Goal: Task Accomplishment & Management: Complete application form

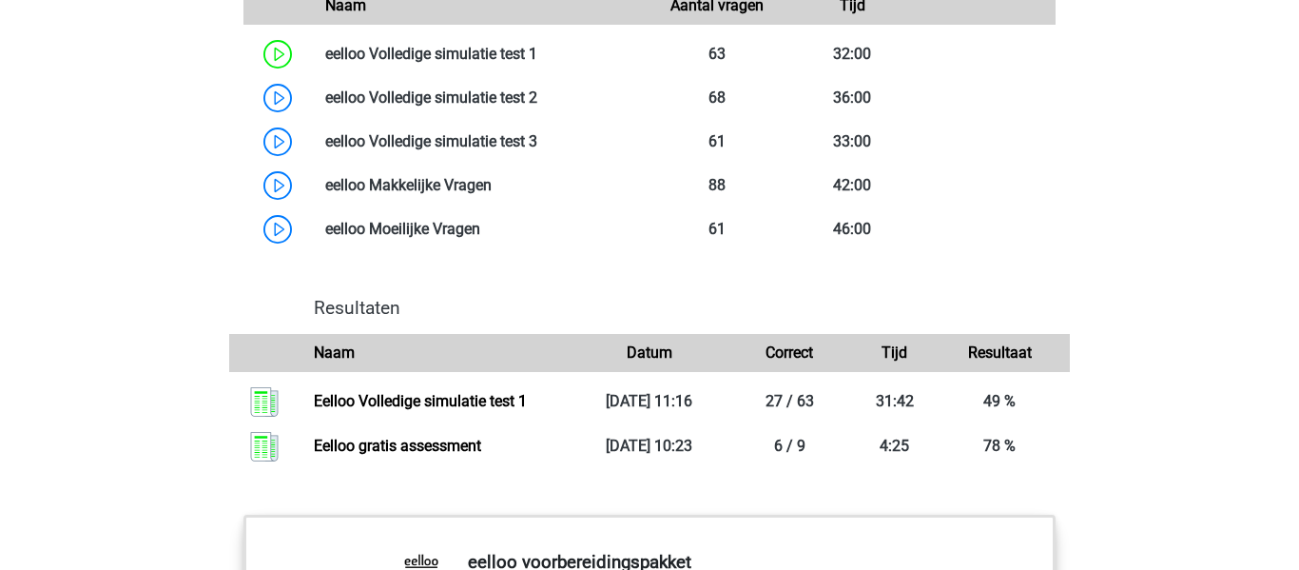
scroll to position [1678, 0]
click at [537, 107] on link at bounding box center [537, 98] width 0 height 18
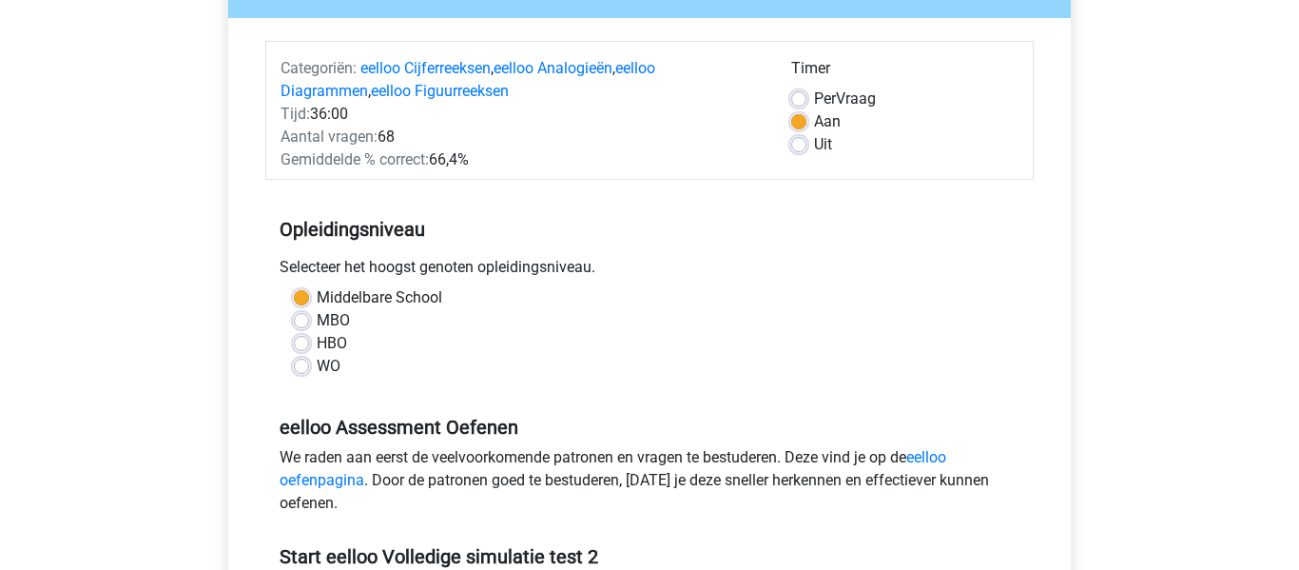
scroll to position [207, 0]
click at [814, 146] on label "Uit" at bounding box center [823, 143] width 18 height 23
click at [806, 146] on input "Uit" at bounding box center [798, 141] width 15 height 19
radio input "true"
click at [814, 121] on label "Aan" at bounding box center [827, 120] width 27 height 23
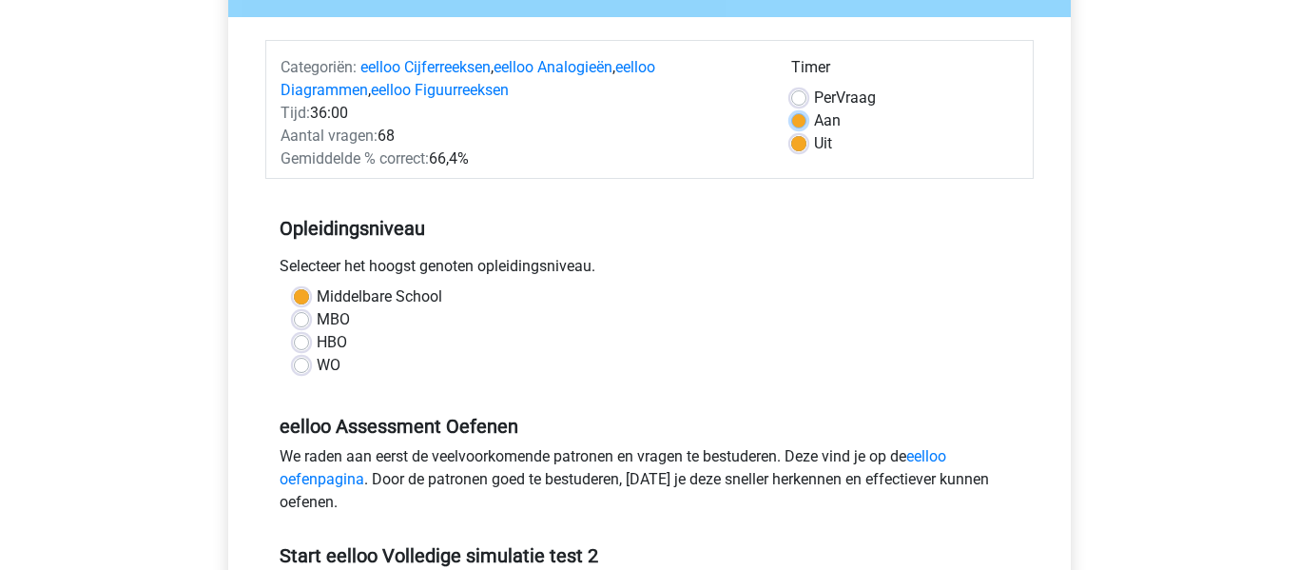
click at [805, 121] on input "Aan" at bounding box center [798, 118] width 15 height 19
radio input "true"
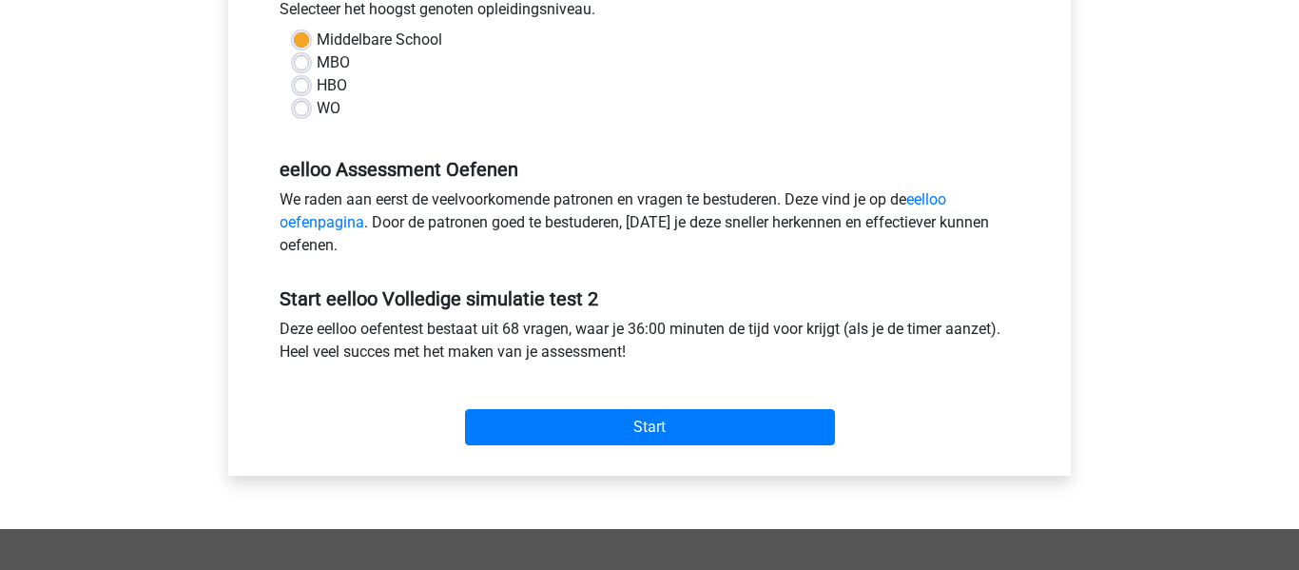
scroll to position [472, 0]
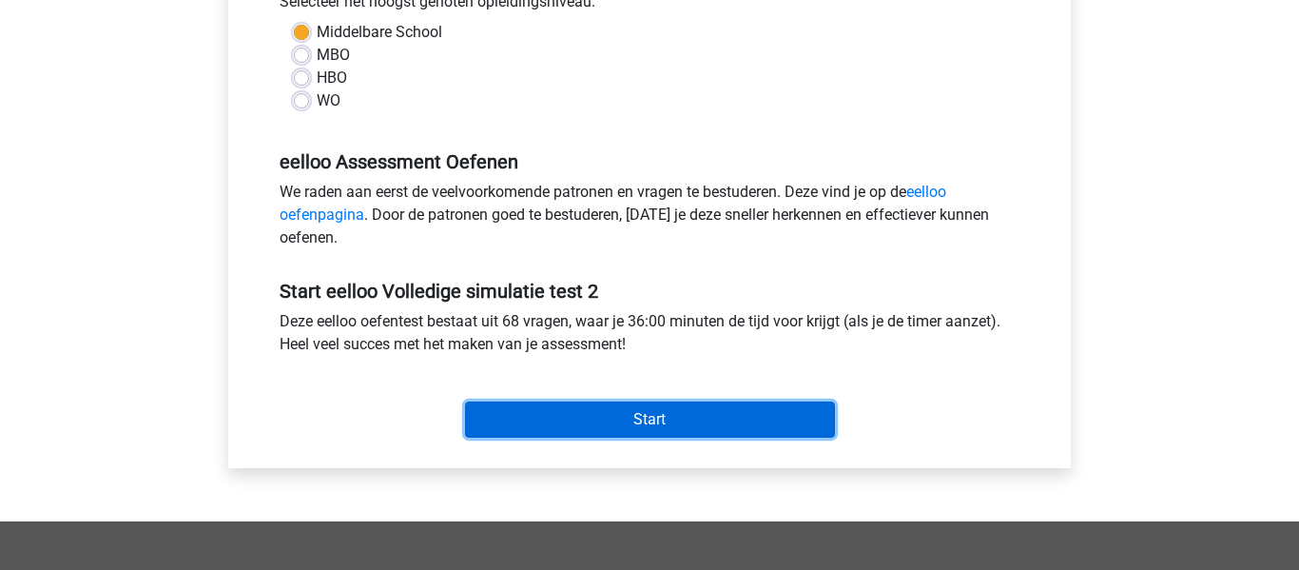
click at [649, 416] on input "Start" at bounding box center [650, 419] width 370 height 36
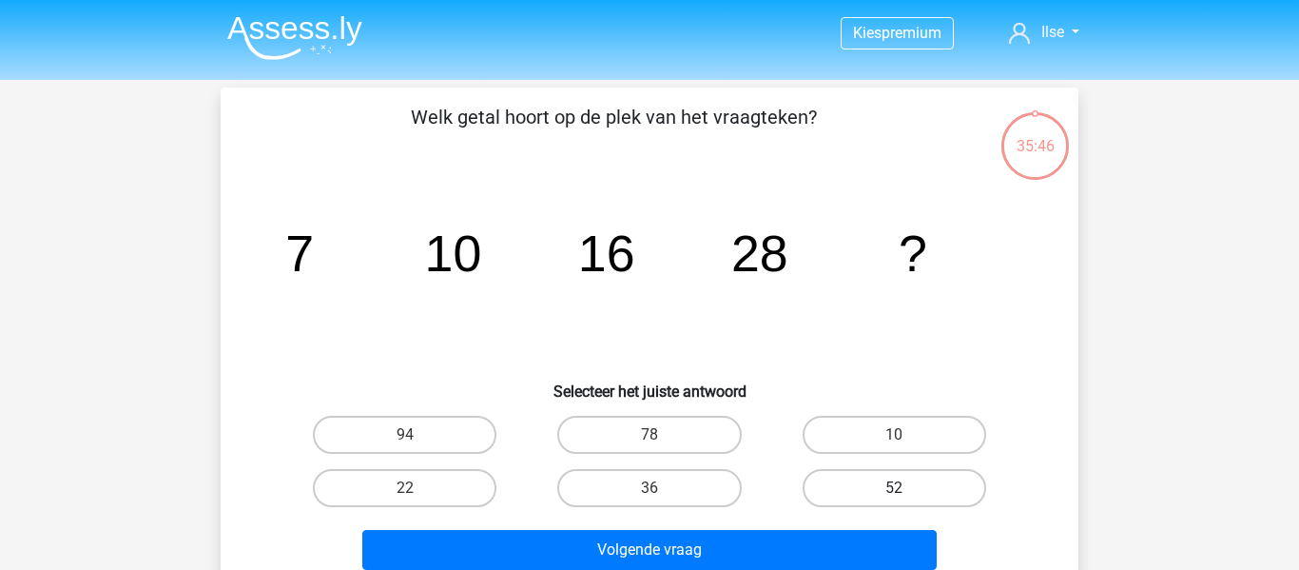
click at [942, 491] on label "52" at bounding box center [895, 488] width 184 height 38
click at [906, 491] on input "52" at bounding box center [900, 494] width 12 height 12
radio input "true"
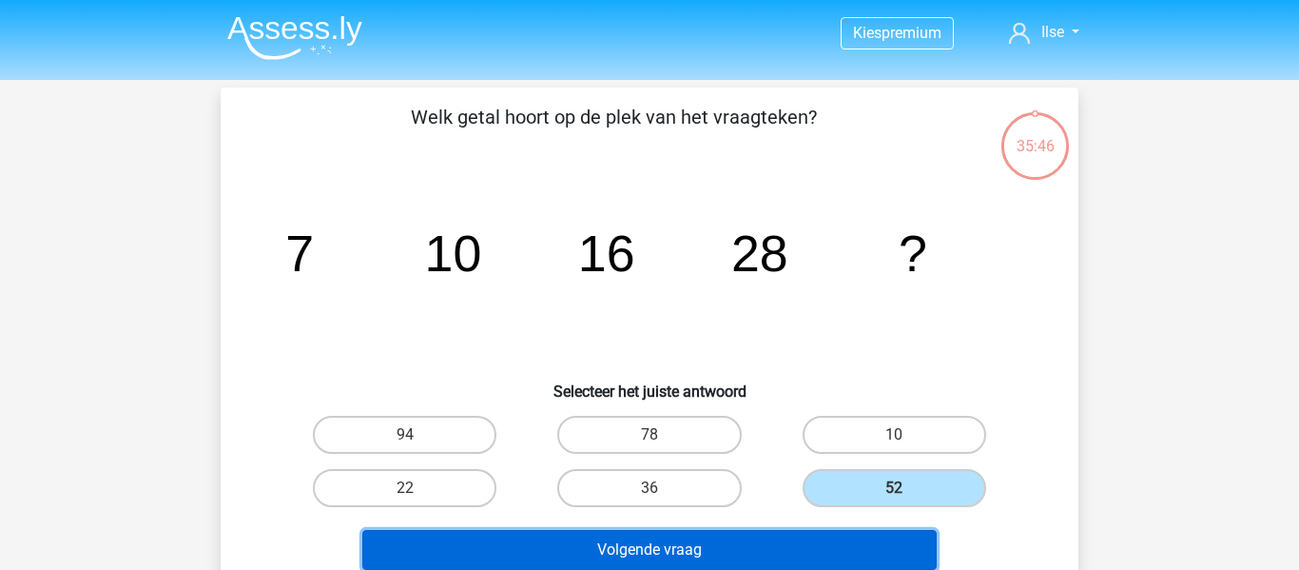
click at [893, 558] on button "Volgende vraag" at bounding box center [649, 550] width 575 height 40
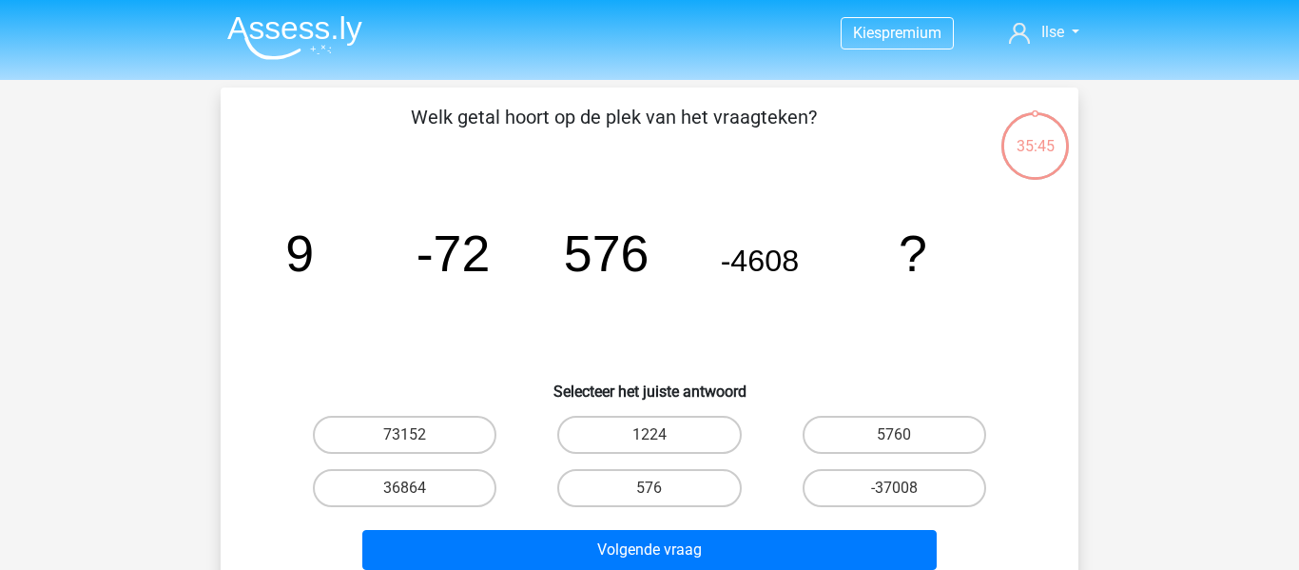
scroll to position [87, 0]
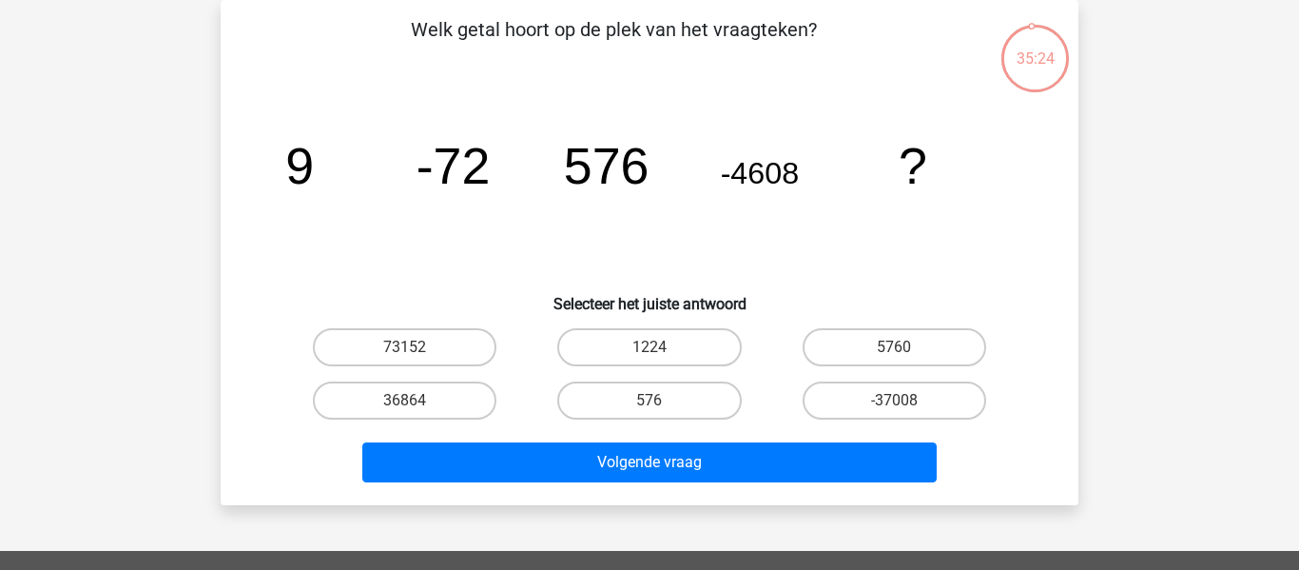
click at [462, 396] on label "36864" at bounding box center [405, 400] width 184 height 38
click at [417, 400] on input "36864" at bounding box center [411, 406] width 12 height 12
radio input "true"
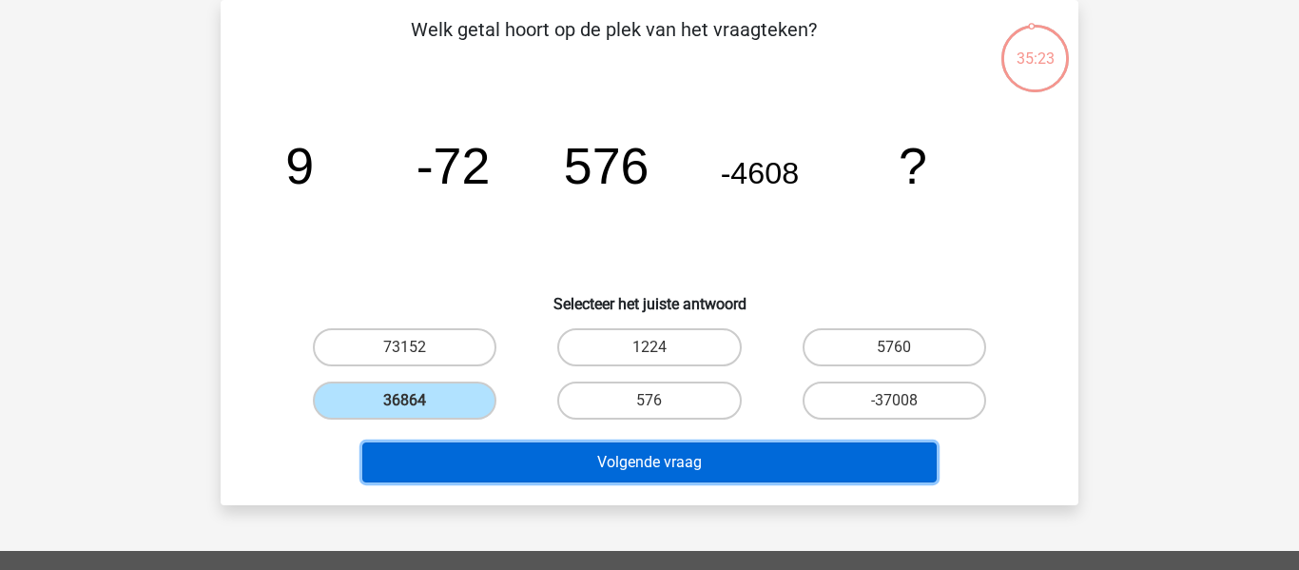
click at [588, 464] on button "Volgende vraag" at bounding box center [649, 462] width 575 height 40
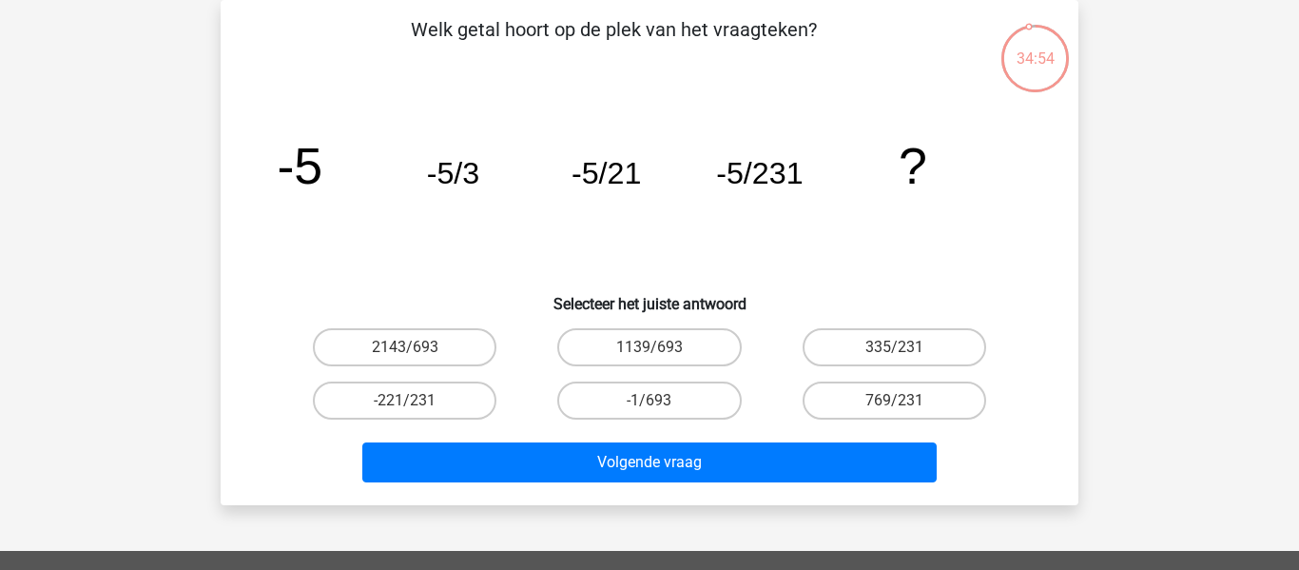
click at [704, 406] on label "-1/693" at bounding box center [649, 400] width 184 height 38
click at [662, 406] on input "-1/693" at bounding box center [655, 406] width 12 height 12
radio input "true"
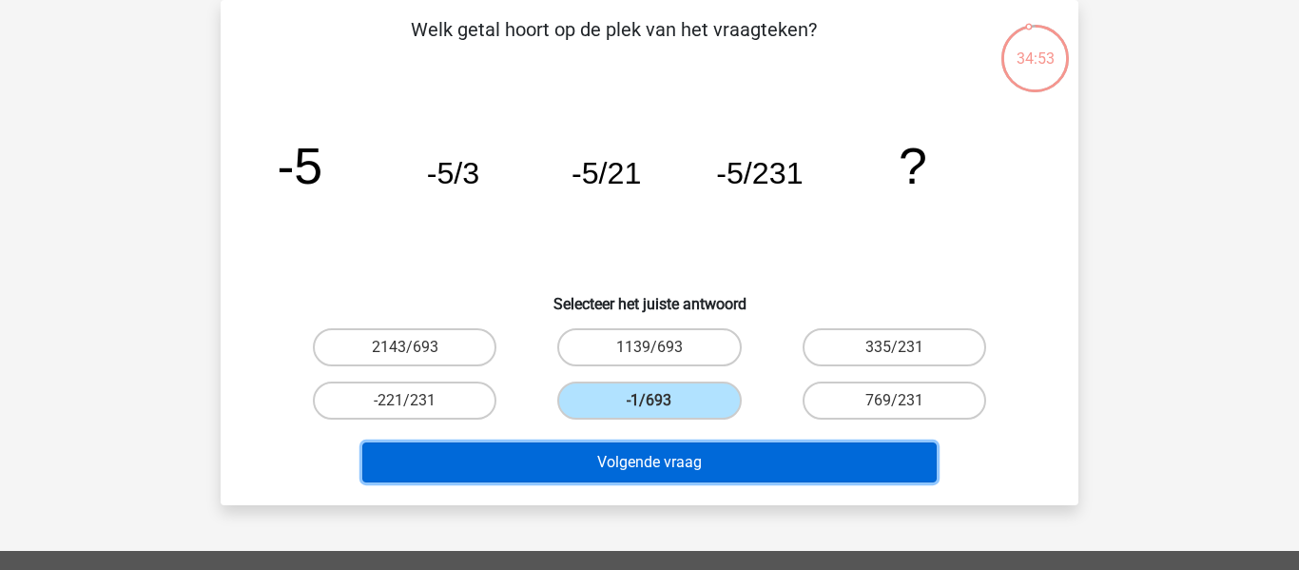
click at [699, 457] on button "Volgende vraag" at bounding box center [649, 462] width 575 height 40
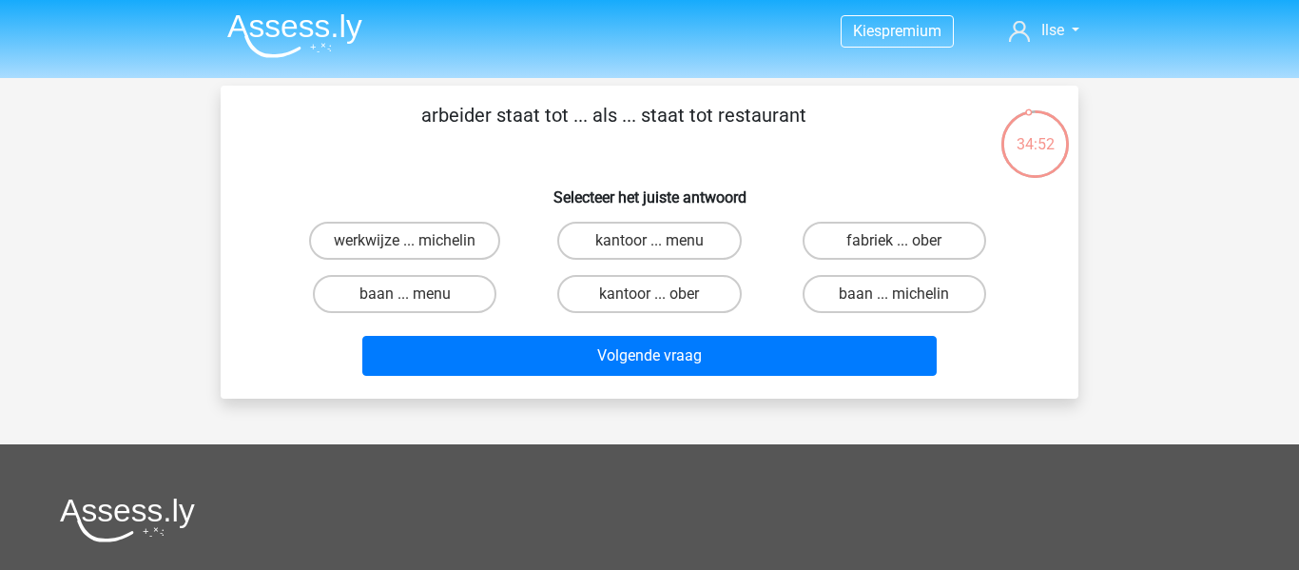
scroll to position [0, 0]
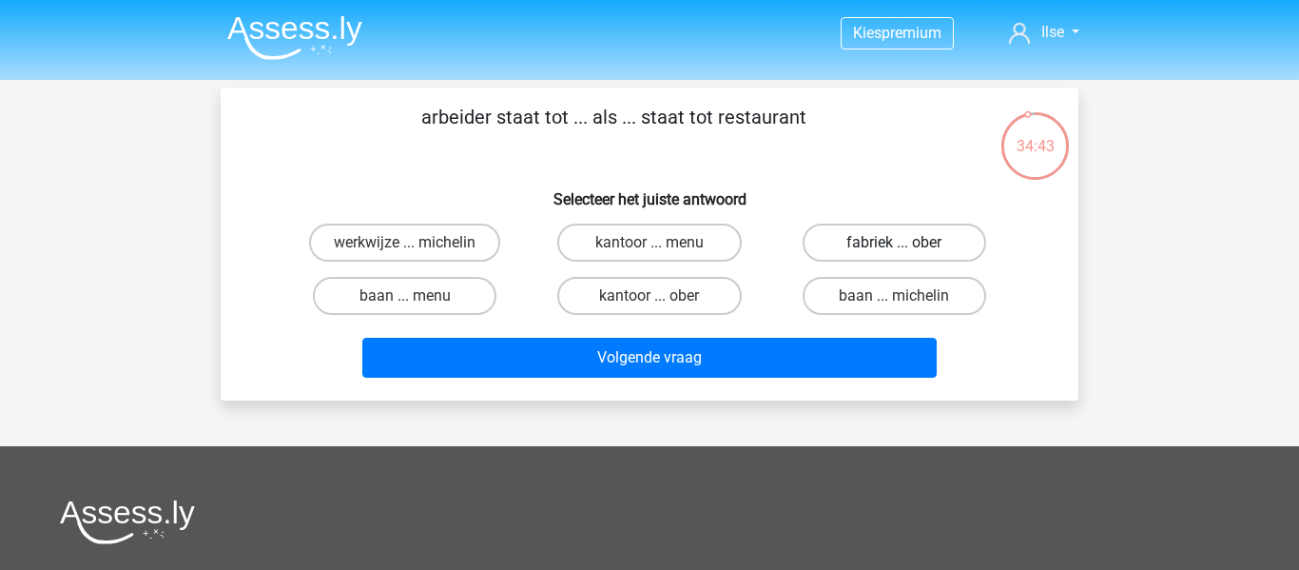
click at [957, 237] on label "fabriek ... ober" at bounding box center [895, 242] width 184 height 38
click at [906, 242] on input "fabriek ... ober" at bounding box center [900, 248] width 12 height 12
radio input "true"
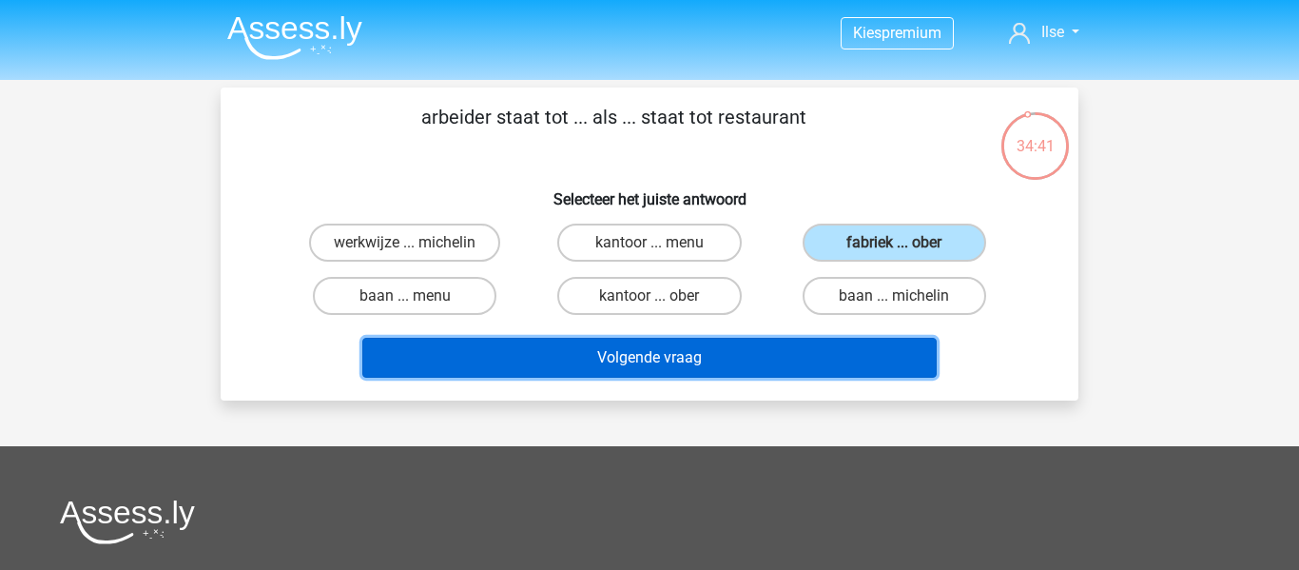
click at [852, 347] on button "Volgende vraag" at bounding box center [649, 358] width 575 height 40
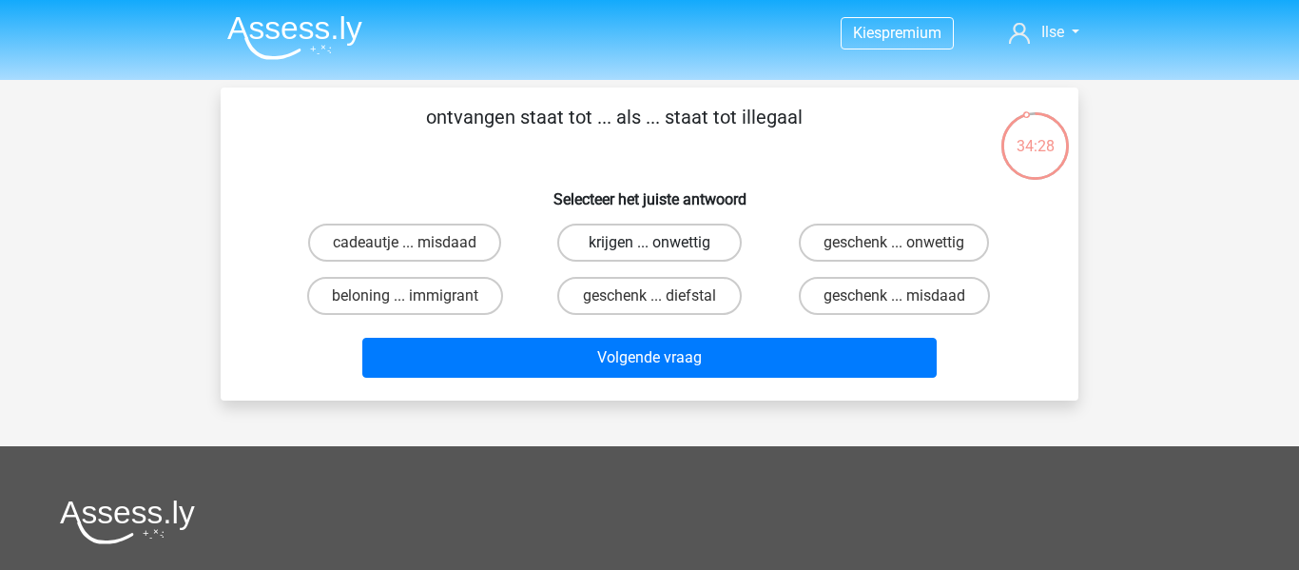
click at [683, 234] on label "krijgen ... onwettig" at bounding box center [649, 242] width 184 height 38
click at [662, 242] on input "krijgen ... onwettig" at bounding box center [655, 248] width 12 height 12
radio input "true"
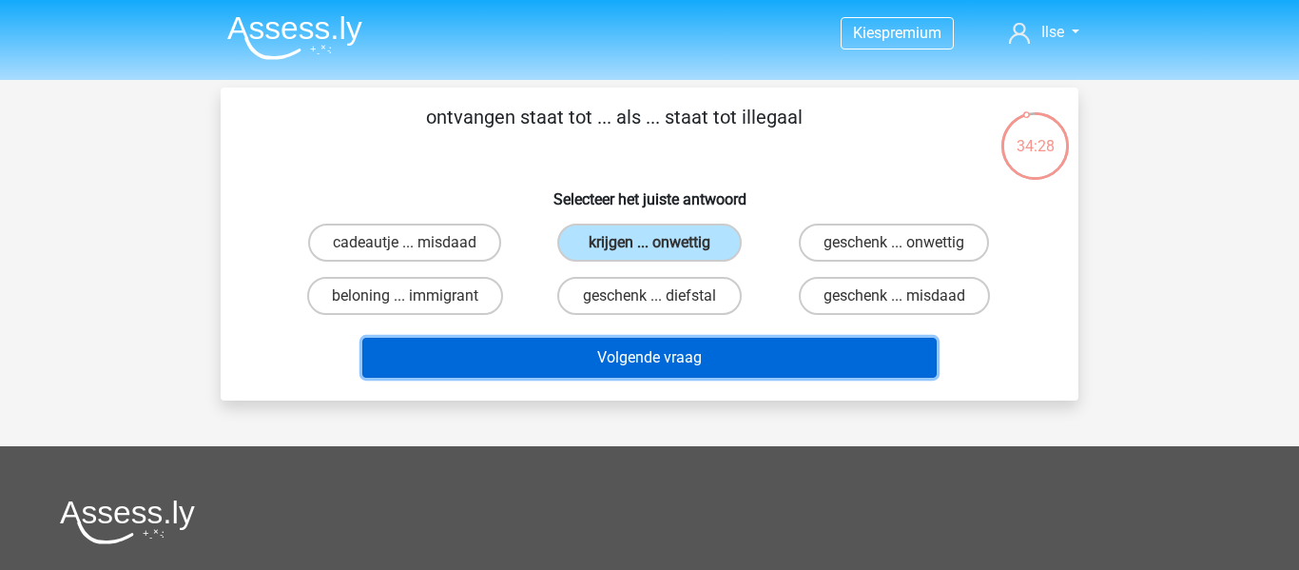
click at [723, 349] on button "Volgende vraag" at bounding box center [649, 358] width 575 height 40
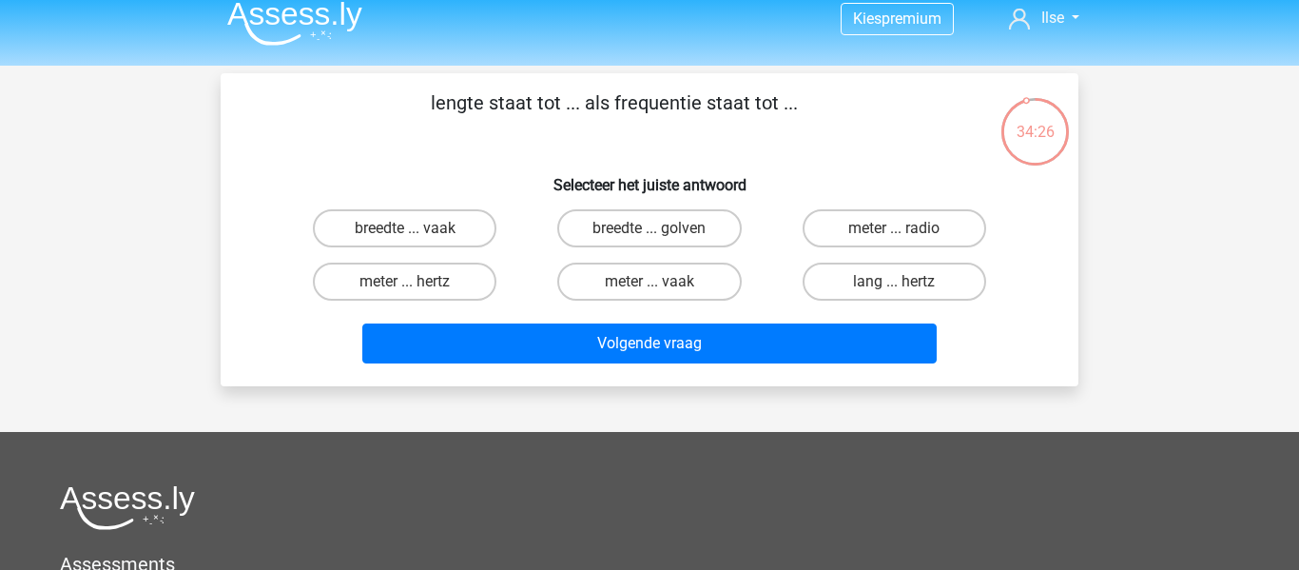
scroll to position [11, 0]
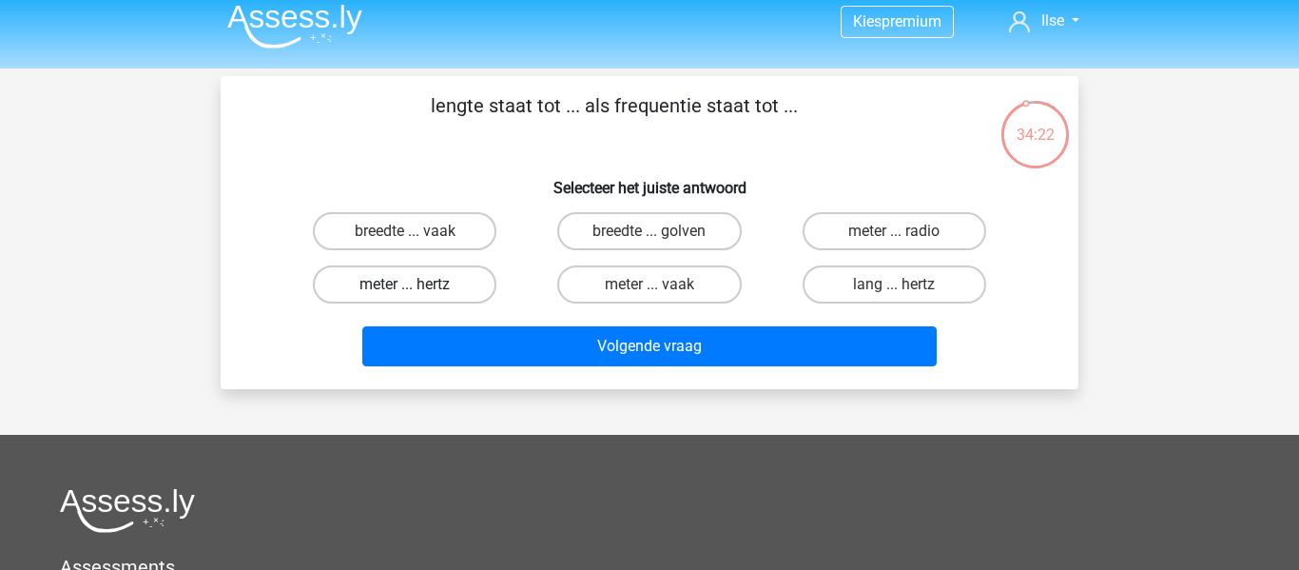
click at [457, 282] on label "meter ... hertz" at bounding box center [405, 284] width 184 height 38
click at [417, 284] on input "meter ... hertz" at bounding box center [411, 290] width 12 height 12
radio input "true"
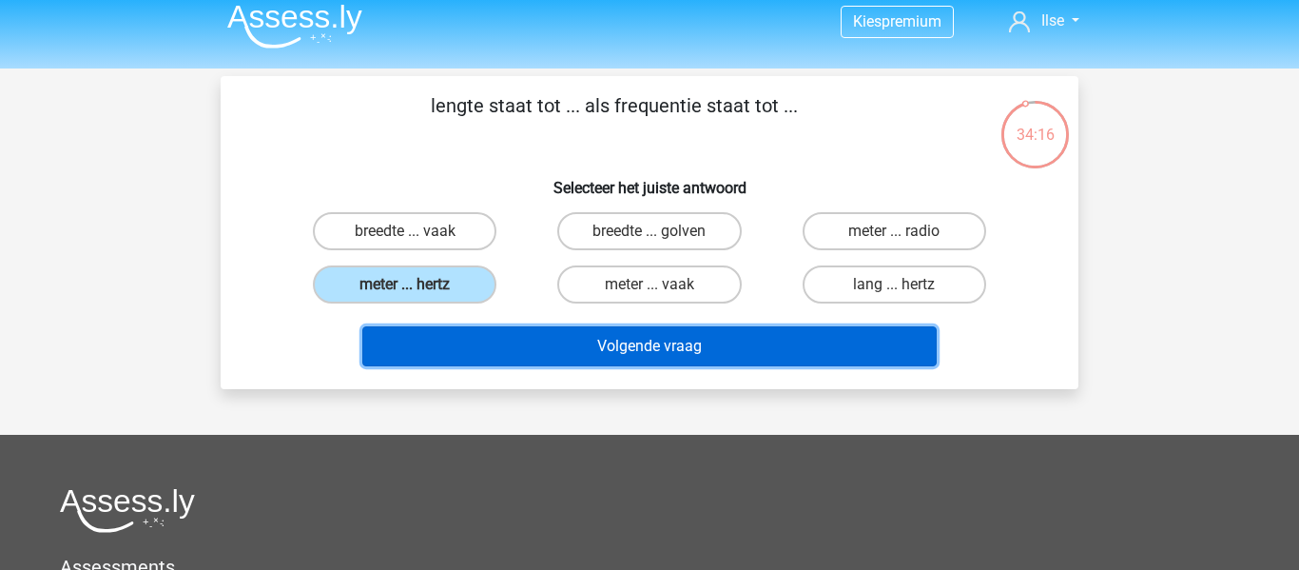
click at [698, 341] on button "Volgende vraag" at bounding box center [649, 346] width 575 height 40
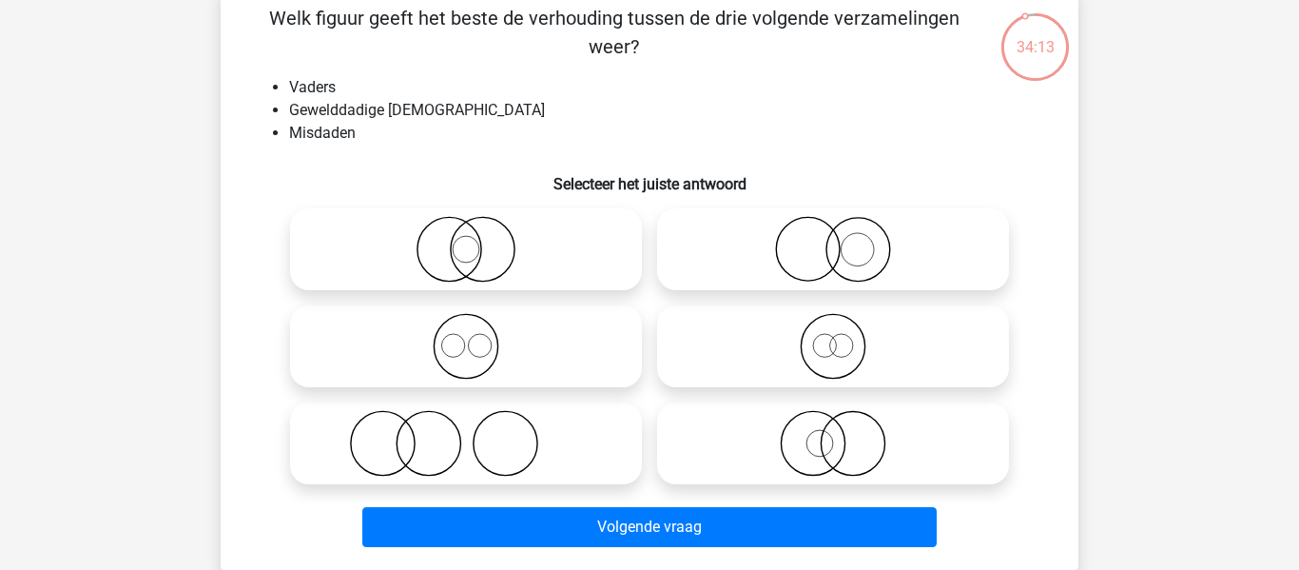
scroll to position [103, 0]
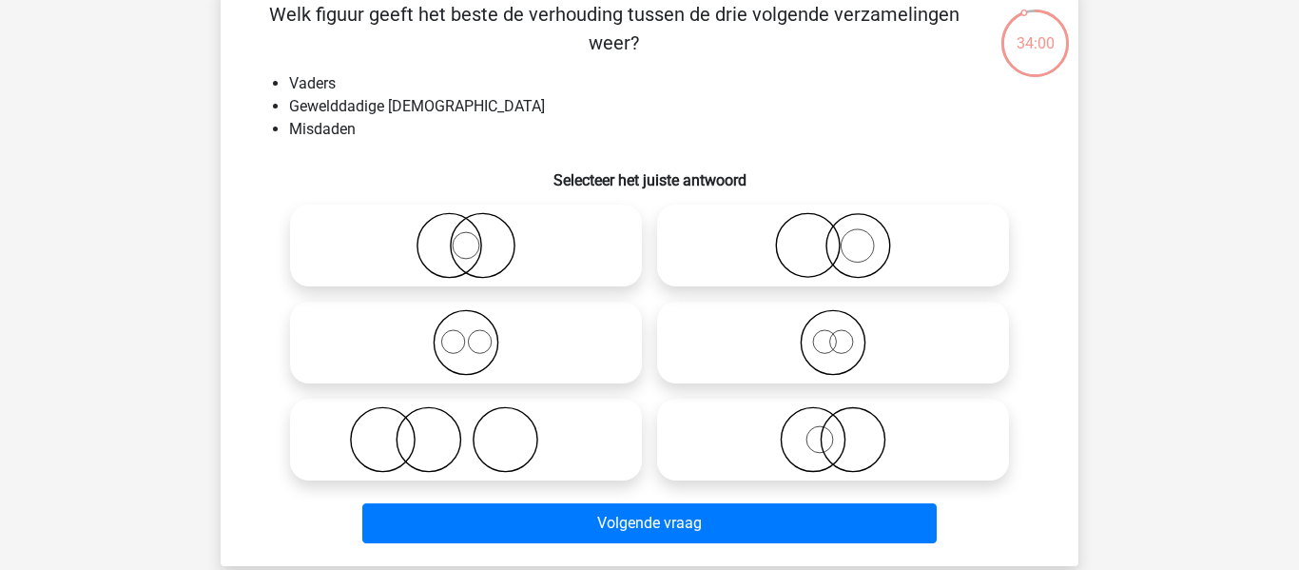
click at [575, 455] on icon at bounding box center [466, 439] width 337 height 67
click at [478, 430] on input "radio" at bounding box center [472, 423] width 12 height 12
radio input "true"
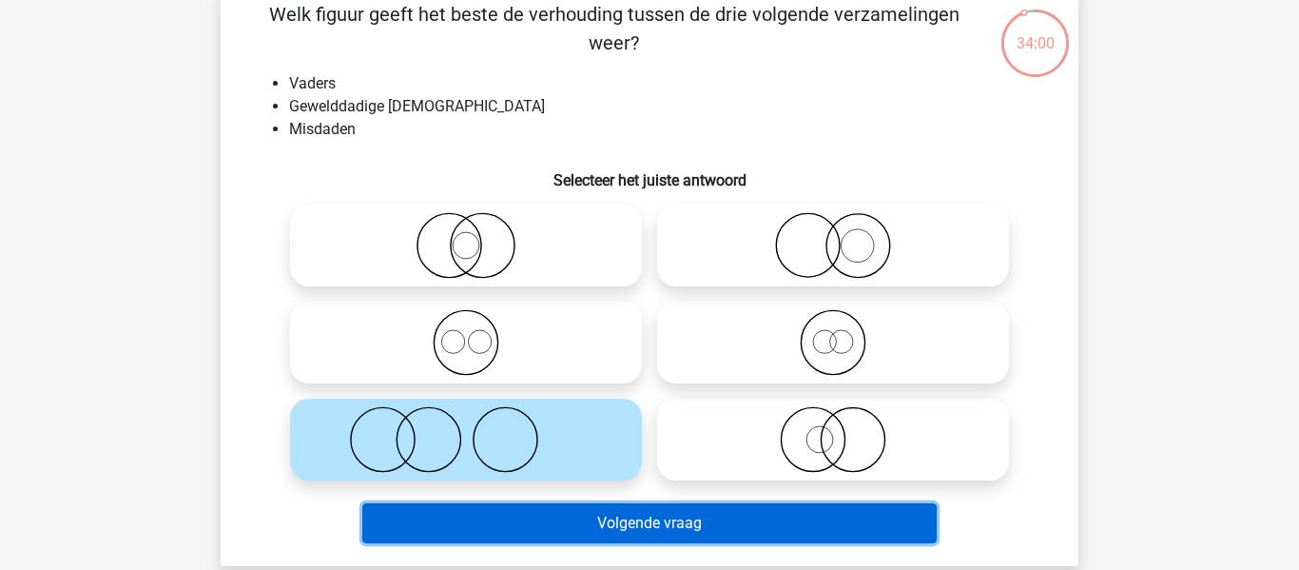
click at [670, 526] on button "Volgende vraag" at bounding box center [649, 523] width 575 height 40
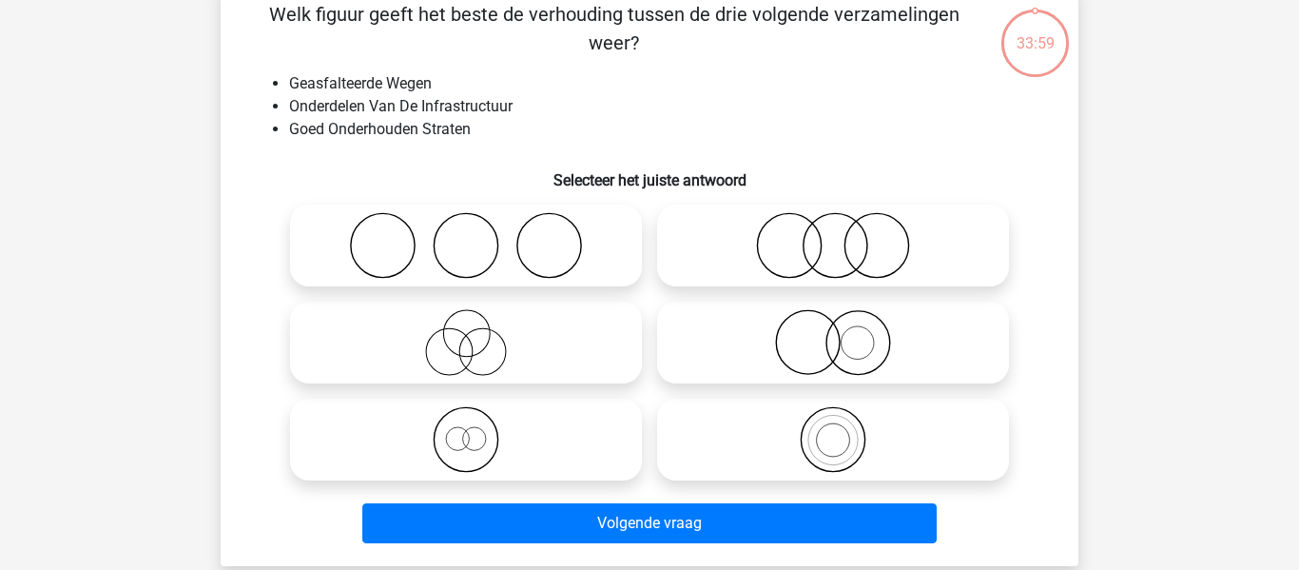
scroll to position [87, 0]
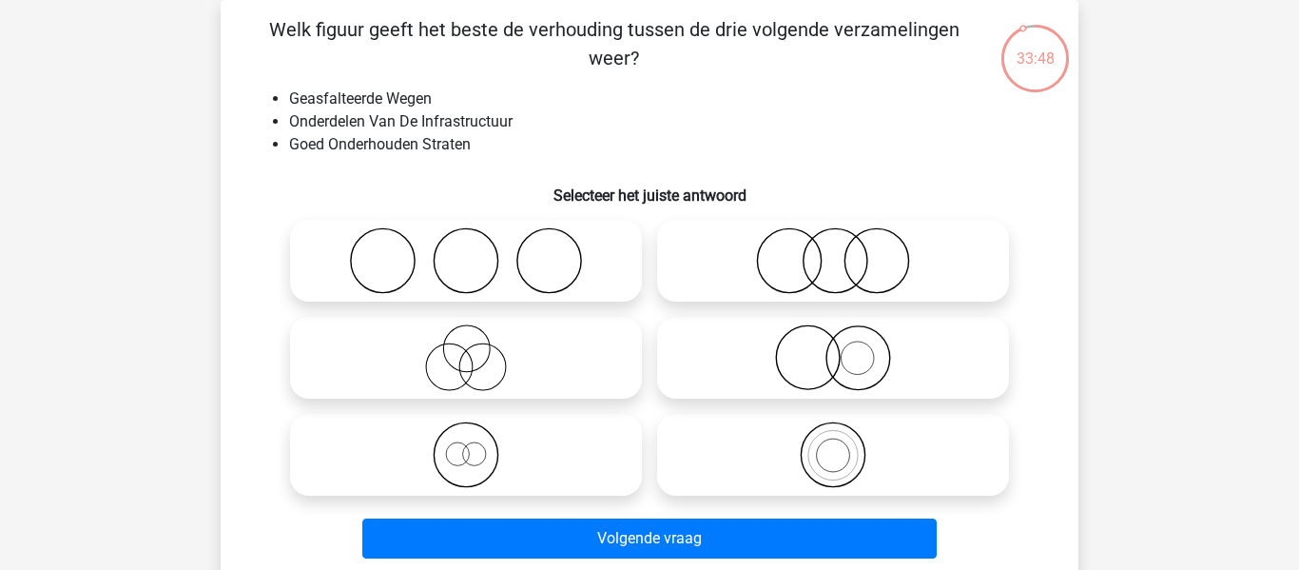
click at [591, 365] on icon at bounding box center [466, 357] width 337 height 67
click at [478, 348] on input "radio" at bounding box center [472, 342] width 12 height 12
radio input "true"
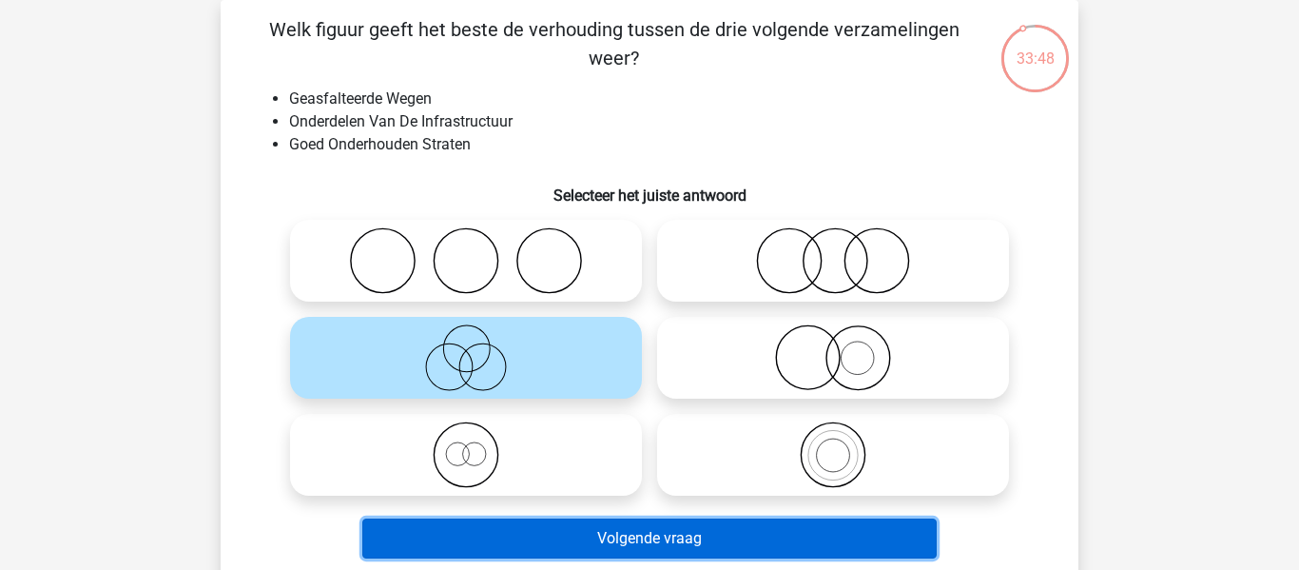
click at [631, 533] on button "Volgende vraag" at bounding box center [649, 538] width 575 height 40
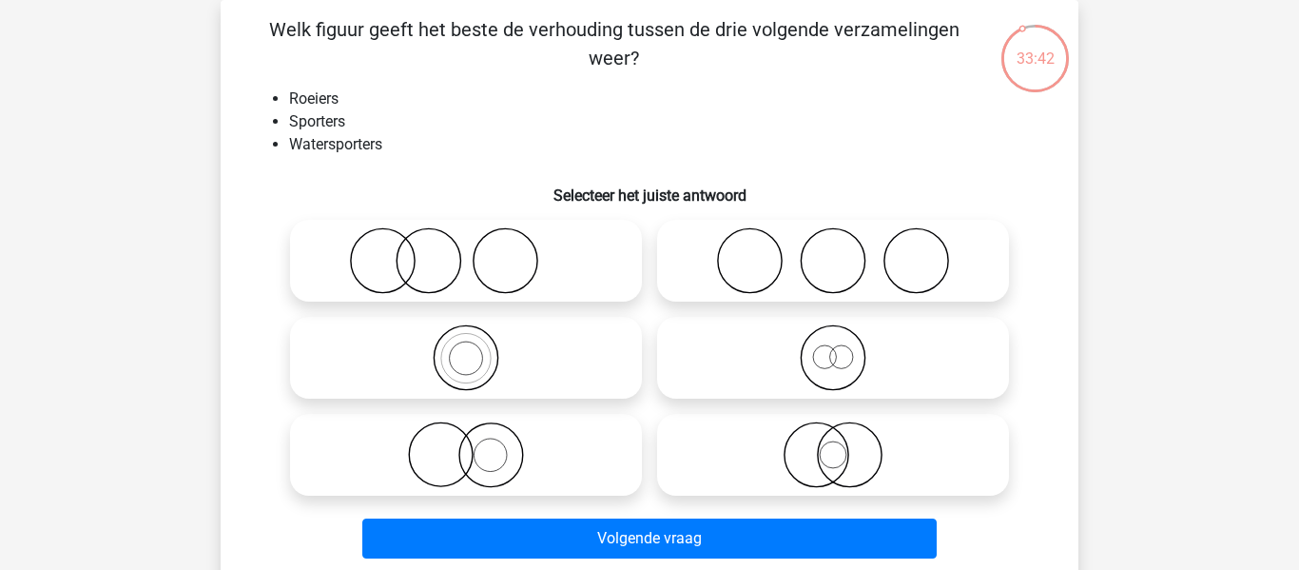
click at [600, 351] on icon at bounding box center [466, 357] width 337 height 67
click at [478, 348] on input "radio" at bounding box center [472, 342] width 12 height 12
radio input "true"
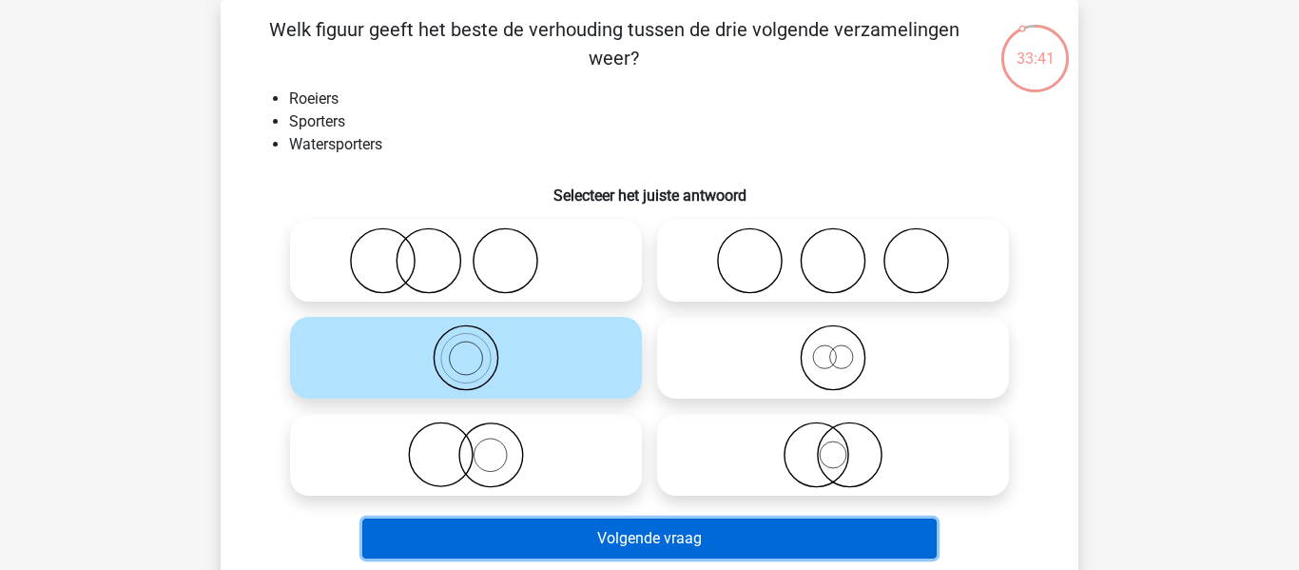
click at [691, 522] on button "Volgende vraag" at bounding box center [649, 538] width 575 height 40
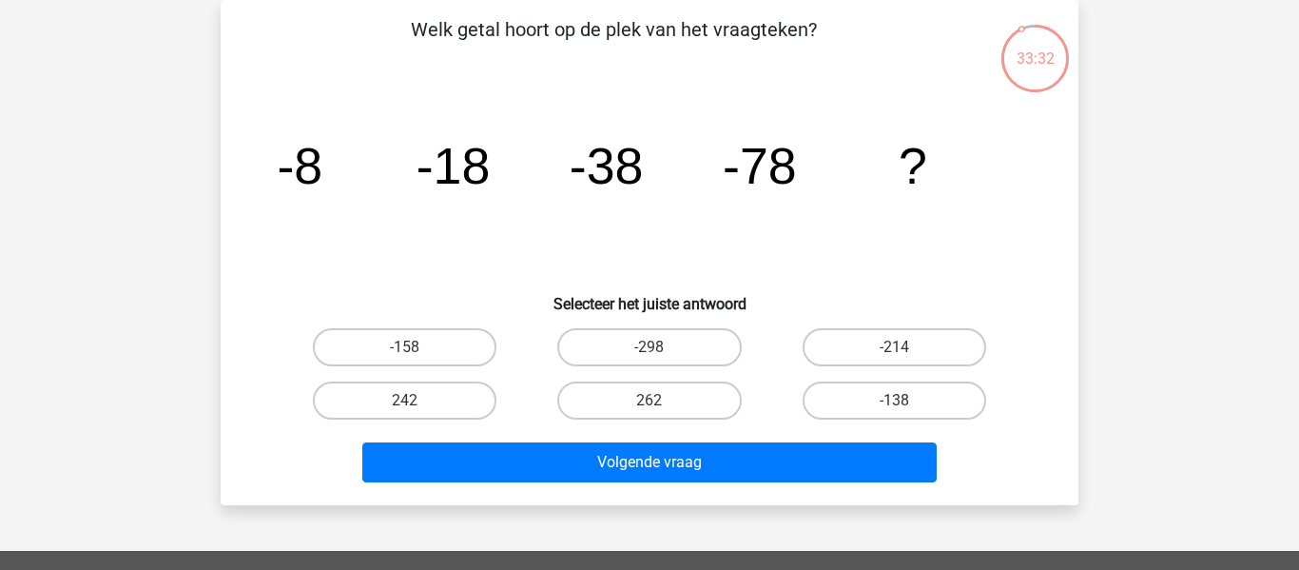
click at [463, 329] on label "-158" at bounding box center [405, 347] width 184 height 38
click at [417, 347] on input "-158" at bounding box center [411, 353] width 12 height 12
radio input "true"
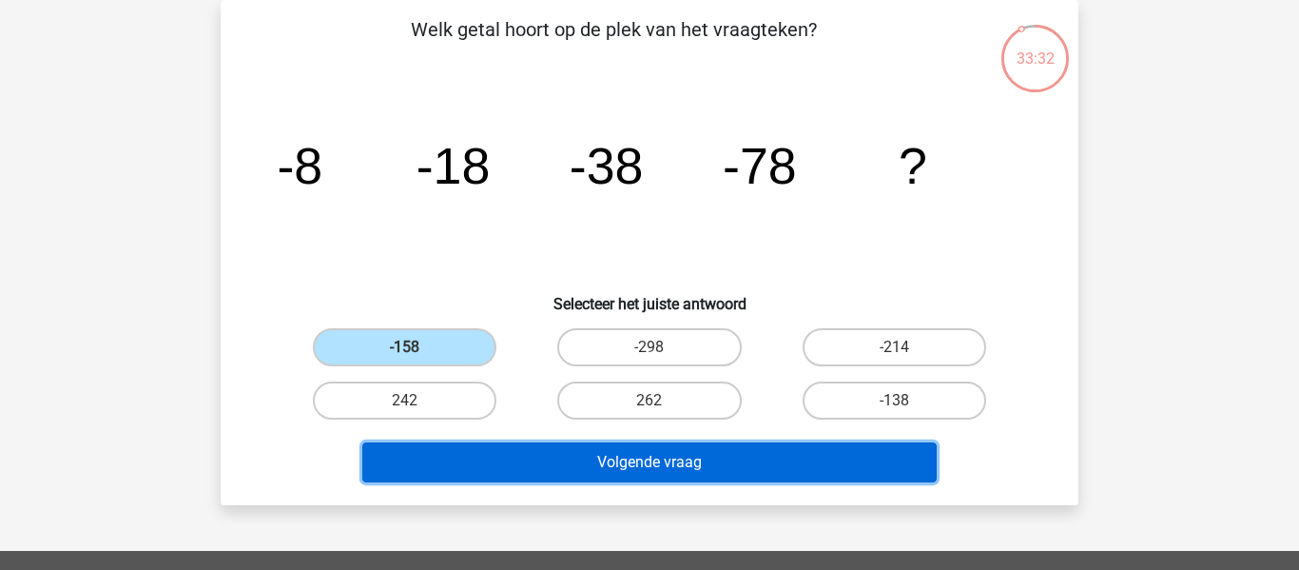
click at [602, 457] on button "Volgende vraag" at bounding box center [649, 462] width 575 height 40
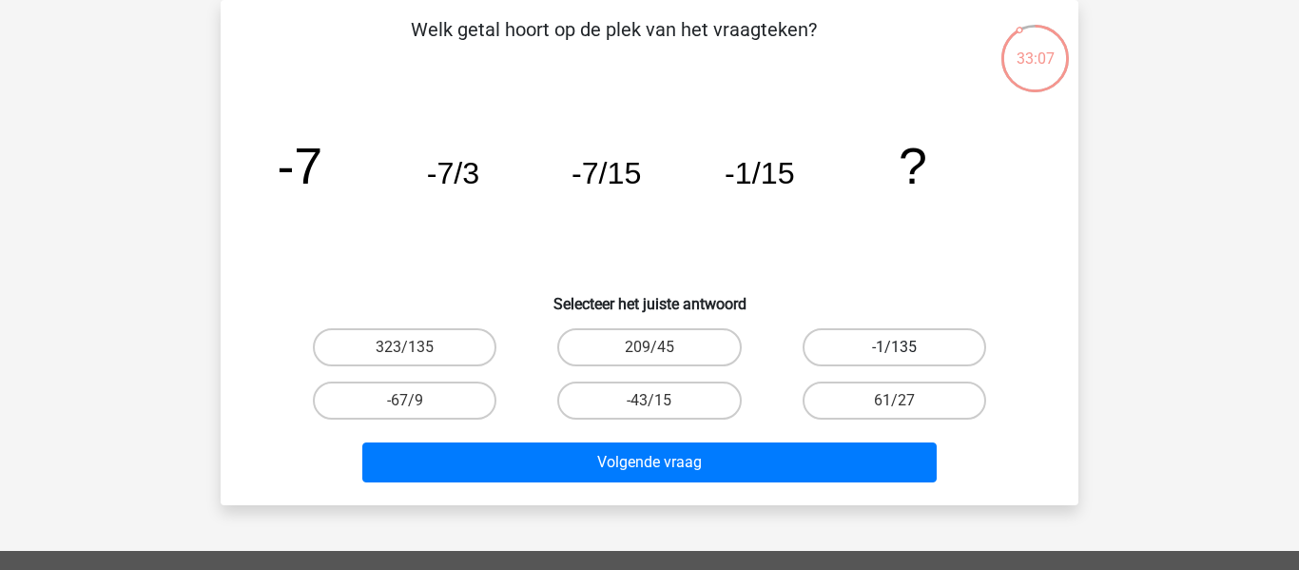
click at [853, 352] on label "-1/135" at bounding box center [895, 347] width 184 height 38
click at [894, 352] on input "-1/135" at bounding box center [900, 353] width 12 height 12
radio input "true"
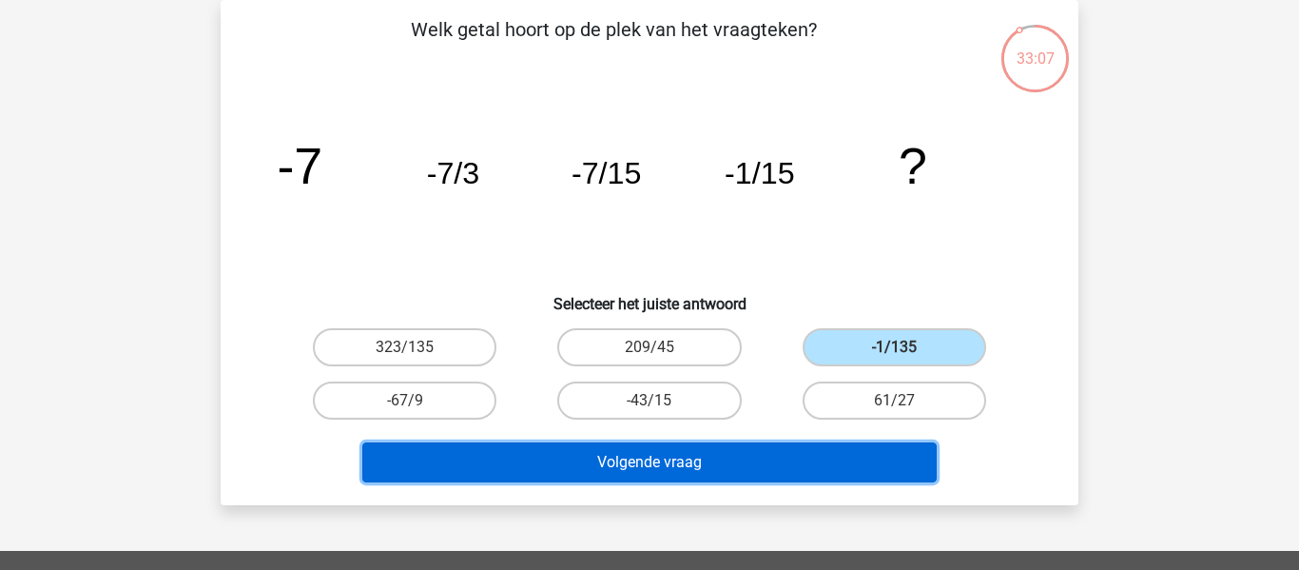
click at [813, 449] on button "Volgende vraag" at bounding box center [649, 462] width 575 height 40
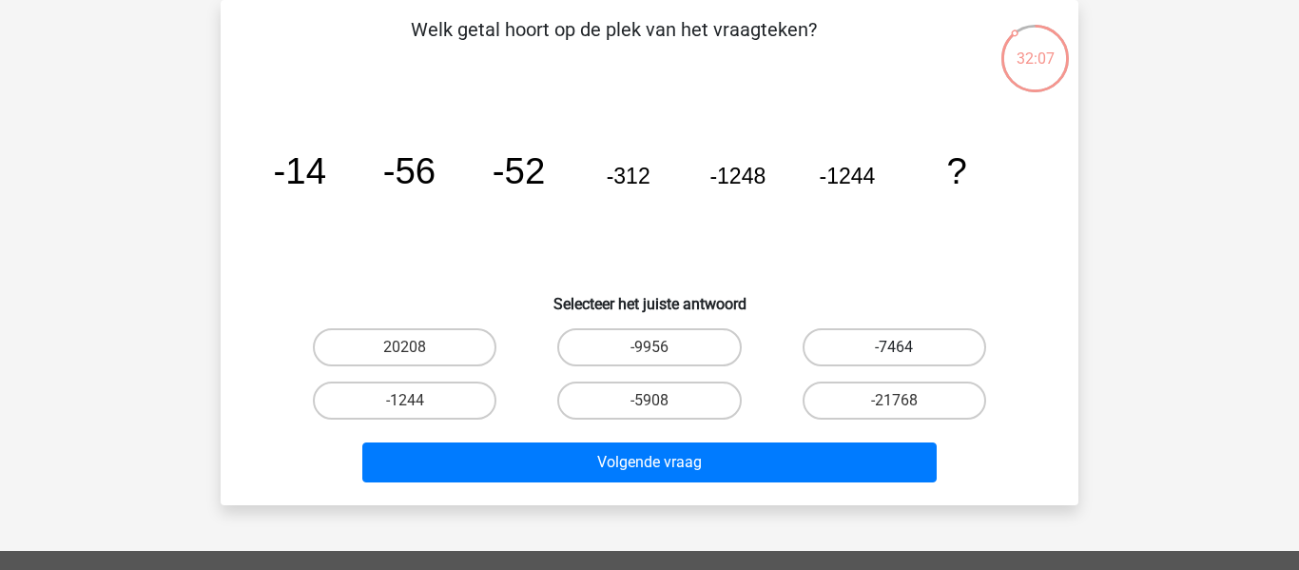
click at [879, 342] on label "-7464" at bounding box center [895, 347] width 184 height 38
click at [894, 347] on input "-7464" at bounding box center [900, 353] width 12 height 12
radio input "true"
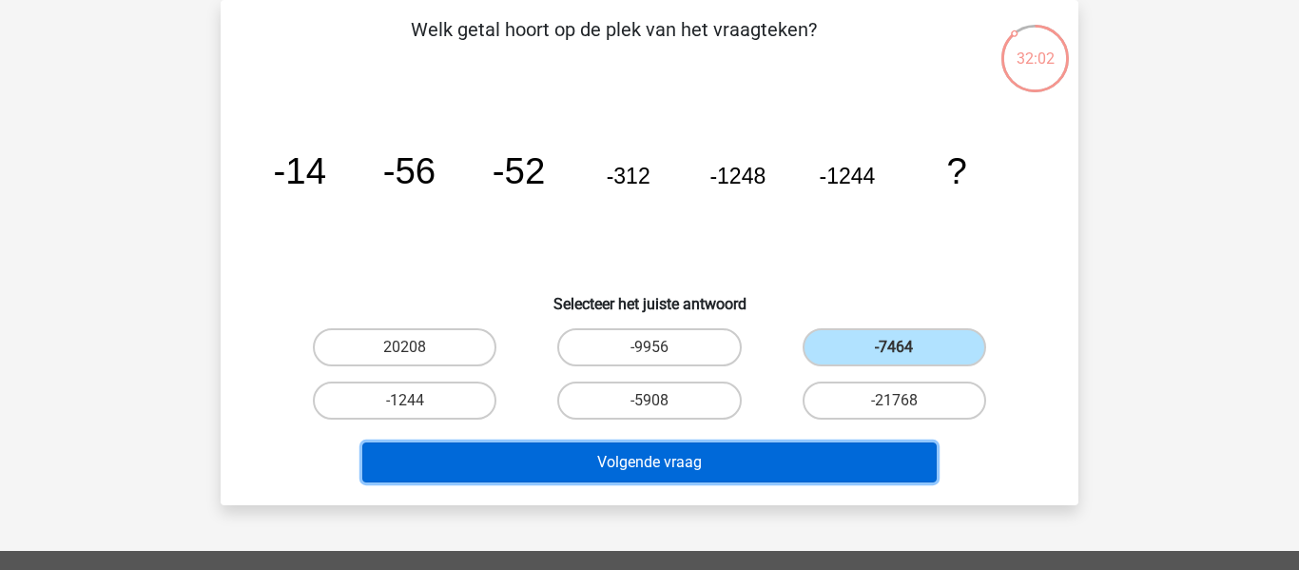
click at [823, 445] on button "Volgende vraag" at bounding box center [649, 462] width 575 height 40
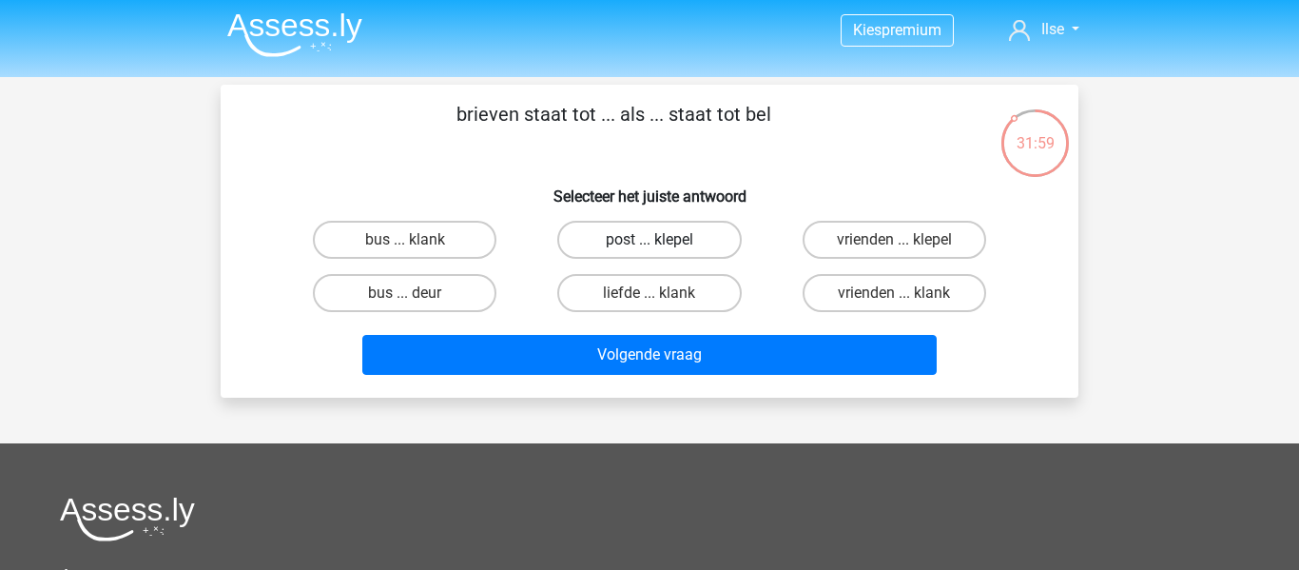
scroll to position [0, 0]
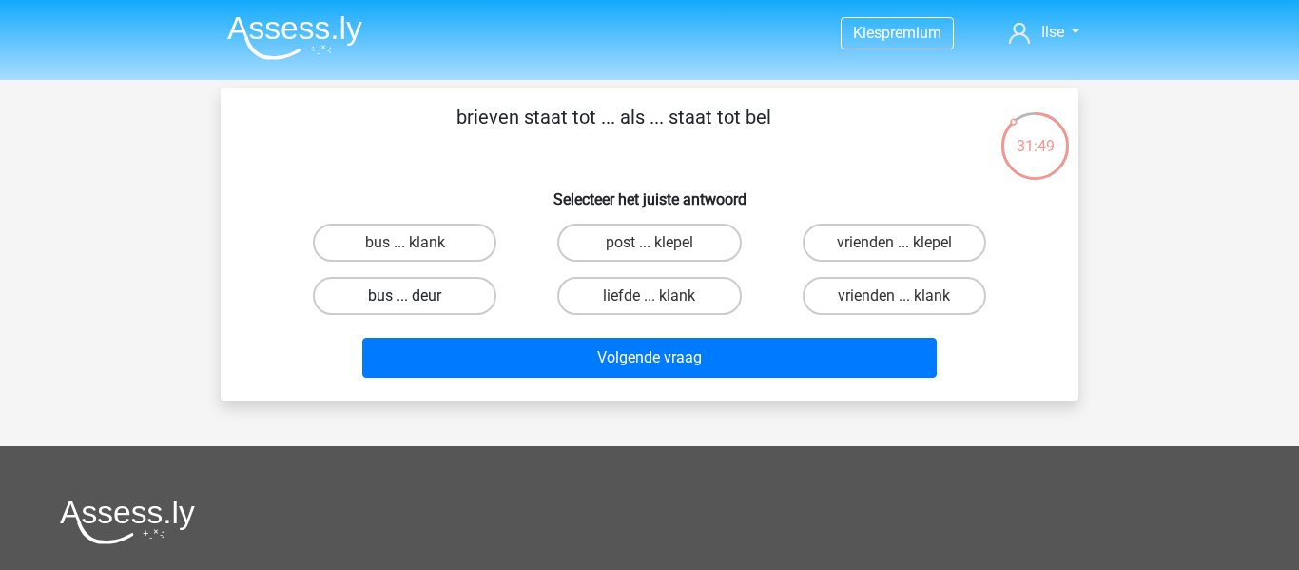
click at [483, 290] on label "bus ... deur" at bounding box center [405, 296] width 184 height 38
click at [417, 296] on input "bus ... deur" at bounding box center [411, 302] width 12 height 12
radio input "true"
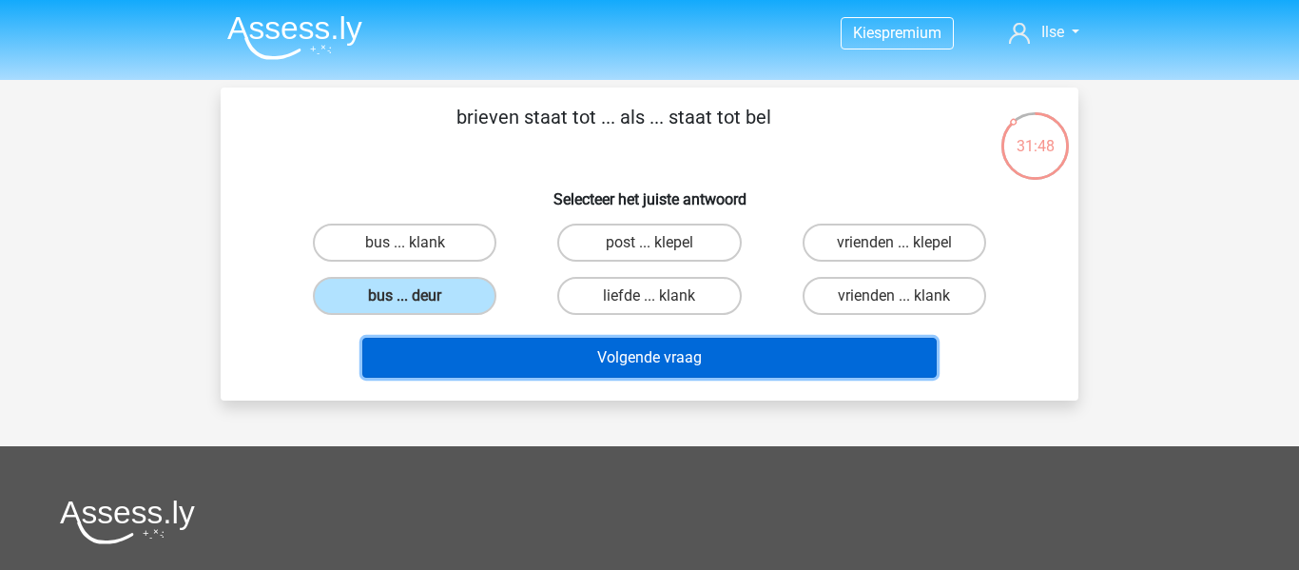
click at [533, 349] on button "Volgende vraag" at bounding box center [649, 358] width 575 height 40
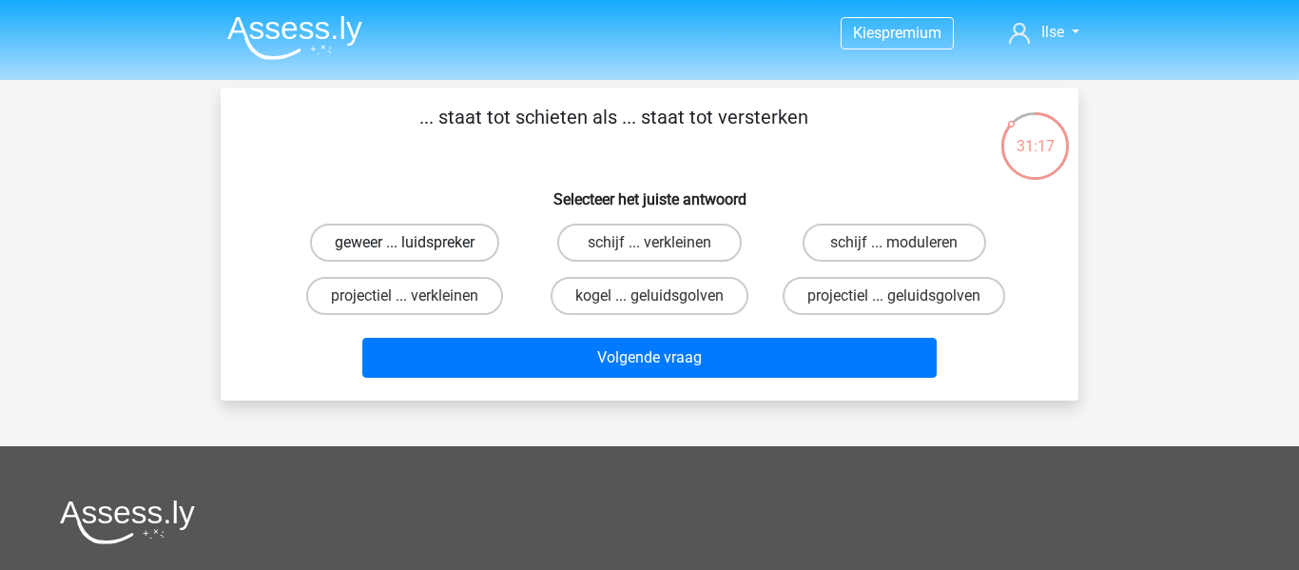
click at [456, 246] on label "geweer ... luidspreker" at bounding box center [404, 242] width 189 height 38
click at [417, 246] on input "geweer ... luidspreker" at bounding box center [411, 248] width 12 height 12
radio input "true"
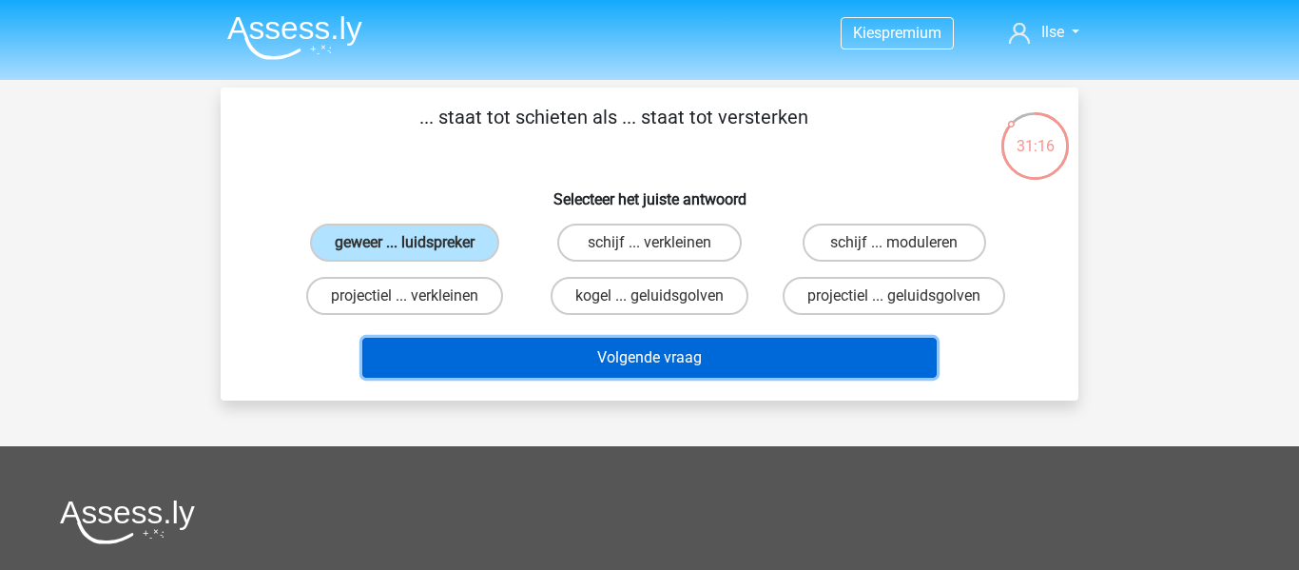
click at [543, 351] on button "Volgende vraag" at bounding box center [649, 358] width 575 height 40
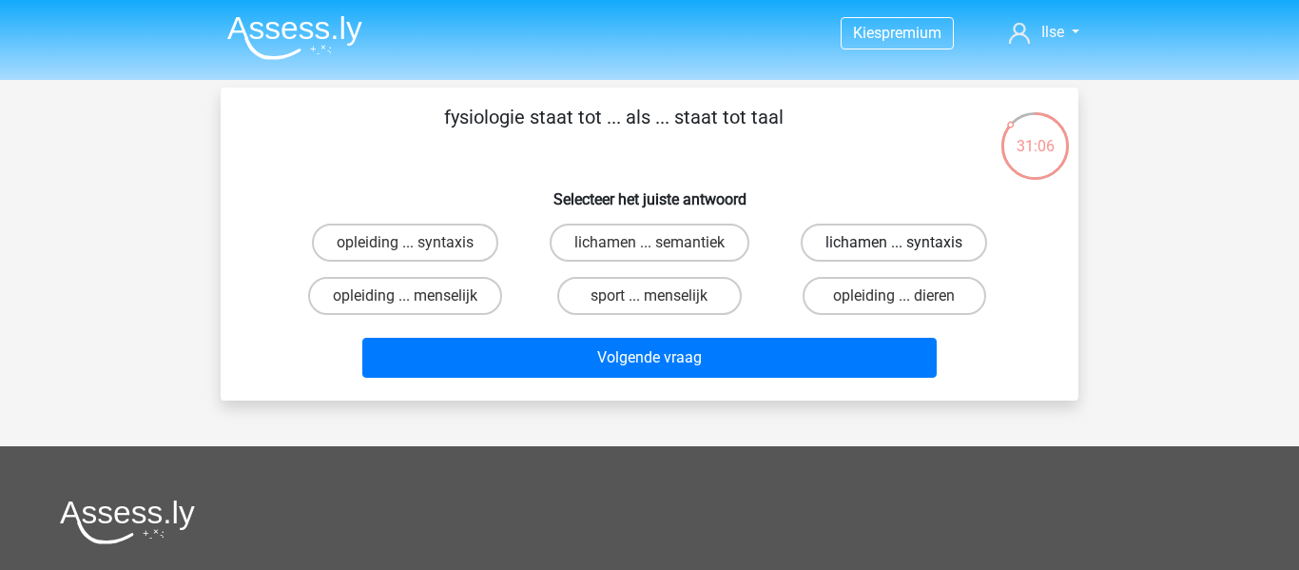
click at [852, 236] on label "lichamen ... syntaxis" at bounding box center [894, 242] width 186 height 38
click at [894, 242] on input "lichamen ... syntaxis" at bounding box center [900, 248] width 12 height 12
radio input "true"
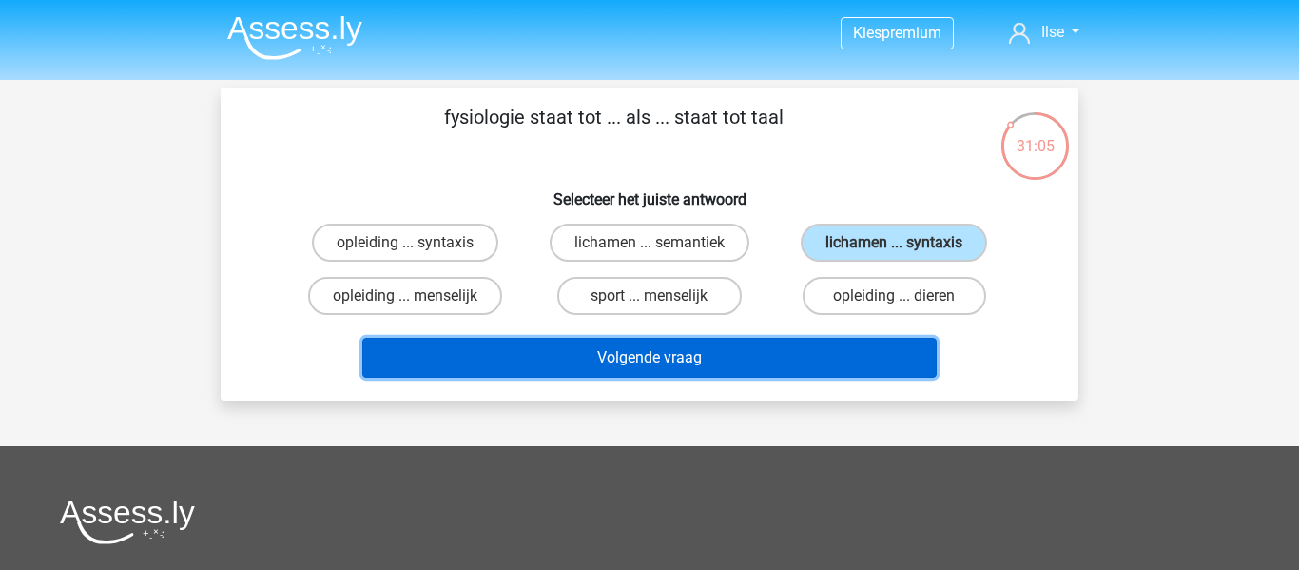
click at [735, 361] on button "Volgende vraag" at bounding box center [649, 358] width 575 height 40
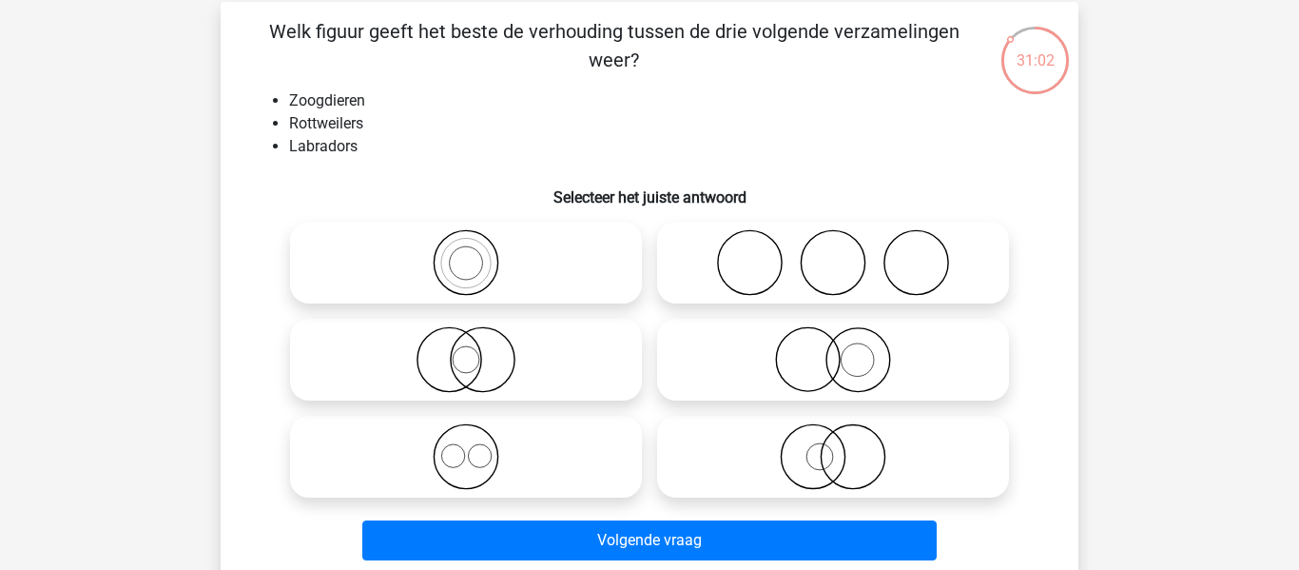
scroll to position [83, 0]
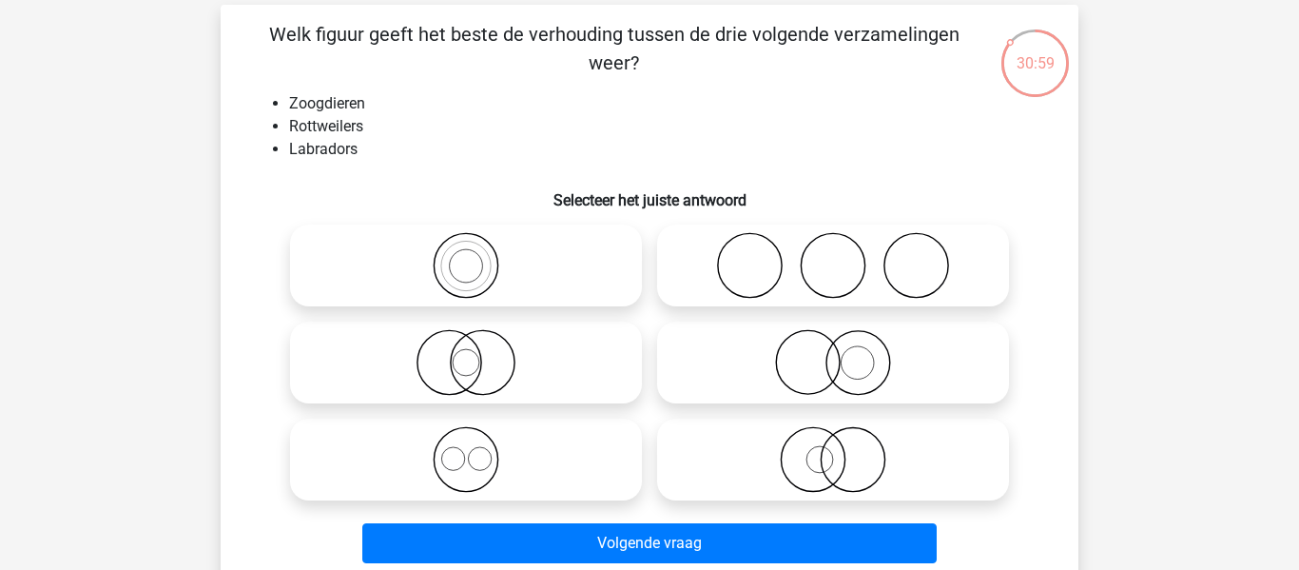
click at [502, 445] on icon at bounding box center [466, 459] width 337 height 67
click at [478, 445] on input "radio" at bounding box center [472, 443] width 12 height 12
radio input "true"
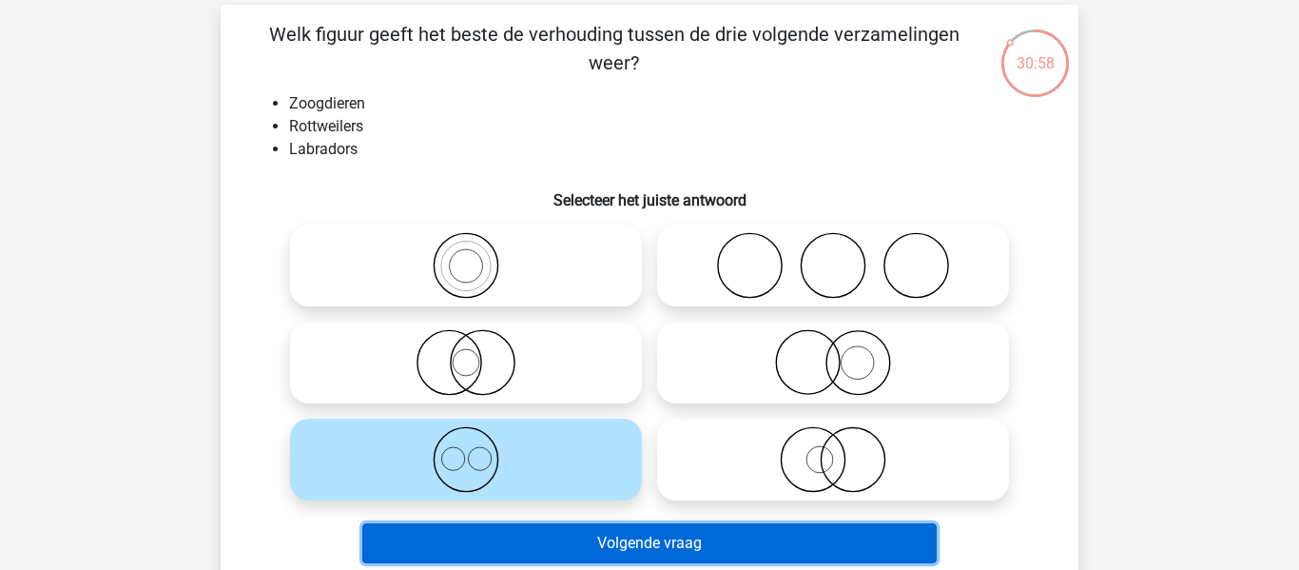
click at [536, 535] on button "Volgende vraag" at bounding box center [649, 543] width 575 height 40
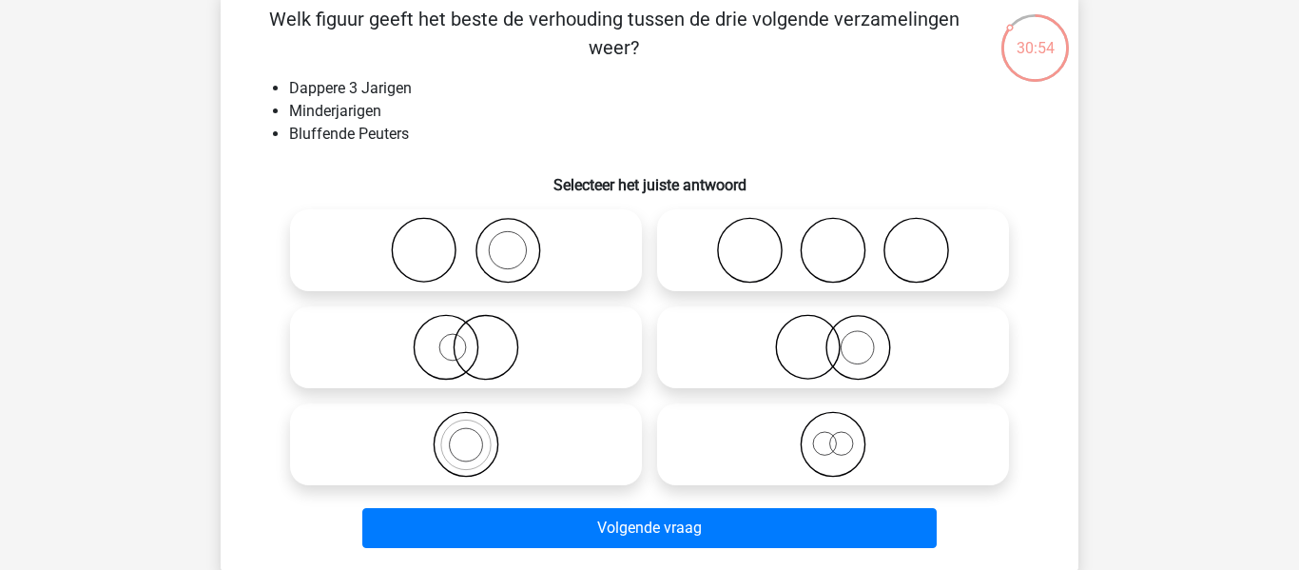
scroll to position [106, 0]
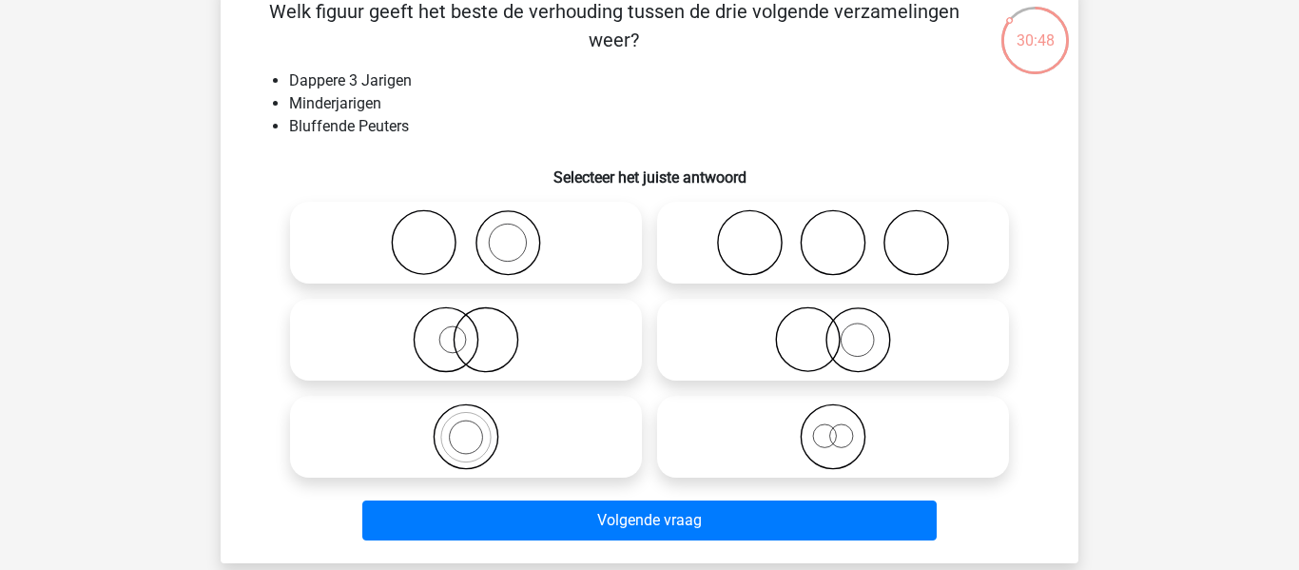
click at [429, 428] on icon at bounding box center [466, 436] width 337 height 67
click at [466, 427] on input "radio" at bounding box center [472, 421] width 12 height 12
radio input "true"
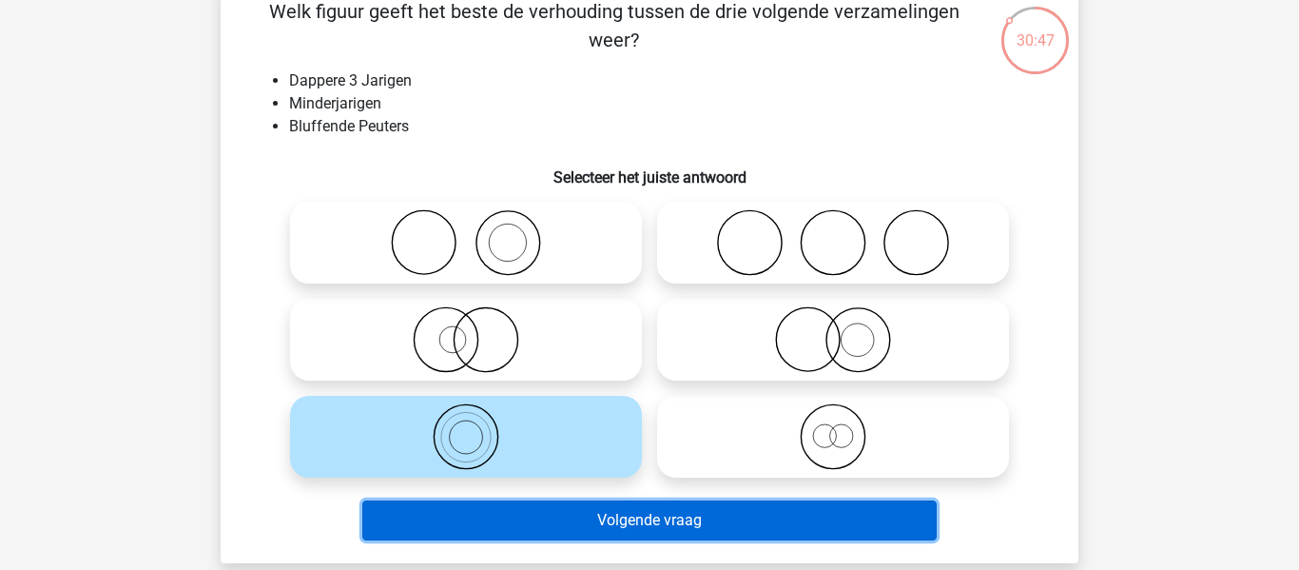
click at [462, 529] on button "Volgende vraag" at bounding box center [649, 520] width 575 height 40
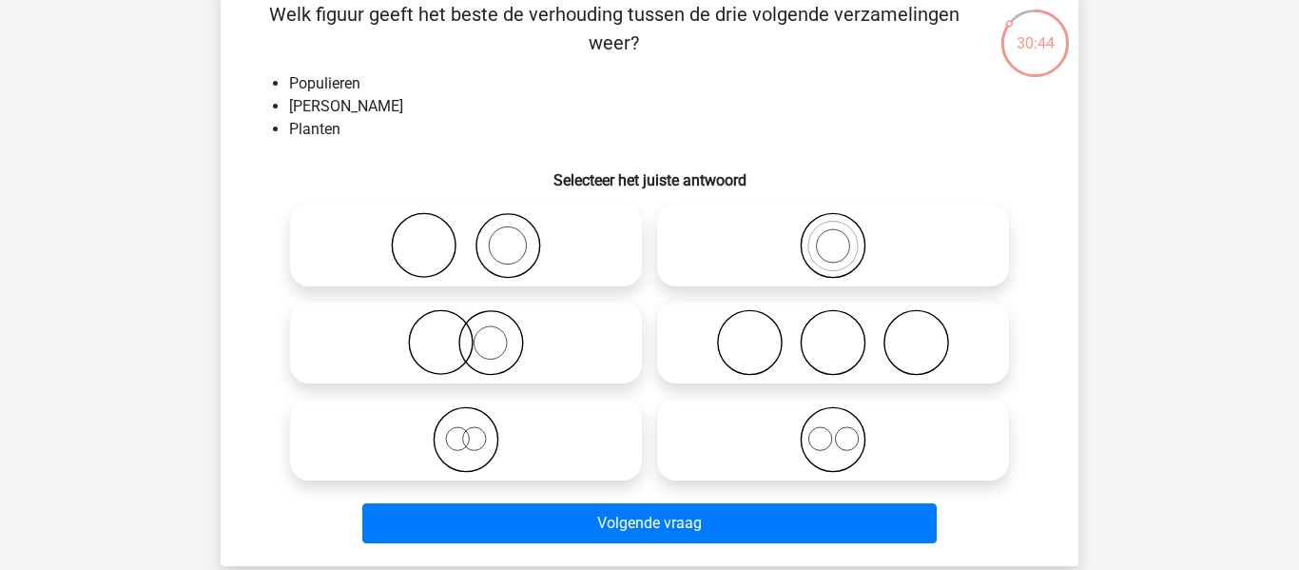
scroll to position [107, 0]
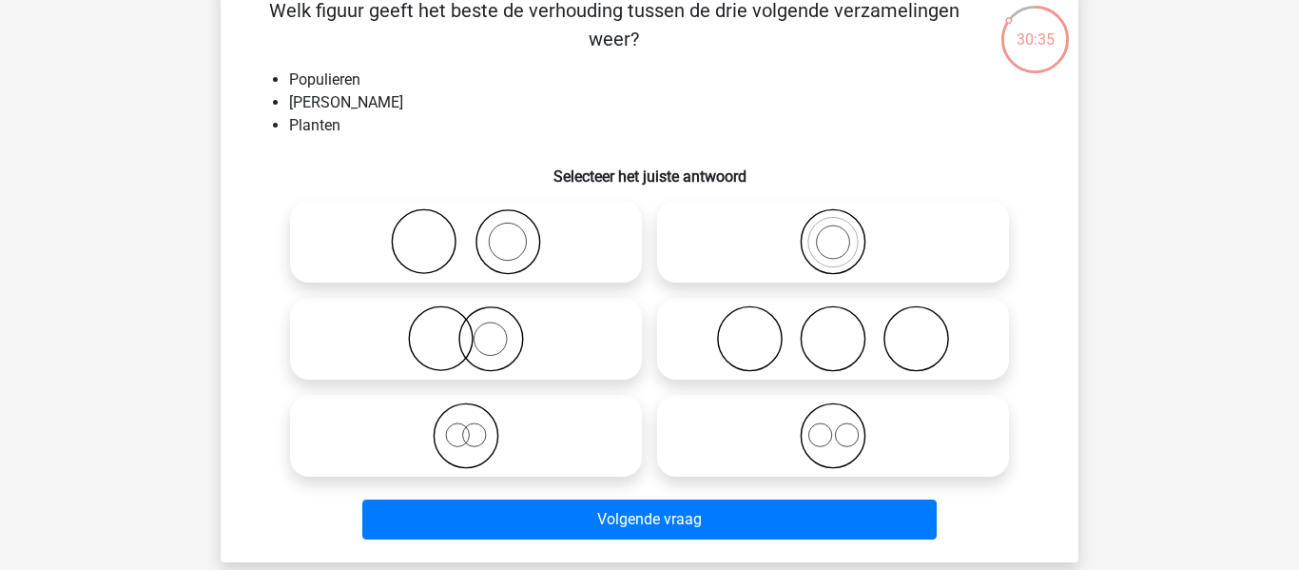
click at [514, 444] on icon at bounding box center [466, 435] width 337 height 67
click at [478, 426] on input "radio" at bounding box center [472, 420] width 12 height 12
radio input "true"
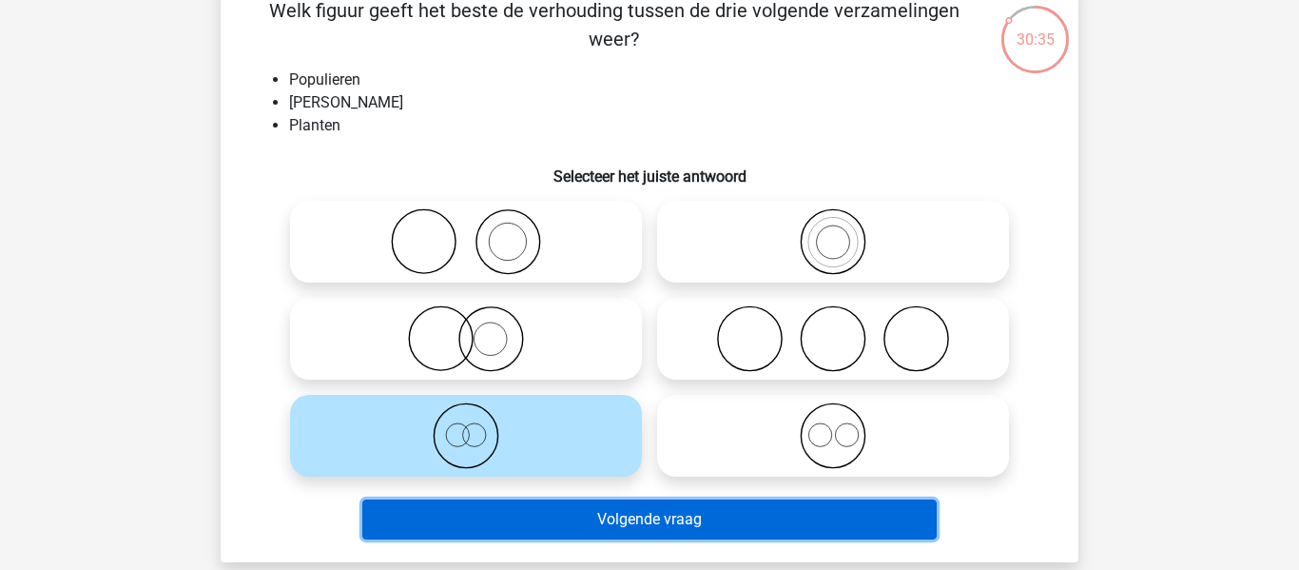
click at [524, 519] on button "Volgende vraag" at bounding box center [649, 519] width 575 height 40
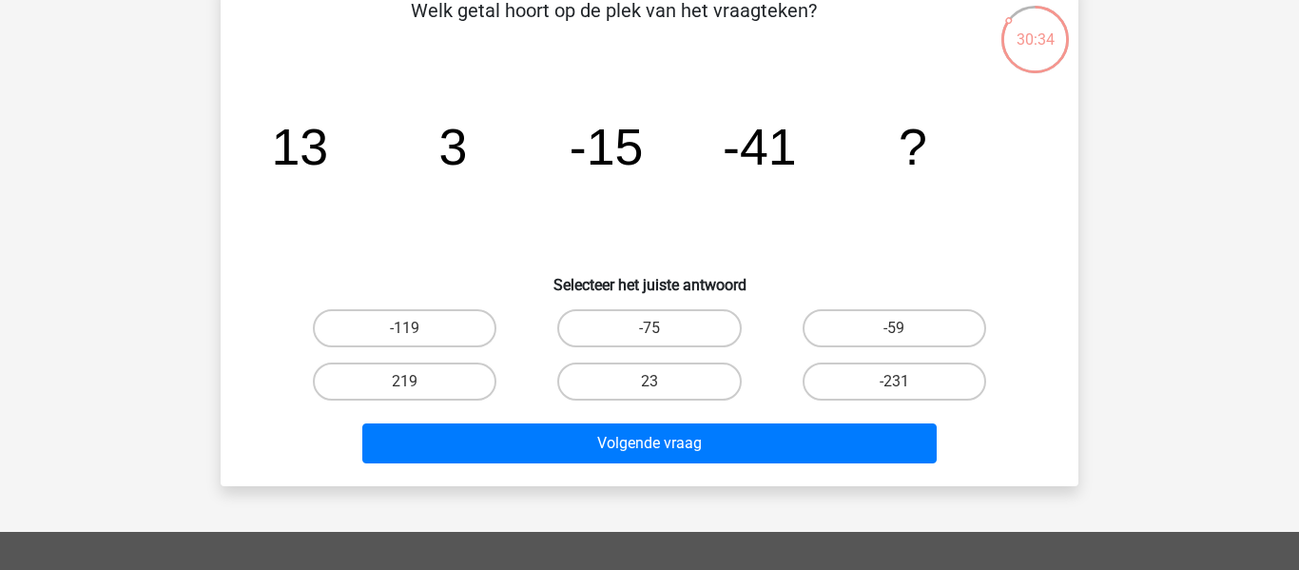
scroll to position [87, 0]
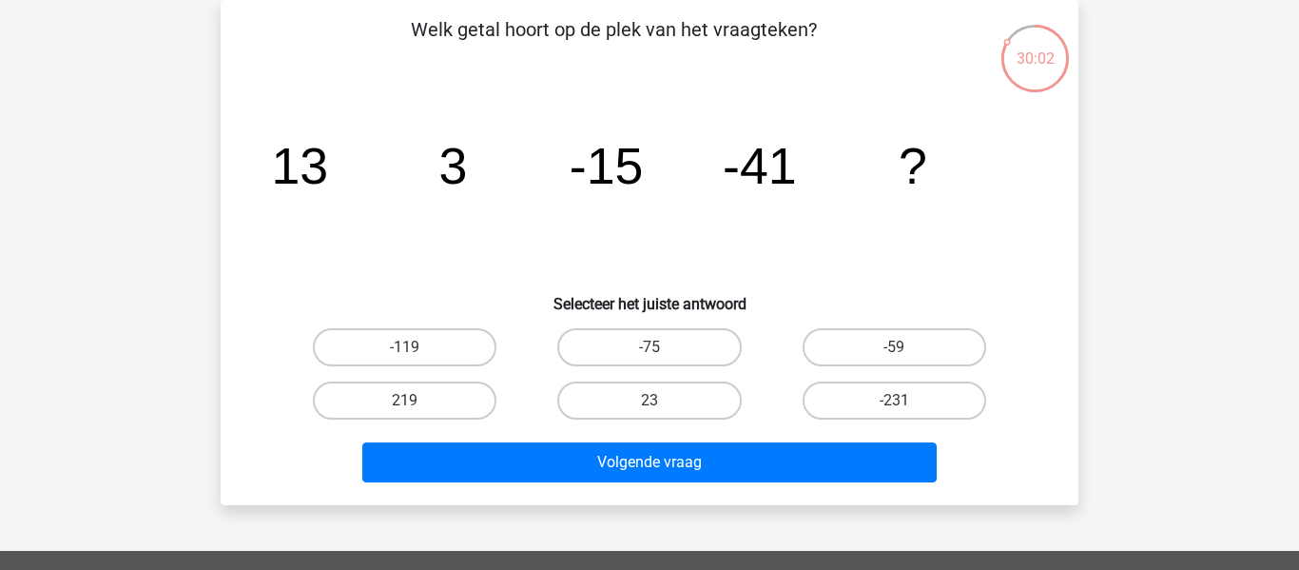
click at [657, 350] on input "-75" at bounding box center [655, 353] width 12 height 12
radio input "true"
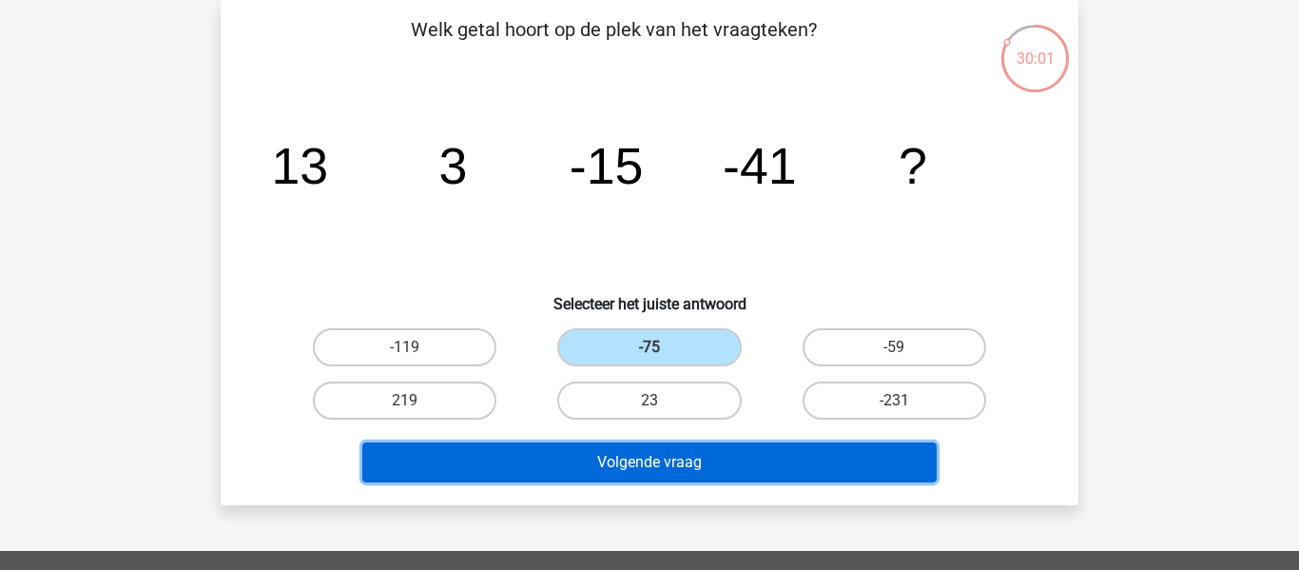
click at [677, 456] on button "Volgende vraag" at bounding box center [649, 462] width 575 height 40
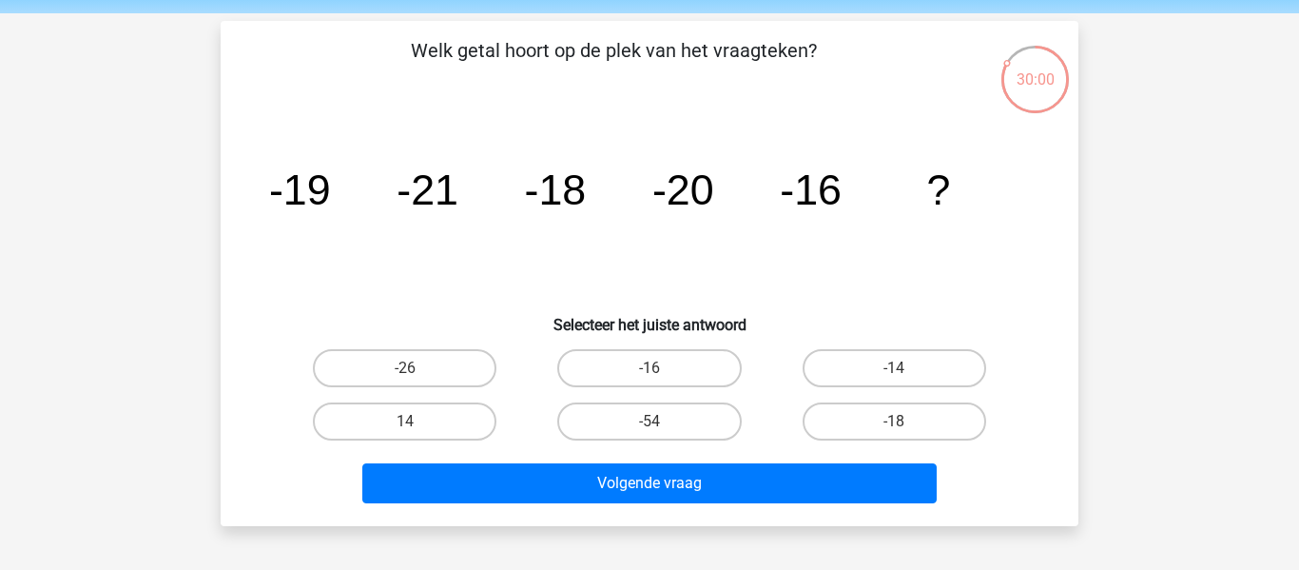
scroll to position [83, 0]
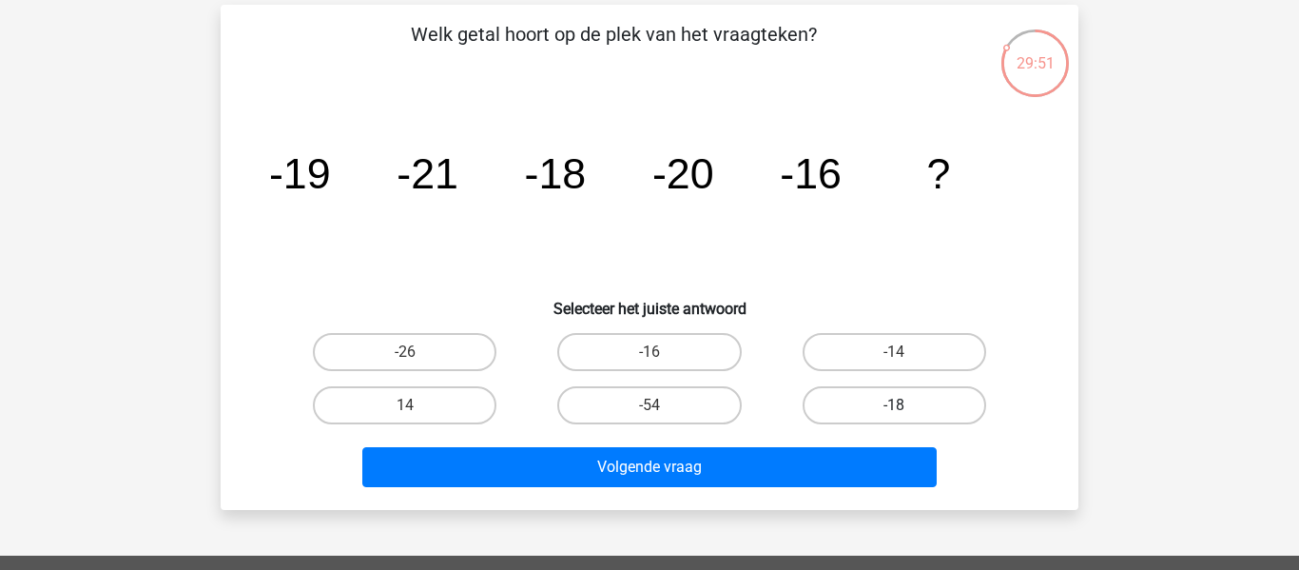
click at [839, 402] on label "-18" at bounding box center [895, 405] width 184 height 38
click at [894, 405] on input "-18" at bounding box center [900, 411] width 12 height 12
radio input "true"
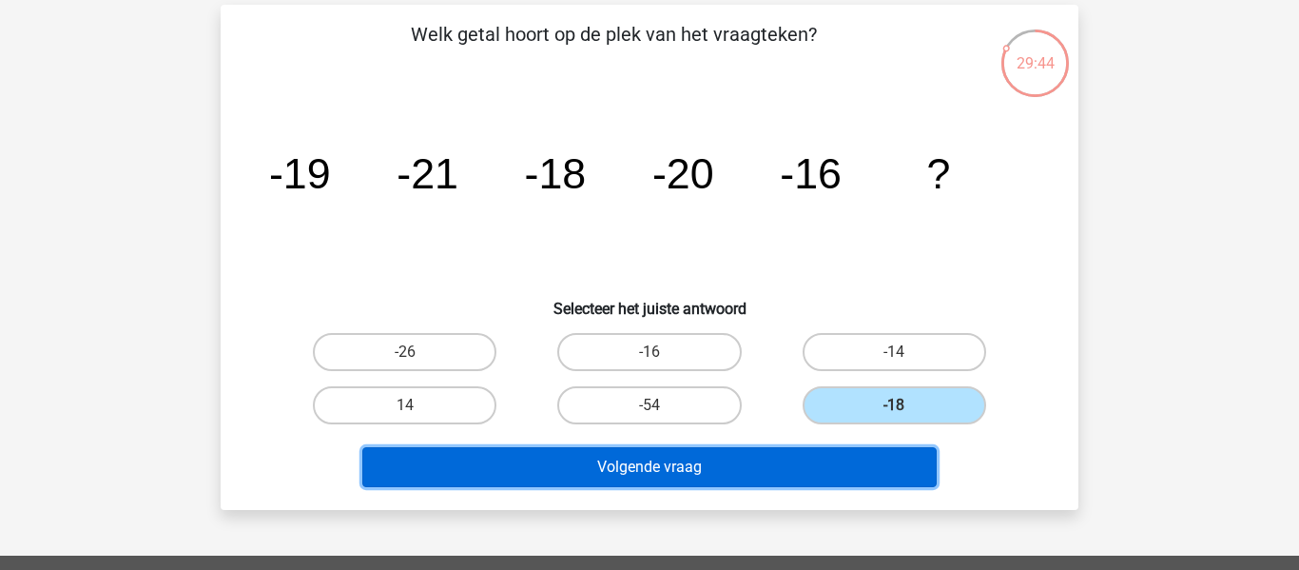
click at [714, 465] on button "Volgende vraag" at bounding box center [649, 467] width 575 height 40
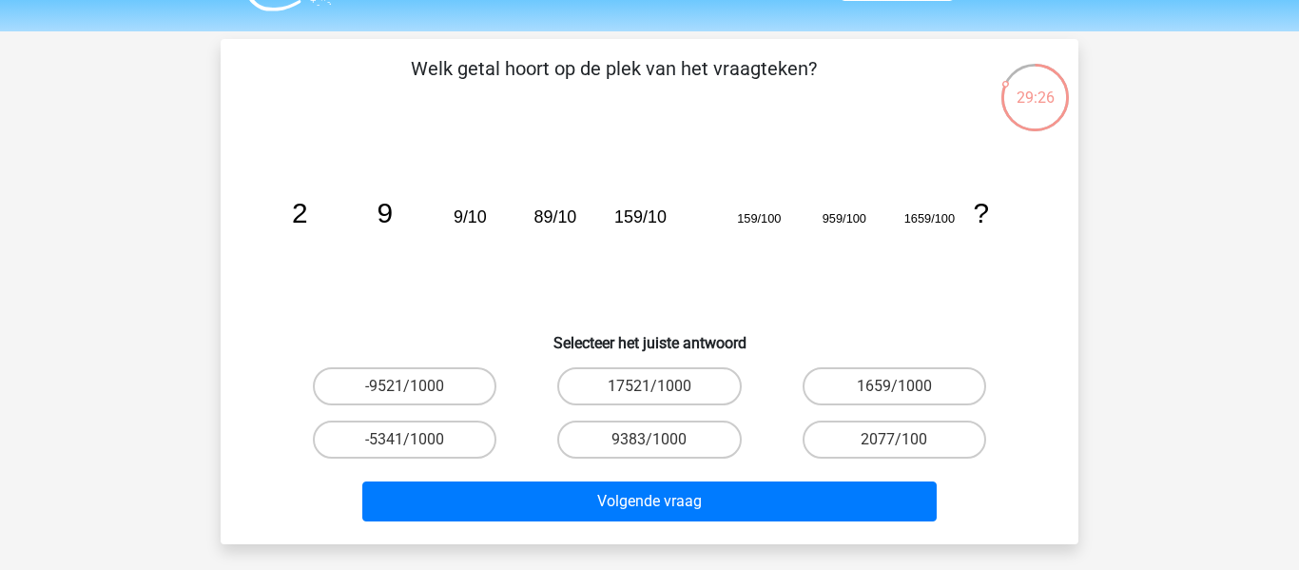
scroll to position [50, 0]
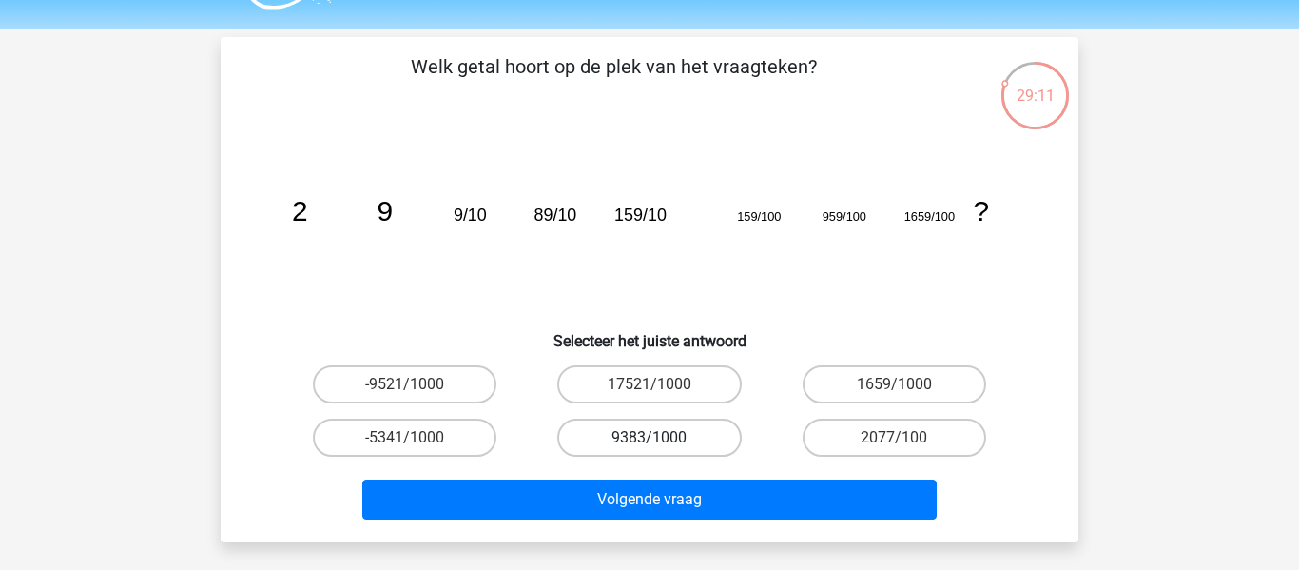
click at [708, 436] on label "9383/1000" at bounding box center [649, 437] width 184 height 38
click at [662, 437] on input "9383/1000" at bounding box center [655, 443] width 12 height 12
radio input "true"
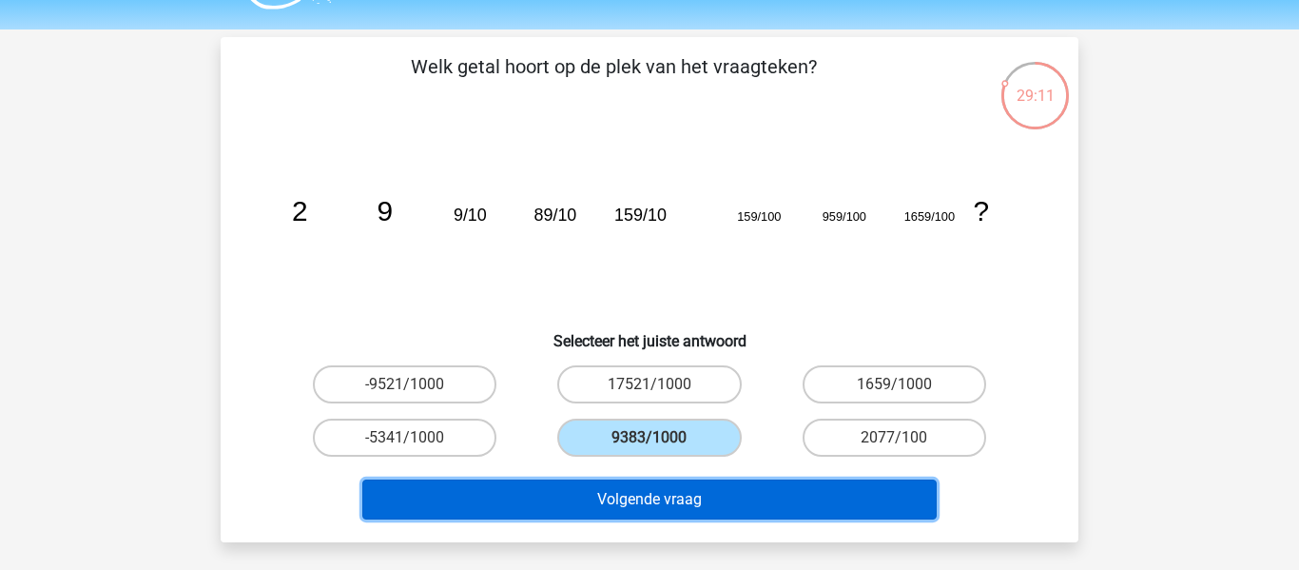
click at [685, 495] on button "Volgende vraag" at bounding box center [649, 499] width 575 height 40
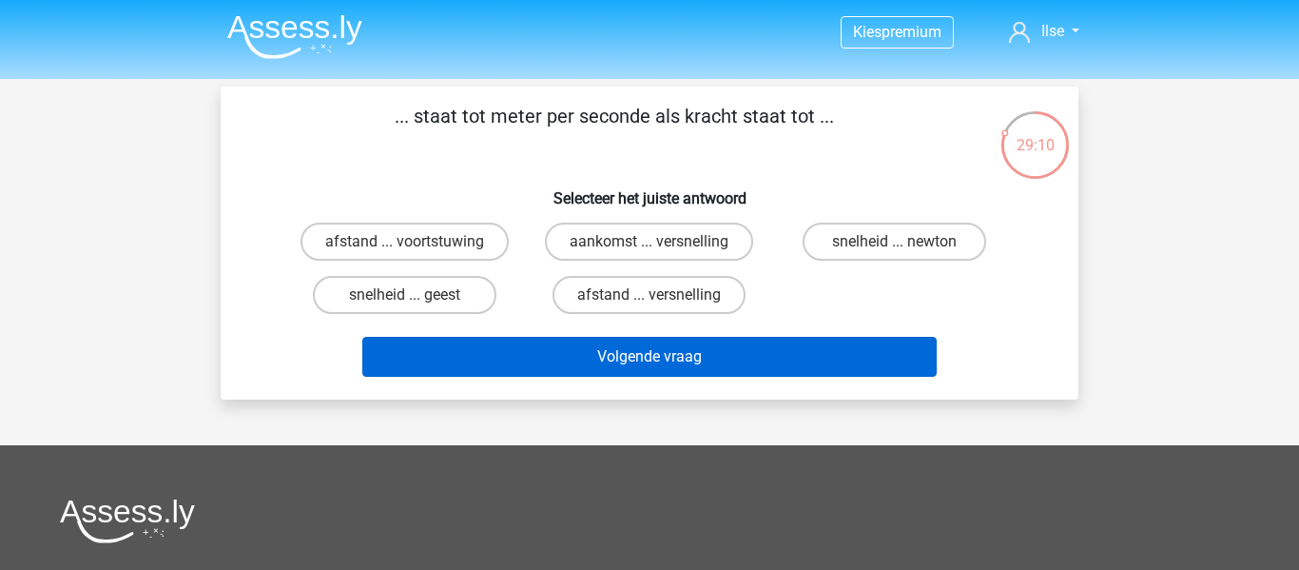
scroll to position [0, 0]
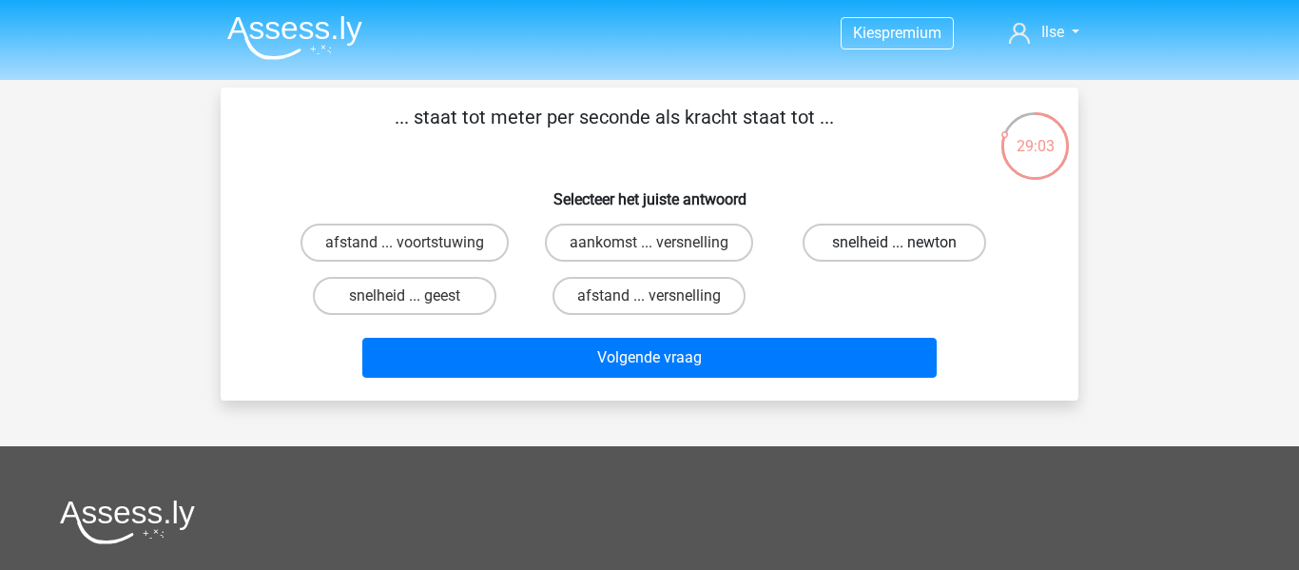
click at [893, 241] on label "snelheid ... newton" at bounding box center [895, 242] width 184 height 38
click at [894, 242] on input "snelheid ... newton" at bounding box center [900, 248] width 12 height 12
radio input "true"
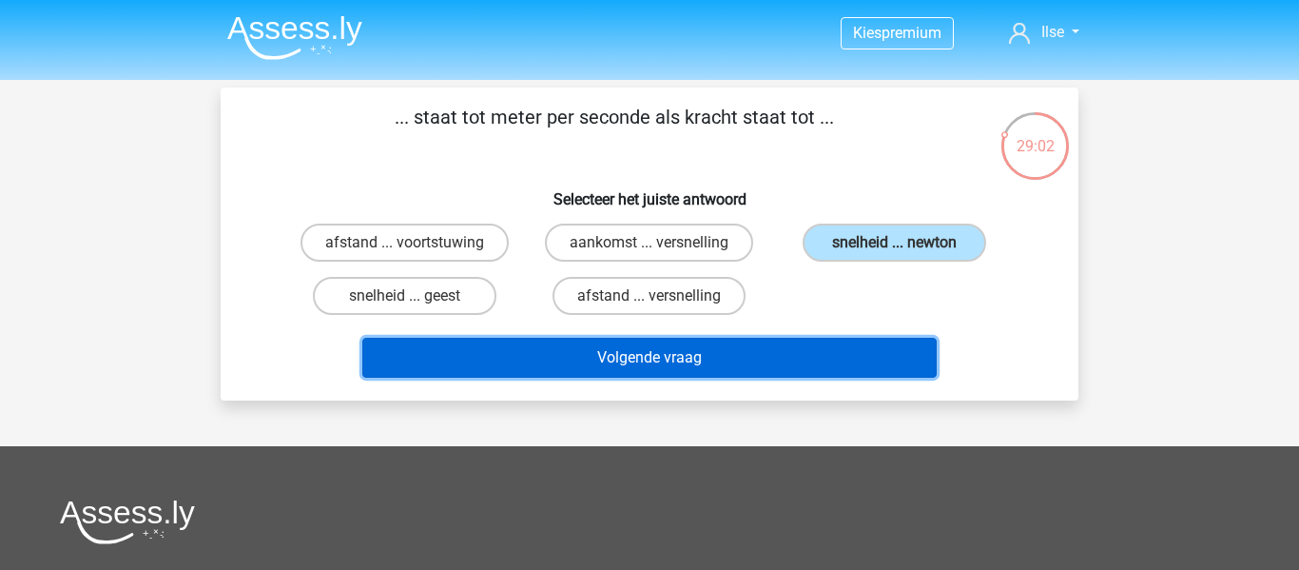
click at [731, 364] on button "Volgende vraag" at bounding box center [649, 358] width 575 height 40
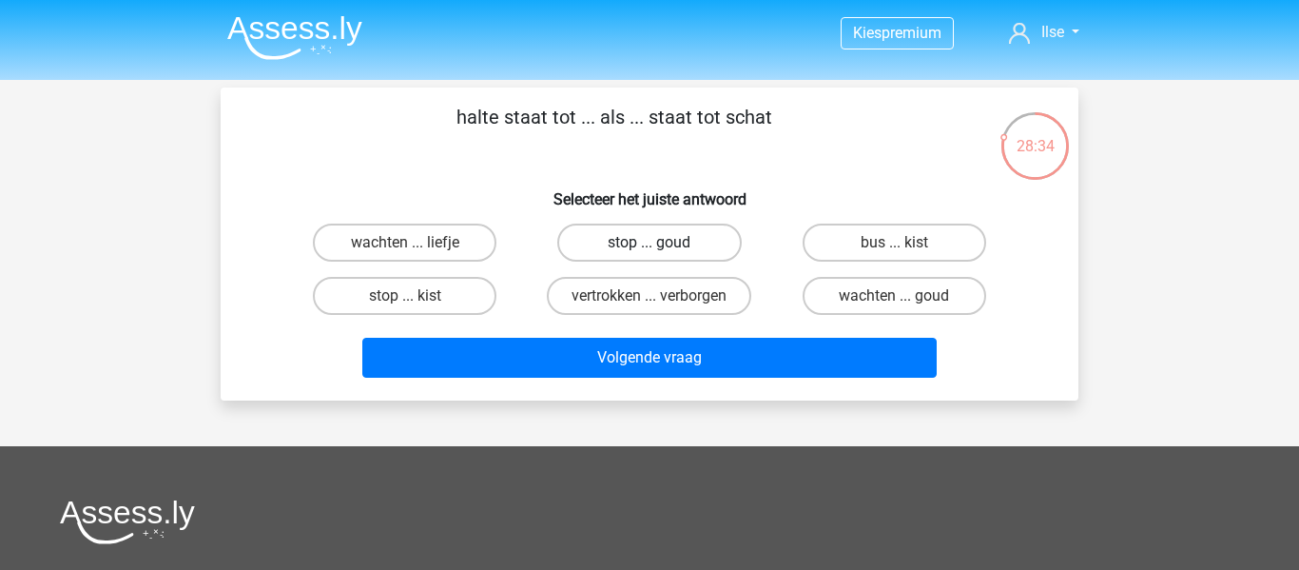
click at [696, 228] on label "stop ... goud" at bounding box center [649, 242] width 184 height 38
click at [662, 242] on input "stop ... goud" at bounding box center [655, 248] width 12 height 12
radio input "true"
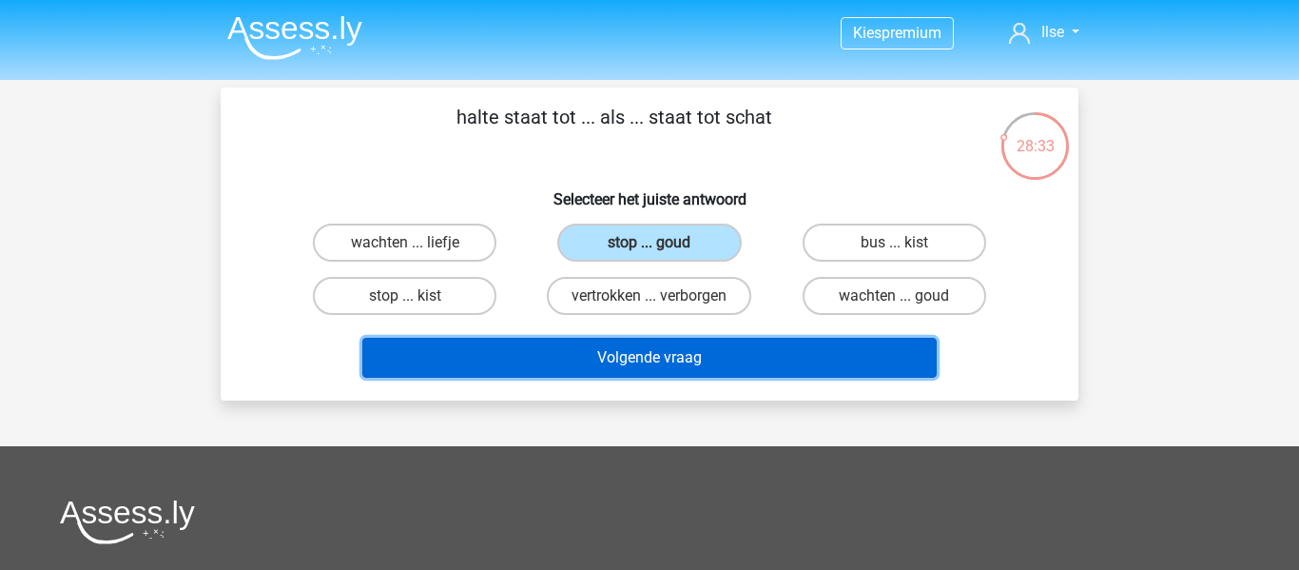
click at [702, 356] on button "Volgende vraag" at bounding box center [649, 358] width 575 height 40
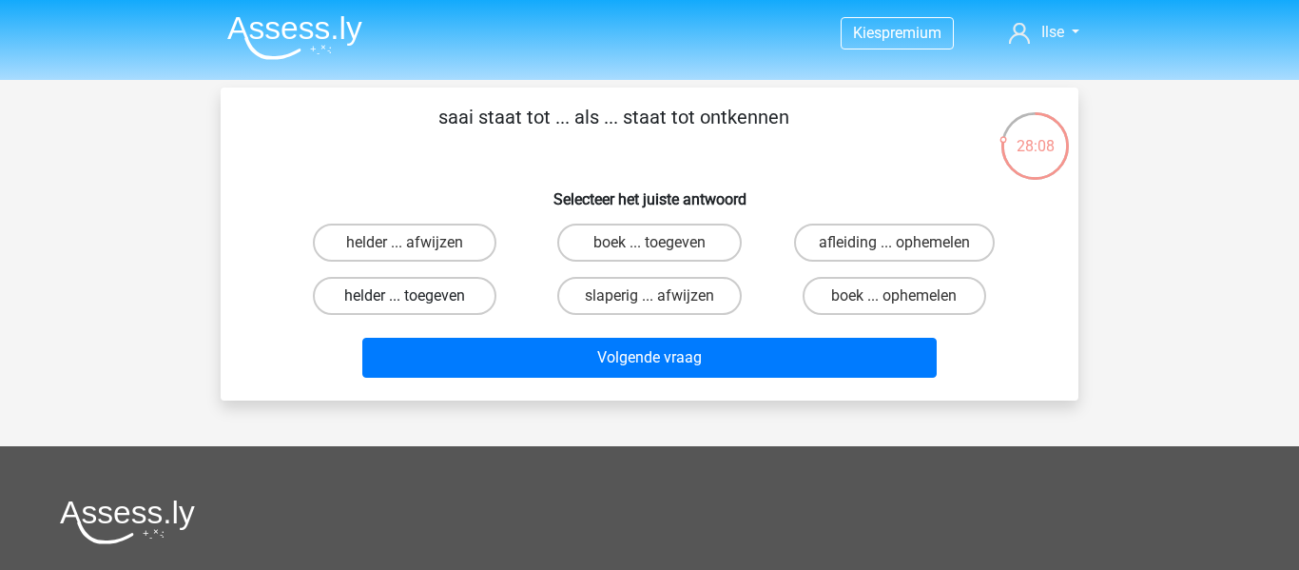
click at [453, 291] on label "helder ... toegeven" at bounding box center [405, 296] width 184 height 38
click at [417, 296] on input "helder ... toegeven" at bounding box center [411, 302] width 12 height 12
radio input "true"
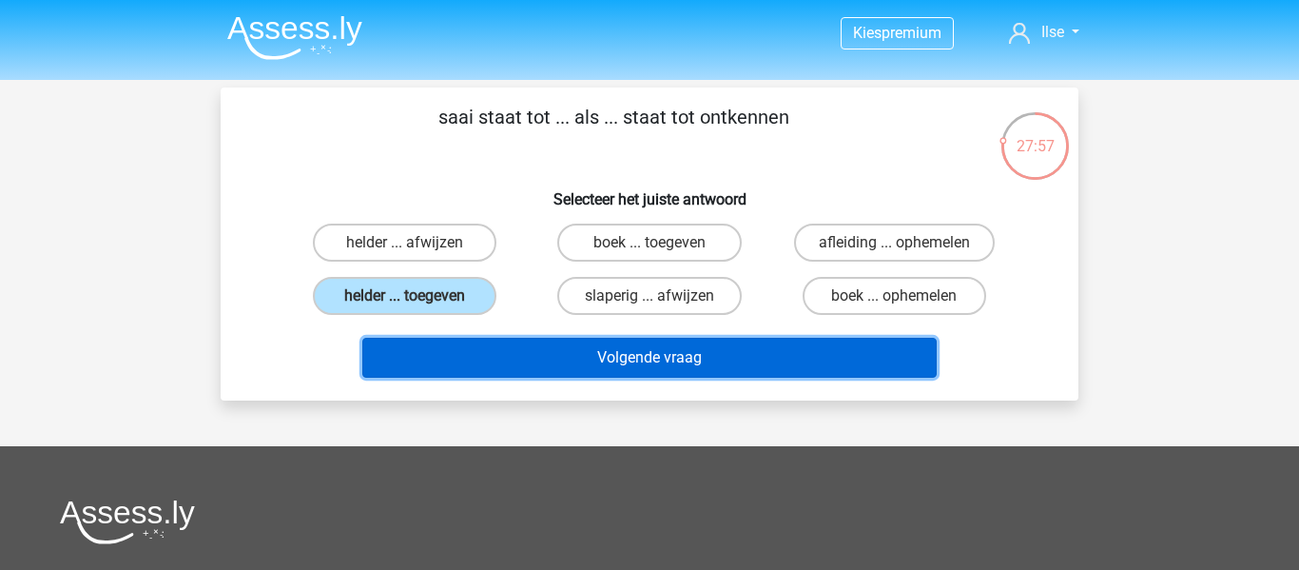
click at [553, 351] on button "Volgende vraag" at bounding box center [649, 358] width 575 height 40
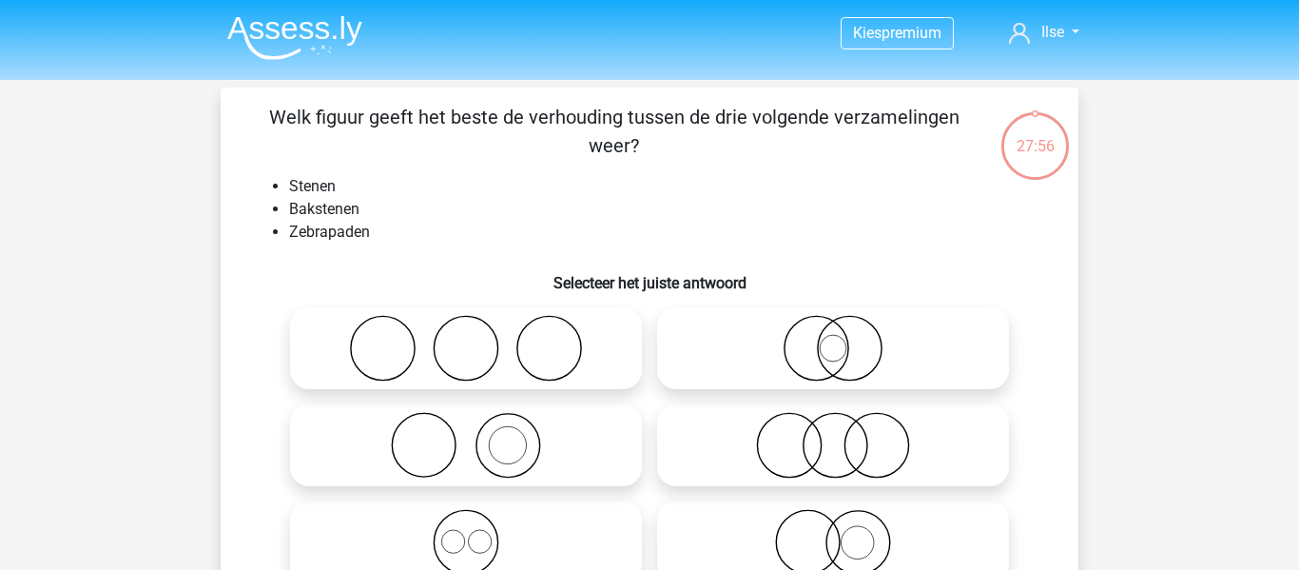
scroll to position [87, 0]
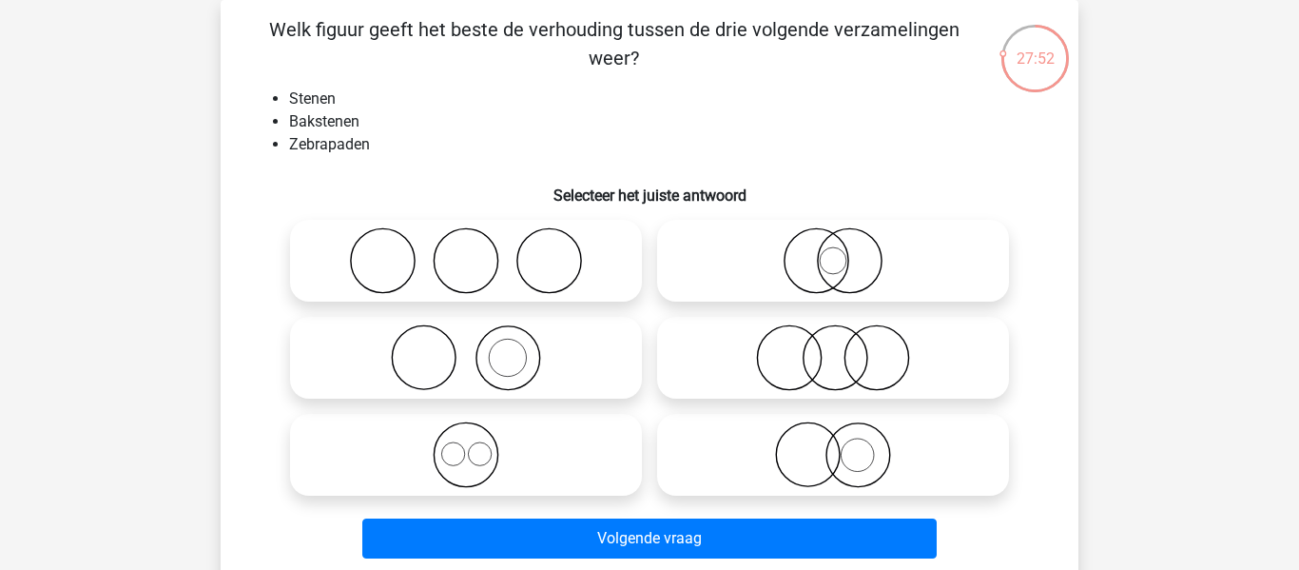
click at [483, 360] on icon at bounding box center [466, 357] width 337 height 67
click at [478, 348] on input "radio" at bounding box center [472, 342] width 12 height 12
radio input "true"
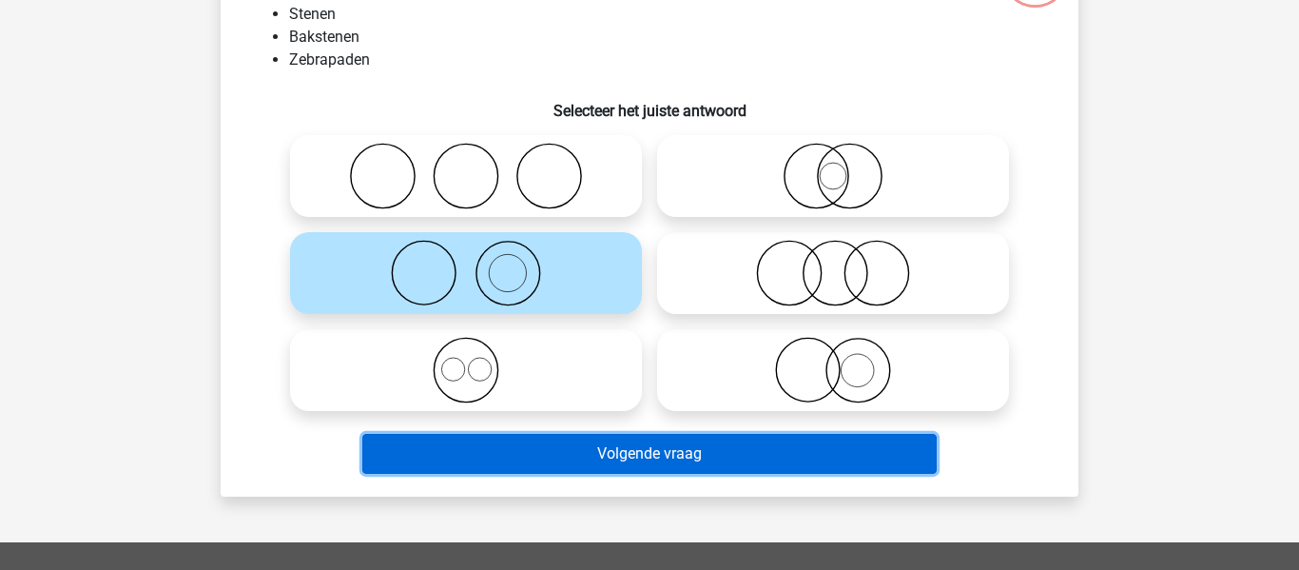
click at [519, 453] on button "Volgende vraag" at bounding box center [649, 454] width 575 height 40
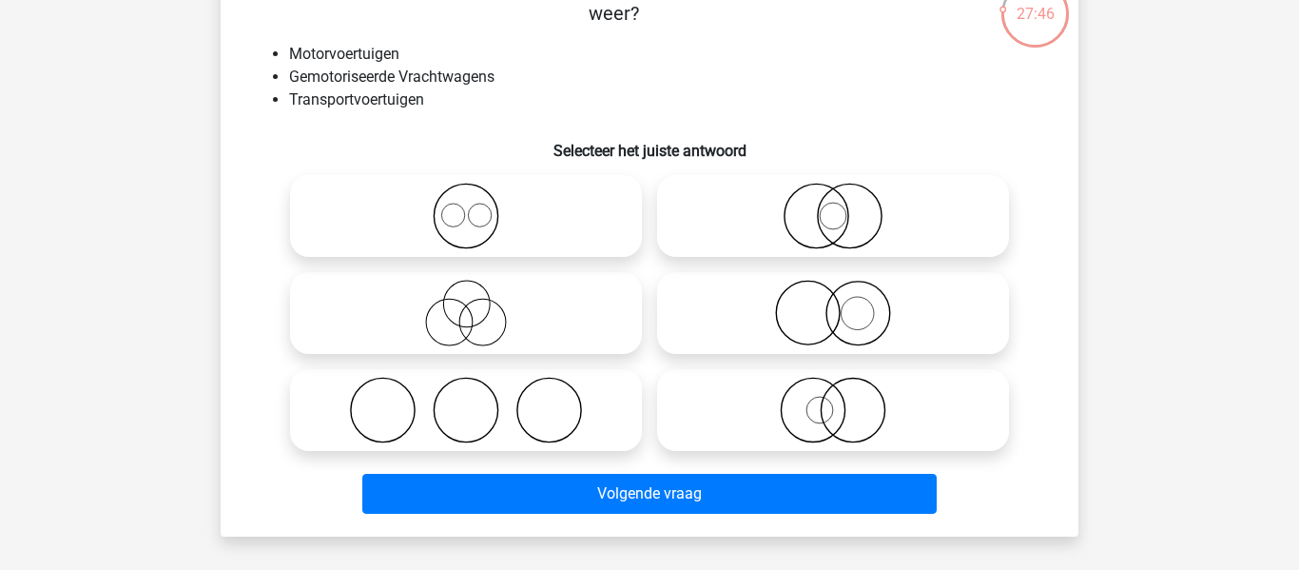
scroll to position [125, 0]
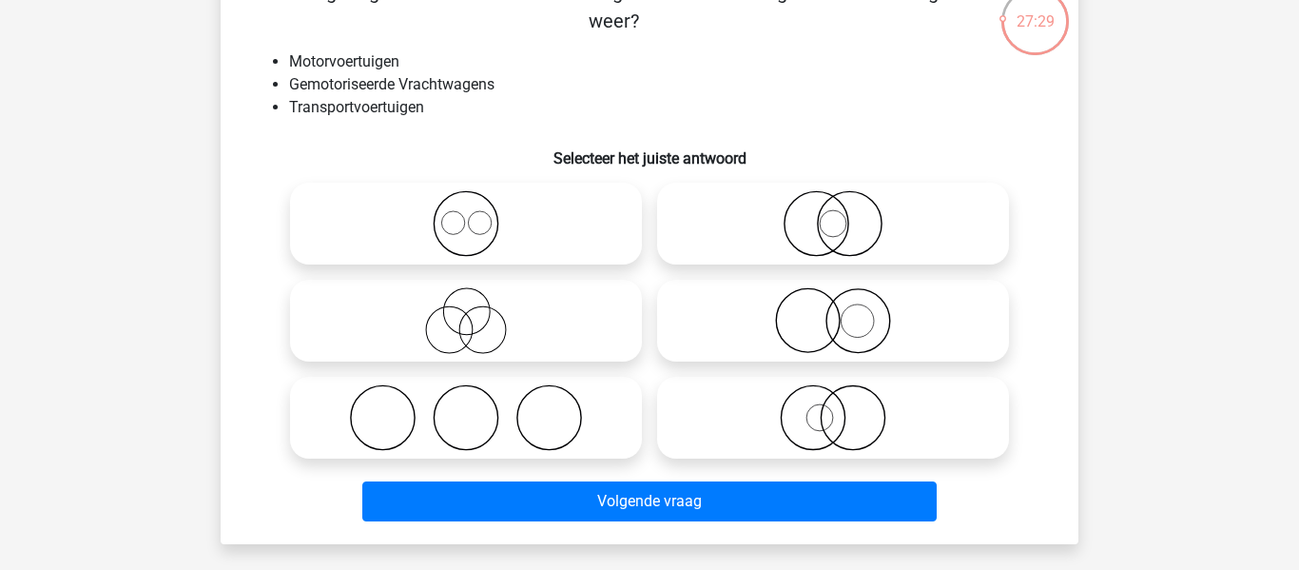
click at [874, 416] on icon at bounding box center [833, 417] width 337 height 67
click at [845, 408] on input "radio" at bounding box center [839, 402] width 12 height 12
radio input "true"
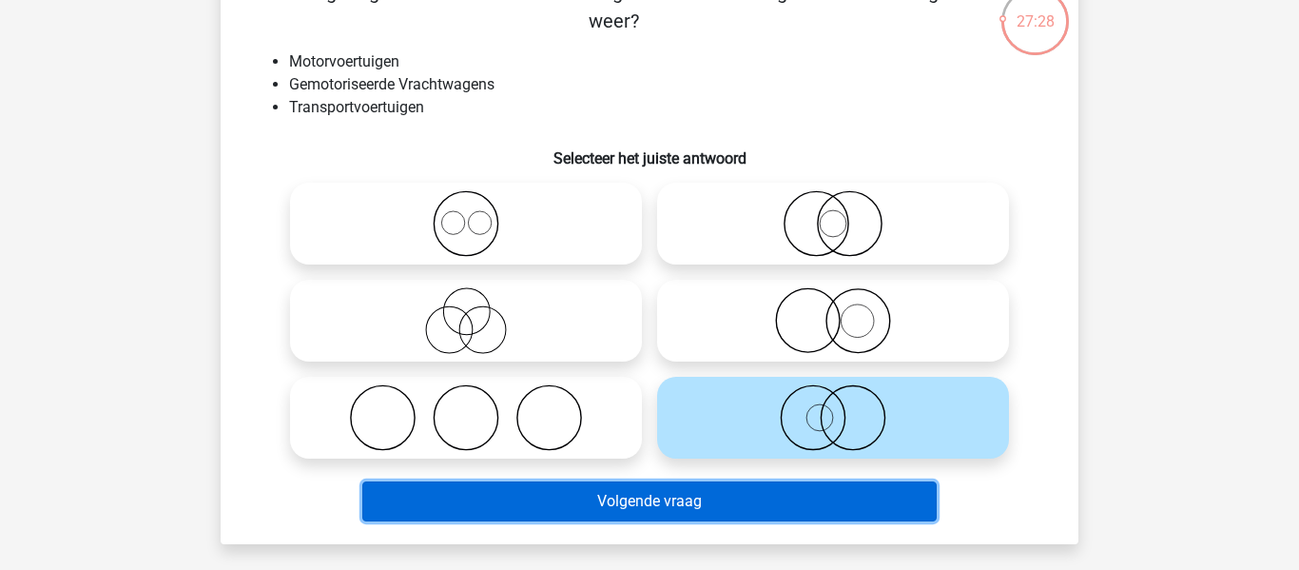
click at [772, 494] on button "Volgende vraag" at bounding box center [649, 501] width 575 height 40
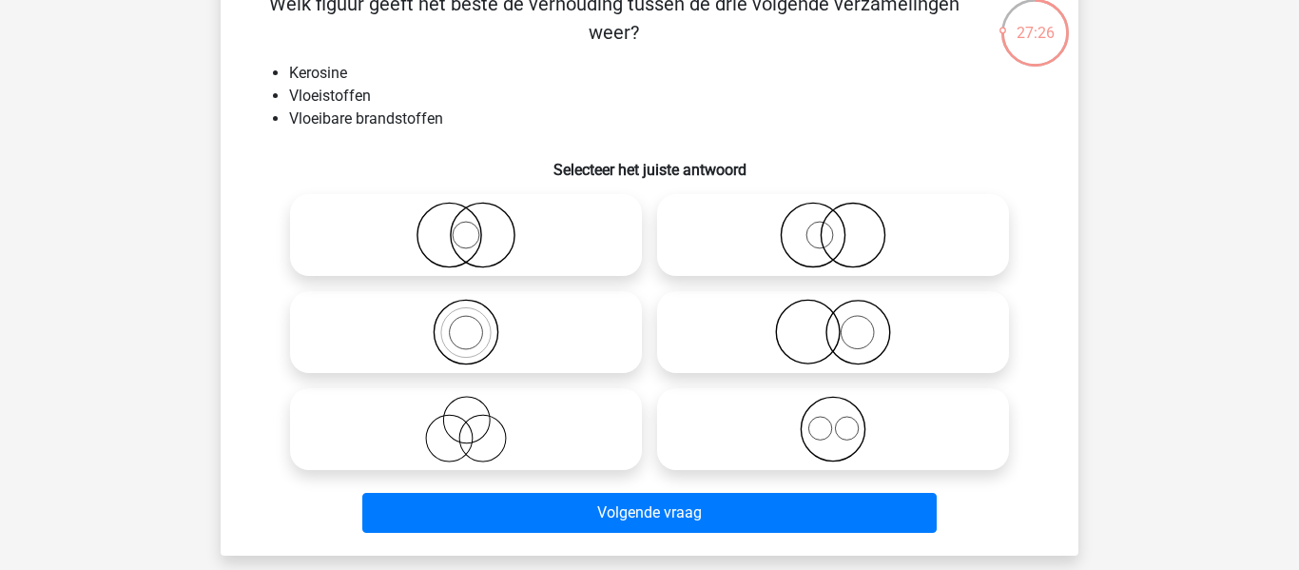
scroll to position [117, 0]
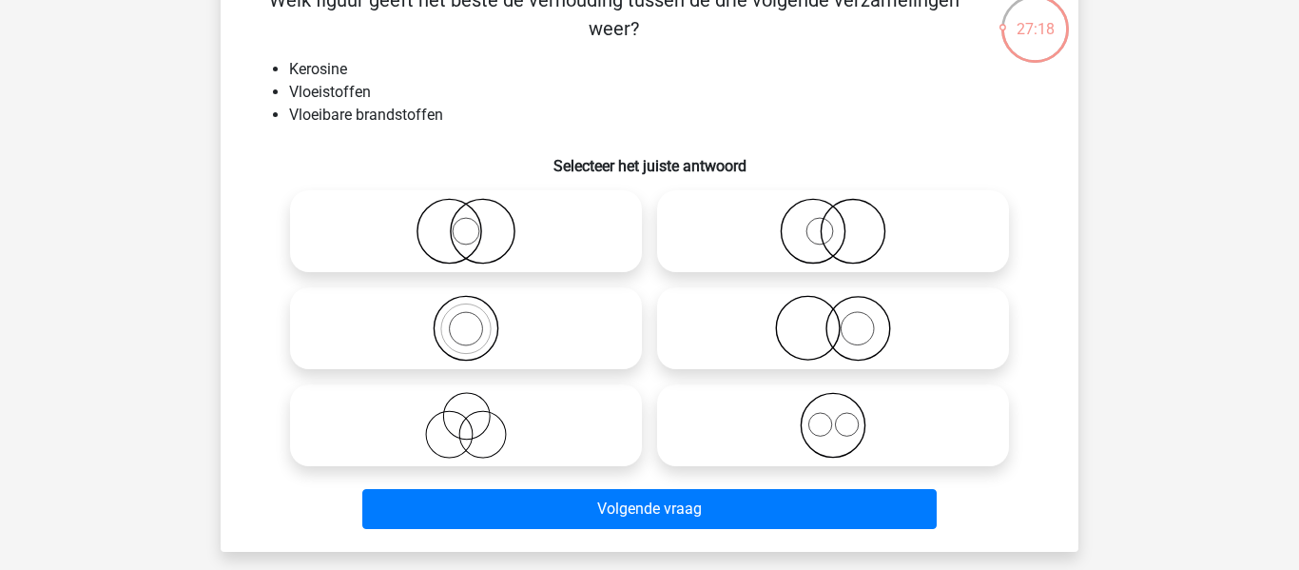
click at [393, 332] on icon at bounding box center [466, 328] width 337 height 67
click at [466, 319] on input "radio" at bounding box center [472, 312] width 12 height 12
radio input "true"
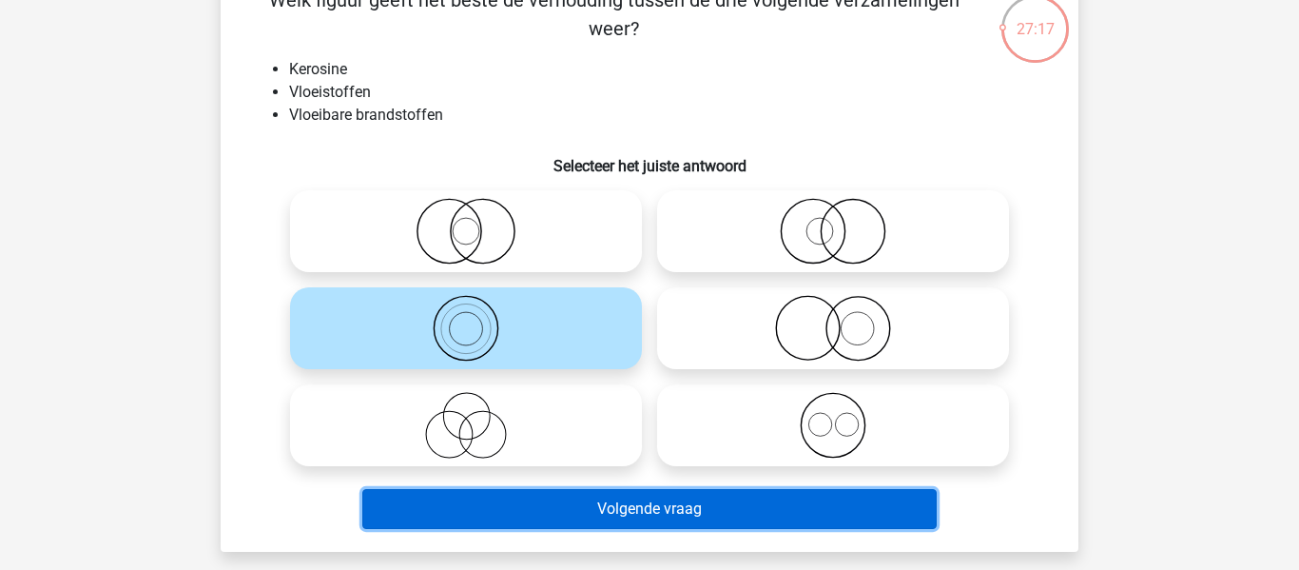
click at [490, 505] on button "Volgende vraag" at bounding box center [649, 509] width 575 height 40
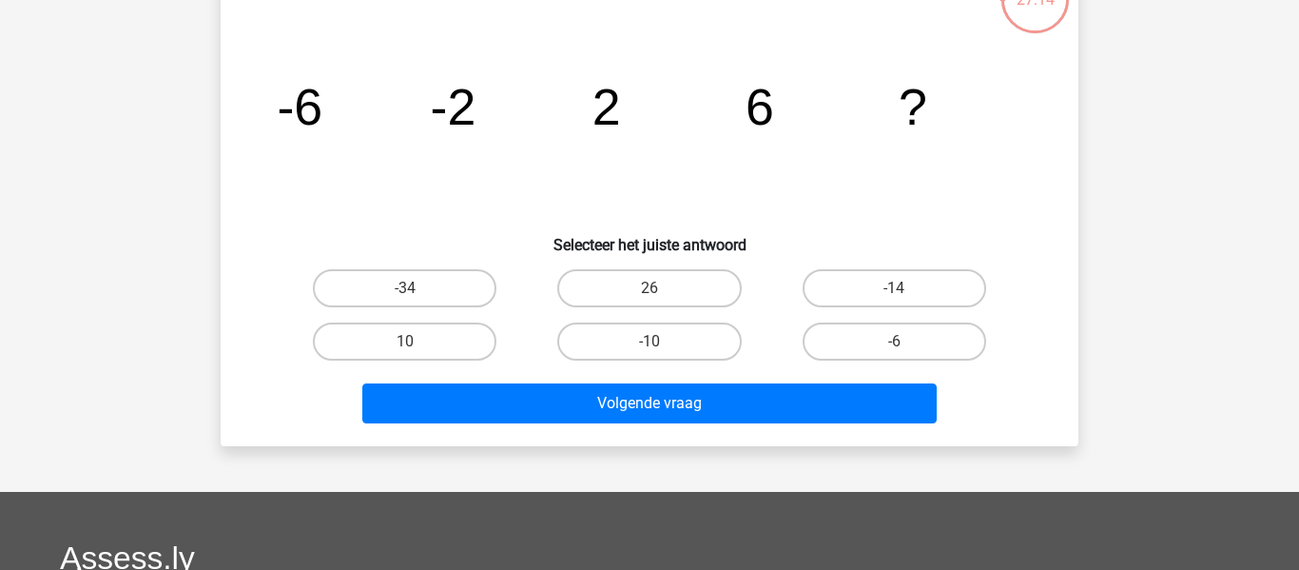
scroll to position [150, 0]
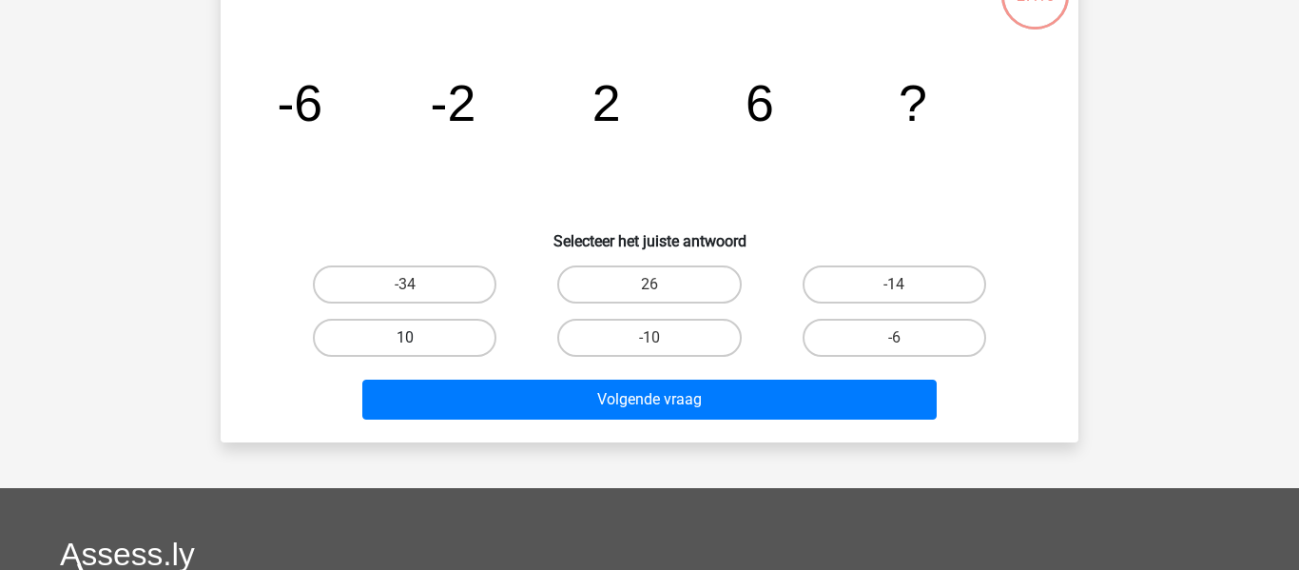
click at [479, 332] on label "10" at bounding box center [405, 338] width 184 height 38
click at [417, 338] on input "10" at bounding box center [411, 344] width 12 height 12
radio input "true"
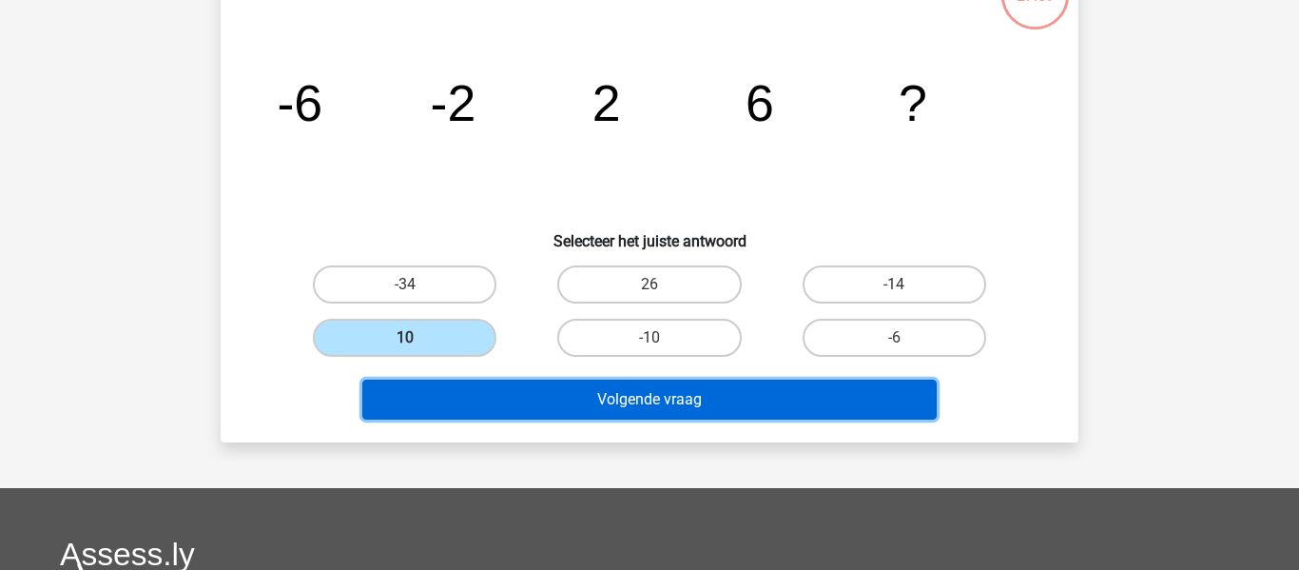
click at [505, 393] on button "Volgende vraag" at bounding box center [649, 399] width 575 height 40
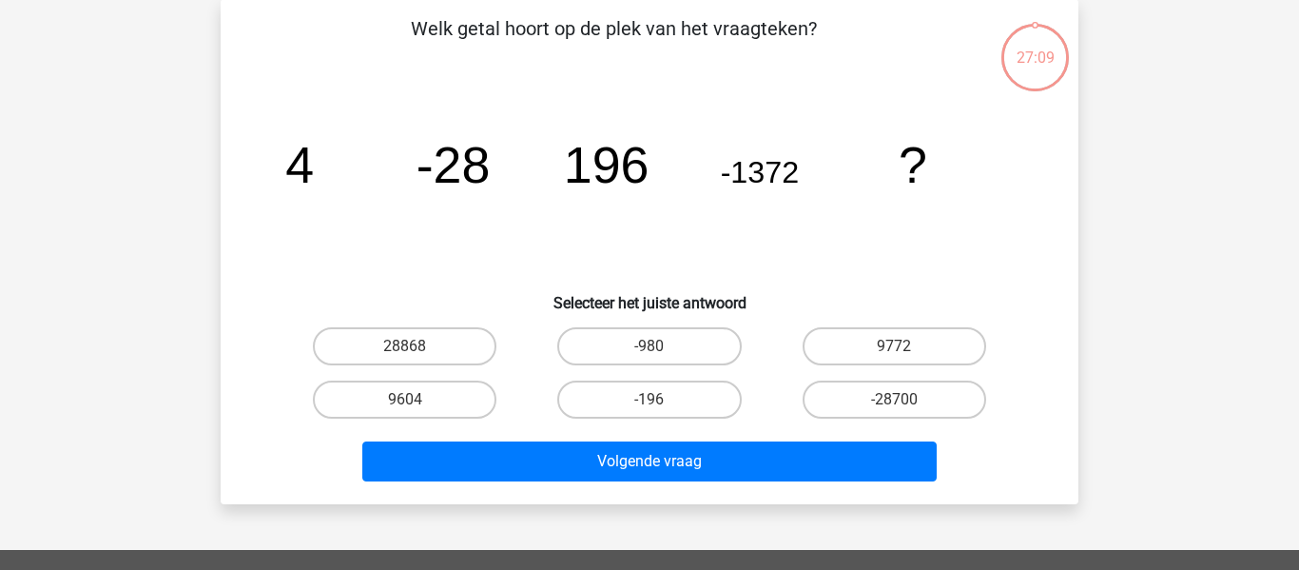
scroll to position [87, 0]
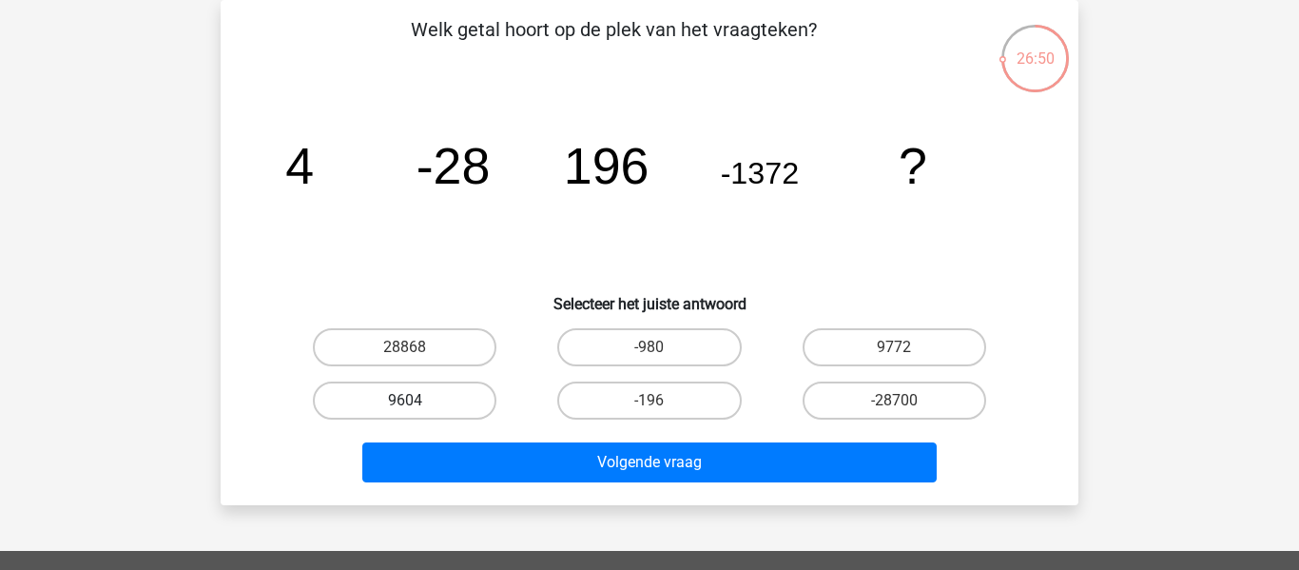
click at [425, 408] on label "9604" at bounding box center [405, 400] width 184 height 38
click at [417, 408] on input "9604" at bounding box center [411, 406] width 12 height 12
radio input "true"
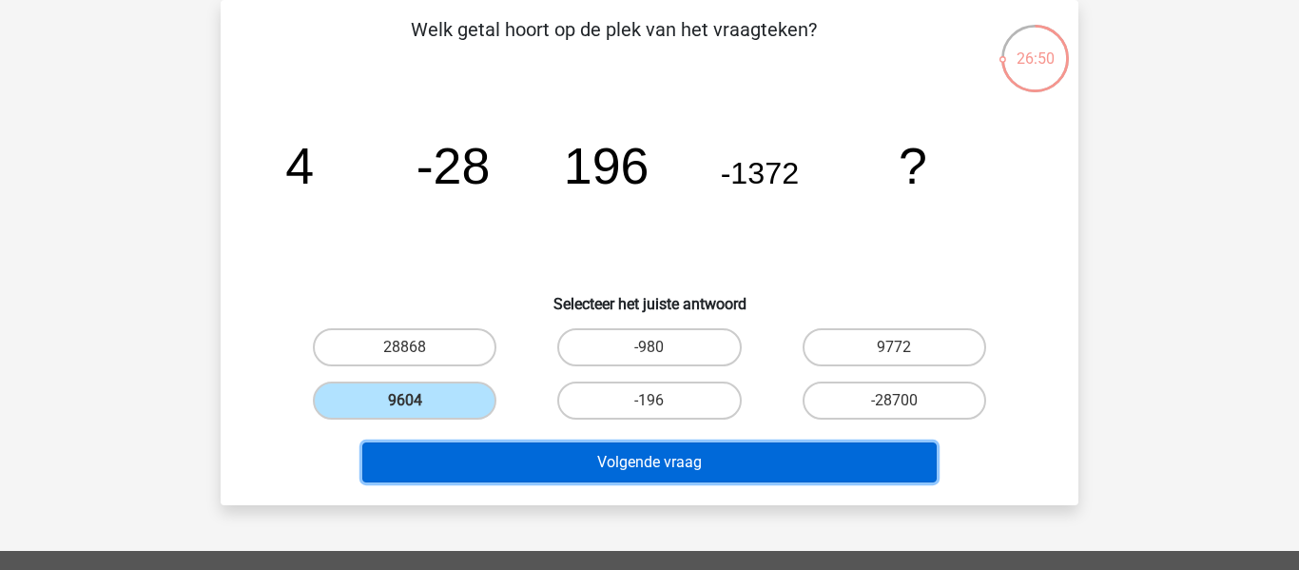
click at [470, 455] on button "Volgende vraag" at bounding box center [649, 462] width 575 height 40
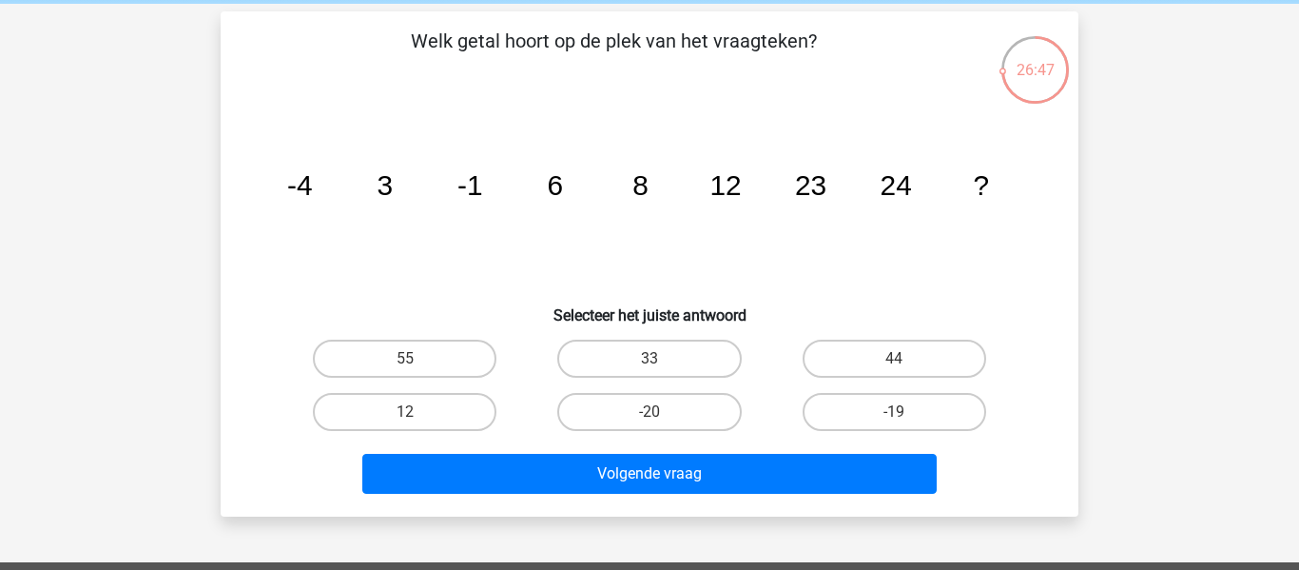
scroll to position [81, 0]
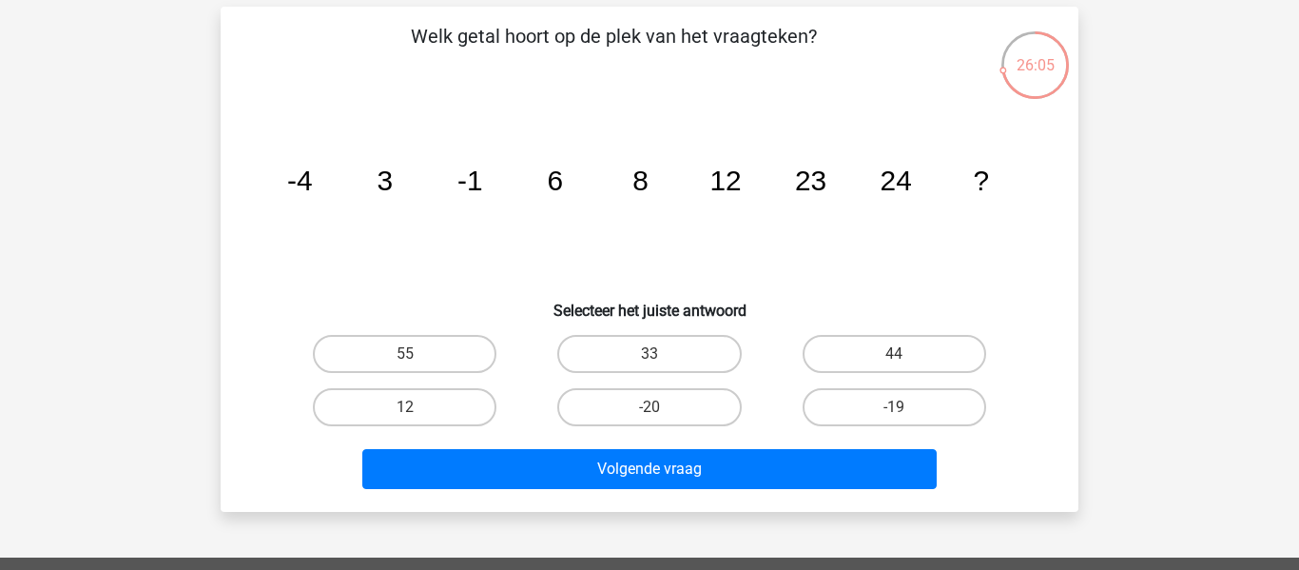
click at [468, 361] on label "55" at bounding box center [405, 354] width 184 height 38
click at [417, 361] on input "55" at bounding box center [411, 360] width 12 height 12
radio input "true"
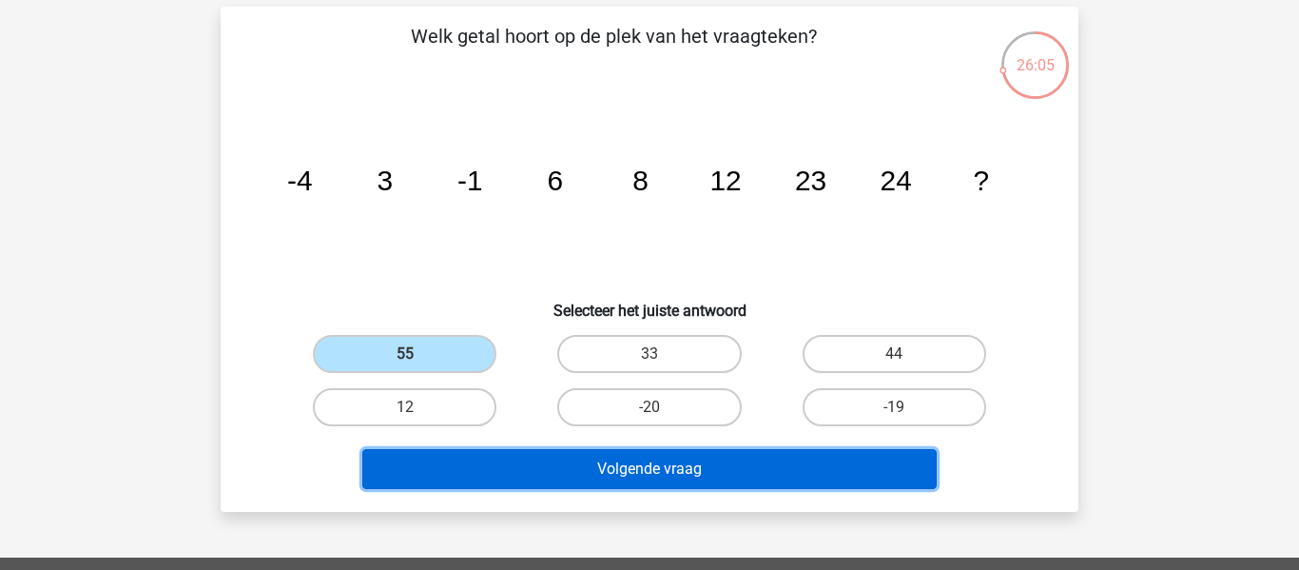
click at [542, 472] on button "Volgende vraag" at bounding box center [649, 469] width 575 height 40
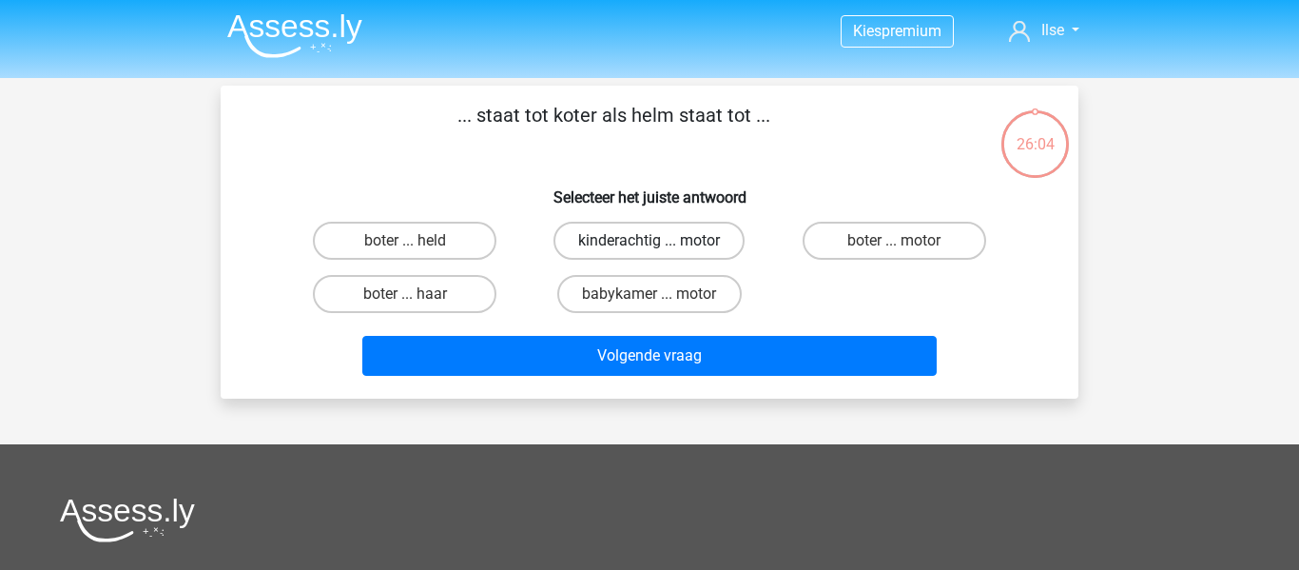
scroll to position [0, 0]
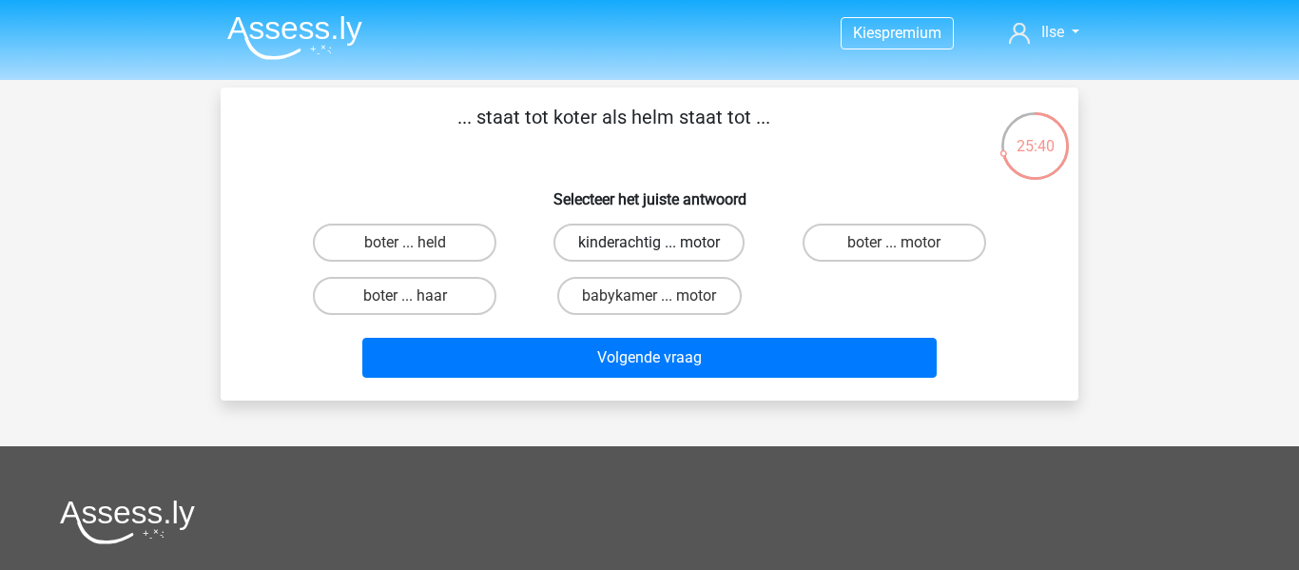
click at [640, 227] on label "kinderachtig ... motor" at bounding box center [648, 242] width 191 height 38
click at [649, 242] on input "kinderachtig ... motor" at bounding box center [655, 248] width 12 height 12
radio input "true"
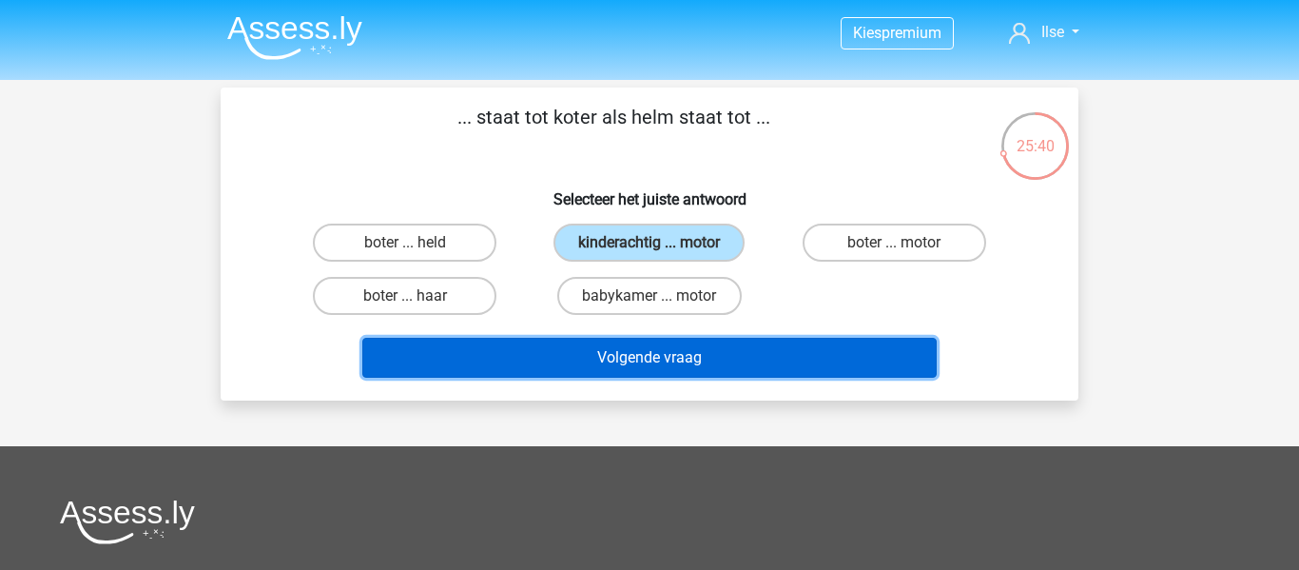
click at [664, 354] on button "Volgende vraag" at bounding box center [649, 358] width 575 height 40
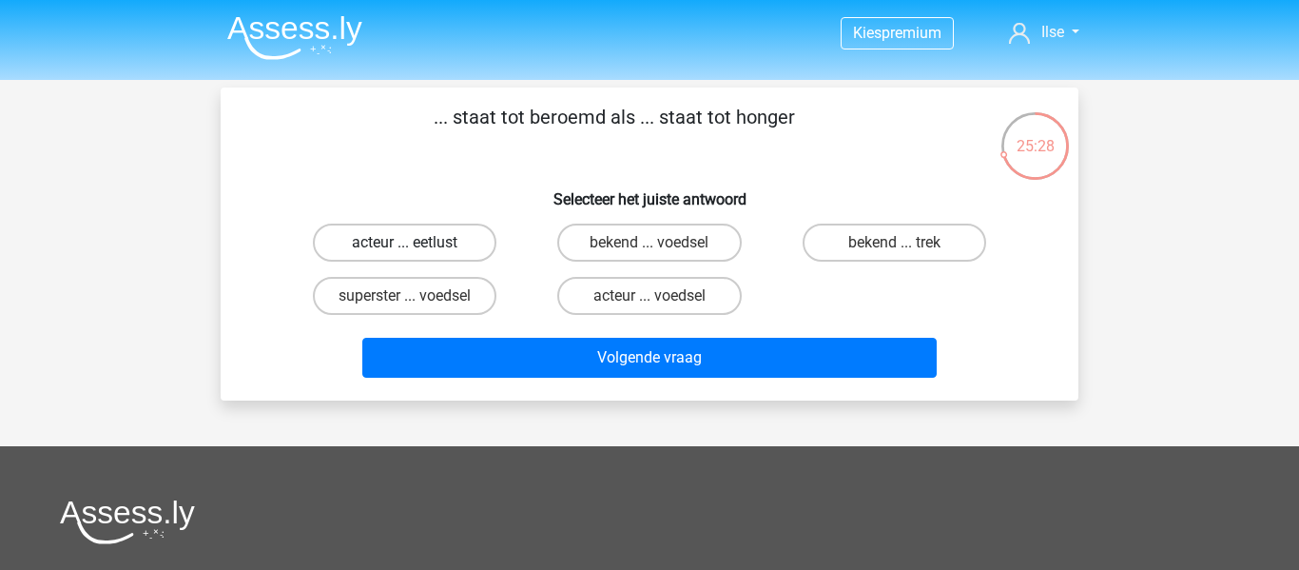
click at [465, 245] on label "acteur ... eetlust" at bounding box center [405, 242] width 184 height 38
click at [417, 245] on input "acteur ... eetlust" at bounding box center [411, 248] width 12 height 12
radio input "true"
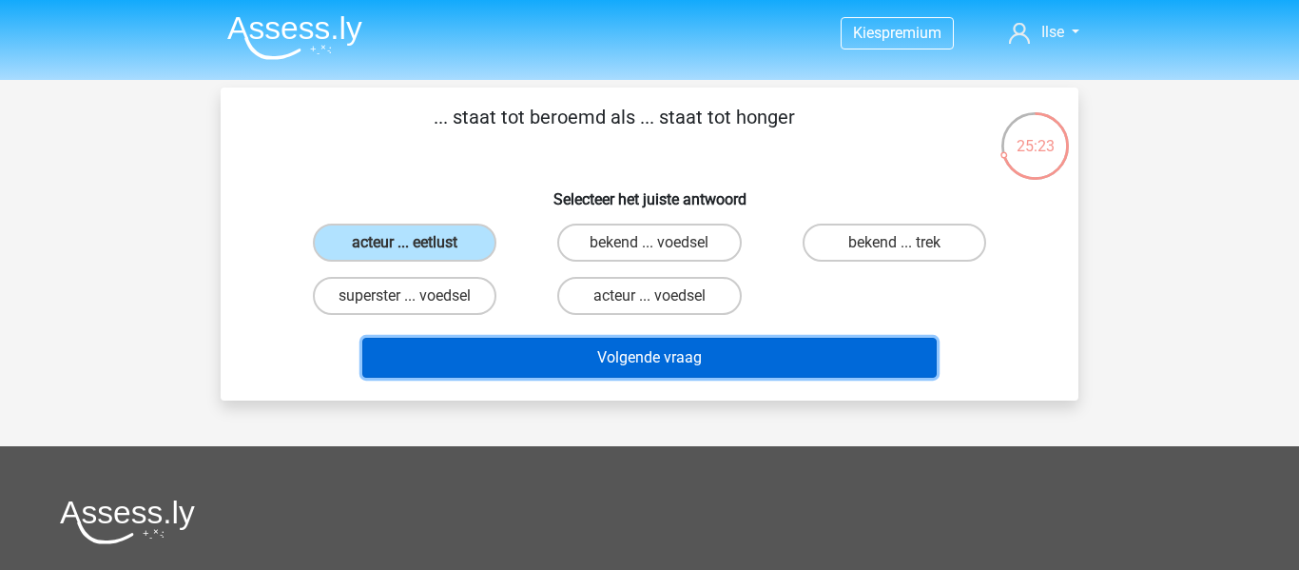
click at [537, 339] on button "Volgende vraag" at bounding box center [649, 358] width 575 height 40
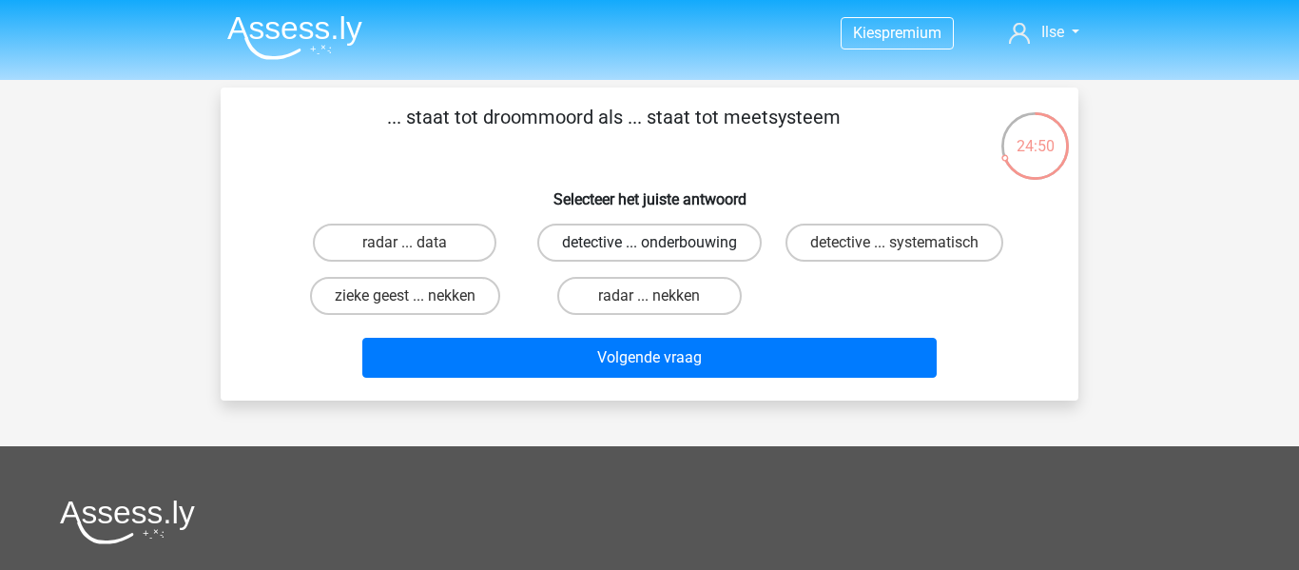
click at [739, 250] on label "detective ... onderbouwing" at bounding box center [649, 242] width 224 height 38
click at [662, 250] on input "detective ... onderbouwing" at bounding box center [655, 248] width 12 height 12
radio input "true"
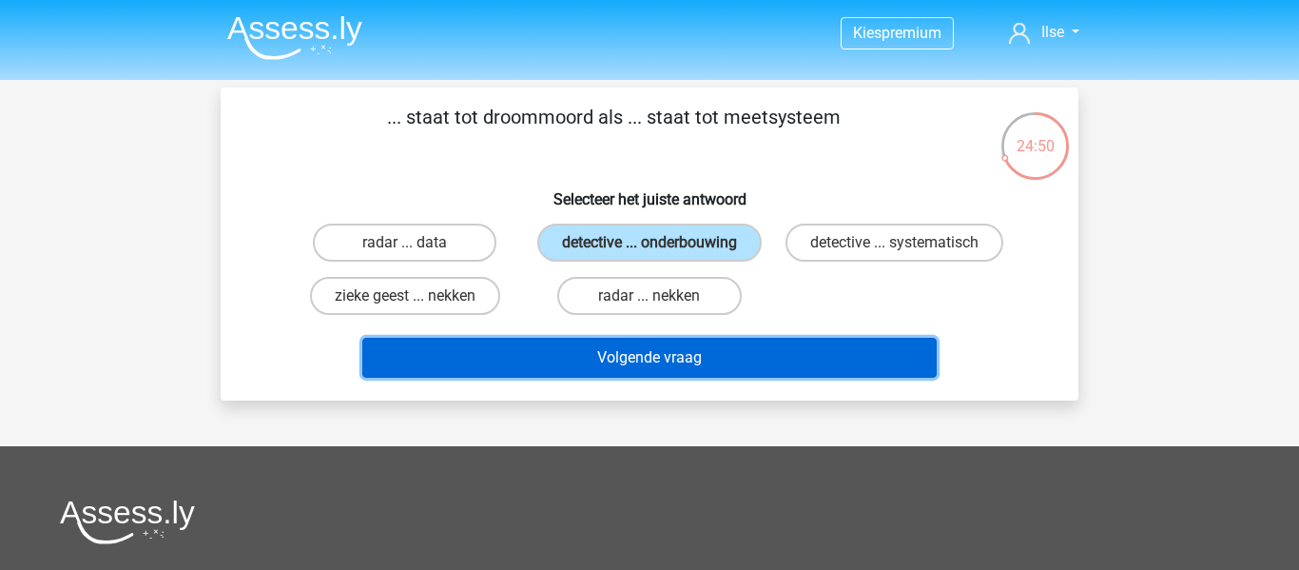
click at [696, 358] on button "Volgende vraag" at bounding box center [649, 358] width 575 height 40
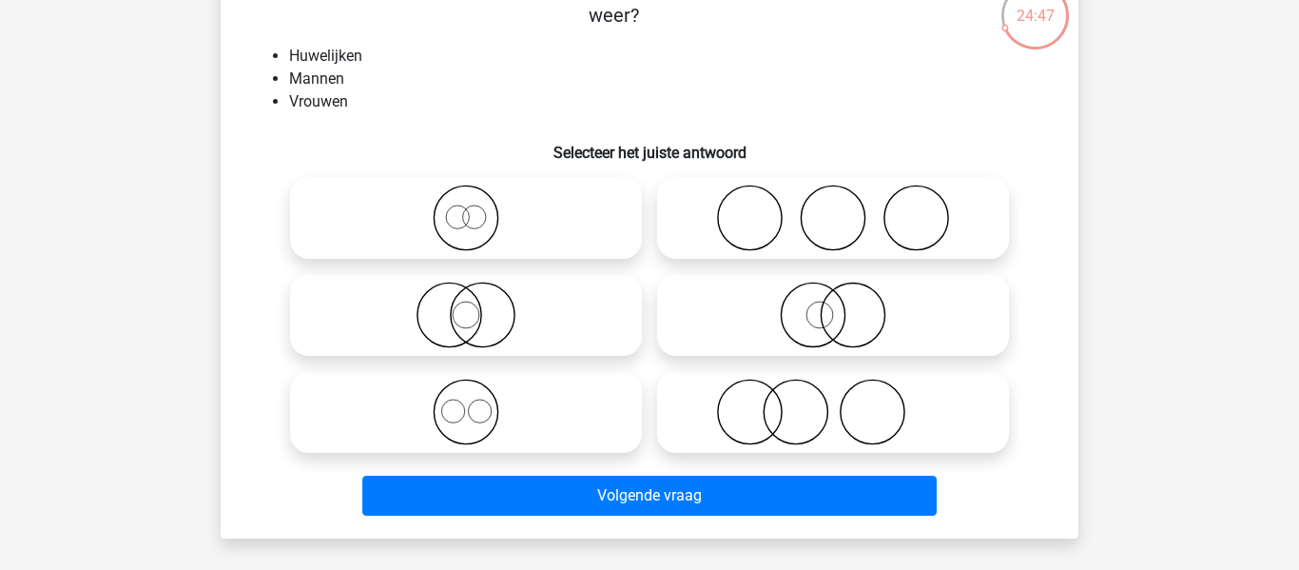
scroll to position [136, 0]
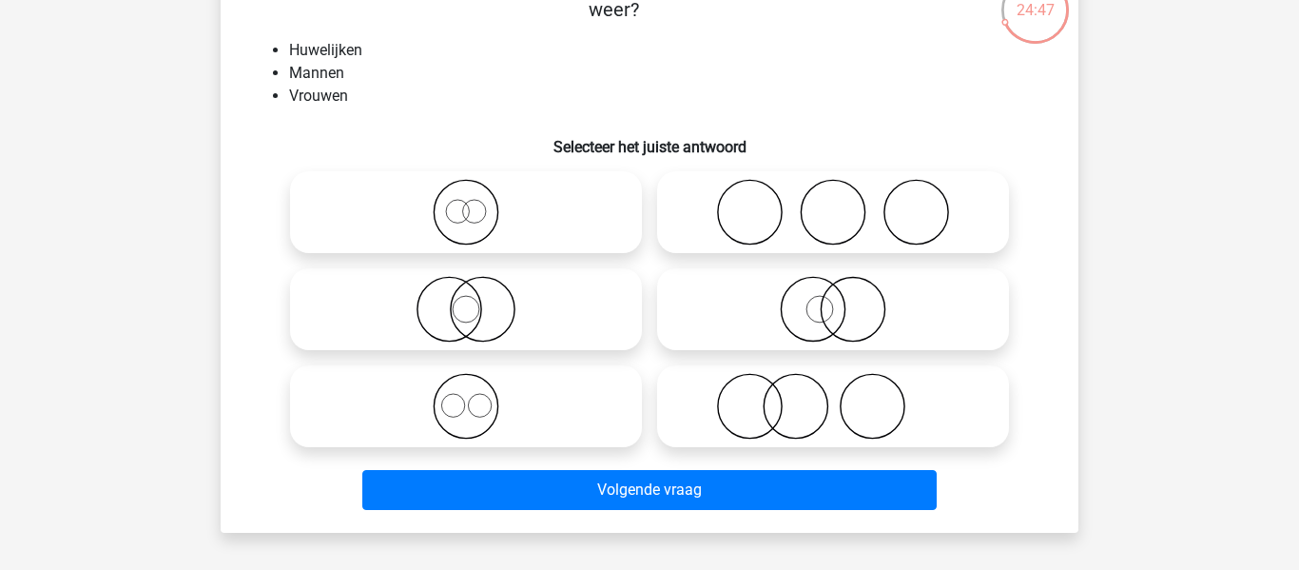
drag, startPoint x: 836, startPoint y: 207, endPoint x: 714, endPoint y: 363, distance: 197.8
click at [835, 209] on icon at bounding box center [833, 212] width 337 height 67
click at [835, 203] on input "radio" at bounding box center [839, 196] width 12 height 12
radio input "true"
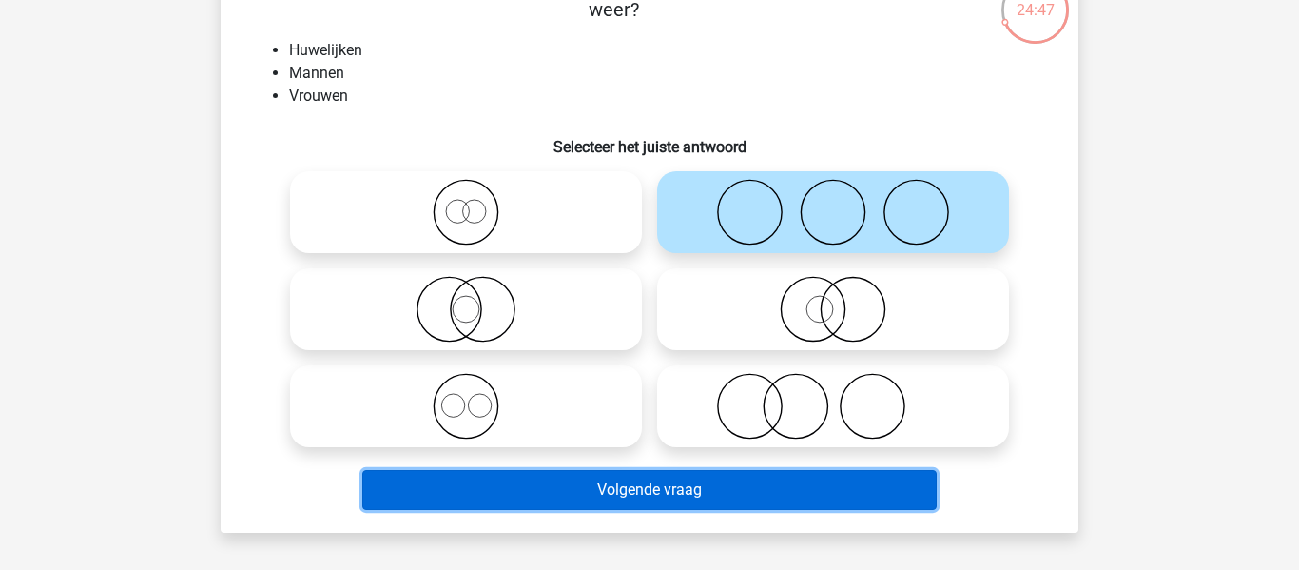
click at [628, 502] on button "Volgende vraag" at bounding box center [649, 490] width 575 height 40
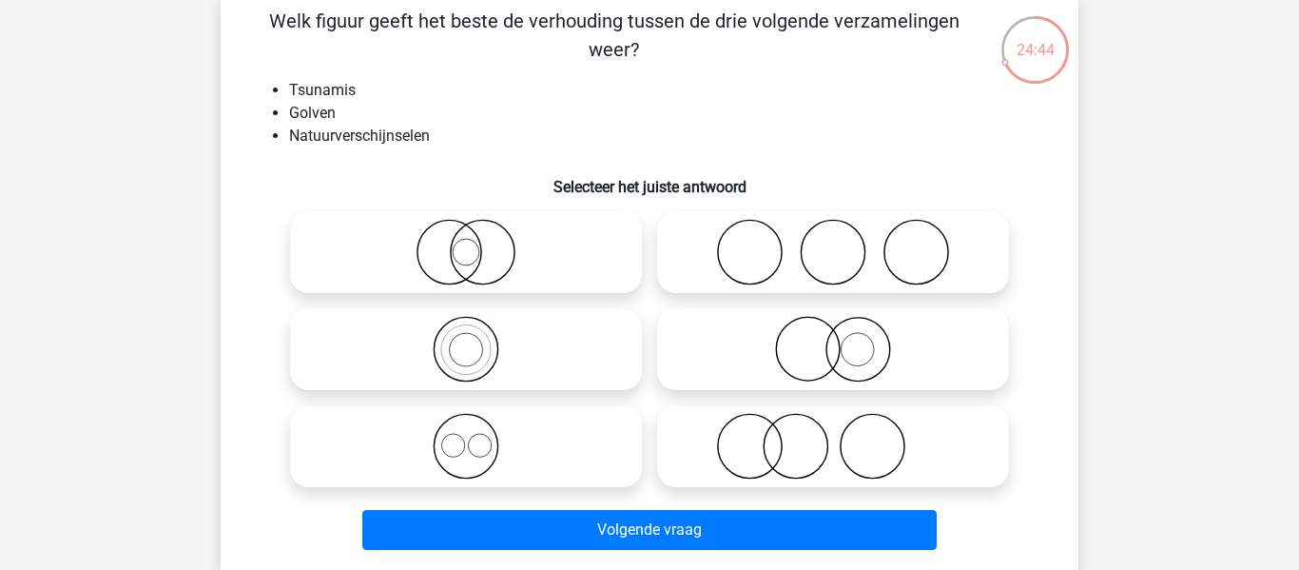
scroll to position [118, 0]
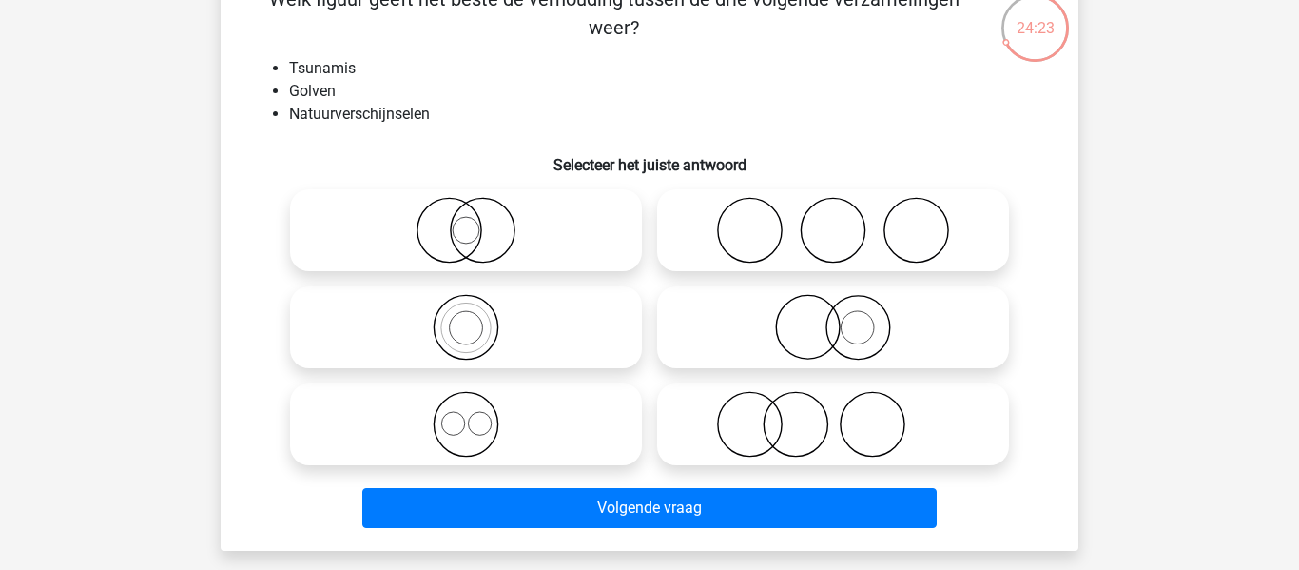
click at [479, 226] on icon at bounding box center [466, 230] width 337 height 67
click at [478, 221] on input "radio" at bounding box center [472, 214] width 12 height 12
radio input "true"
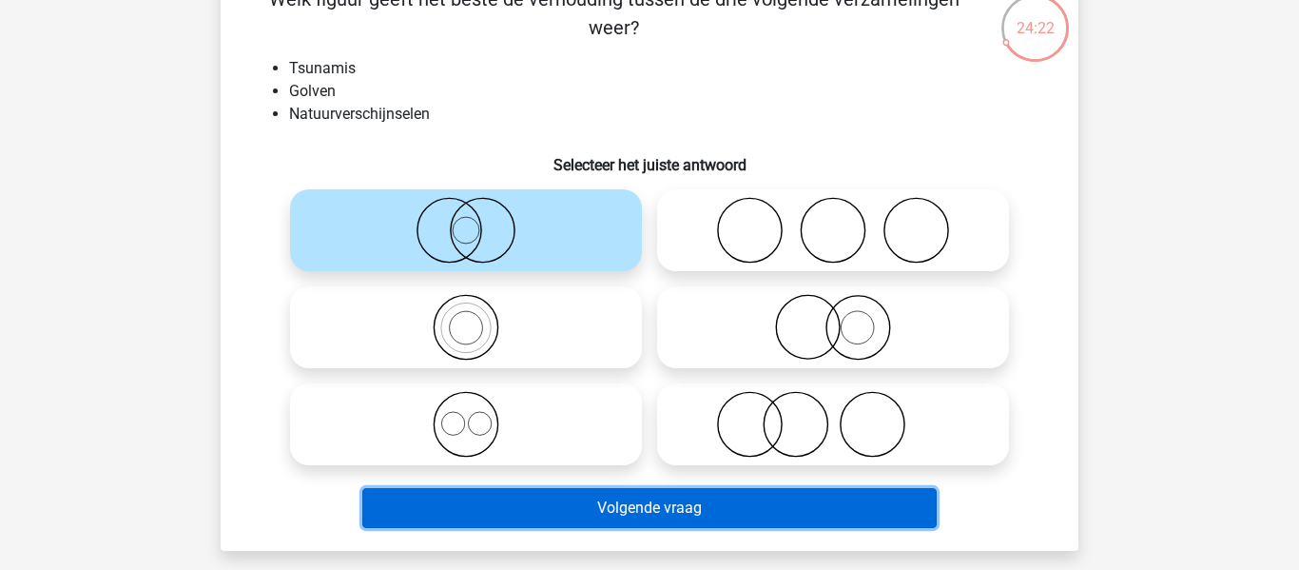
click at [533, 515] on button "Volgende vraag" at bounding box center [649, 508] width 575 height 40
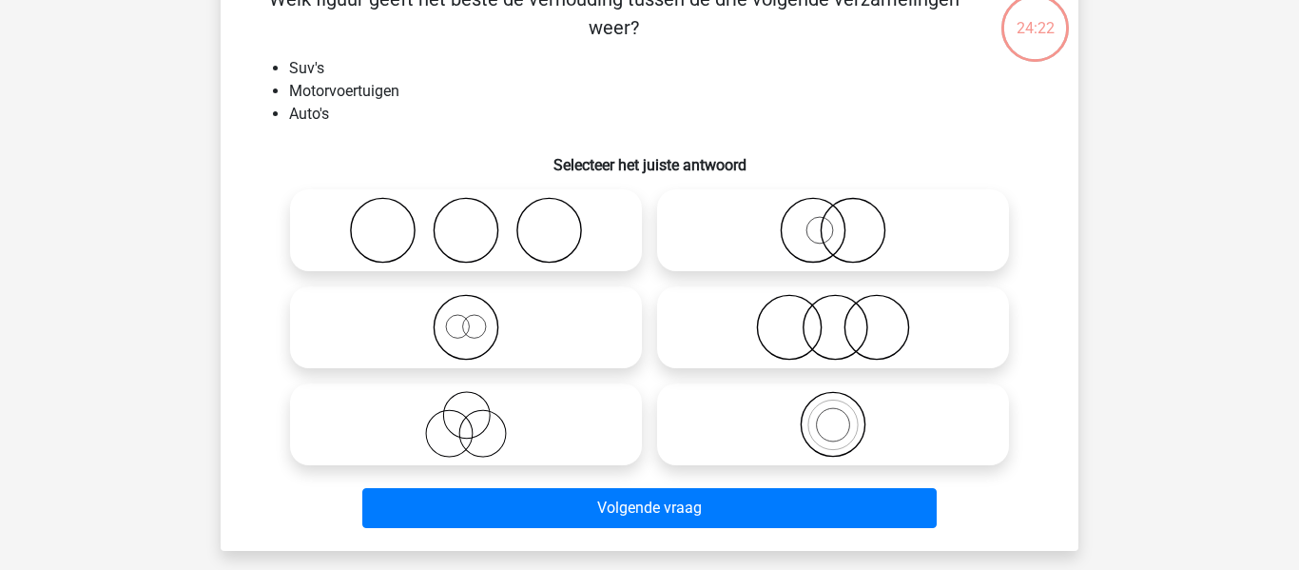
scroll to position [87, 0]
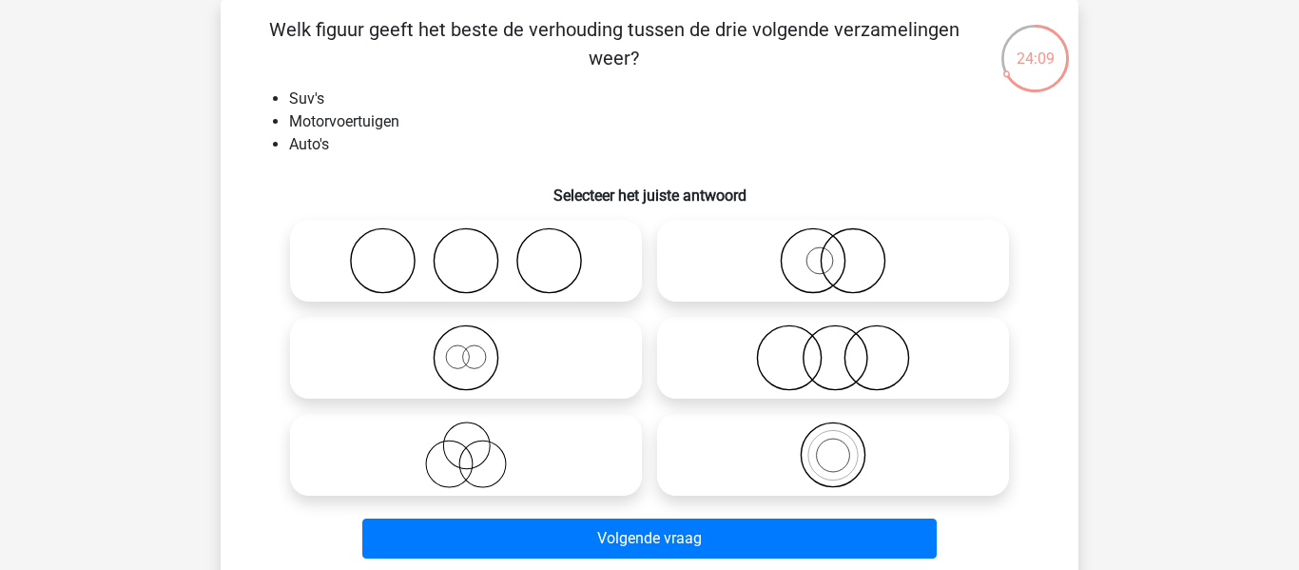
click at [517, 349] on icon at bounding box center [466, 357] width 337 height 67
click at [478, 348] on input "radio" at bounding box center [472, 342] width 12 height 12
radio input "true"
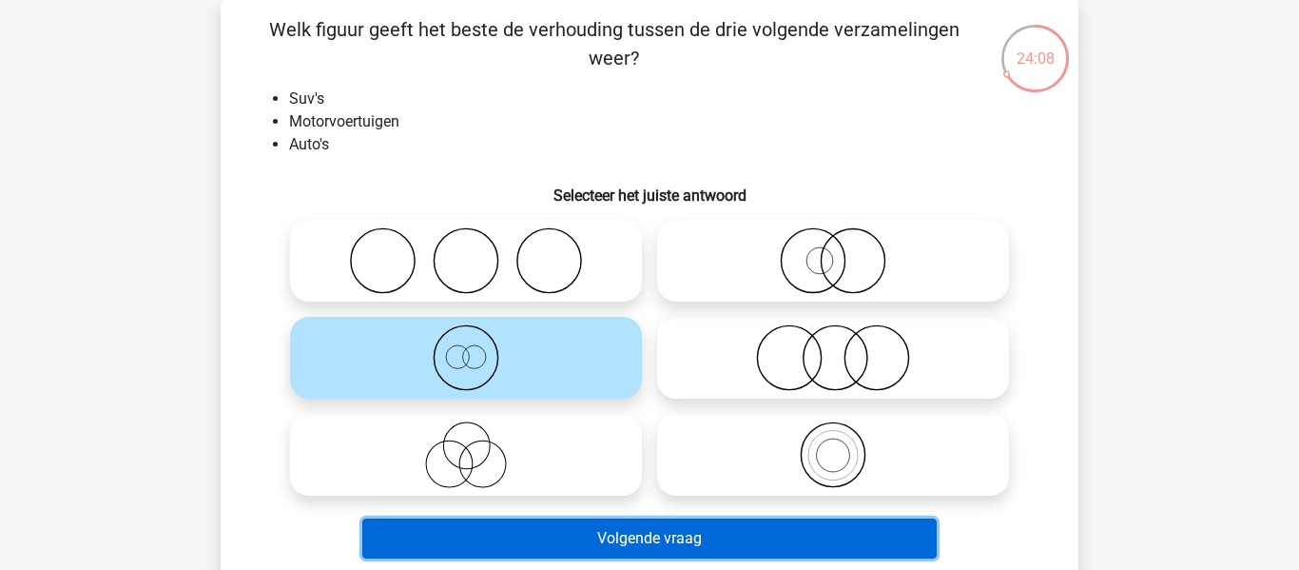
click at [635, 532] on button "Volgende vraag" at bounding box center [649, 538] width 575 height 40
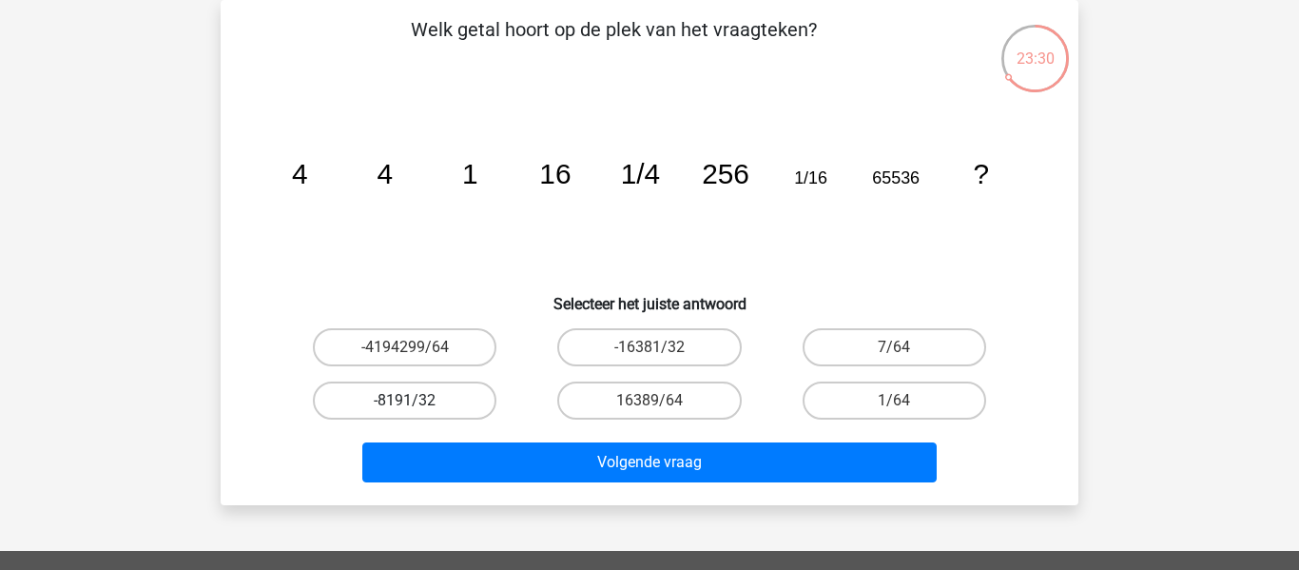
click at [456, 397] on label "-8191/32" at bounding box center [405, 400] width 184 height 38
click at [417, 400] on input "-8191/32" at bounding box center [411, 406] width 12 height 12
radio input "true"
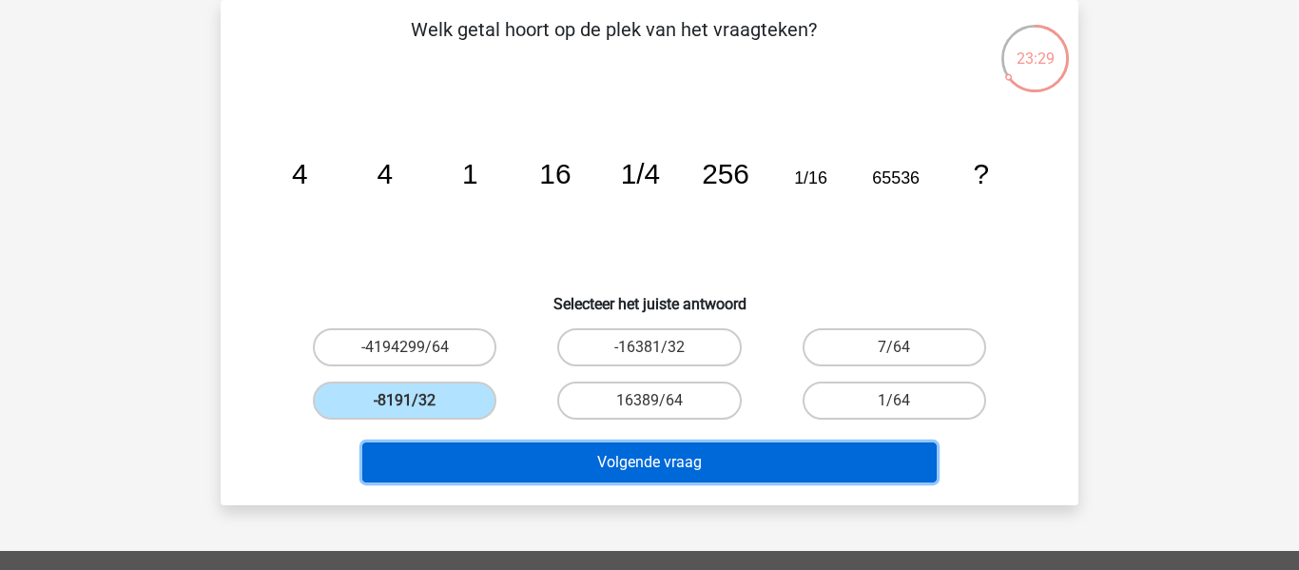
click at [488, 455] on button "Volgende vraag" at bounding box center [649, 462] width 575 height 40
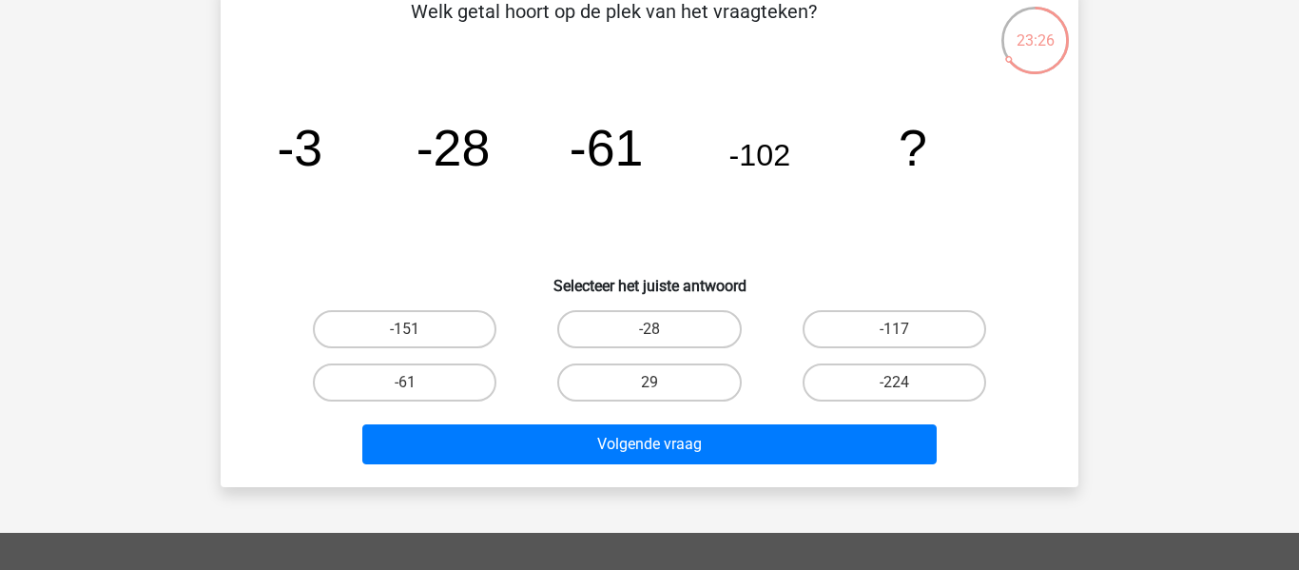
scroll to position [114, 0]
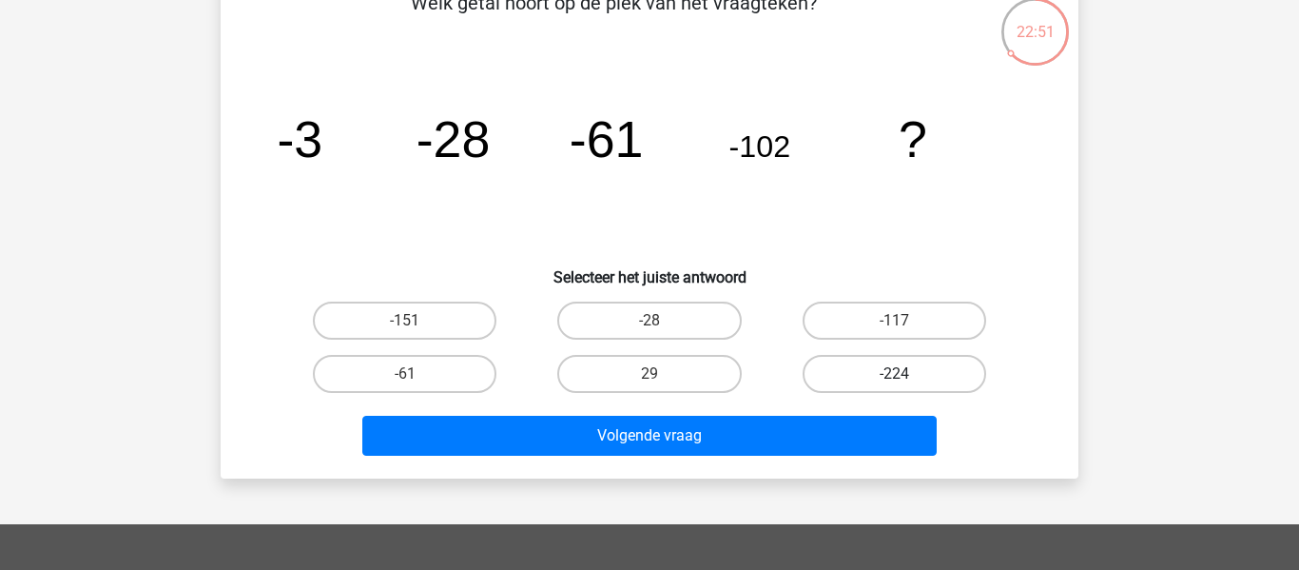
click at [904, 364] on label "-224" at bounding box center [895, 374] width 184 height 38
click at [904, 374] on input "-224" at bounding box center [900, 380] width 12 height 12
radio input "true"
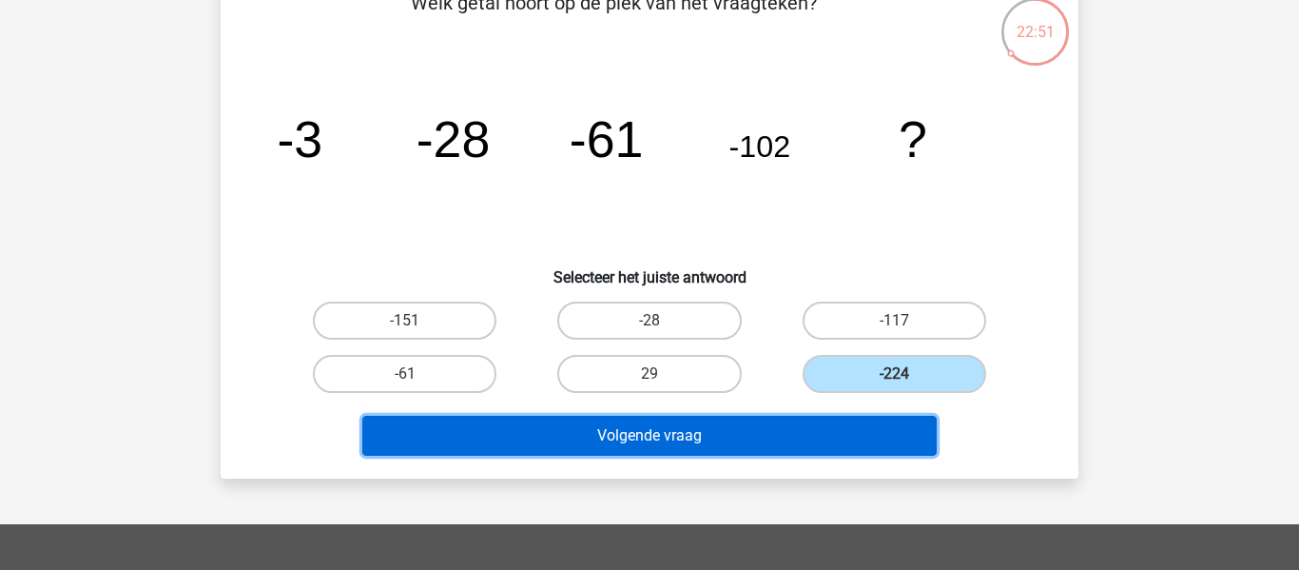
click at [864, 436] on button "Volgende vraag" at bounding box center [649, 436] width 575 height 40
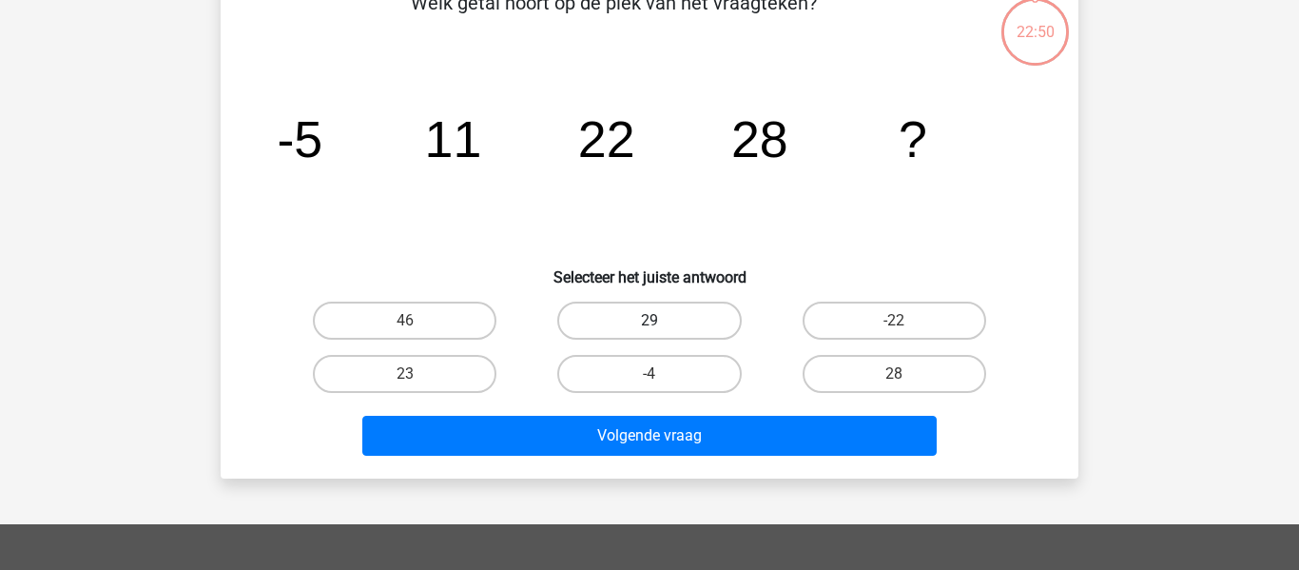
scroll to position [87, 0]
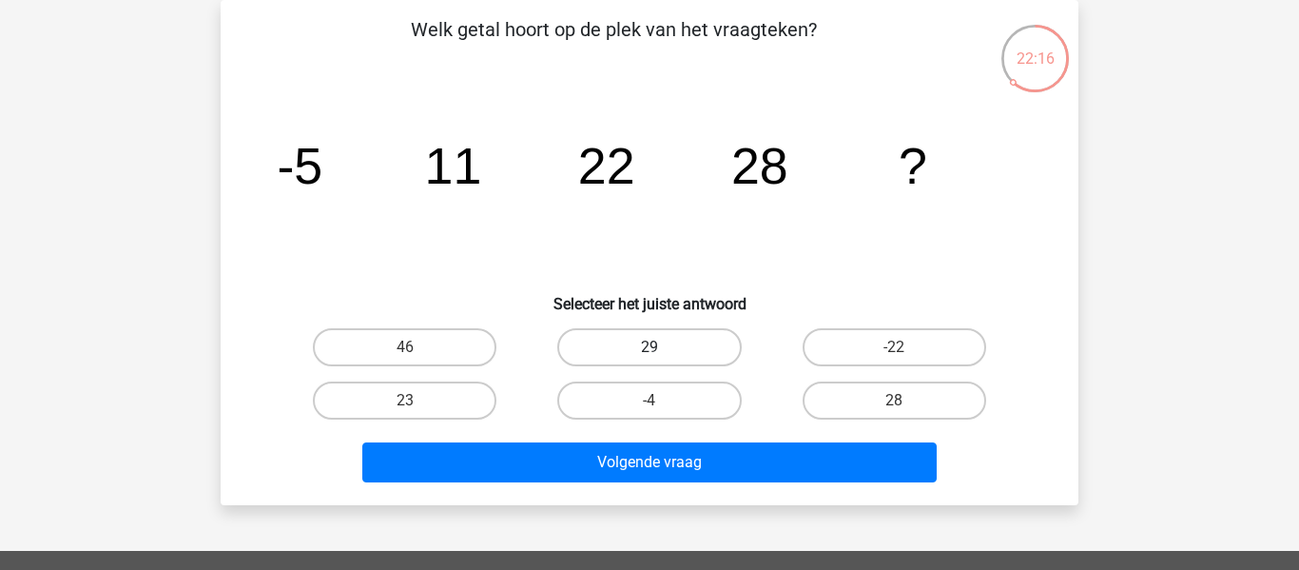
click at [721, 333] on label "29" at bounding box center [649, 347] width 184 height 38
click at [662, 347] on input "29" at bounding box center [655, 353] width 12 height 12
radio input "true"
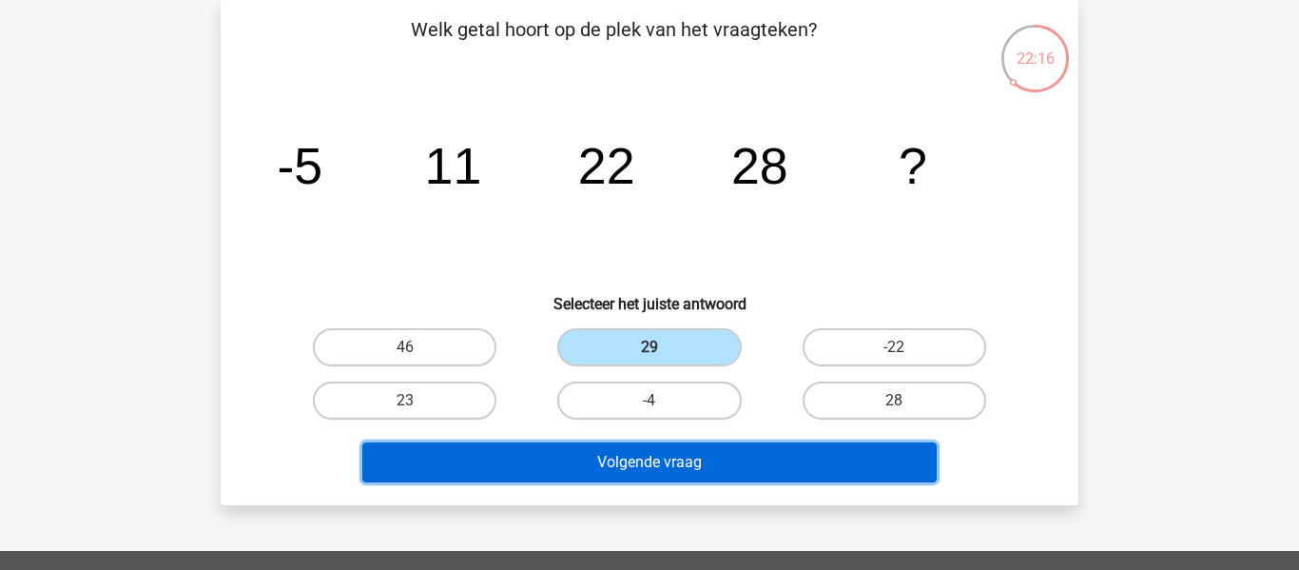
click at [707, 466] on button "Volgende vraag" at bounding box center [649, 462] width 575 height 40
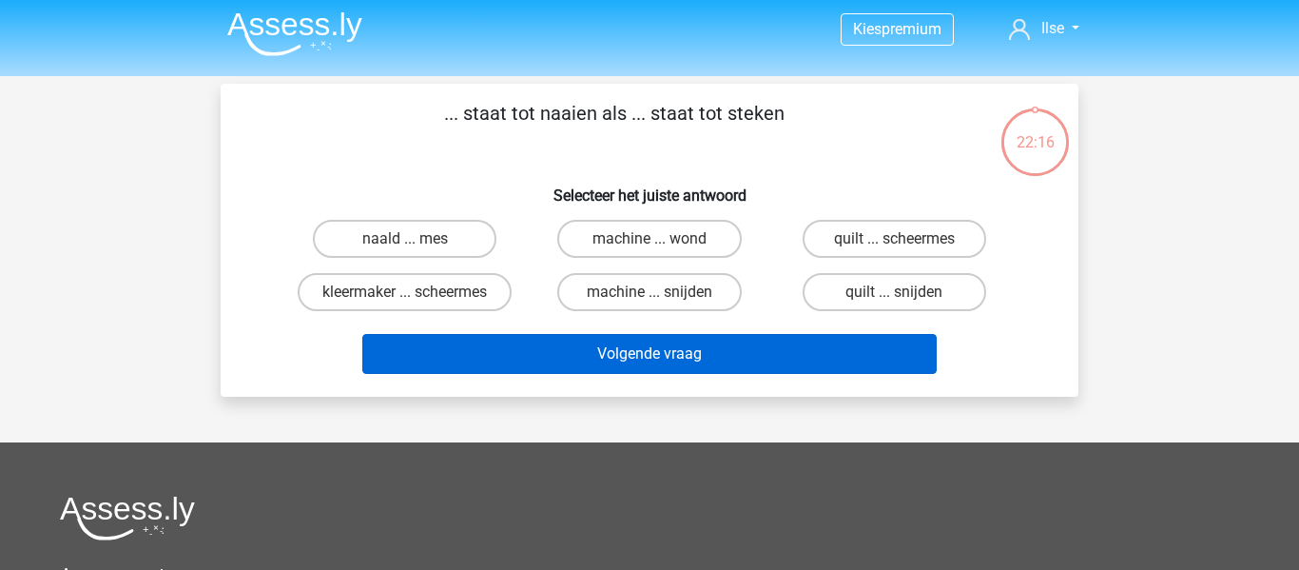
scroll to position [0, 0]
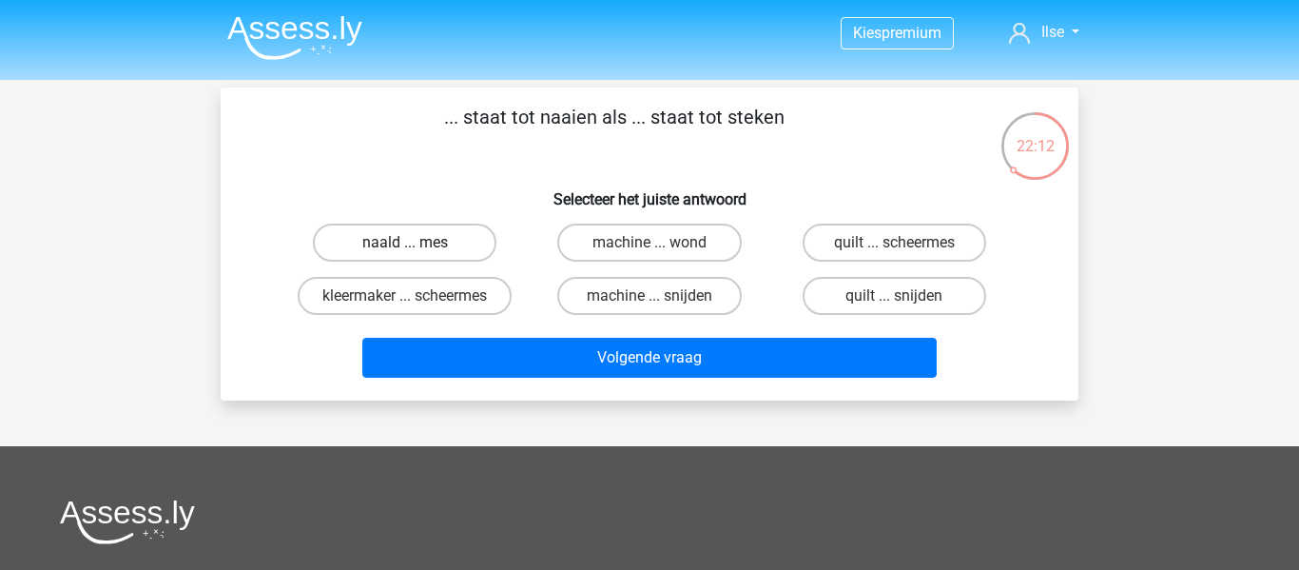
click at [447, 232] on label "naald ... mes" at bounding box center [405, 242] width 184 height 38
click at [417, 242] on input "naald ... mes" at bounding box center [411, 248] width 12 height 12
radio input "true"
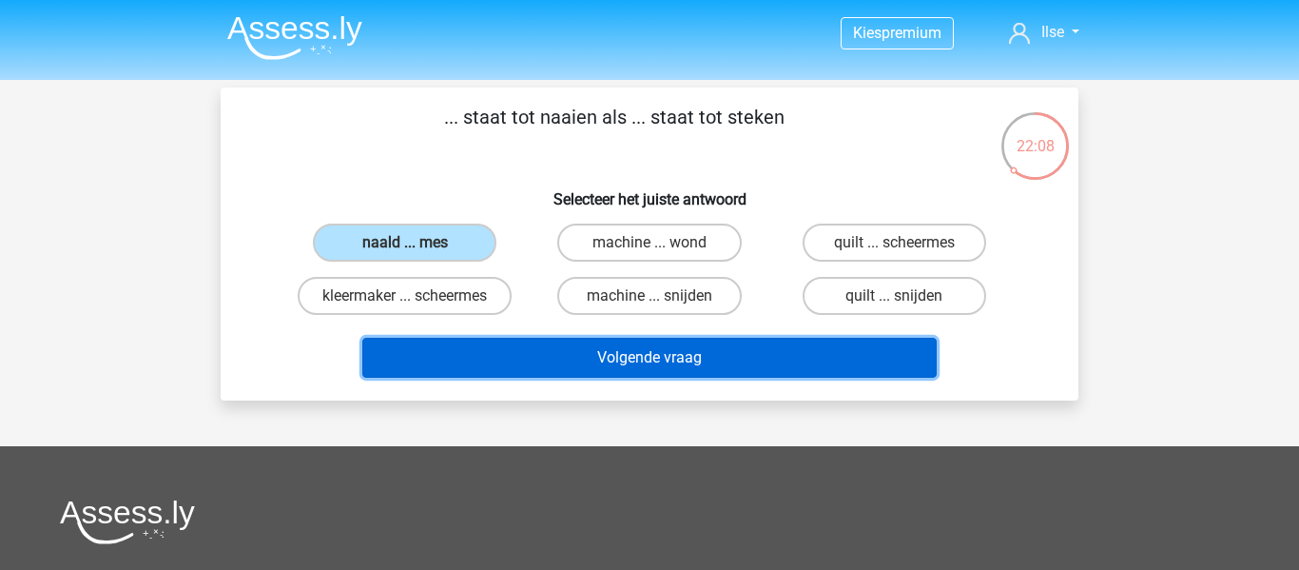
click at [554, 361] on button "Volgende vraag" at bounding box center [649, 358] width 575 height 40
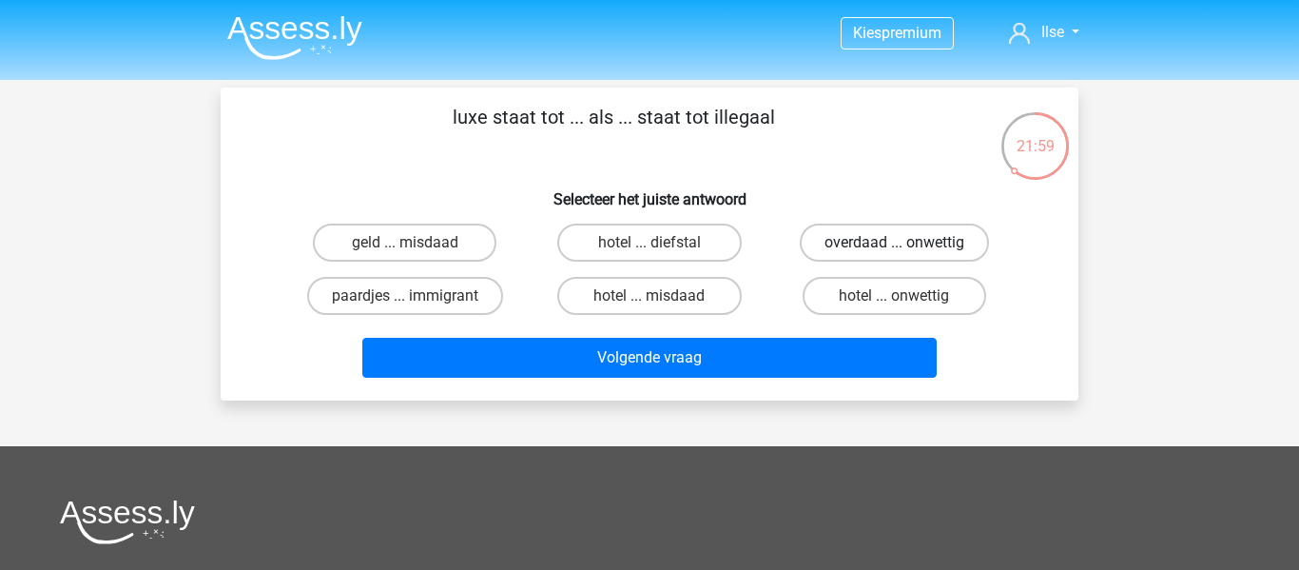
click at [926, 230] on label "overdaad ... onwettig" at bounding box center [894, 242] width 189 height 38
click at [906, 242] on input "overdaad ... onwettig" at bounding box center [900, 248] width 12 height 12
radio input "true"
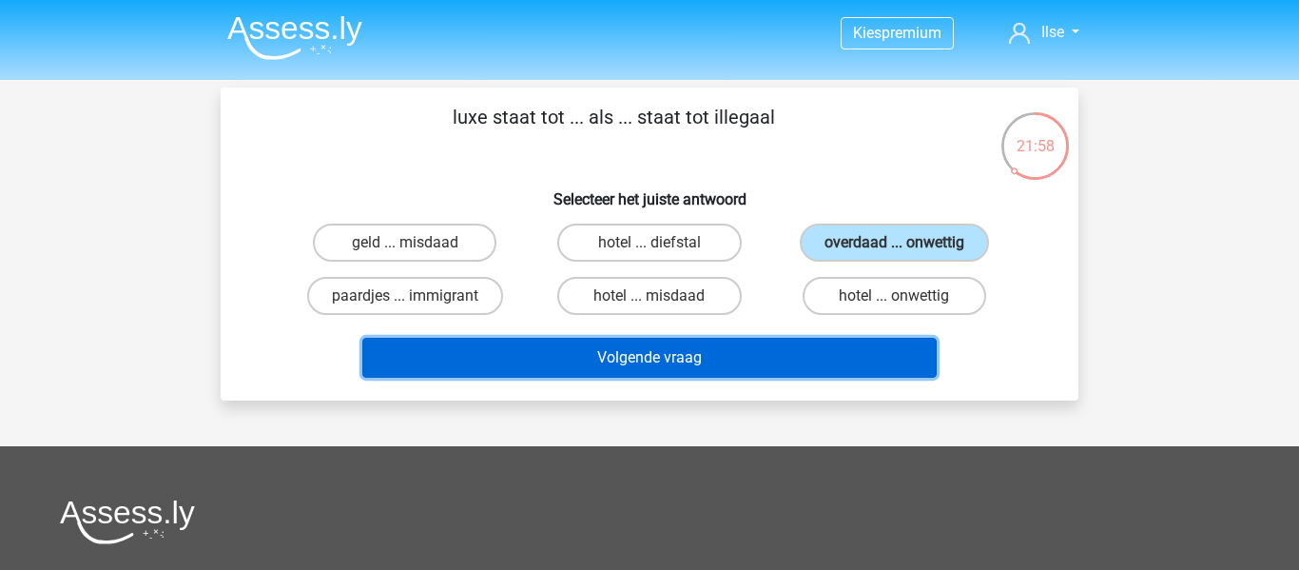
click at [841, 353] on button "Volgende vraag" at bounding box center [649, 358] width 575 height 40
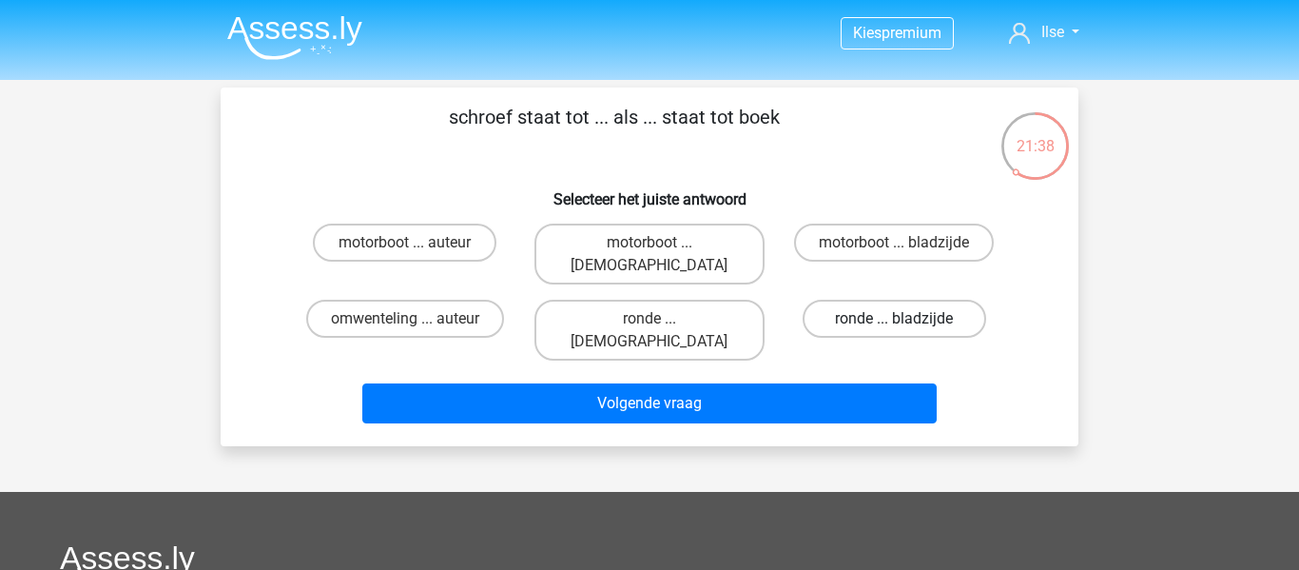
click at [862, 305] on label "ronde ... bladzijde" at bounding box center [895, 319] width 184 height 38
click at [894, 319] on input "ronde ... bladzijde" at bounding box center [900, 325] width 12 height 12
radio input "true"
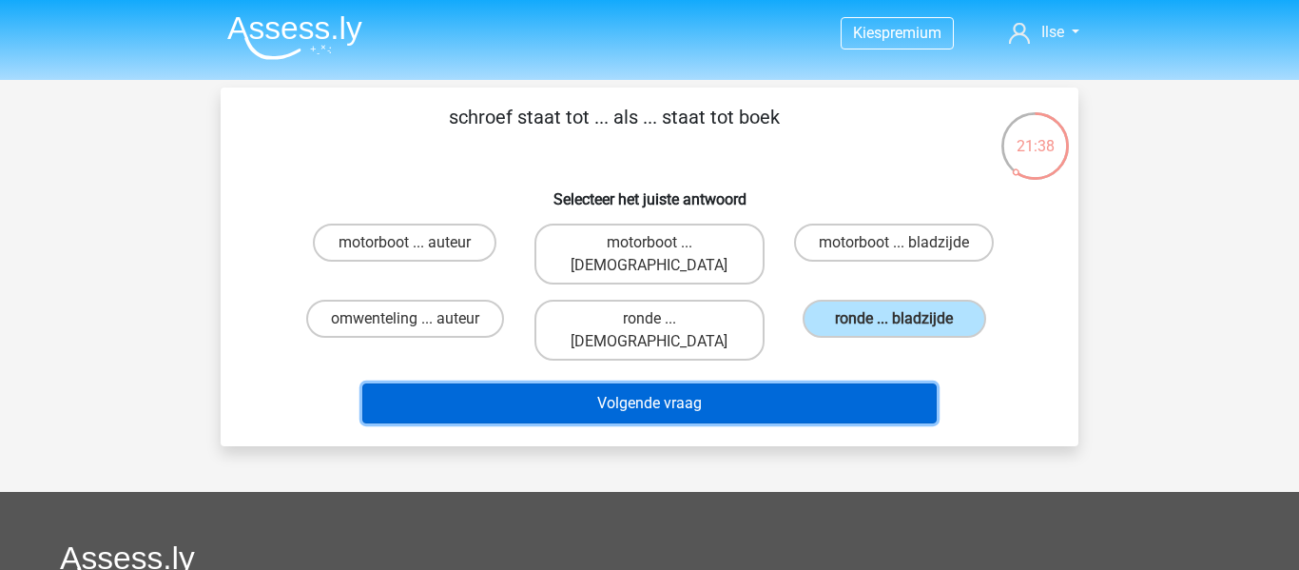
click at [843, 383] on button "Volgende vraag" at bounding box center [649, 403] width 575 height 40
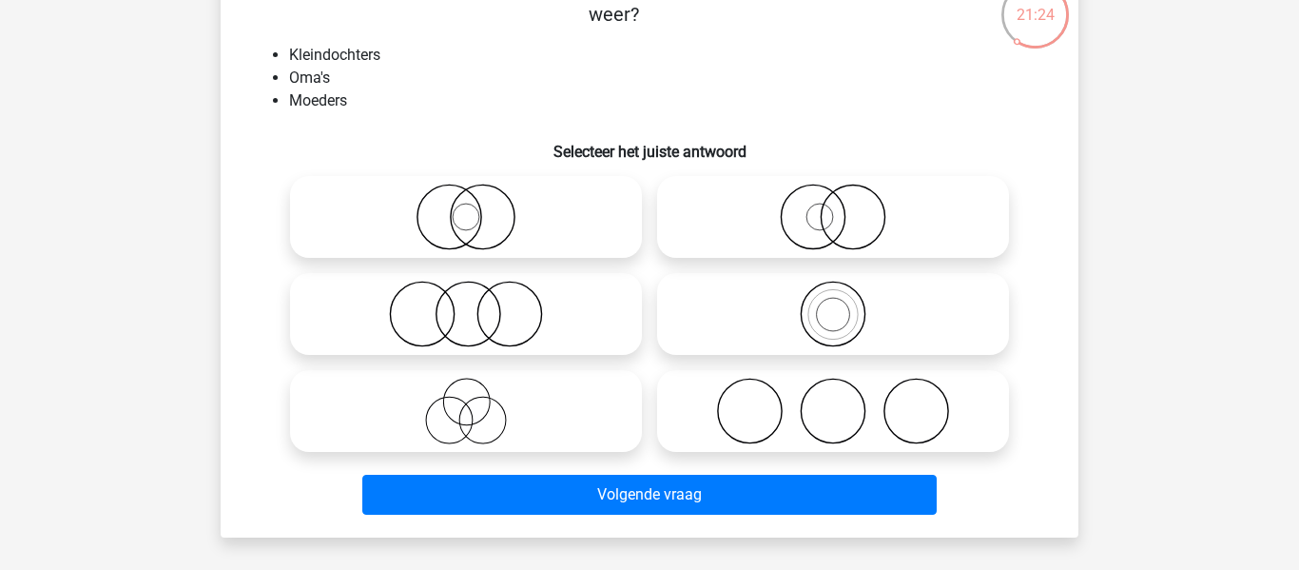
scroll to position [135, 0]
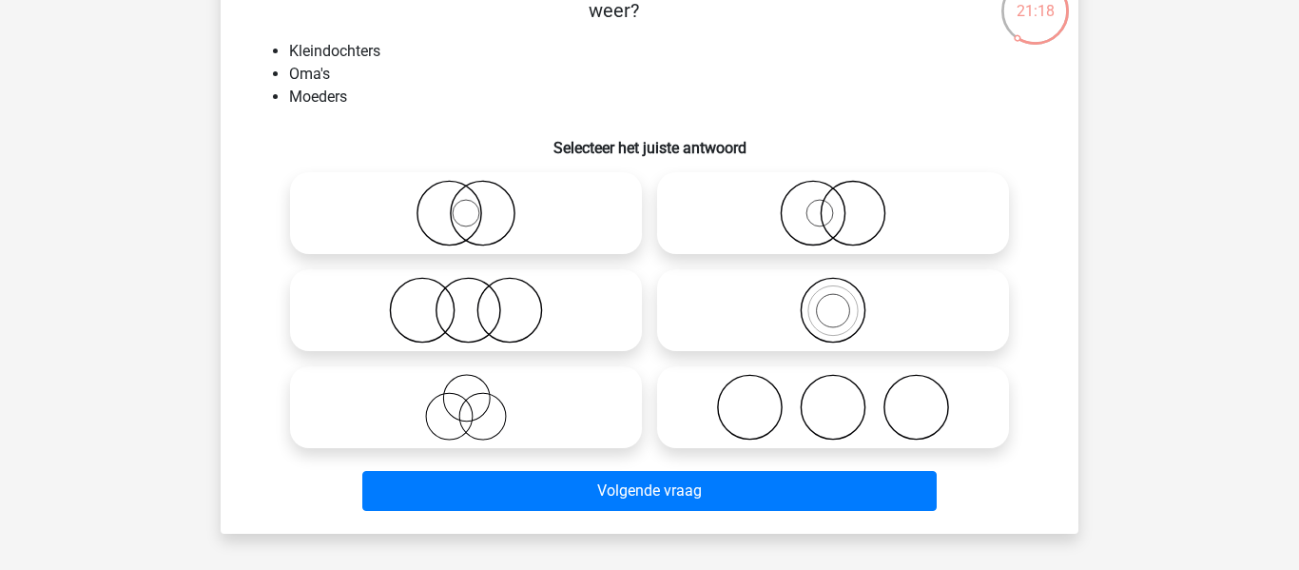
click at [520, 306] on icon at bounding box center [466, 310] width 337 height 67
click at [478, 300] on input "radio" at bounding box center [472, 294] width 12 height 12
radio input "true"
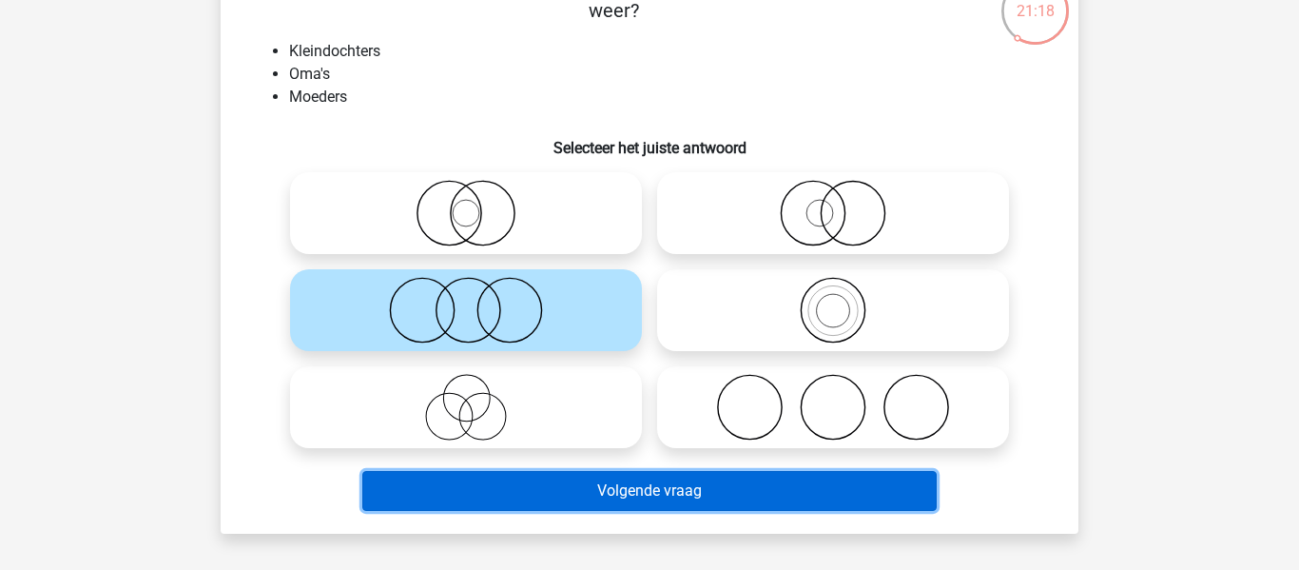
click at [587, 498] on button "Volgende vraag" at bounding box center [649, 491] width 575 height 40
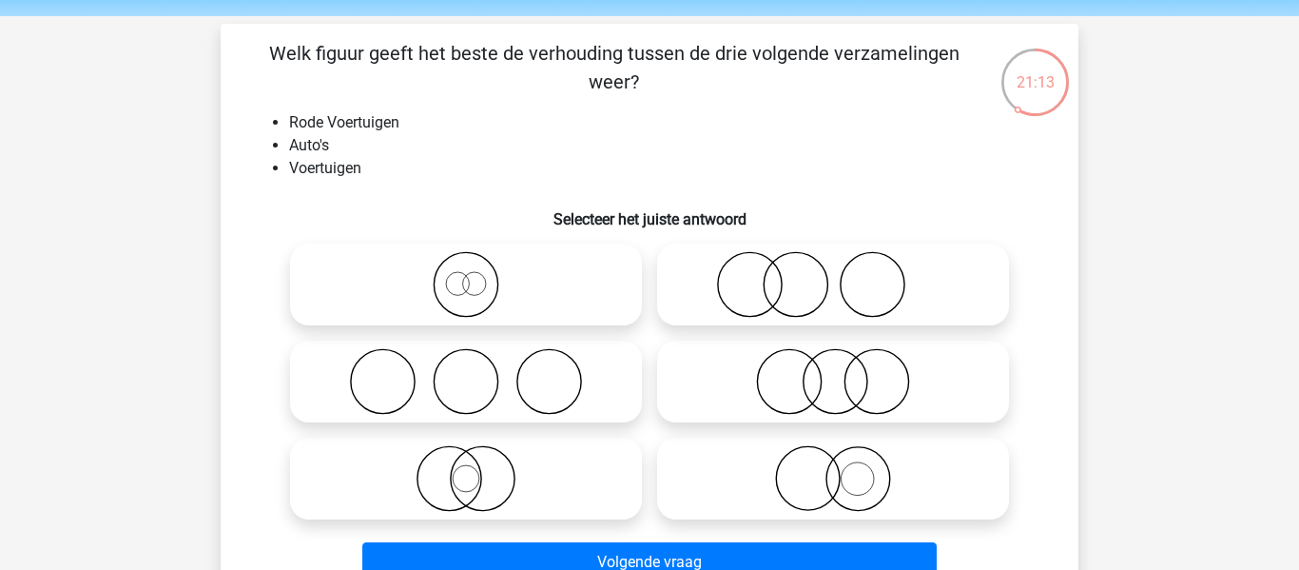
scroll to position [113, 0]
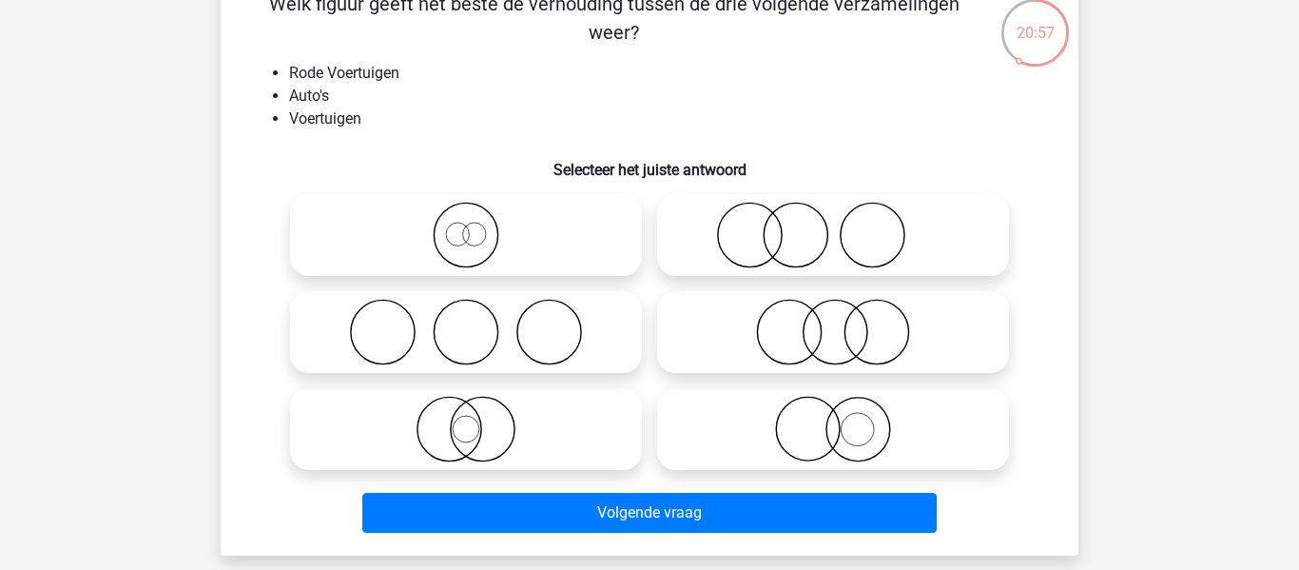
drag, startPoint x: 537, startPoint y: 254, endPoint x: 560, endPoint y: 445, distance: 192.5
click at [537, 255] on icon at bounding box center [466, 235] width 337 height 67
click at [478, 225] on input "radio" at bounding box center [472, 219] width 12 height 12
radio input "true"
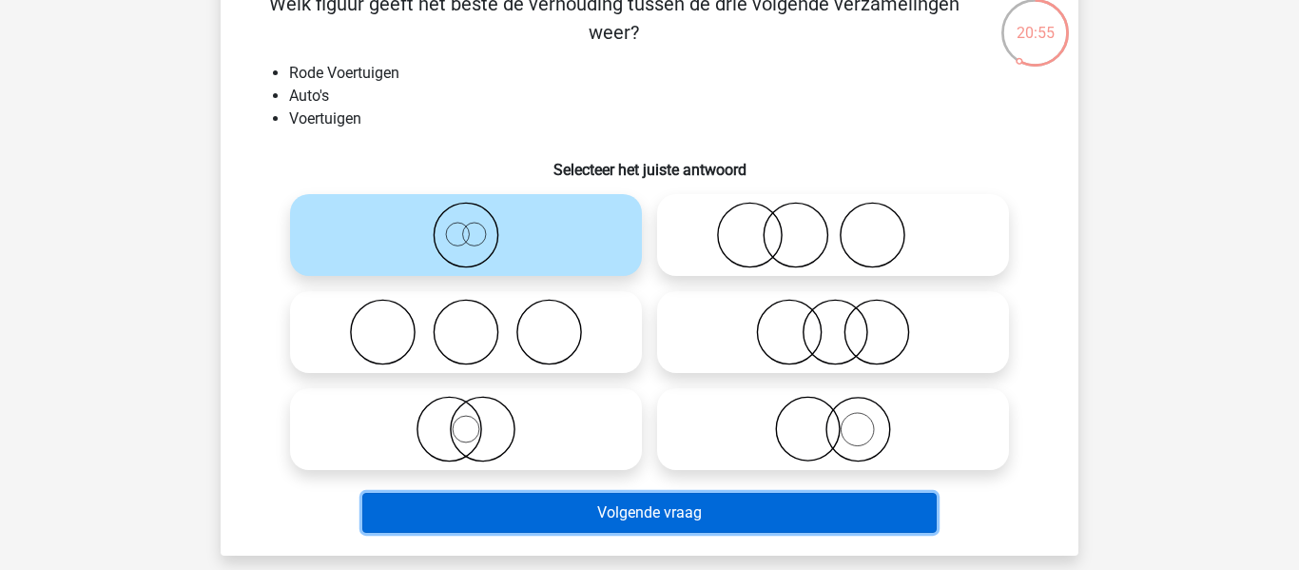
click at [592, 519] on button "Volgende vraag" at bounding box center [649, 513] width 575 height 40
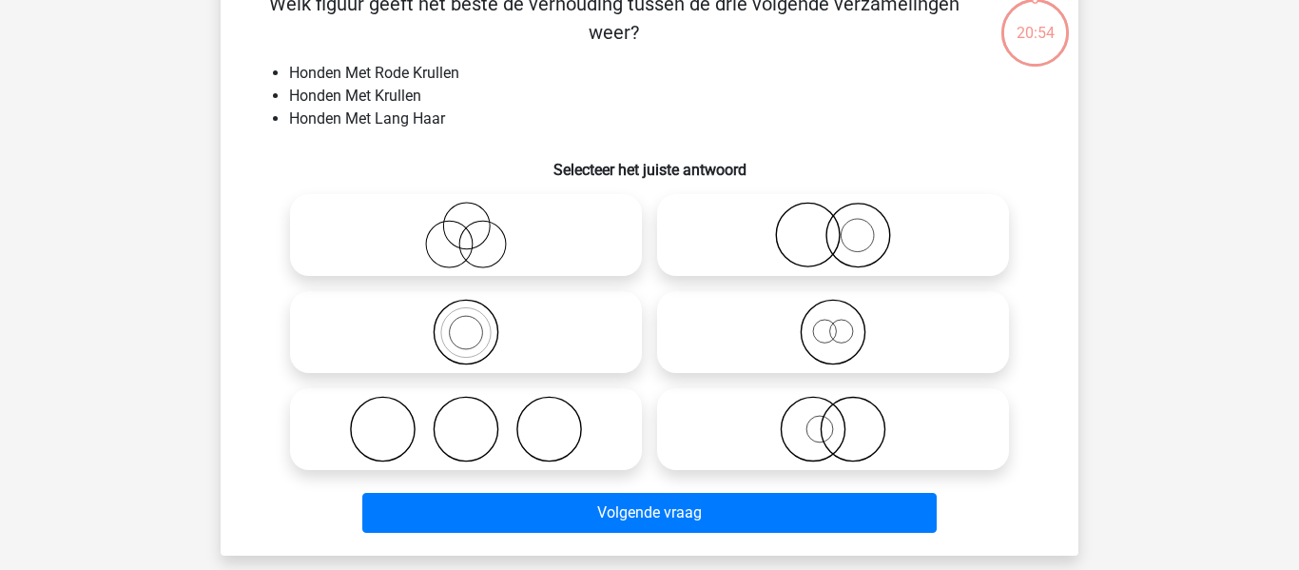
scroll to position [87, 0]
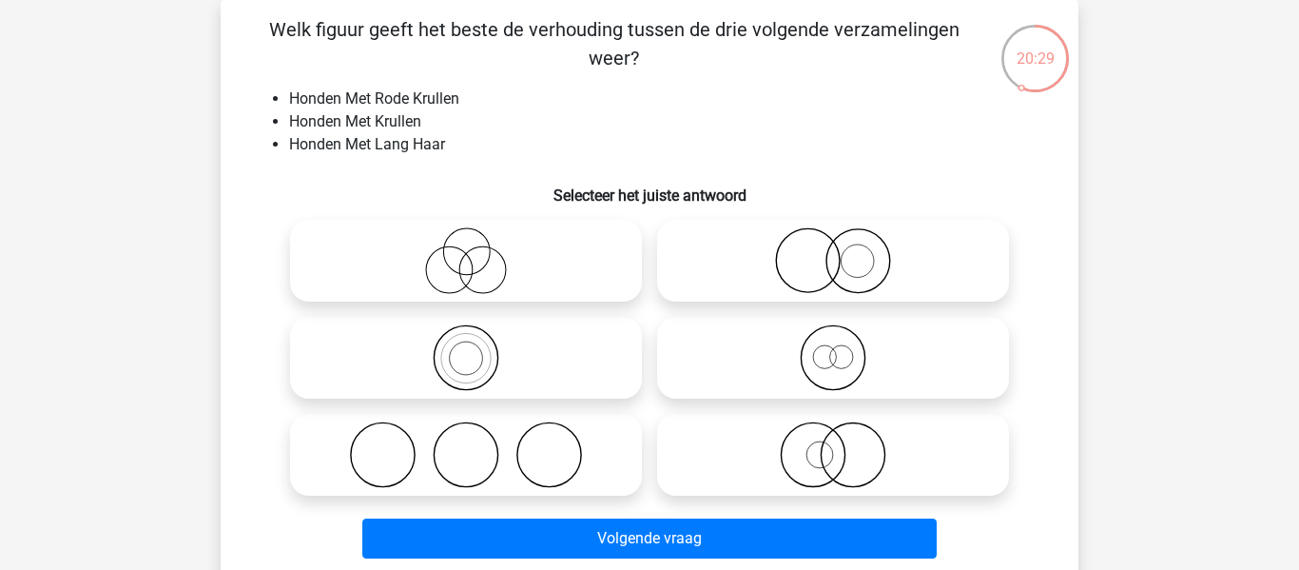
click at [761, 460] on icon at bounding box center [833, 454] width 337 height 67
click at [833, 445] on input "radio" at bounding box center [839, 439] width 12 height 12
radio input "true"
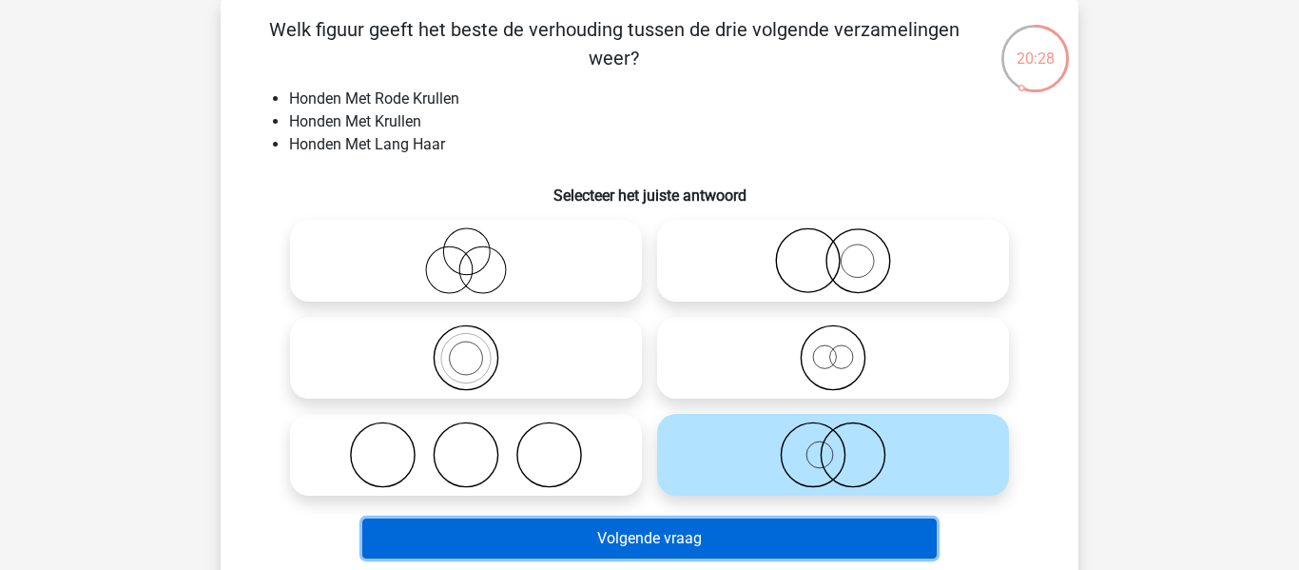
click at [757, 524] on button "Volgende vraag" at bounding box center [649, 538] width 575 height 40
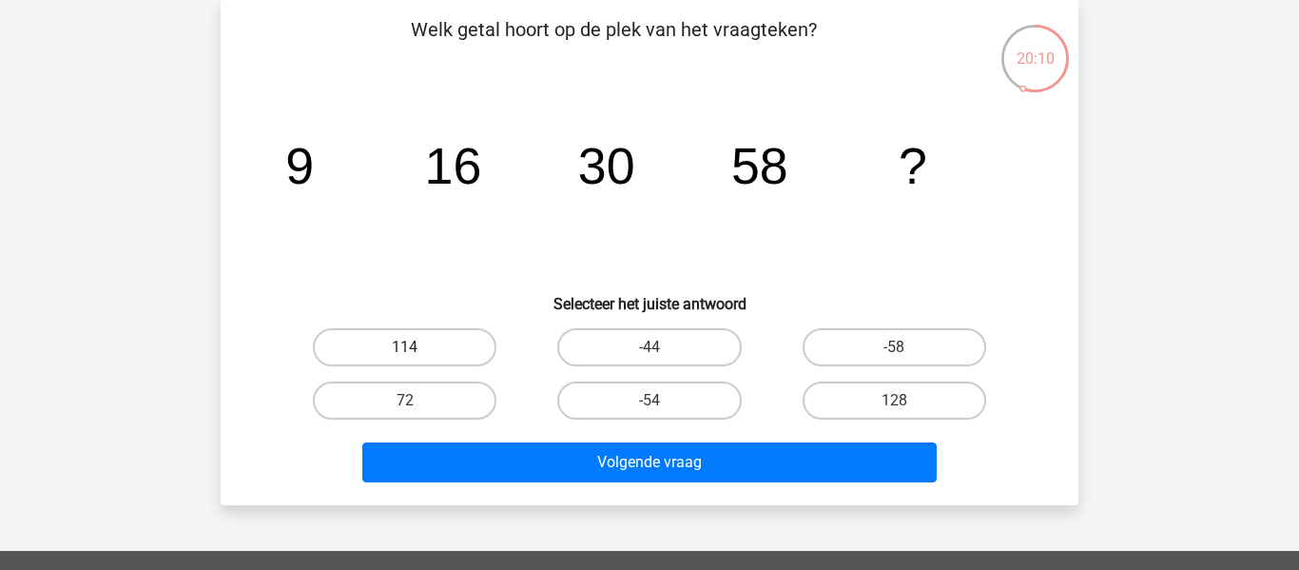
click at [444, 345] on label "114" at bounding box center [405, 347] width 184 height 38
click at [417, 347] on input "114" at bounding box center [411, 353] width 12 height 12
radio input "true"
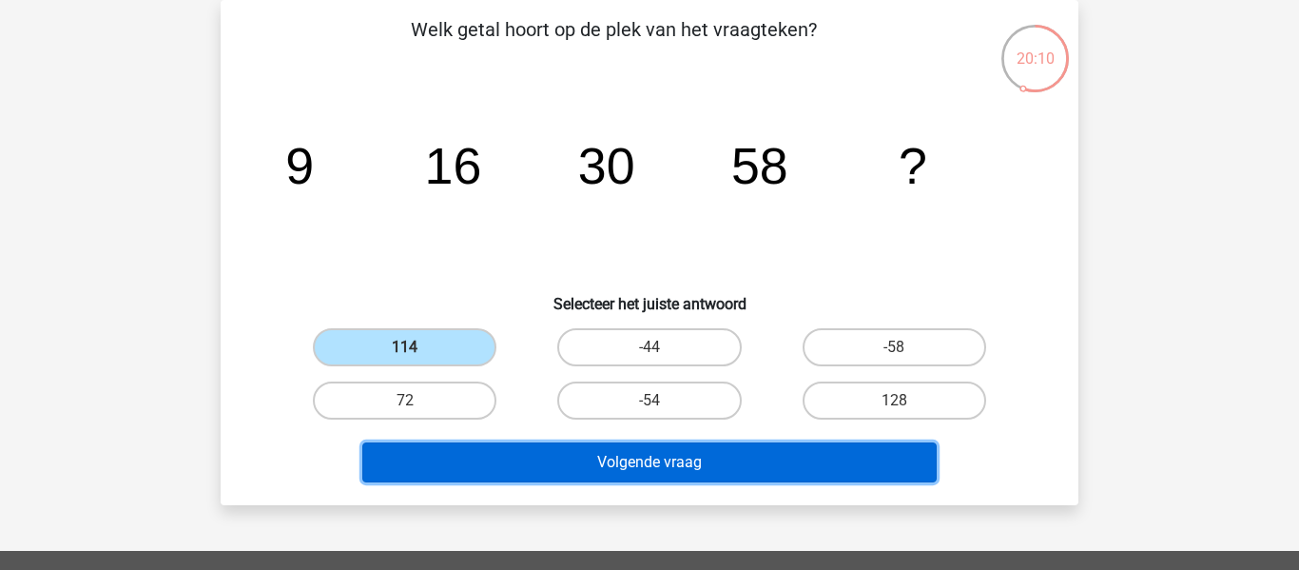
click at [527, 447] on button "Volgende vraag" at bounding box center [649, 462] width 575 height 40
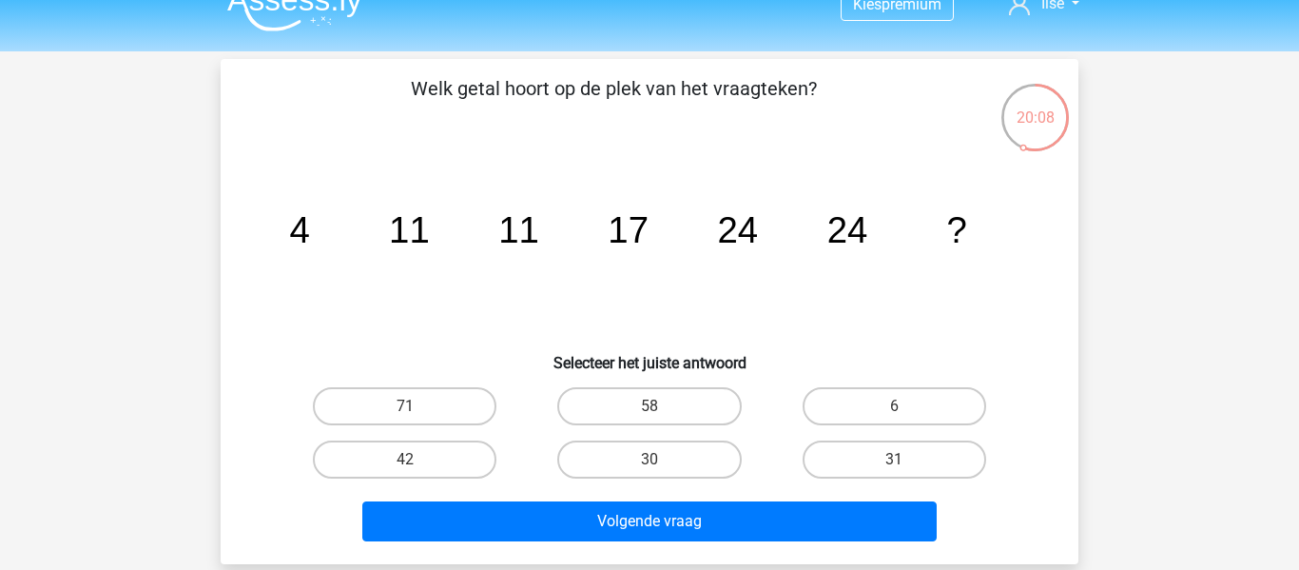
scroll to position [101, 0]
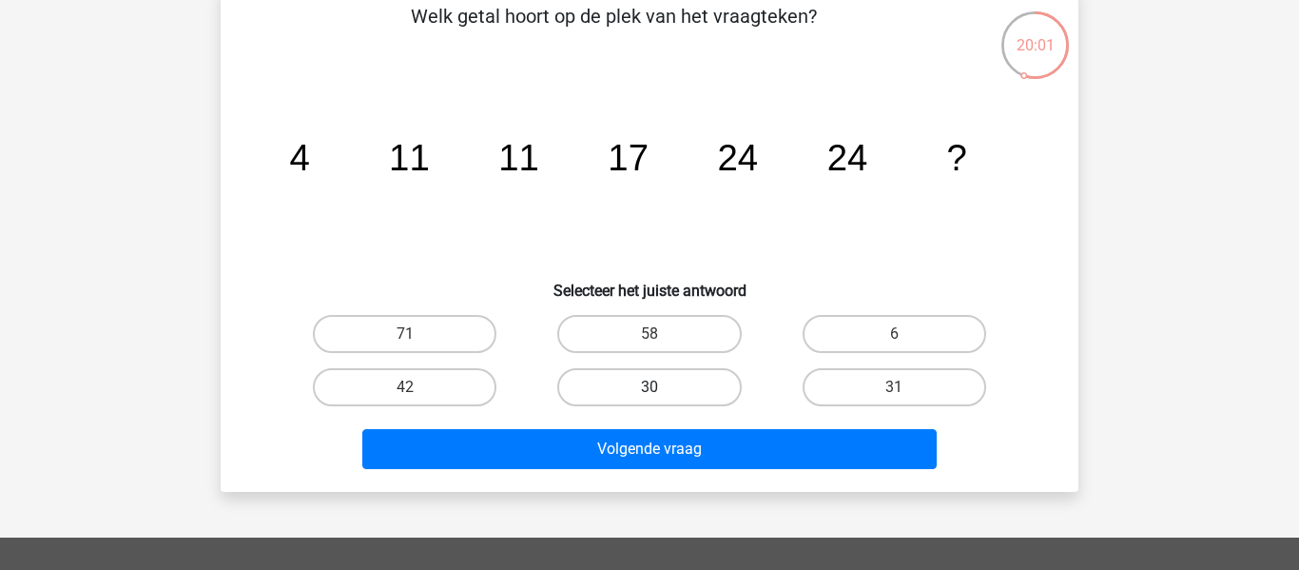
click at [709, 395] on label "30" at bounding box center [649, 387] width 184 height 38
click at [662, 395] on input "30" at bounding box center [655, 393] width 12 height 12
radio input "true"
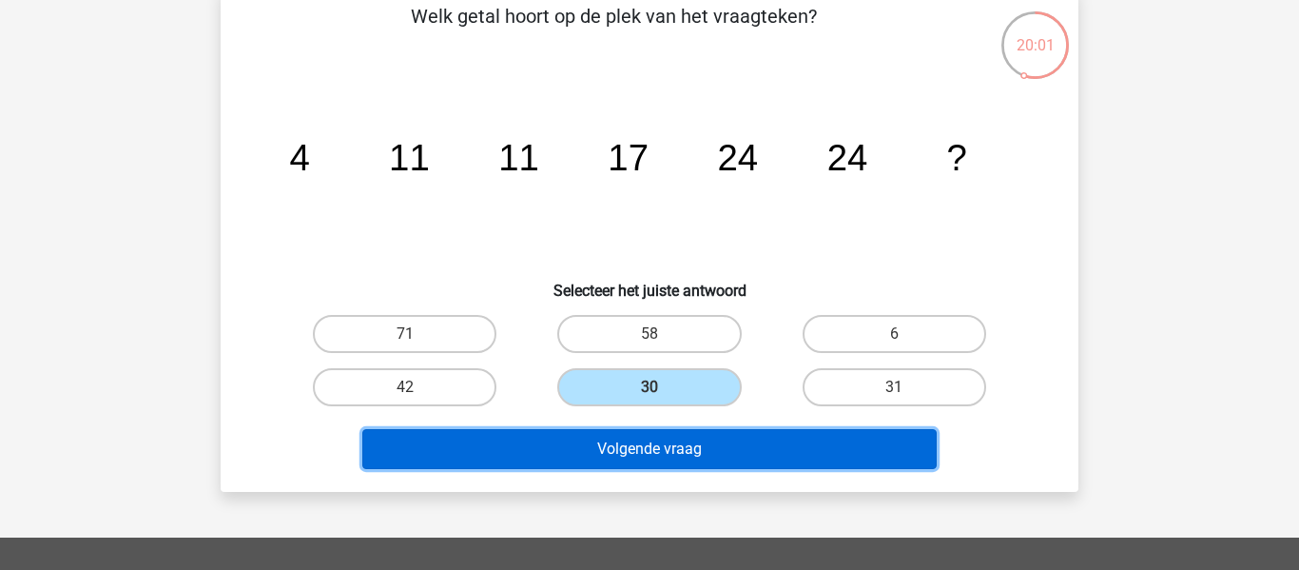
click at [710, 450] on button "Volgende vraag" at bounding box center [649, 449] width 575 height 40
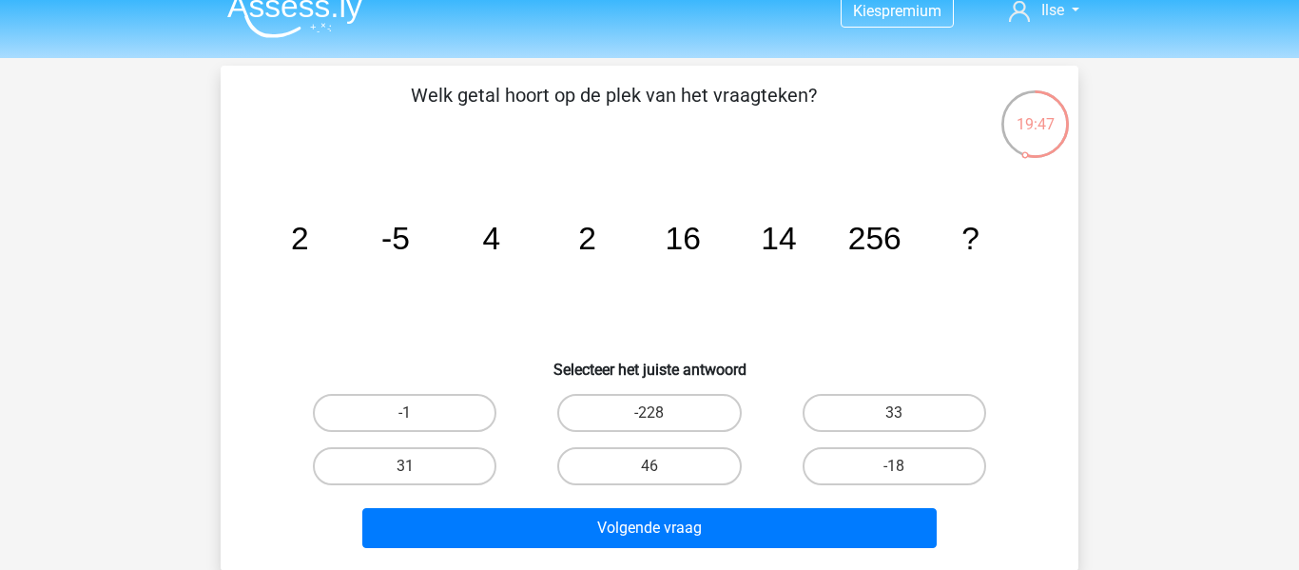
scroll to position [29, 0]
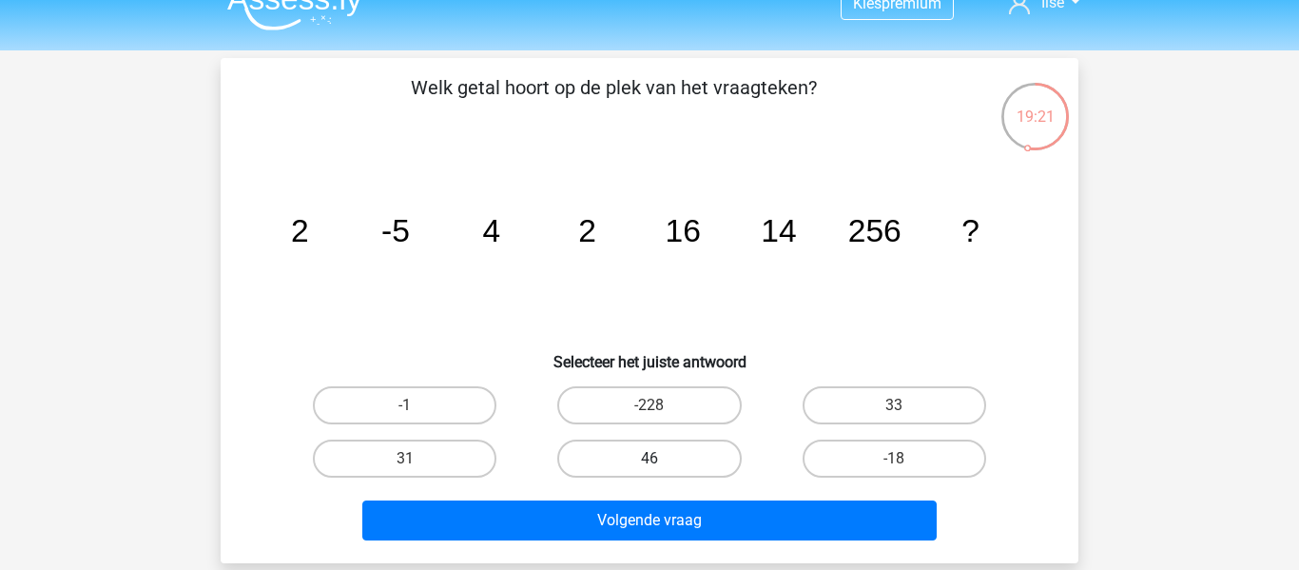
click at [676, 457] on label "46" at bounding box center [649, 458] width 184 height 38
click at [662, 458] on input "46" at bounding box center [655, 464] width 12 height 12
radio input "true"
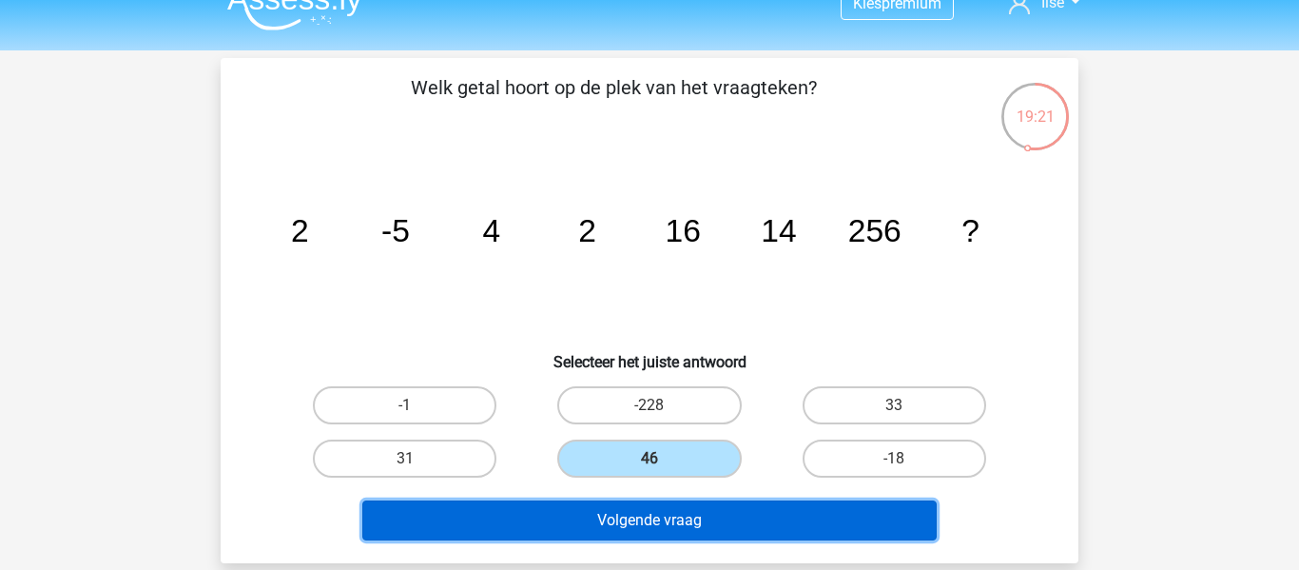
click at [695, 532] on button "Volgende vraag" at bounding box center [649, 520] width 575 height 40
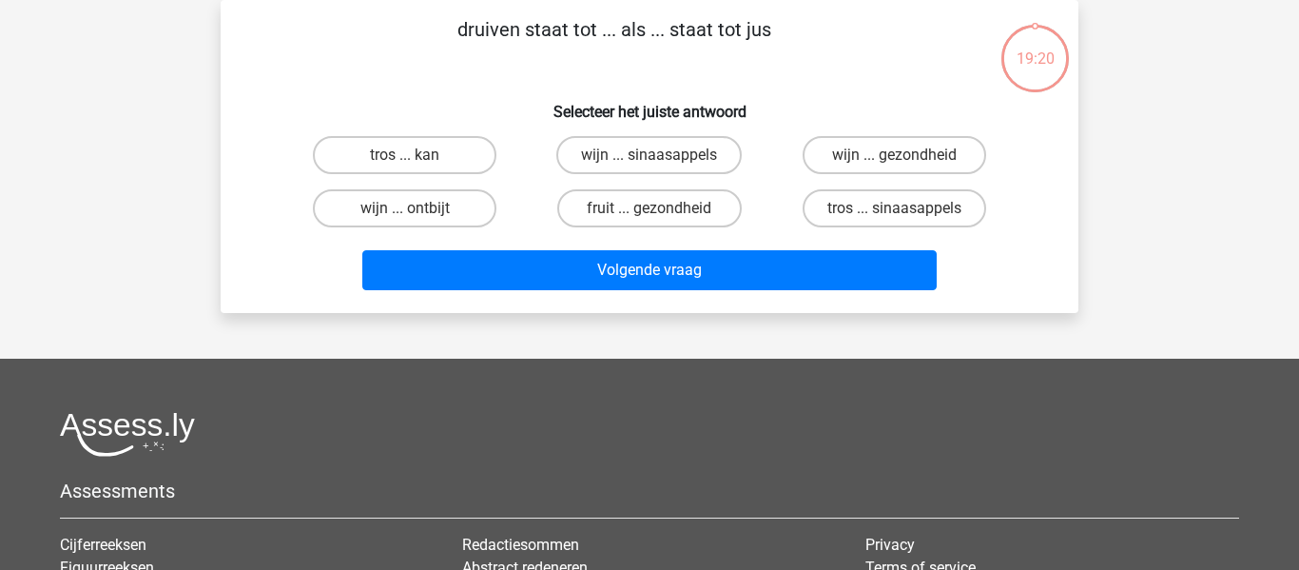
scroll to position [0, 0]
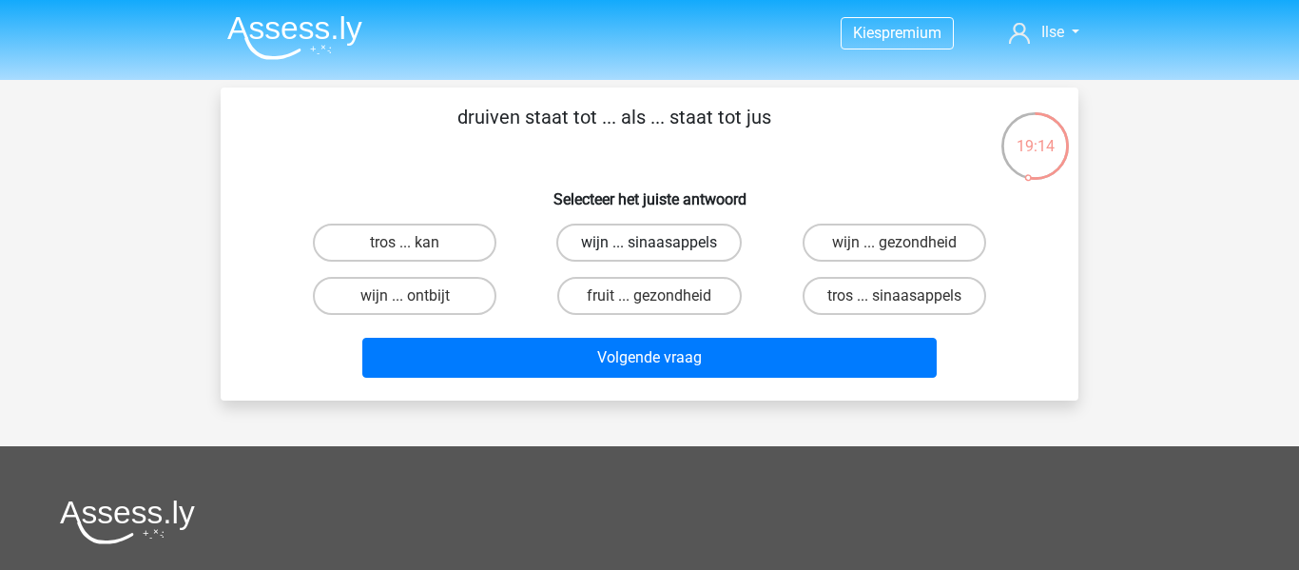
click at [676, 242] on label "wijn ... sinaasappels" at bounding box center [648, 242] width 185 height 38
click at [662, 242] on input "wijn ... sinaasappels" at bounding box center [655, 248] width 12 height 12
radio input "true"
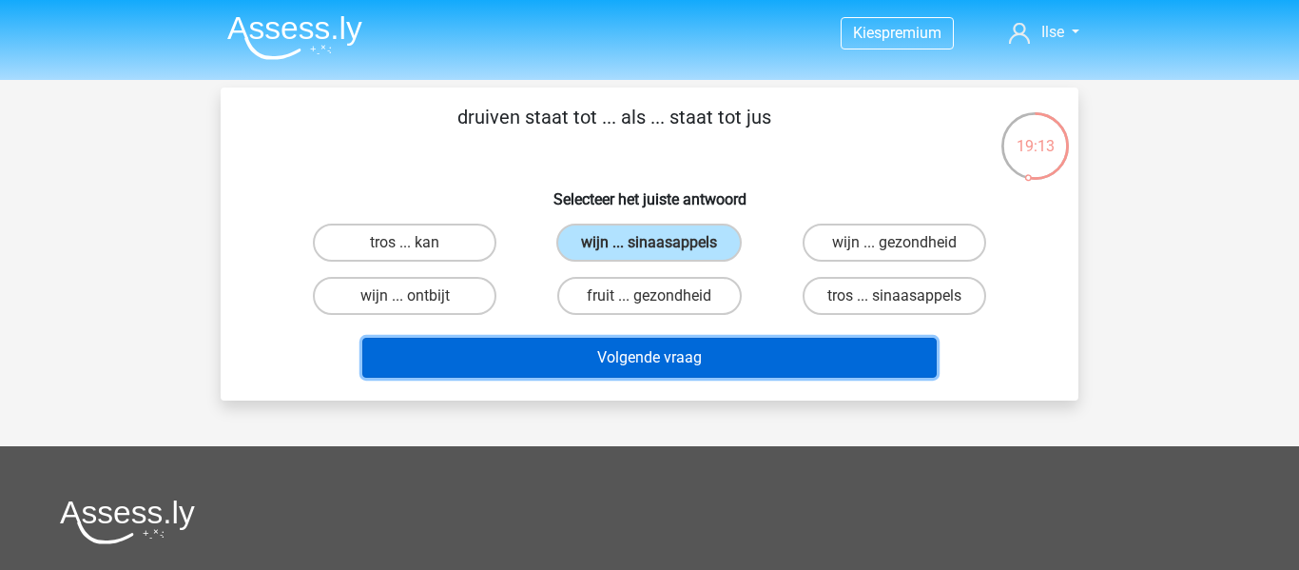
click at [662, 356] on button "Volgende vraag" at bounding box center [649, 358] width 575 height 40
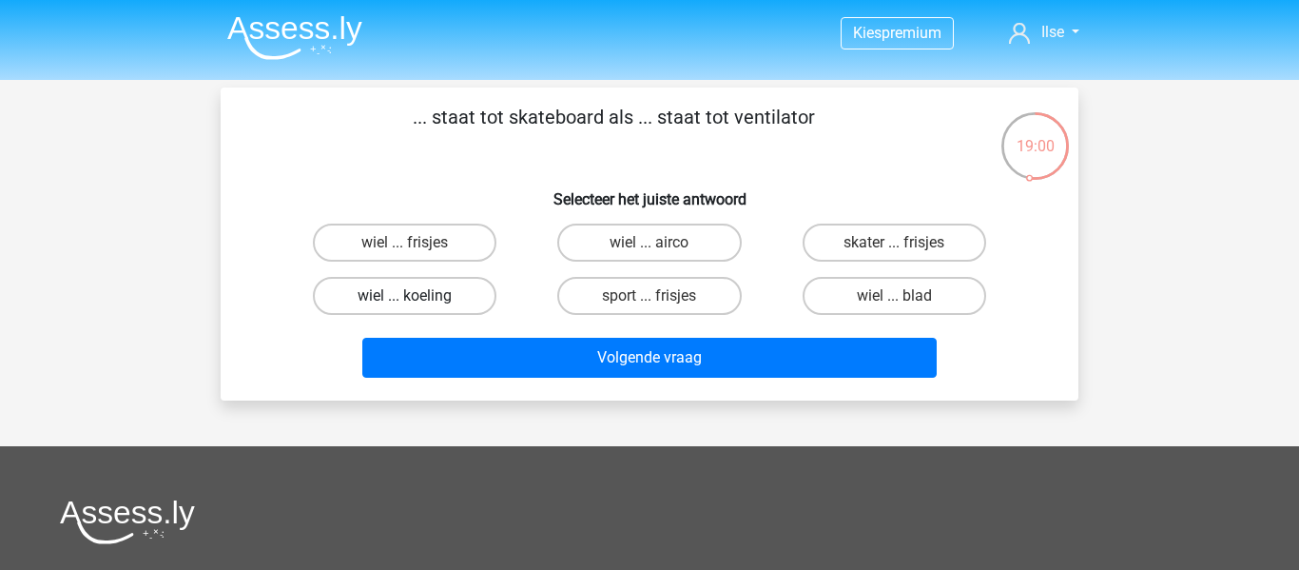
click at [491, 291] on label "wiel ... koeling" at bounding box center [405, 296] width 184 height 38
click at [417, 296] on input "wiel ... koeling" at bounding box center [411, 302] width 12 height 12
radio input "true"
click at [866, 296] on label "wiel ... blad" at bounding box center [895, 296] width 184 height 38
click at [894, 296] on input "wiel ... blad" at bounding box center [900, 302] width 12 height 12
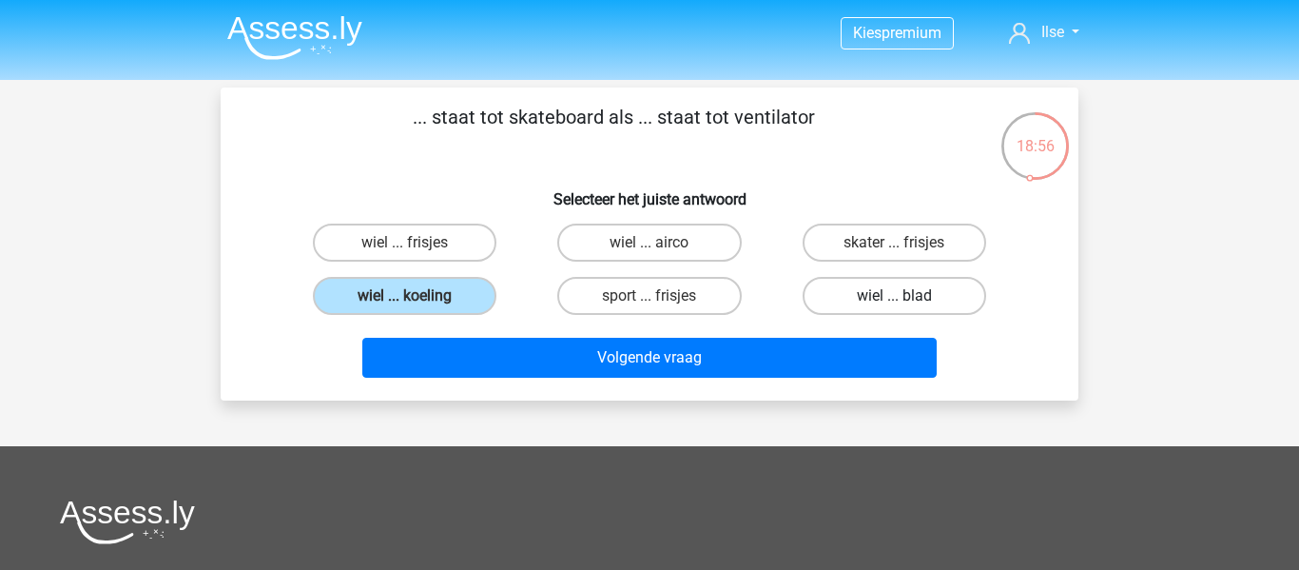
radio input "true"
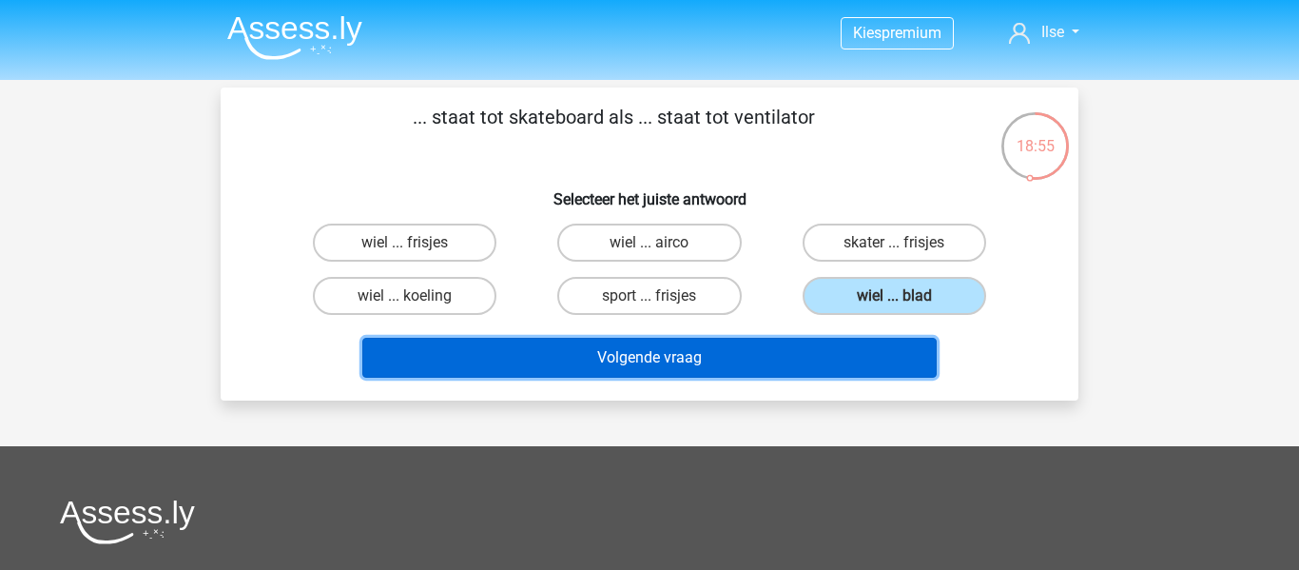
click at [731, 348] on button "Volgende vraag" at bounding box center [649, 358] width 575 height 40
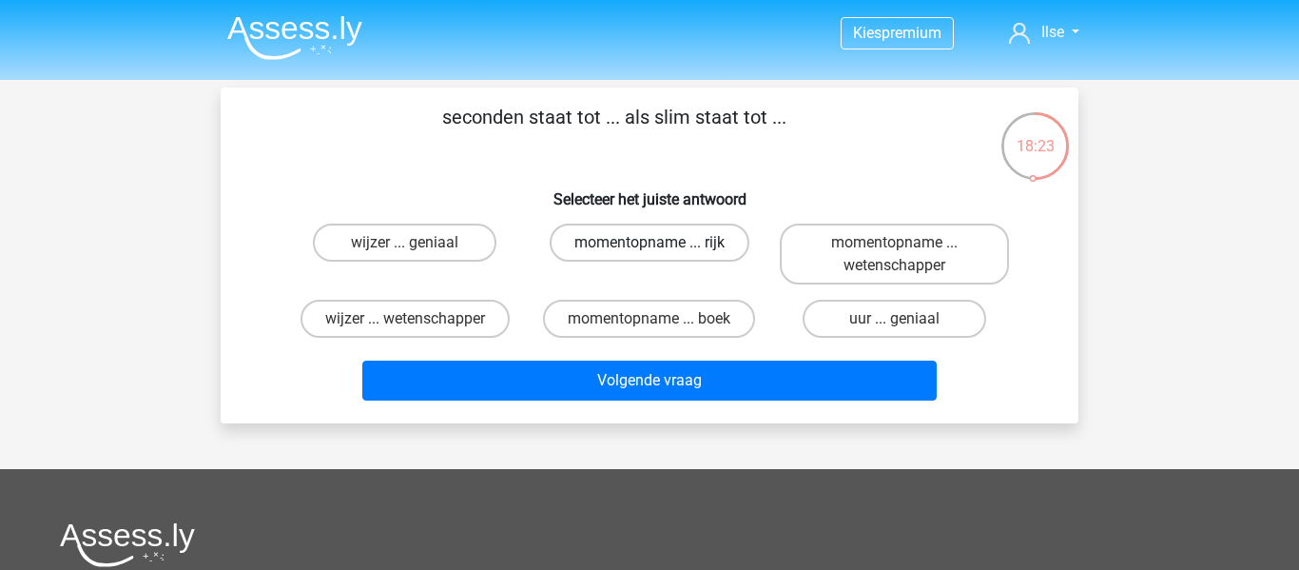
drag, startPoint x: 667, startPoint y: 242, endPoint x: 692, endPoint y: 346, distance: 107.7
click at [668, 242] on label "momentopname ... rijk" at bounding box center [650, 242] width 200 height 38
click at [662, 242] on input "momentopname ... rijk" at bounding box center [655, 248] width 12 height 12
radio input "true"
click at [677, 309] on label "momentopname ... boek" at bounding box center [649, 319] width 212 height 38
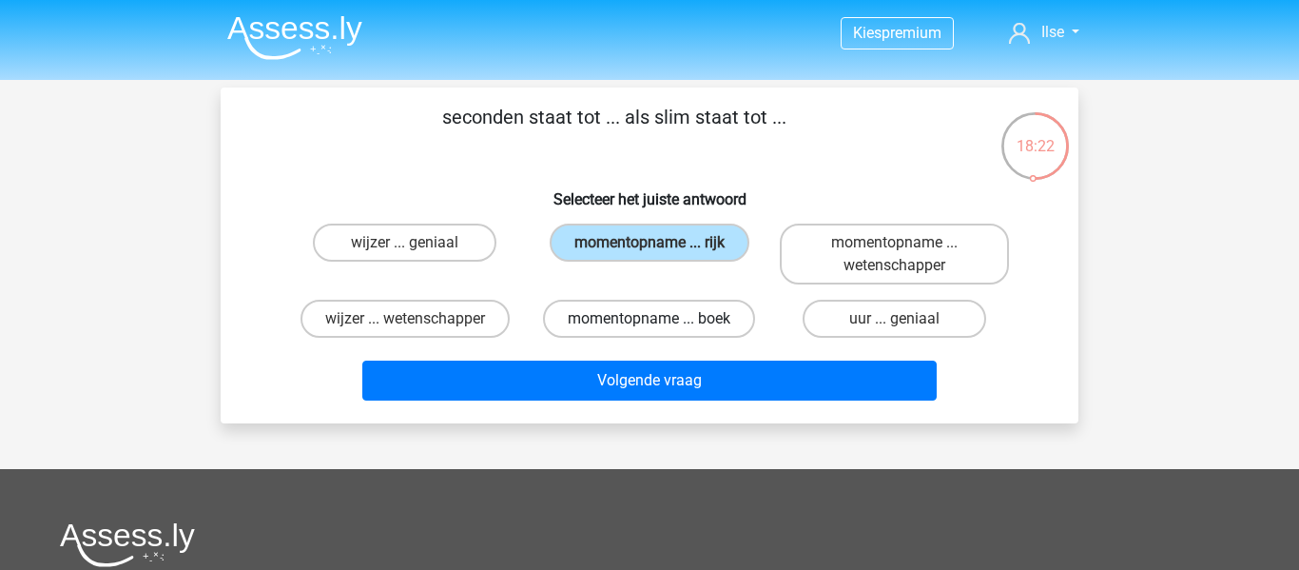
click at [662, 319] on input "momentopname ... boek" at bounding box center [655, 325] width 12 height 12
radio input "true"
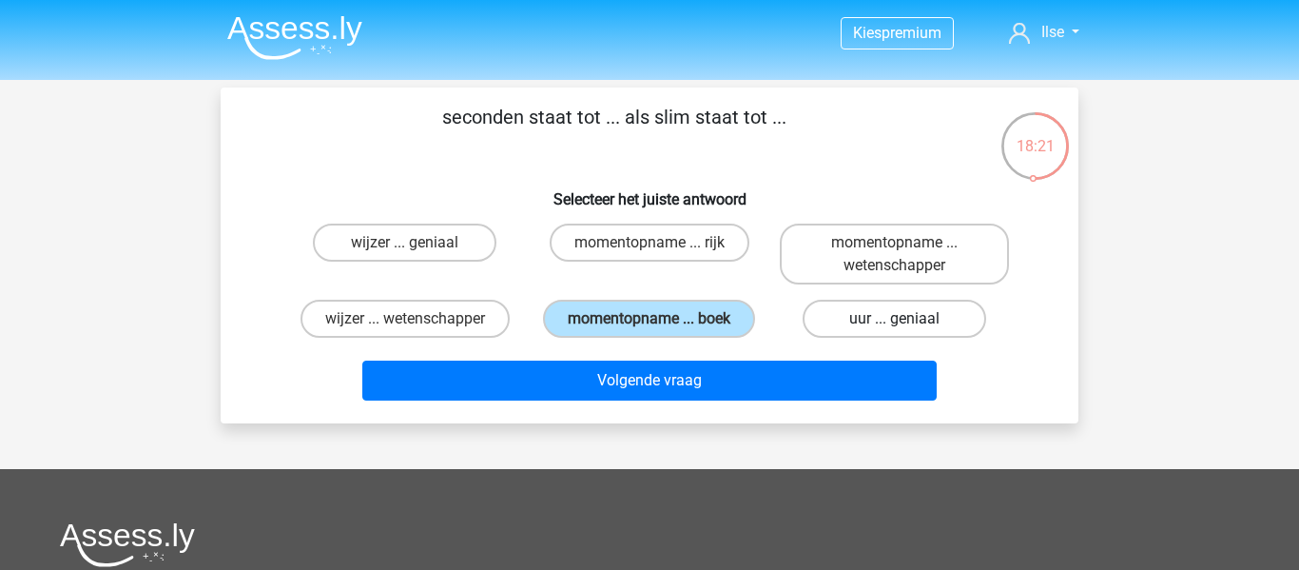
click at [875, 320] on label "uur ... geniaal" at bounding box center [895, 319] width 184 height 38
click at [894, 320] on input "uur ... geniaal" at bounding box center [900, 325] width 12 height 12
radio input "true"
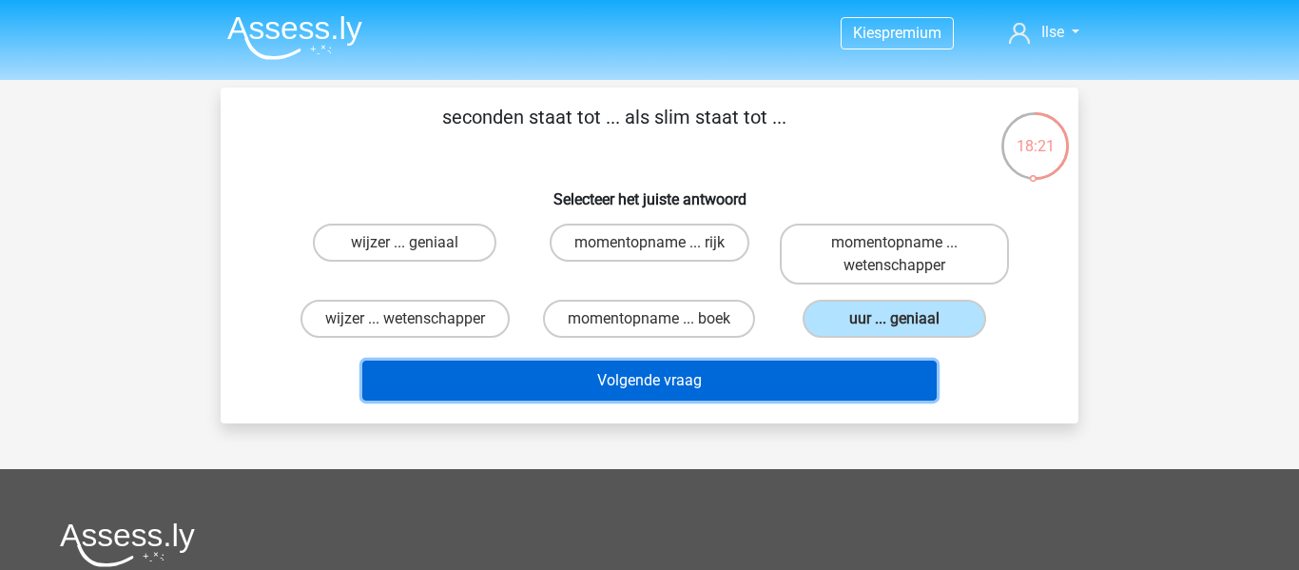
click at [841, 386] on button "Volgende vraag" at bounding box center [649, 380] width 575 height 40
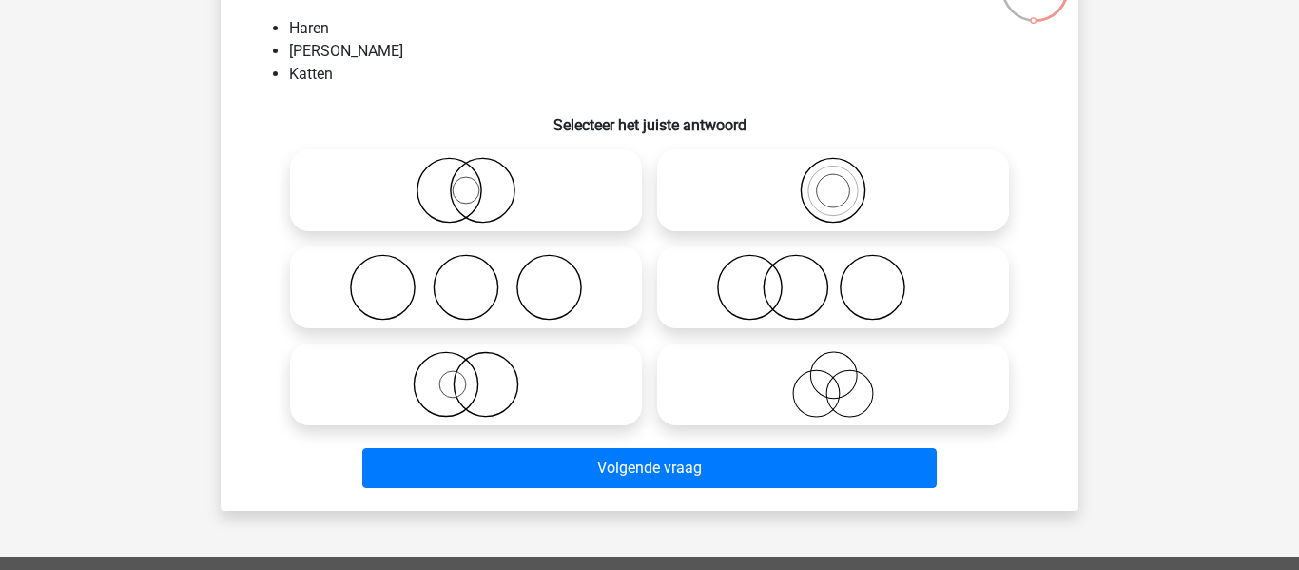
scroll to position [155, 0]
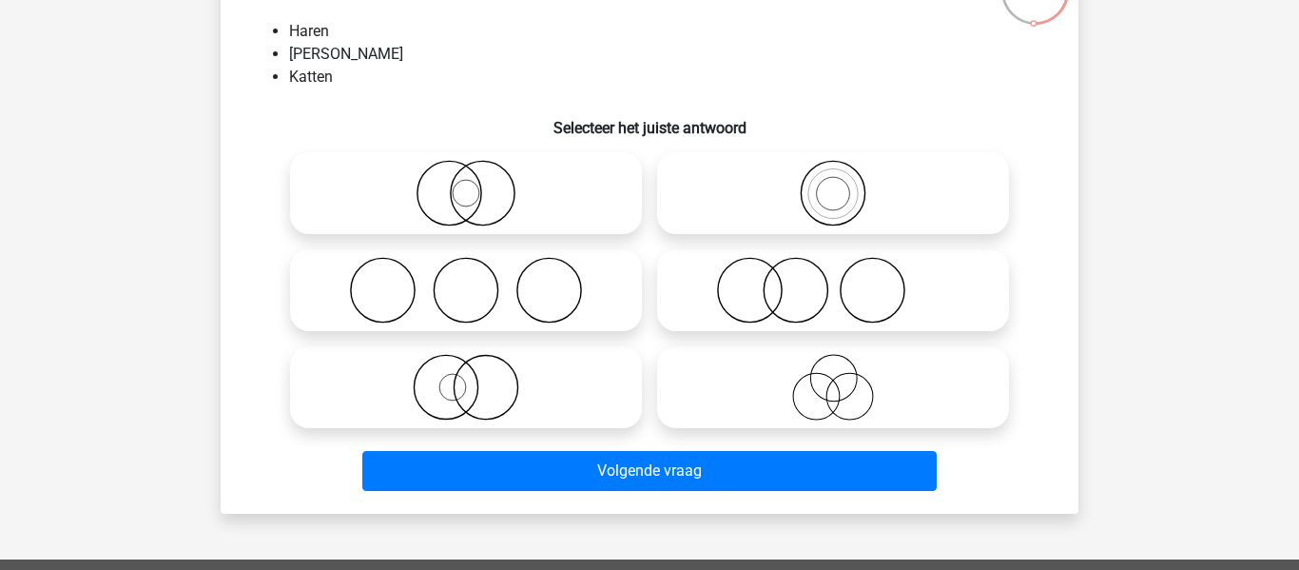
drag, startPoint x: 808, startPoint y: 284, endPoint x: 822, endPoint y: 369, distance: 85.7
click at [814, 293] on icon at bounding box center [833, 290] width 337 height 67
click at [833, 281] on input "radio" at bounding box center [839, 274] width 12 height 12
radio input "true"
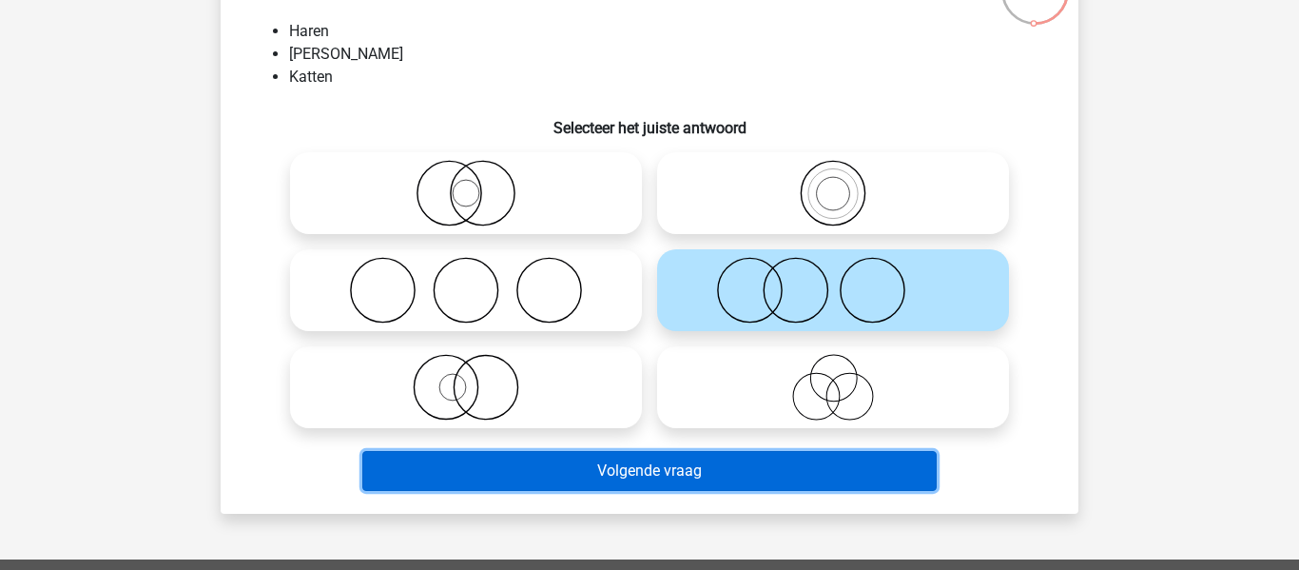
click at [794, 465] on button "Volgende vraag" at bounding box center [649, 471] width 575 height 40
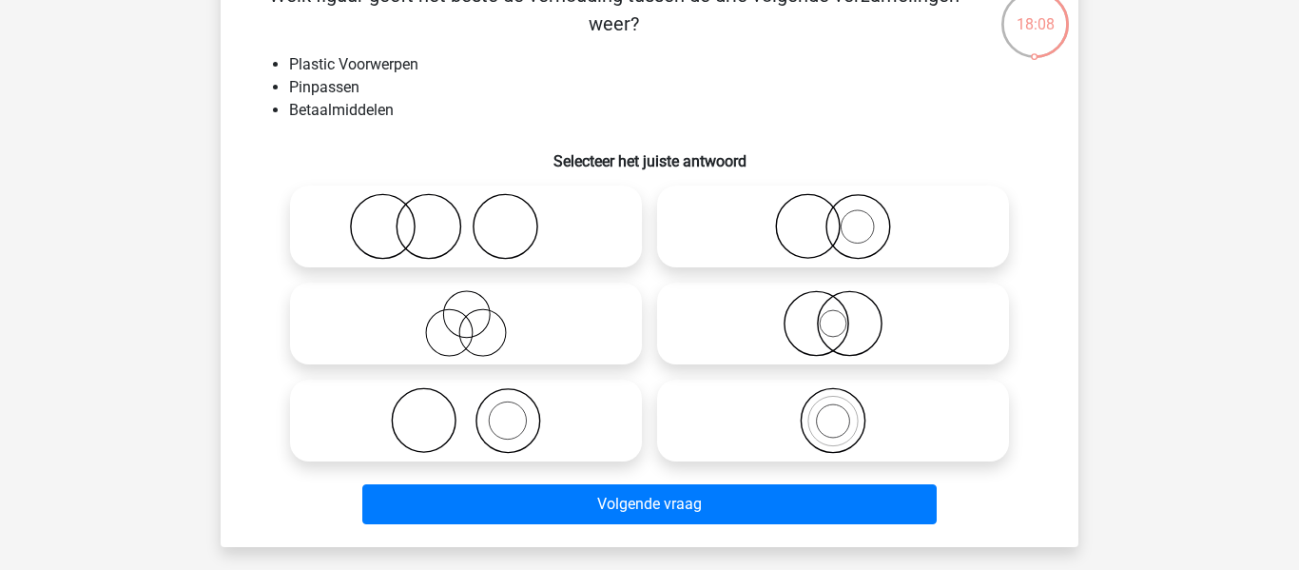
scroll to position [142, 0]
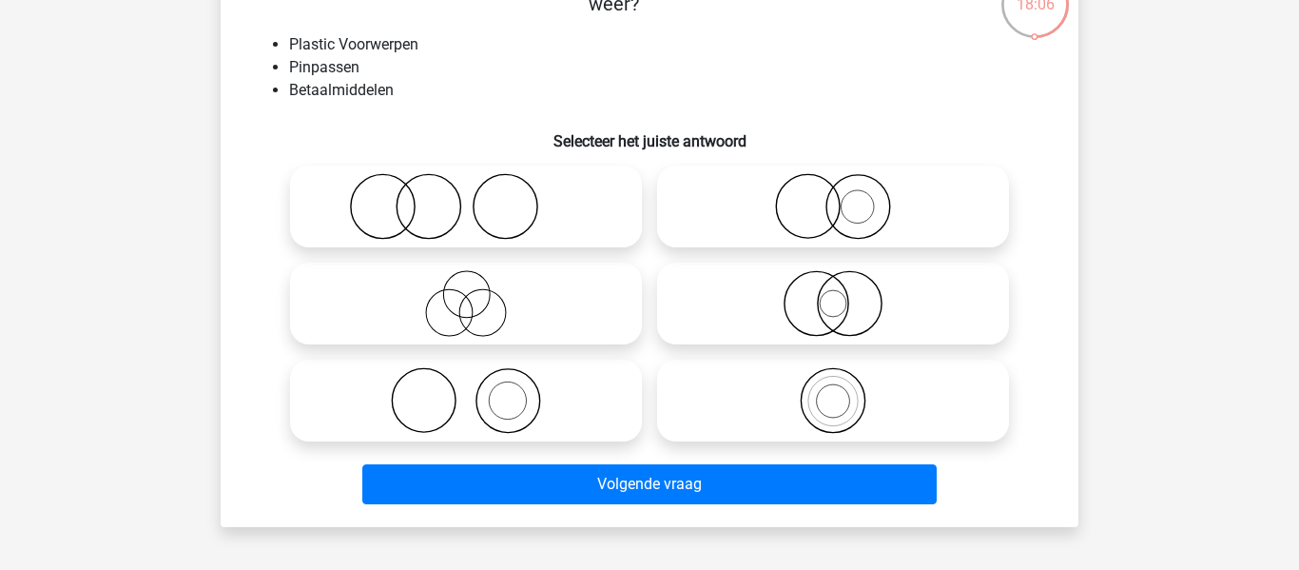
click at [431, 207] on icon at bounding box center [466, 206] width 337 height 67
click at [466, 197] on input "radio" at bounding box center [472, 190] width 12 height 12
radio input "true"
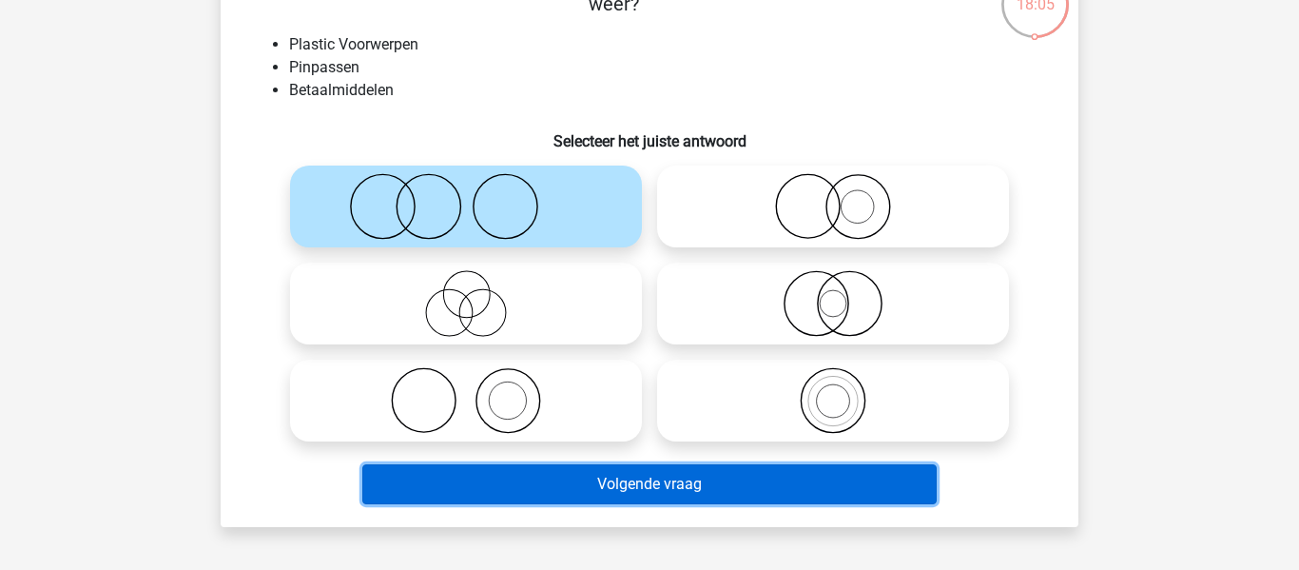
click at [569, 474] on button "Volgende vraag" at bounding box center [649, 484] width 575 height 40
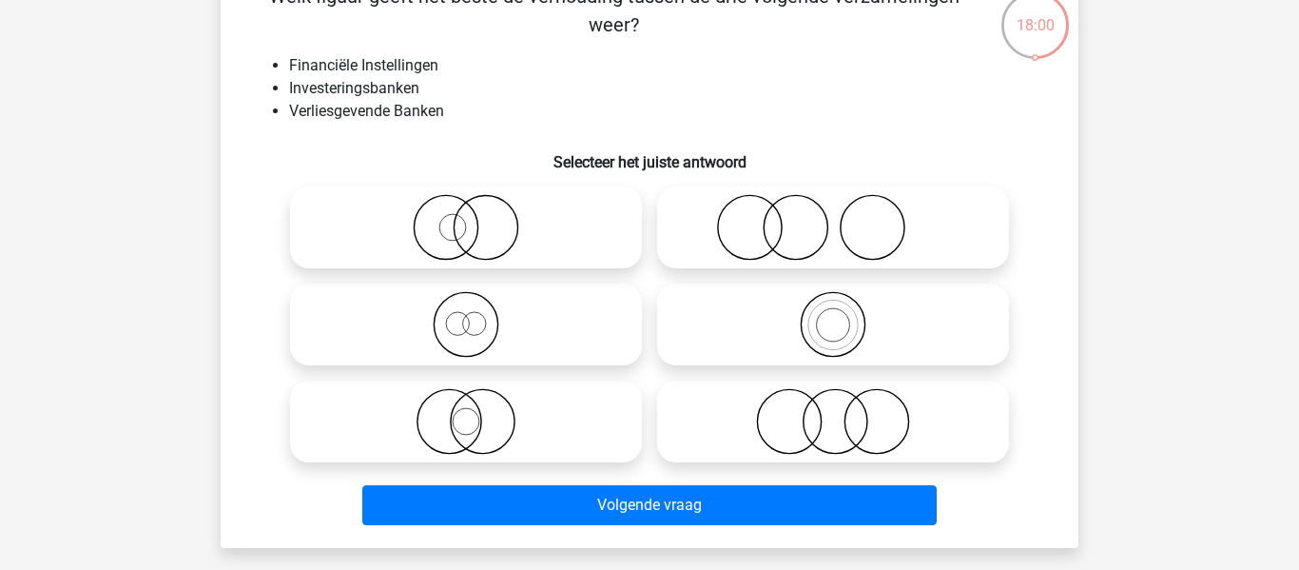
scroll to position [128, 0]
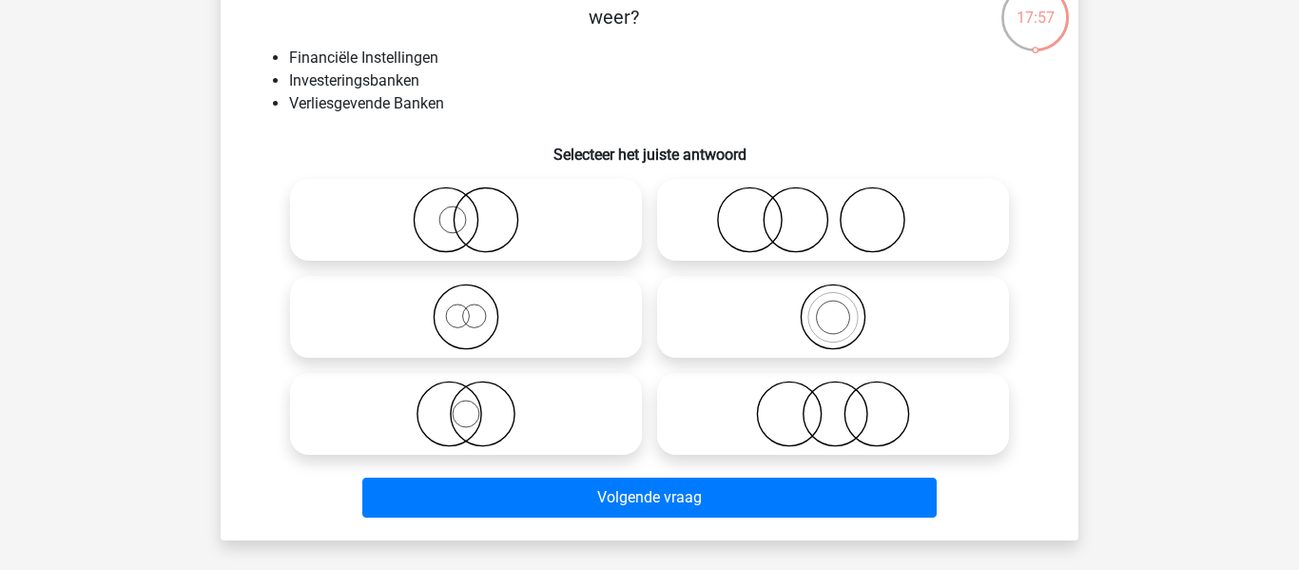
click at [753, 207] on icon at bounding box center [833, 219] width 337 height 67
click at [833, 207] on input "radio" at bounding box center [839, 204] width 12 height 12
radio input "true"
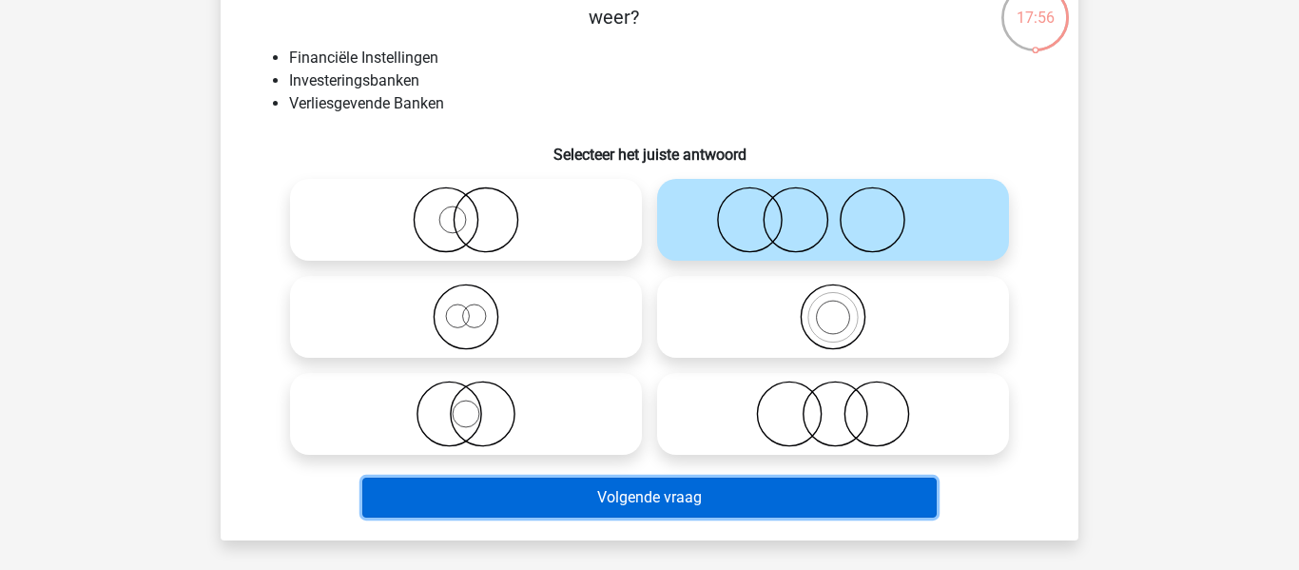
click at [702, 489] on button "Volgende vraag" at bounding box center [649, 497] width 575 height 40
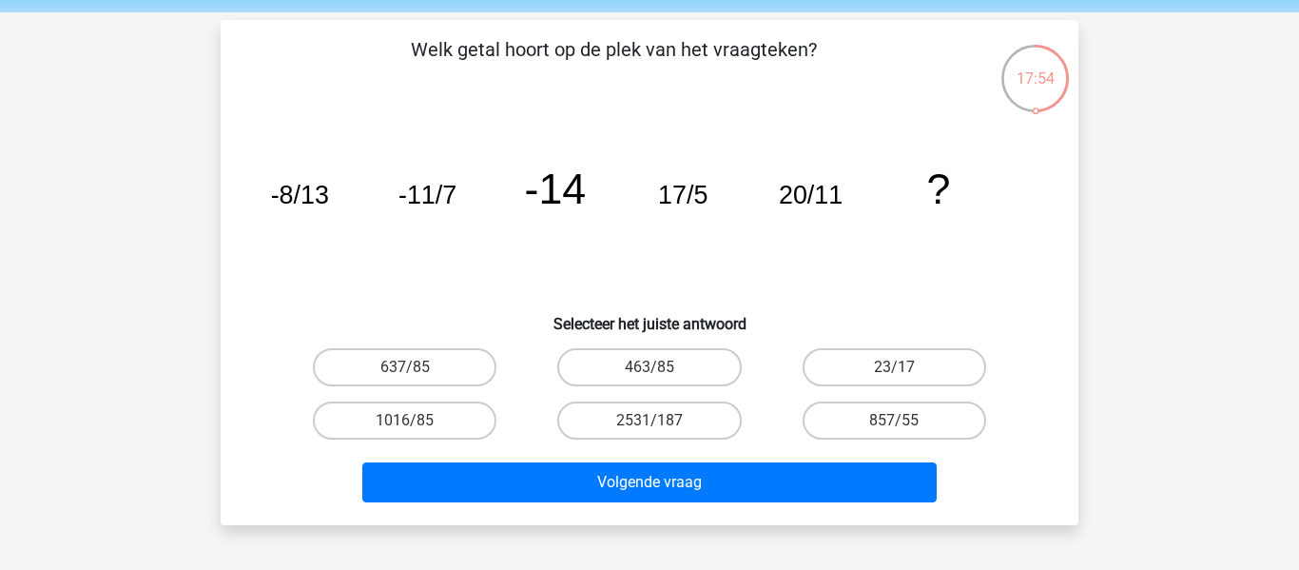
scroll to position [85, 0]
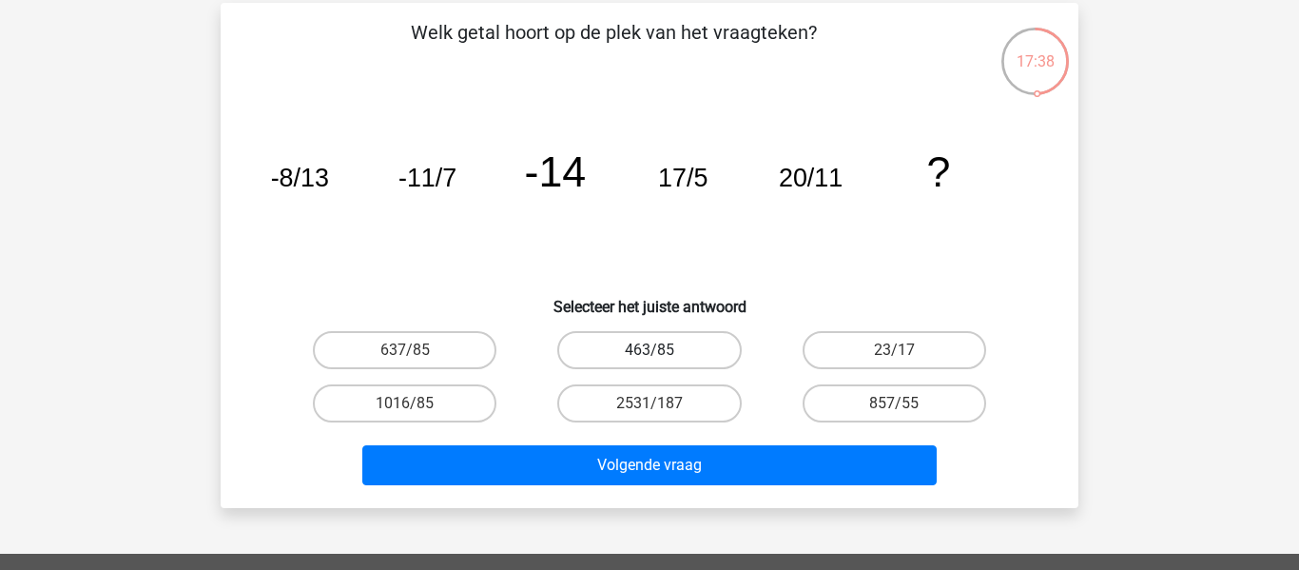
click at [673, 354] on label "463/85" at bounding box center [649, 350] width 184 height 38
click at [662, 354] on input "463/85" at bounding box center [655, 356] width 12 height 12
radio input "true"
click at [640, 497] on div "Welk getal hoort op de plek van het vraagteken? image/svg+xml -8/13 -11/7 -14 1…" at bounding box center [650, 255] width 858 height 505
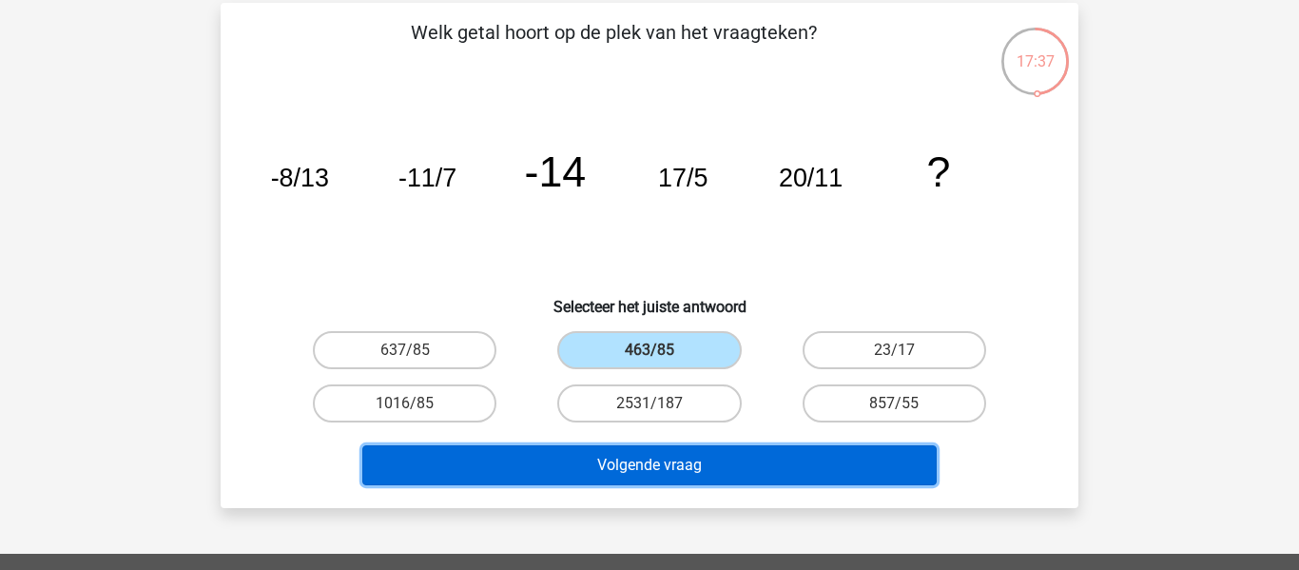
click at [627, 473] on button "Volgende vraag" at bounding box center [649, 465] width 575 height 40
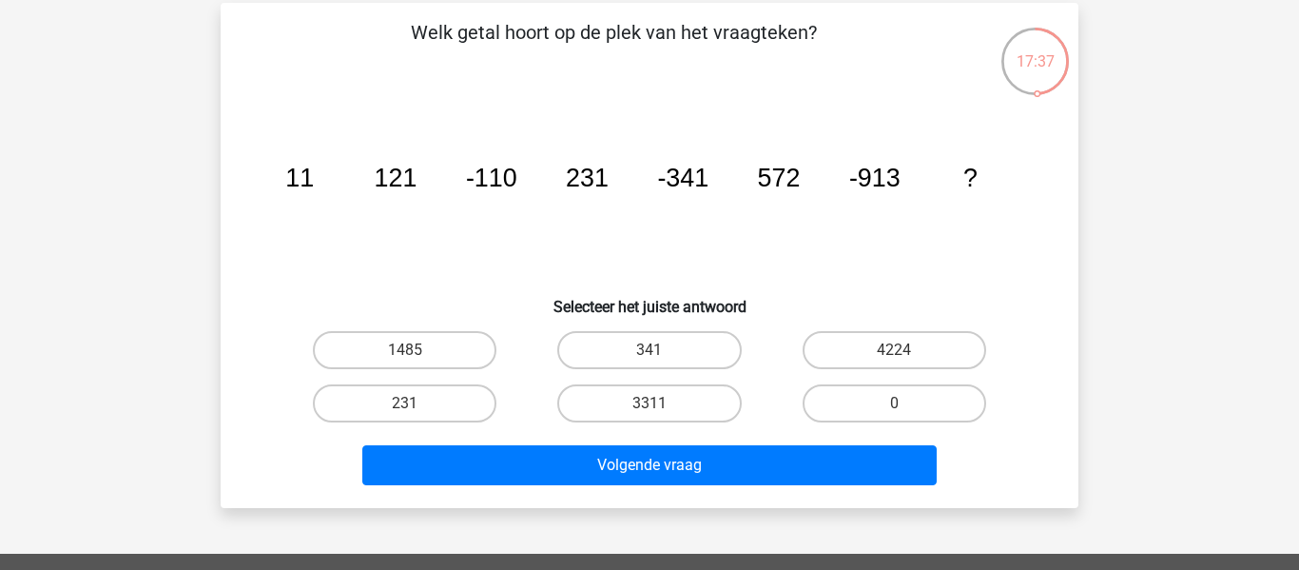
scroll to position [87, 0]
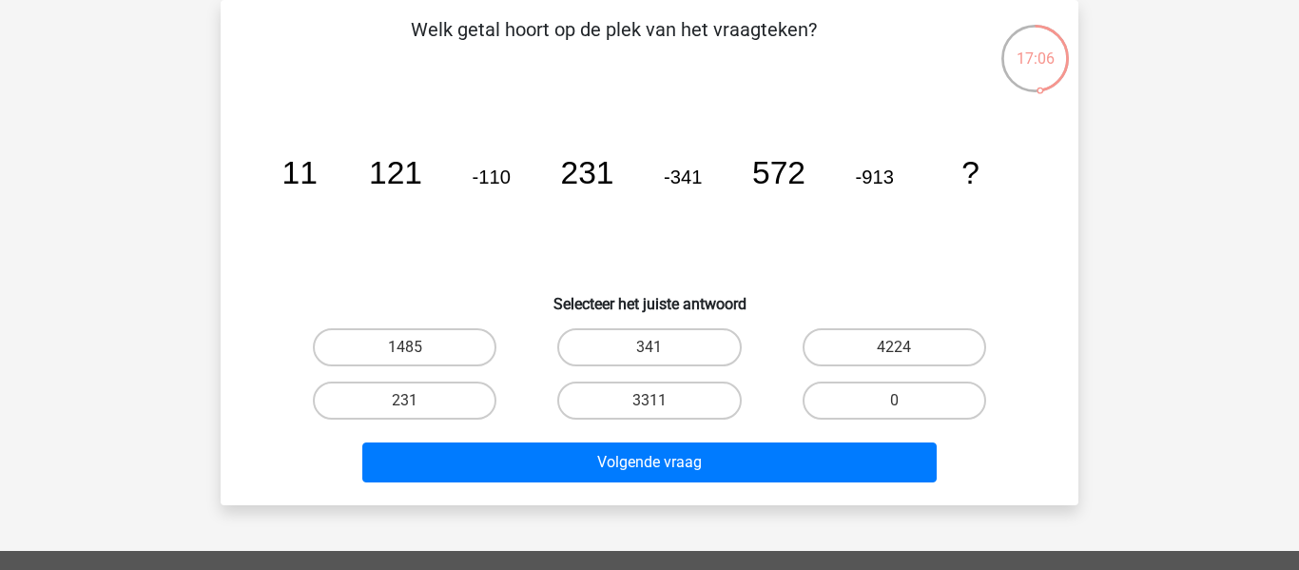
drag, startPoint x: 462, startPoint y: 345, endPoint x: 516, endPoint y: 420, distance: 92.6
click at [462, 346] on label "1485" at bounding box center [405, 347] width 184 height 38
click at [417, 347] on input "1485" at bounding box center [411, 353] width 12 height 12
radio input "true"
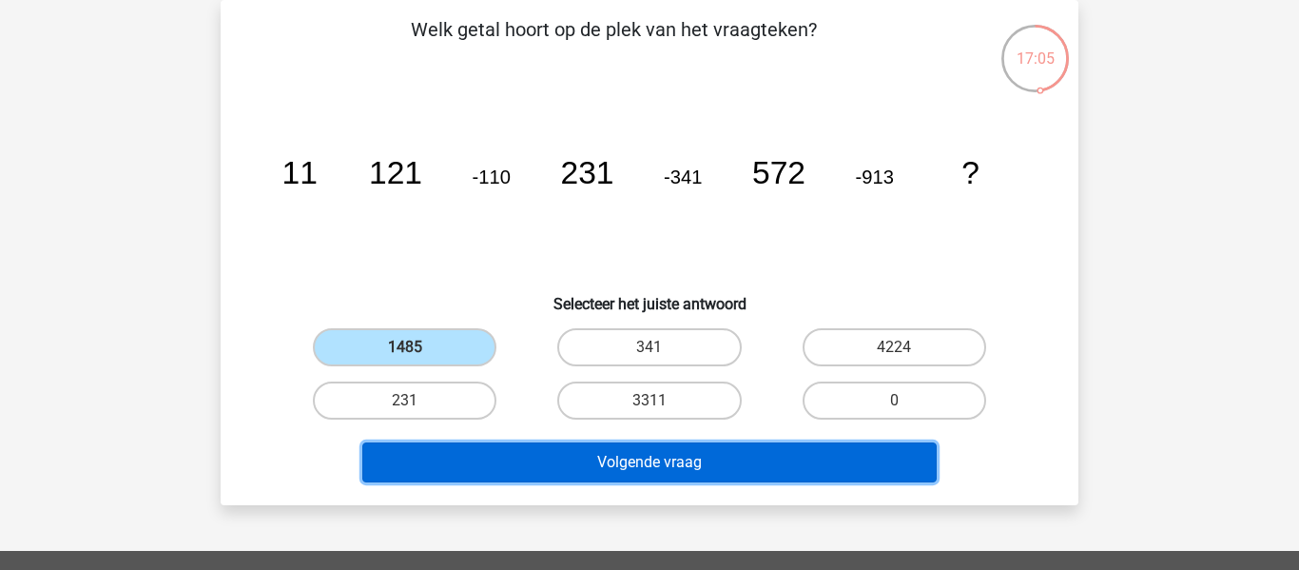
click at [554, 459] on button "Volgende vraag" at bounding box center [649, 462] width 575 height 40
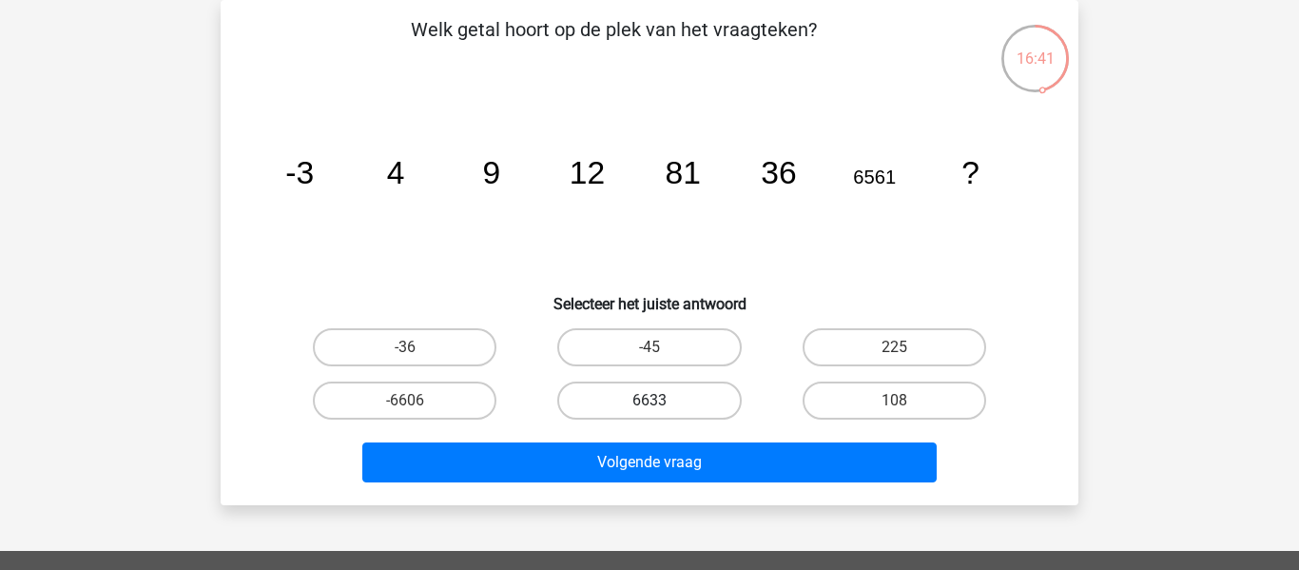
click at [661, 405] on input "6633" at bounding box center [655, 406] width 12 height 12
radio input "true"
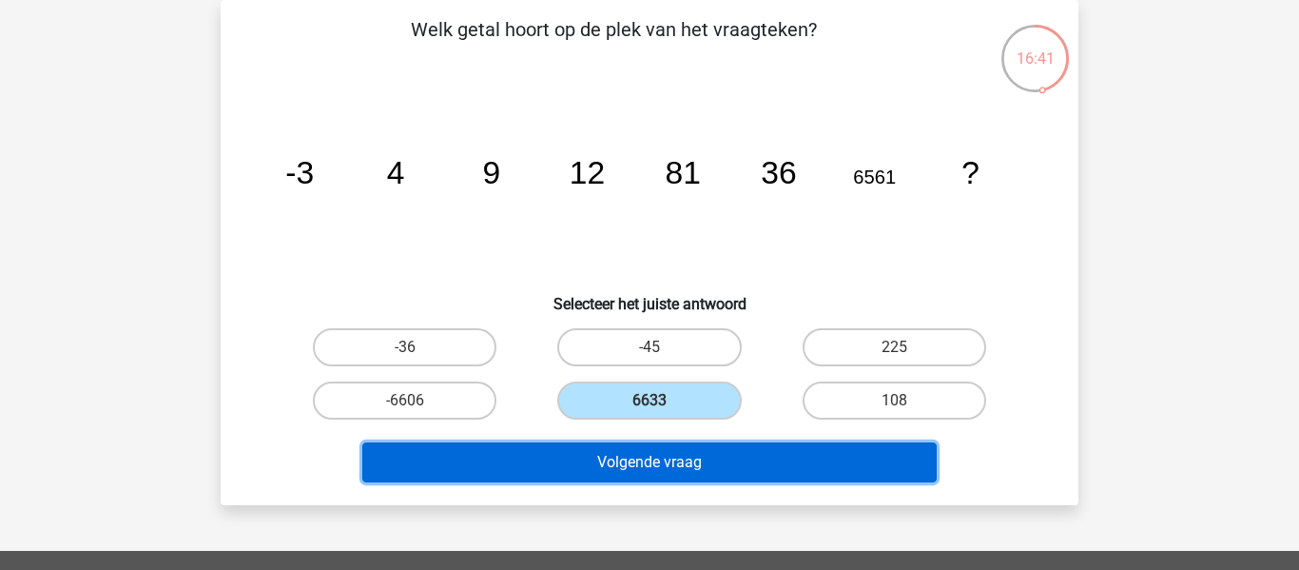
click at [680, 457] on button "Volgende vraag" at bounding box center [649, 462] width 575 height 40
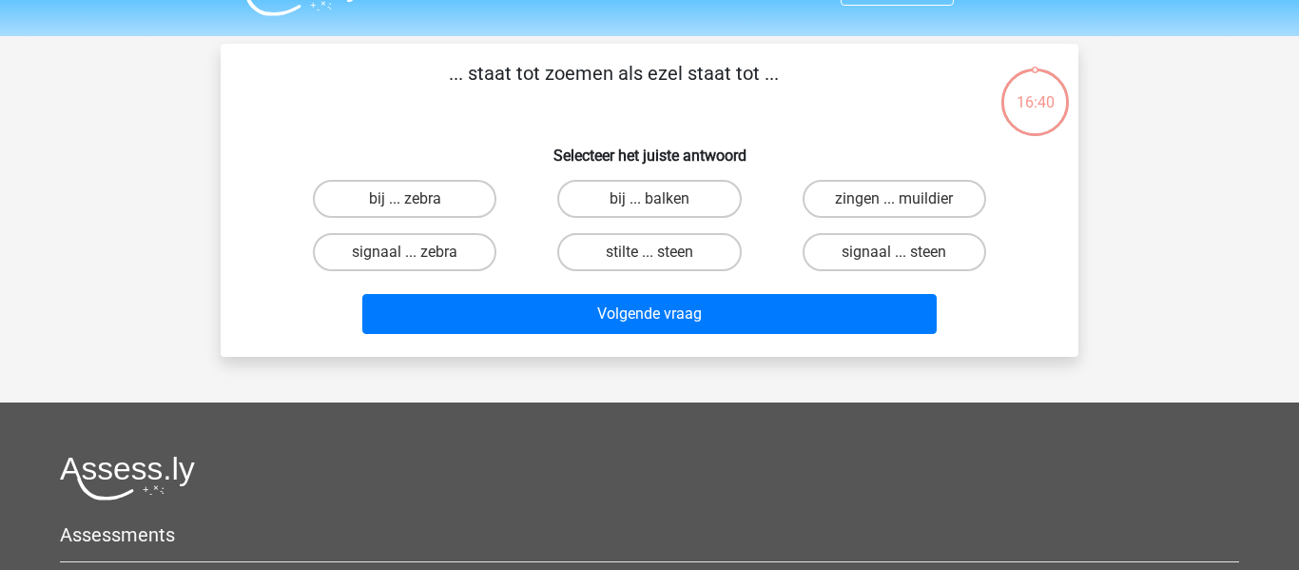
scroll to position [0, 0]
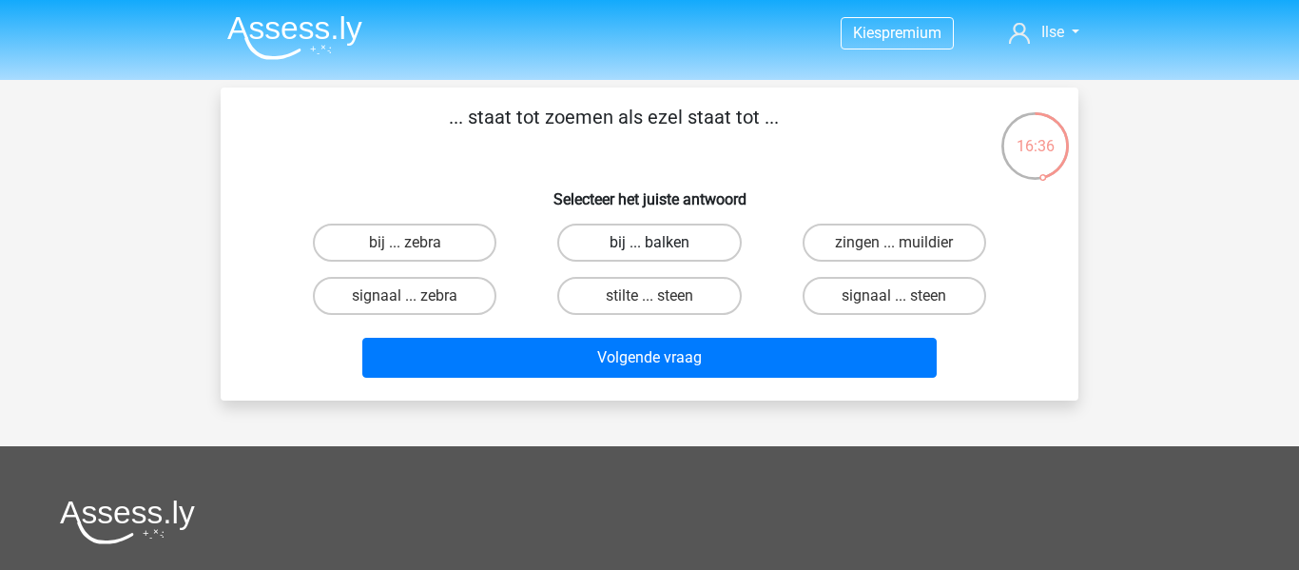
click at [701, 244] on label "bij ... balken" at bounding box center [649, 242] width 184 height 38
click at [662, 244] on input "bij ... balken" at bounding box center [655, 248] width 12 height 12
radio input "true"
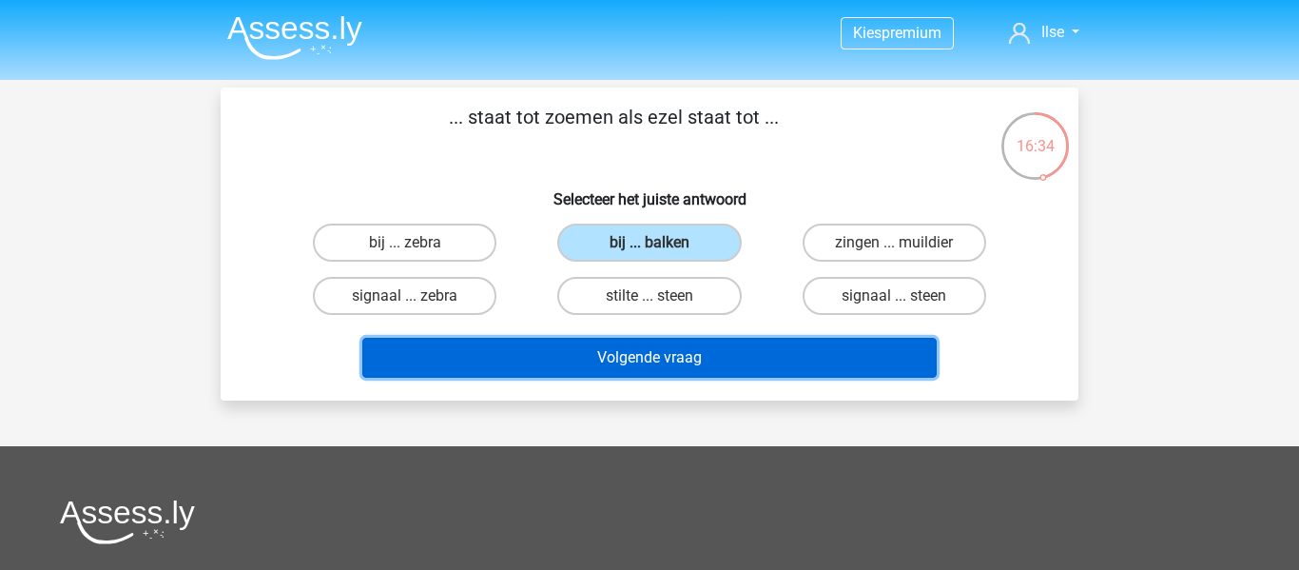
click at [707, 358] on button "Volgende vraag" at bounding box center [649, 358] width 575 height 40
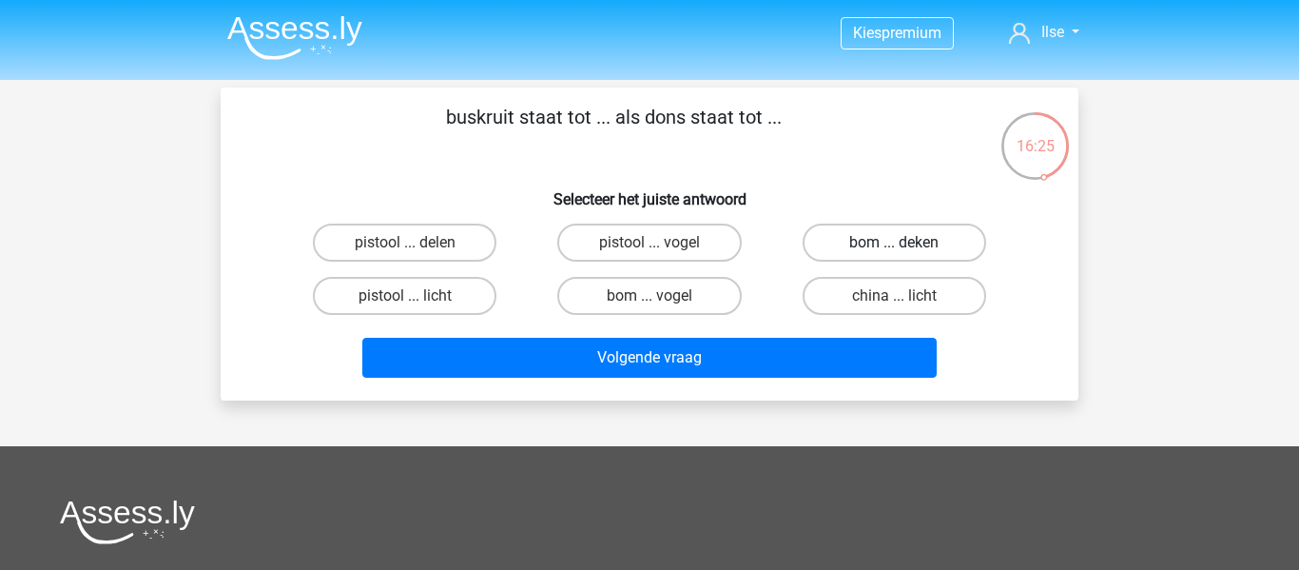
click at [864, 236] on label "bom ... deken" at bounding box center [895, 242] width 184 height 38
click at [894, 242] on input "bom ... deken" at bounding box center [900, 248] width 12 height 12
radio input "true"
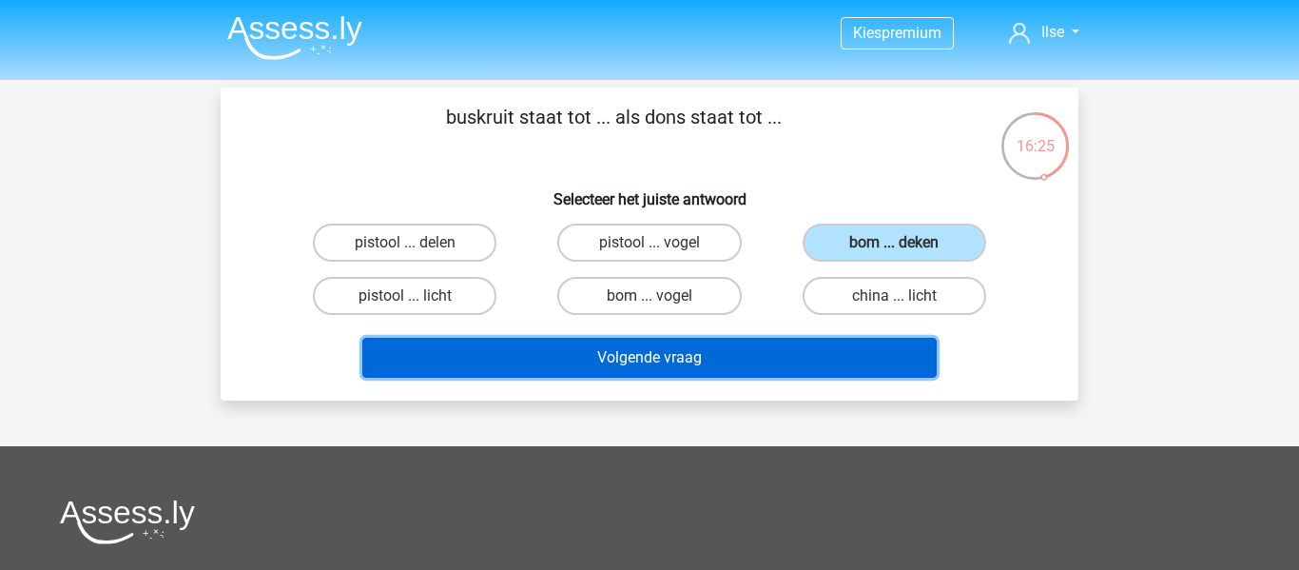
click at [767, 358] on button "Volgende vraag" at bounding box center [649, 358] width 575 height 40
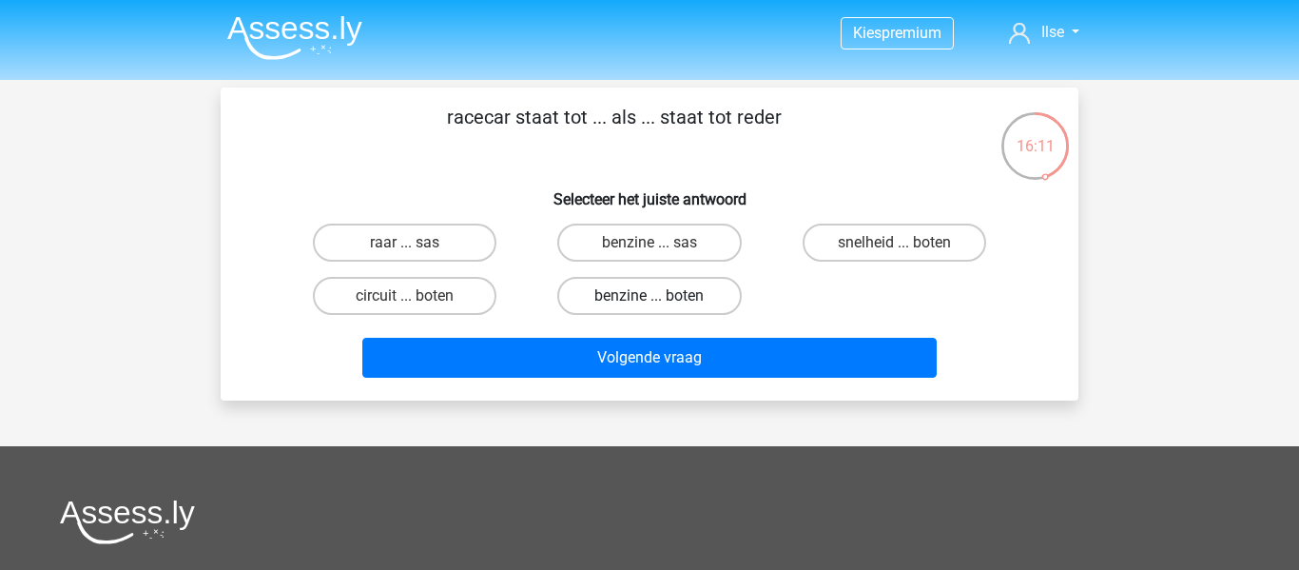
drag, startPoint x: 713, startPoint y: 242, endPoint x: 701, endPoint y: 308, distance: 66.8
click at [713, 242] on label "benzine ... sas" at bounding box center [649, 242] width 184 height 38
click at [662, 242] on input "benzine ... sas" at bounding box center [655, 248] width 12 height 12
radio input "true"
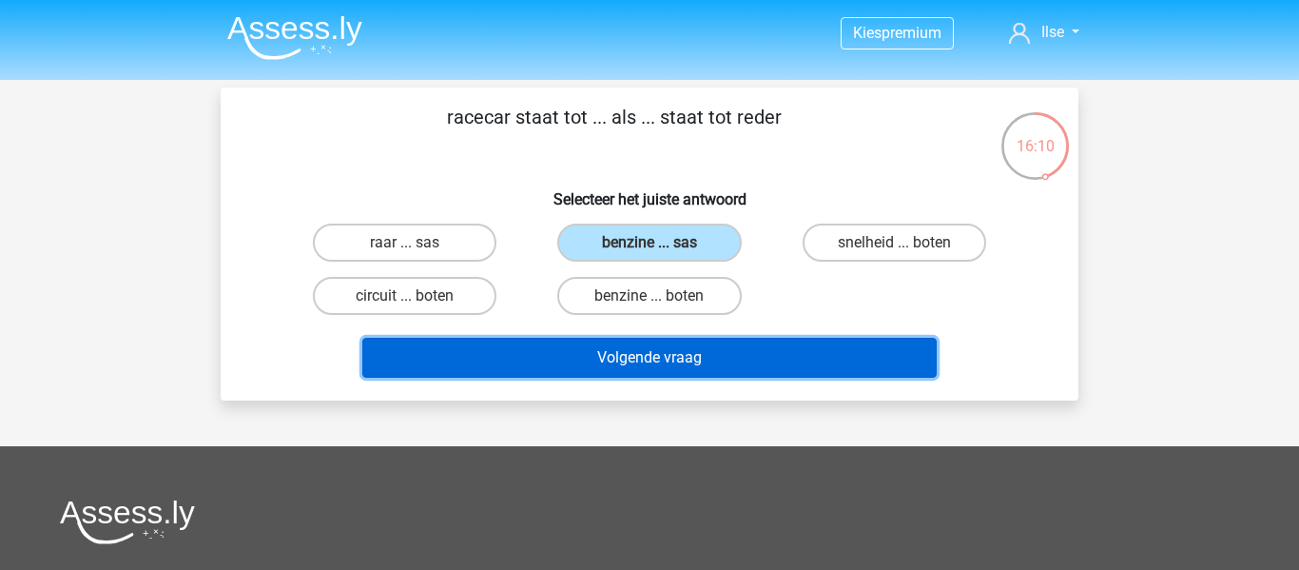
click at [685, 359] on button "Volgende vraag" at bounding box center [649, 358] width 575 height 40
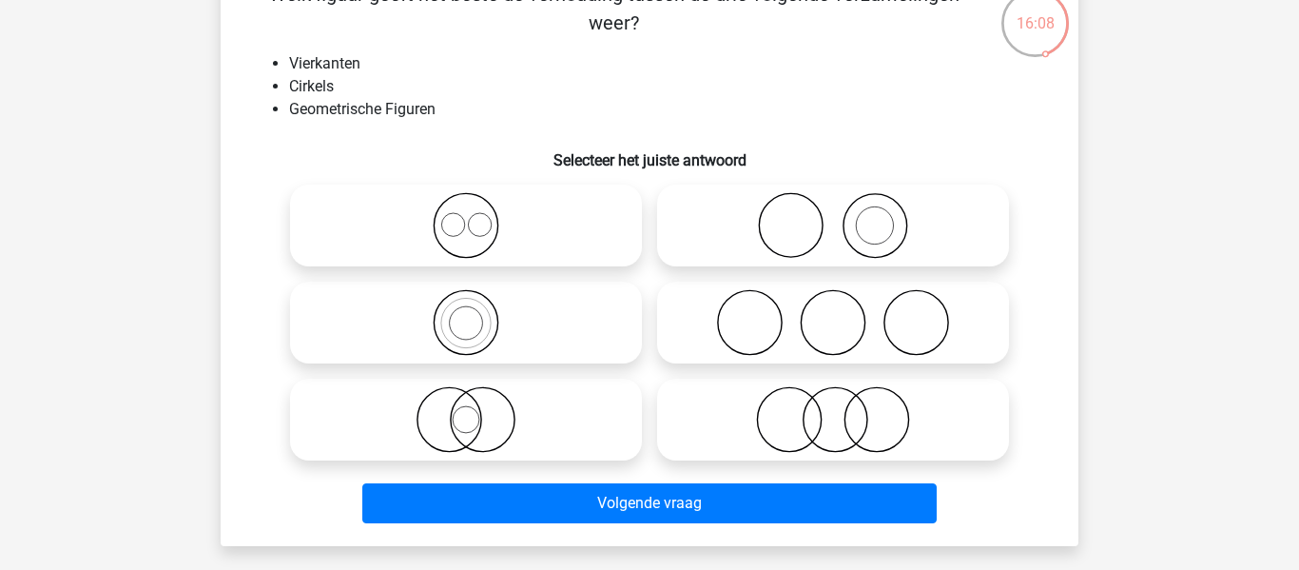
scroll to position [121, 0]
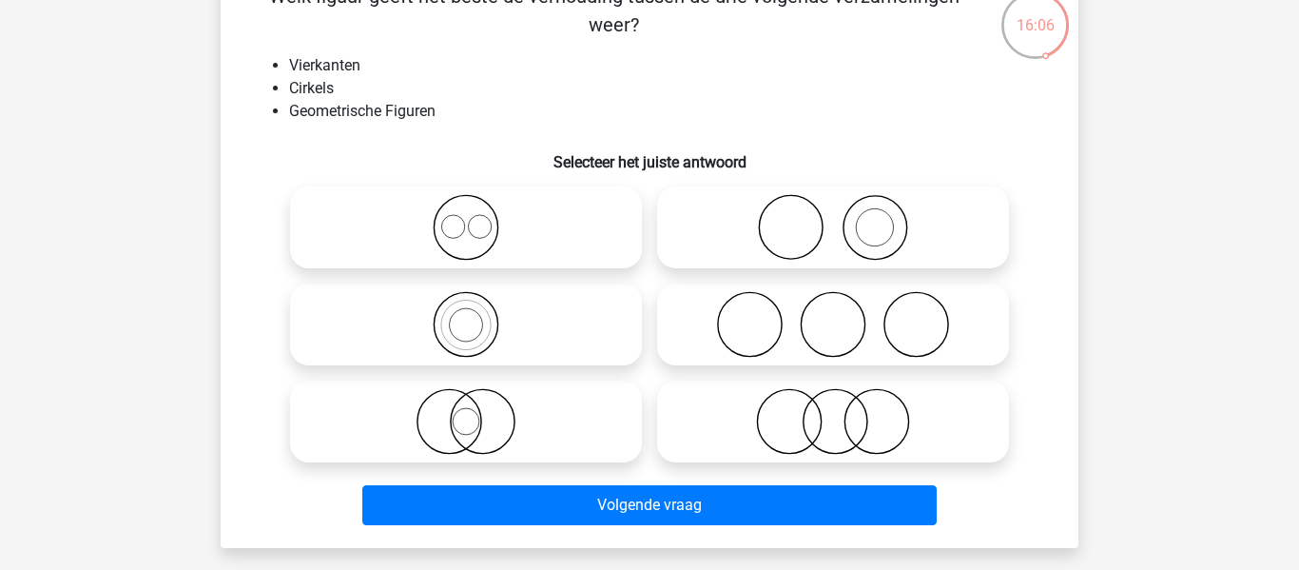
click at [507, 214] on icon at bounding box center [466, 227] width 337 height 67
click at [478, 214] on input "radio" at bounding box center [472, 211] width 12 height 12
radio input "true"
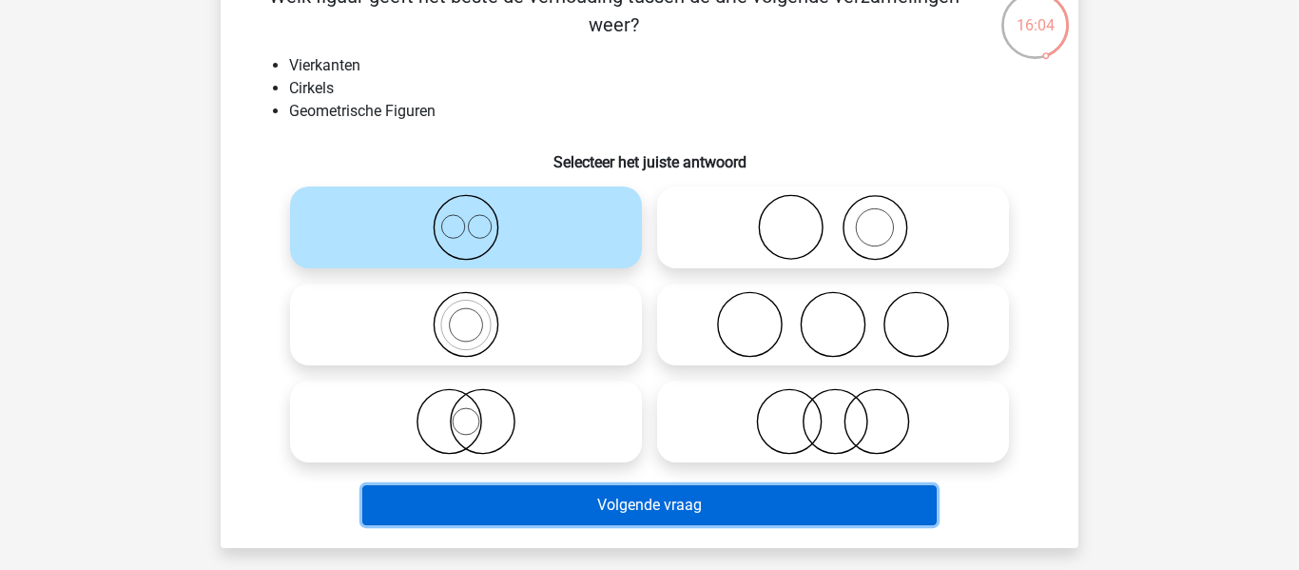
click at [556, 499] on button "Volgende vraag" at bounding box center [649, 505] width 575 height 40
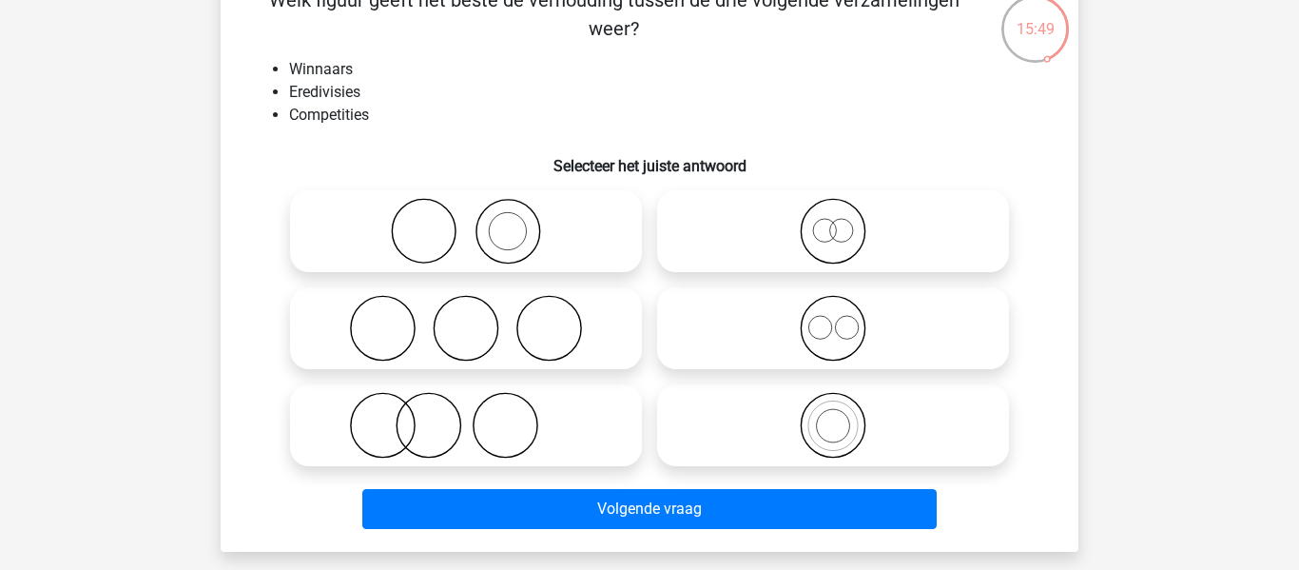
scroll to position [126, 0]
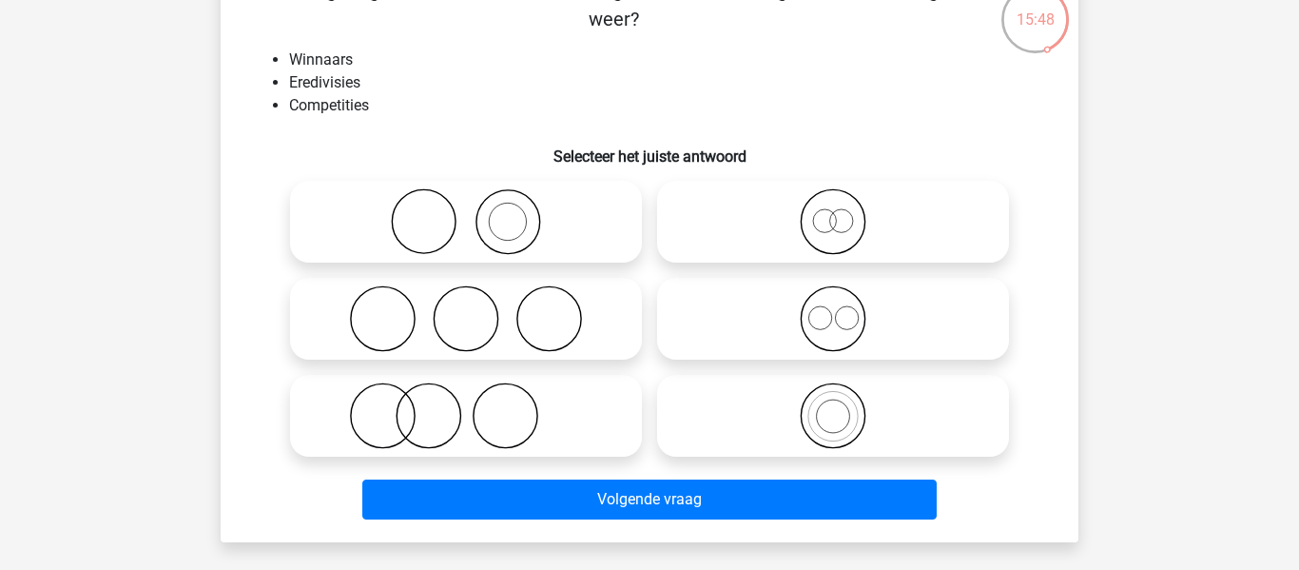
click at [455, 434] on icon at bounding box center [466, 415] width 337 height 67
click at [466, 406] on input "radio" at bounding box center [472, 400] width 12 height 12
radio input "true"
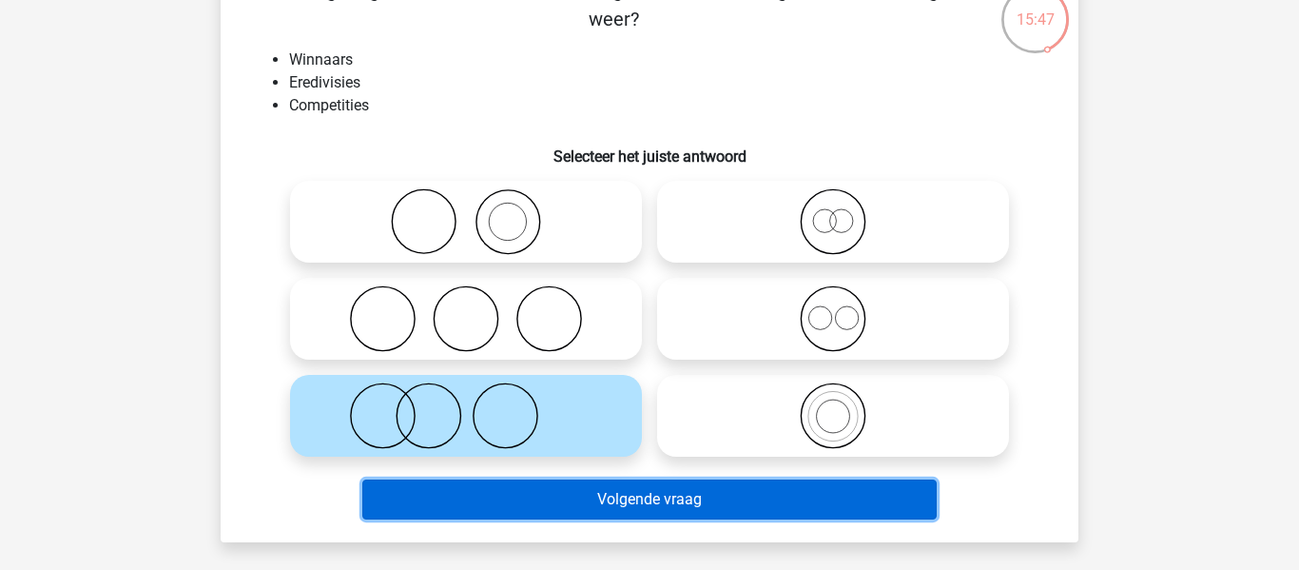
click at [504, 498] on button "Volgende vraag" at bounding box center [649, 499] width 575 height 40
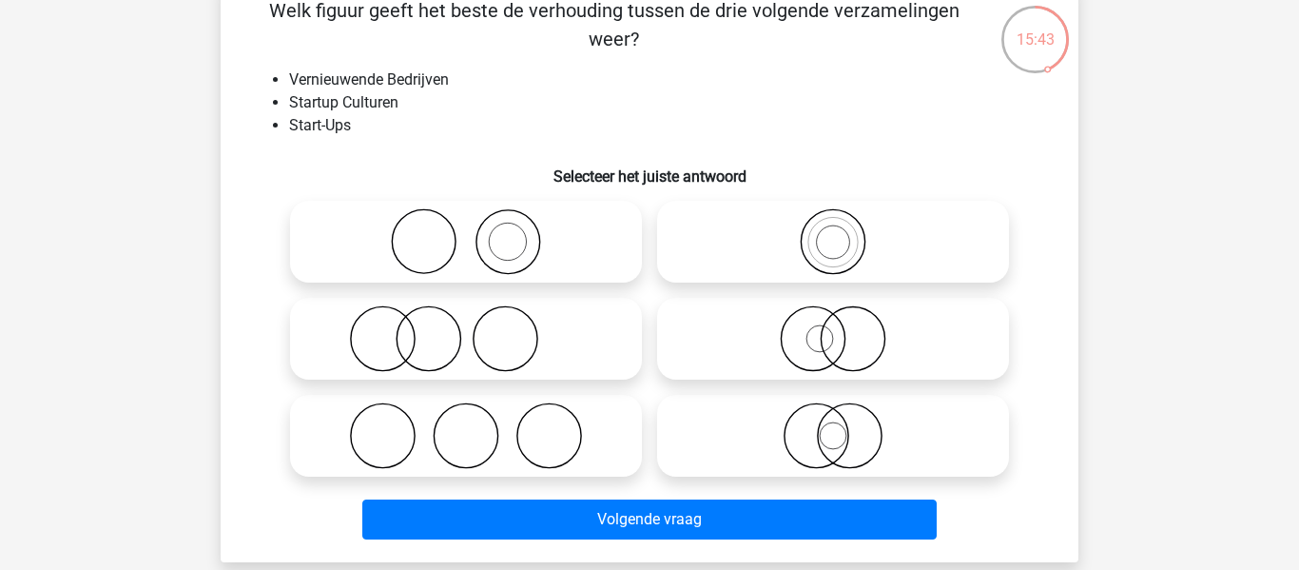
scroll to position [117, 0]
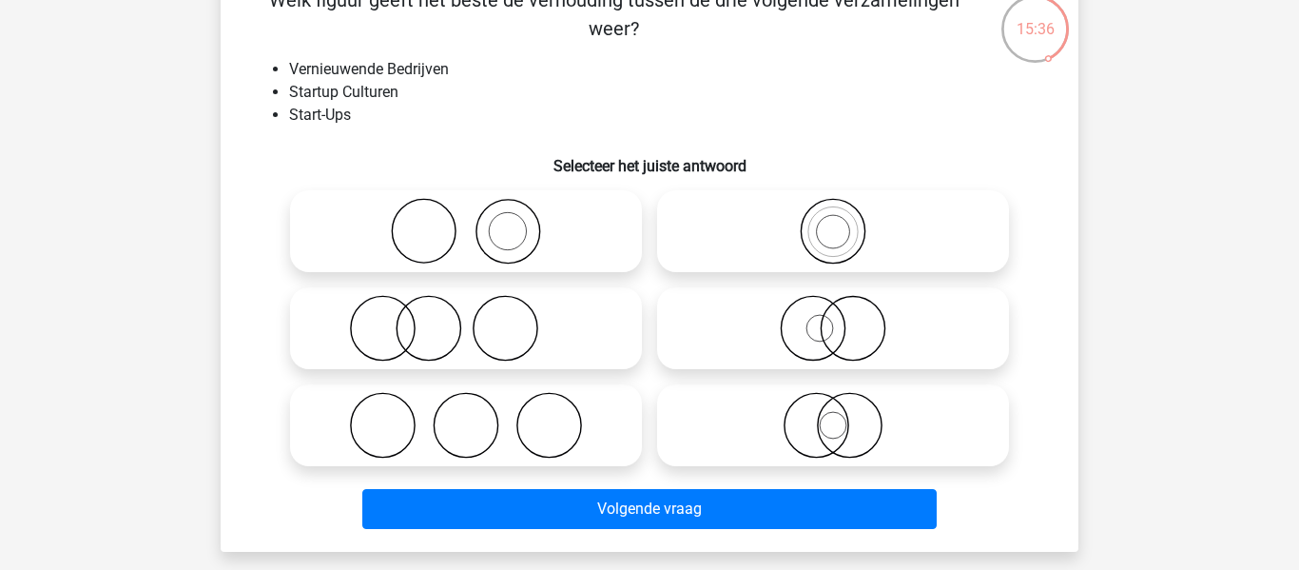
click at [555, 458] on icon at bounding box center [466, 425] width 337 height 67
click at [478, 416] on input "radio" at bounding box center [472, 409] width 12 height 12
radio input "true"
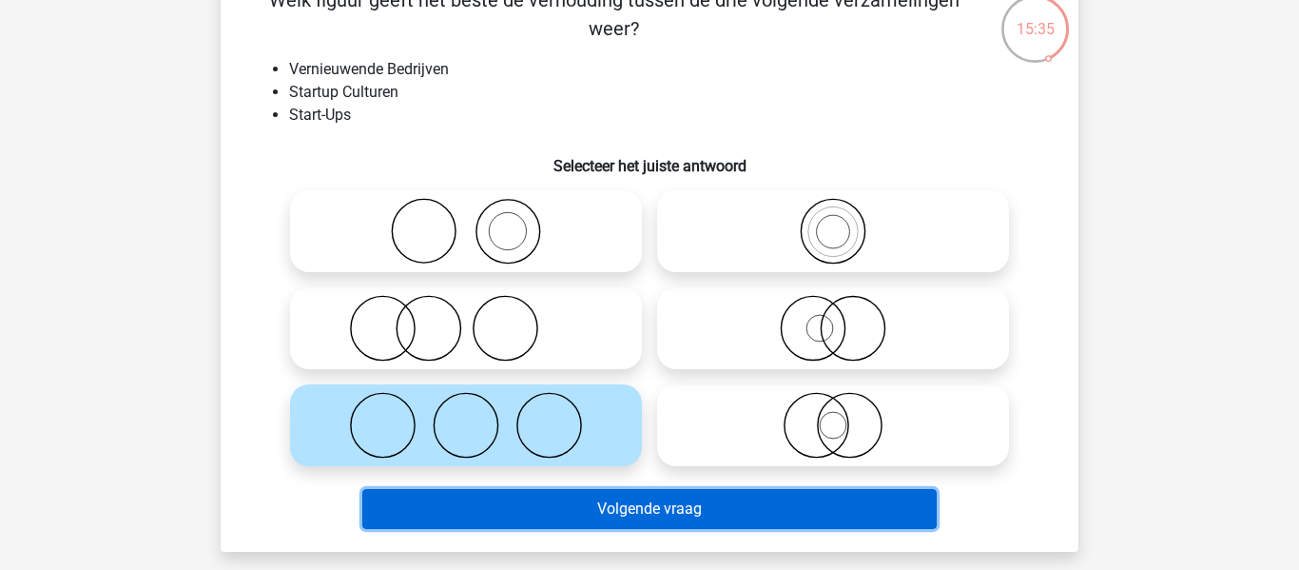
click at [569, 509] on button "Volgende vraag" at bounding box center [649, 509] width 575 height 40
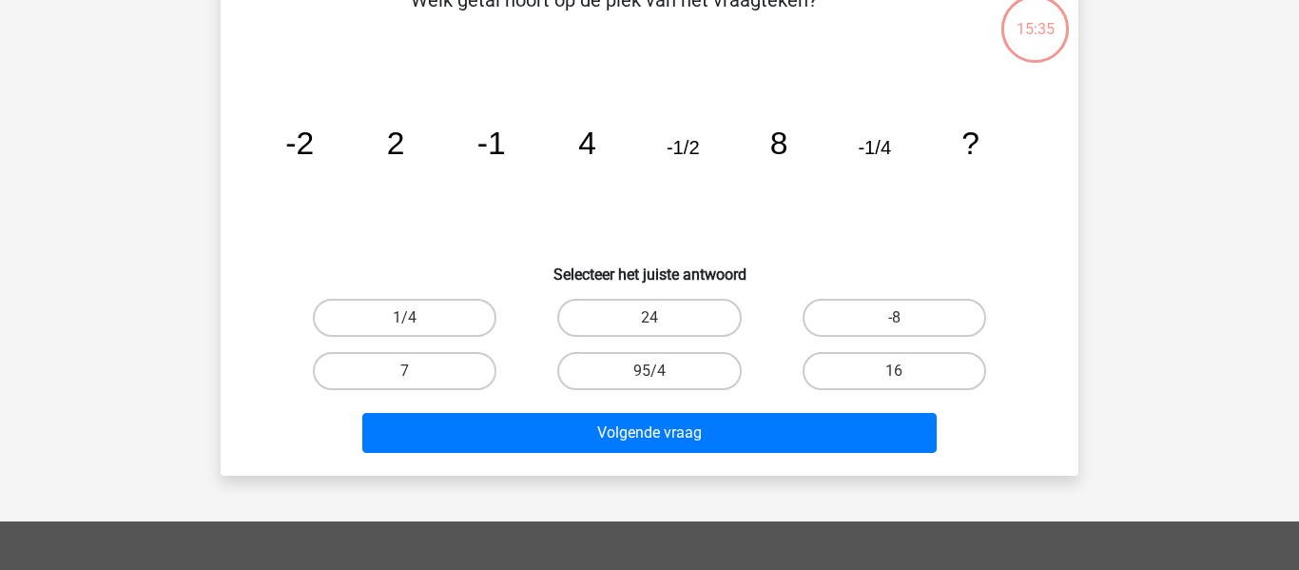
scroll to position [87, 0]
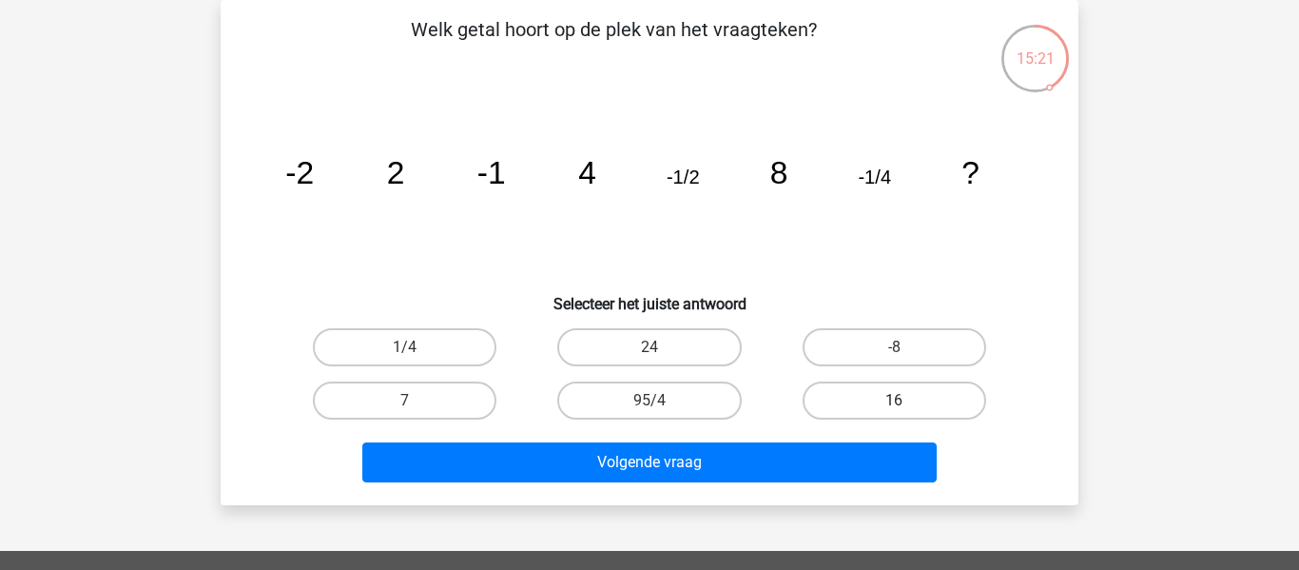
click at [878, 400] on label "16" at bounding box center [895, 400] width 184 height 38
click at [894, 400] on input "16" at bounding box center [900, 406] width 12 height 12
radio input "true"
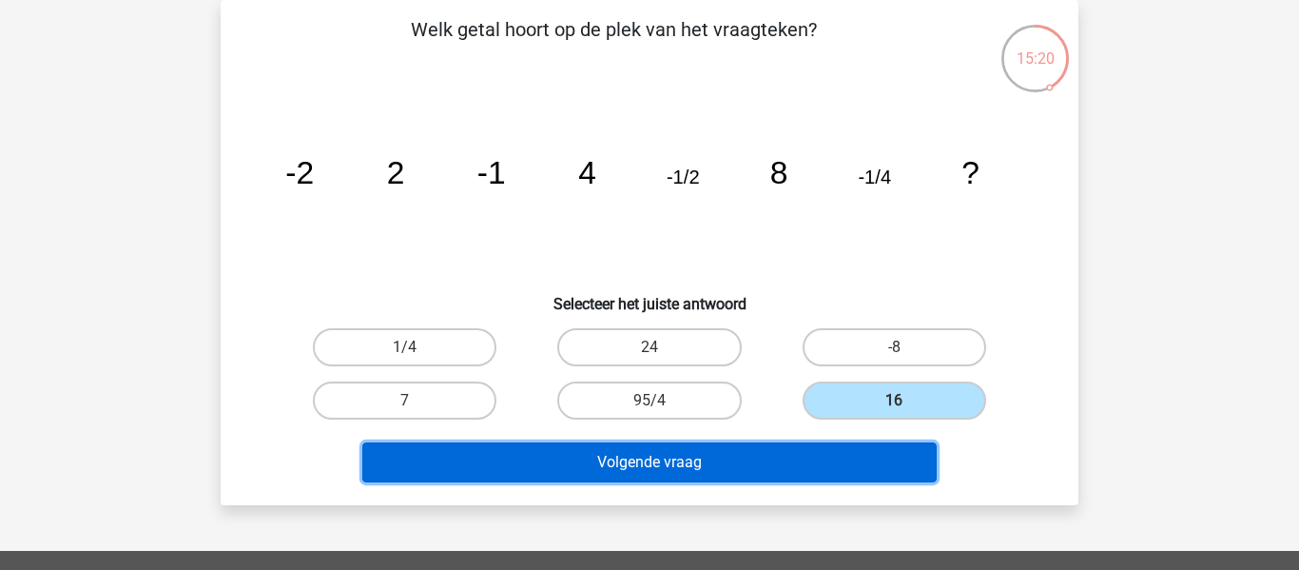
click at [852, 475] on button "Volgende vraag" at bounding box center [649, 462] width 575 height 40
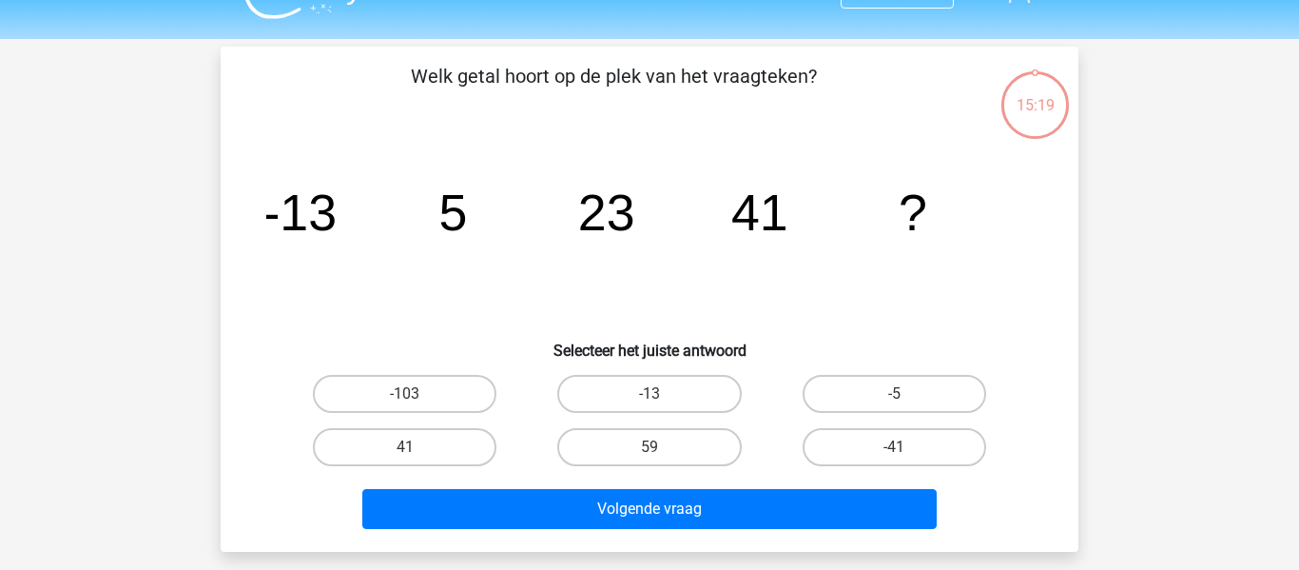
scroll to position [0, 0]
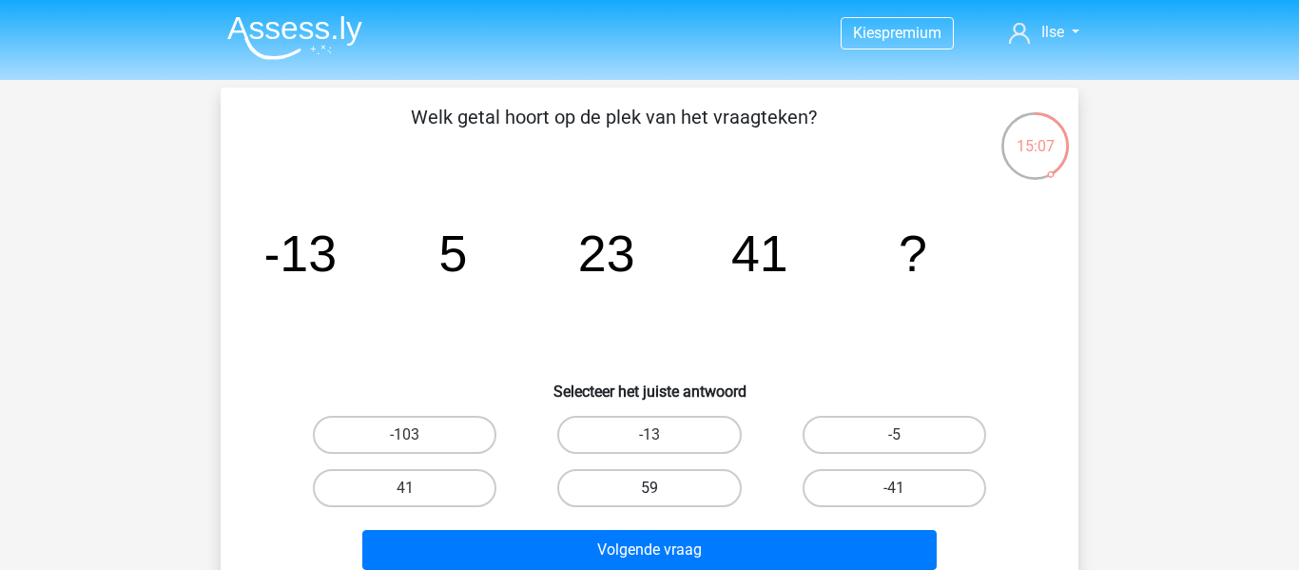
click at [692, 483] on label "59" at bounding box center [649, 488] width 184 height 38
click at [662, 488] on input "59" at bounding box center [655, 494] width 12 height 12
radio input "true"
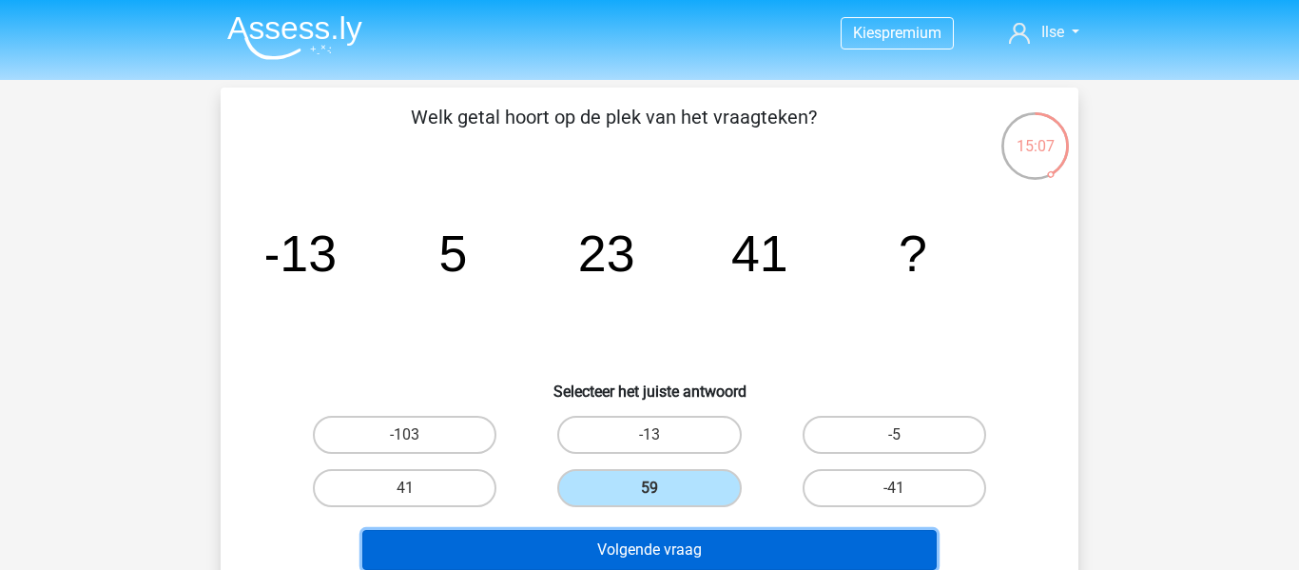
click at [694, 549] on button "Volgende vraag" at bounding box center [649, 550] width 575 height 40
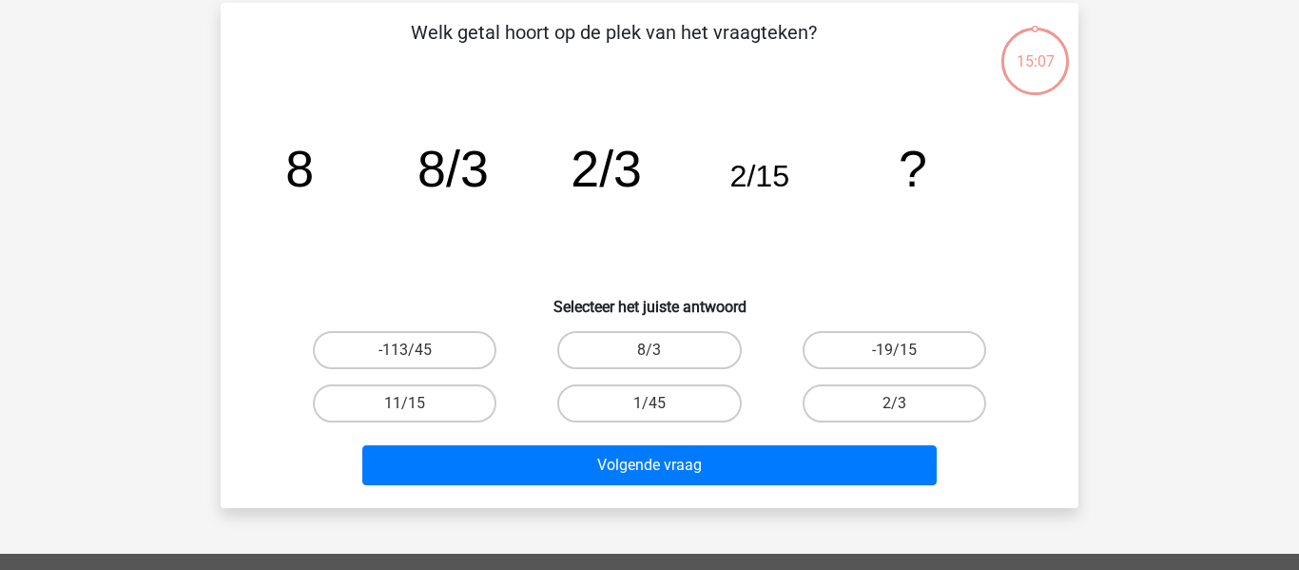
scroll to position [87, 0]
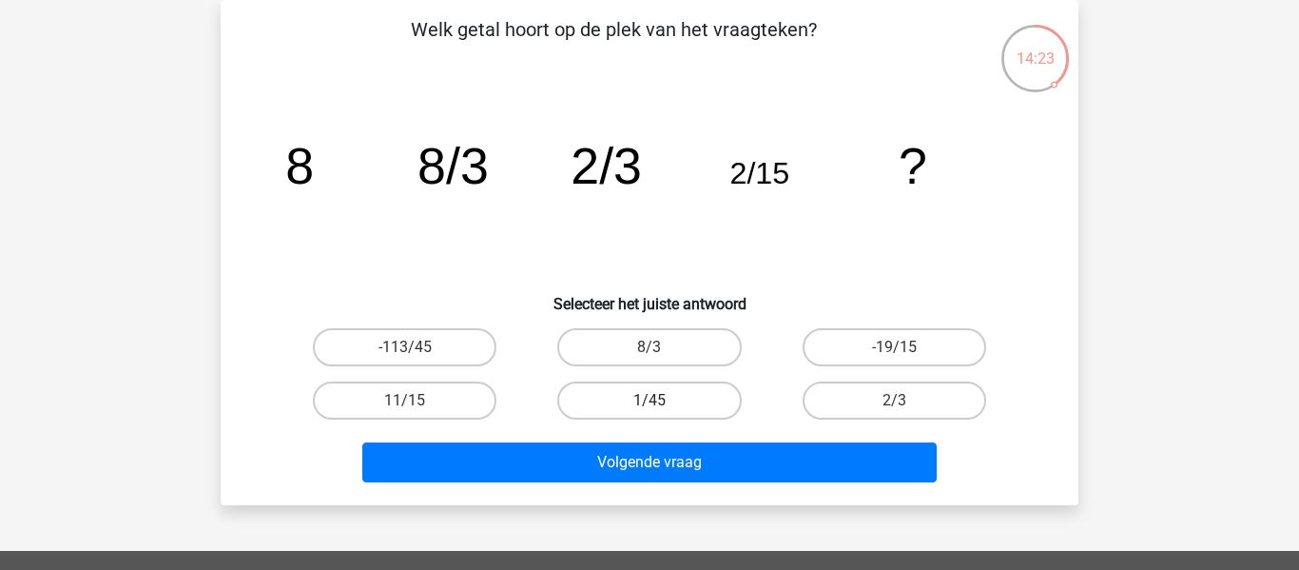
click at [647, 399] on label "1/45" at bounding box center [649, 400] width 184 height 38
click at [649, 400] on input "1/45" at bounding box center [655, 406] width 12 height 12
radio input "true"
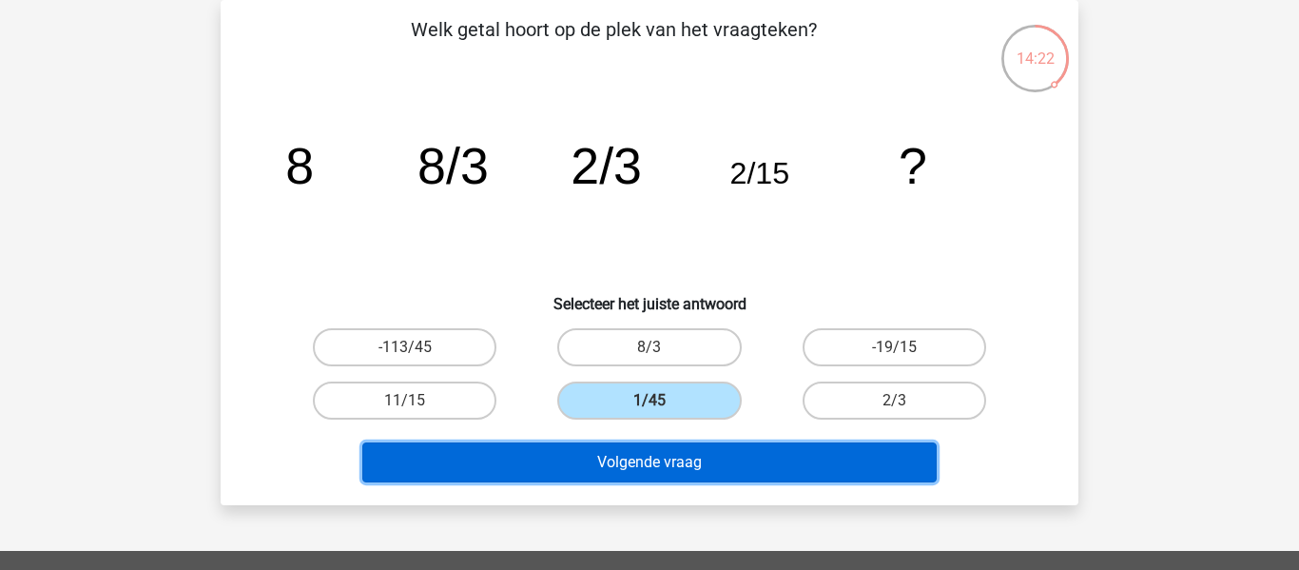
click at [651, 454] on button "Volgende vraag" at bounding box center [649, 462] width 575 height 40
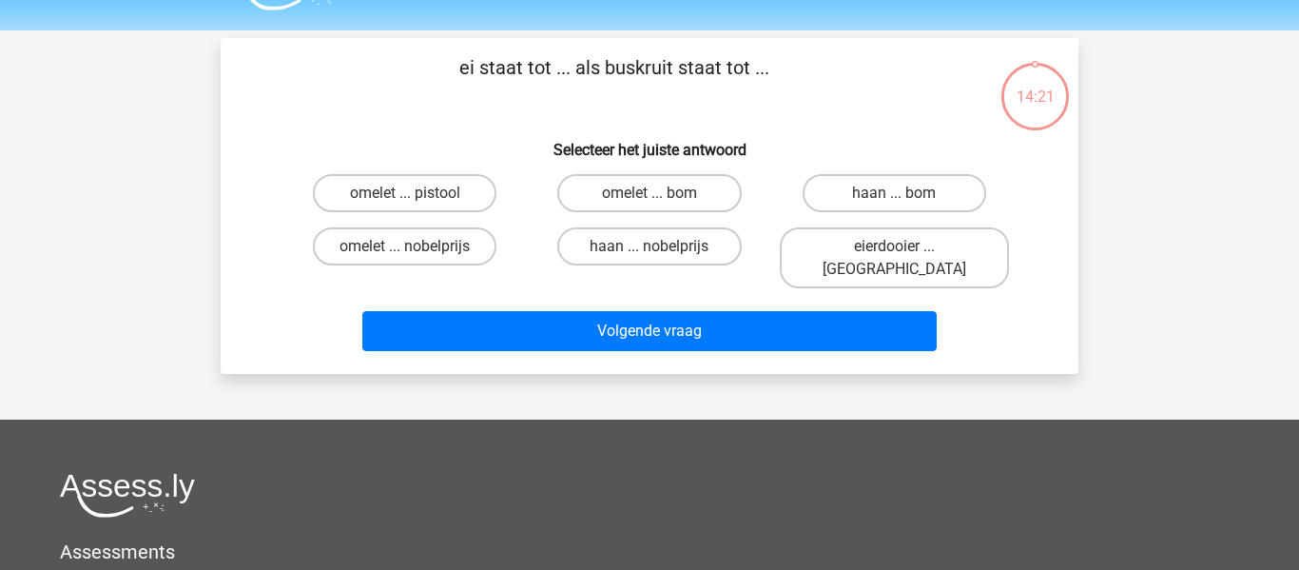
scroll to position [0, 0]
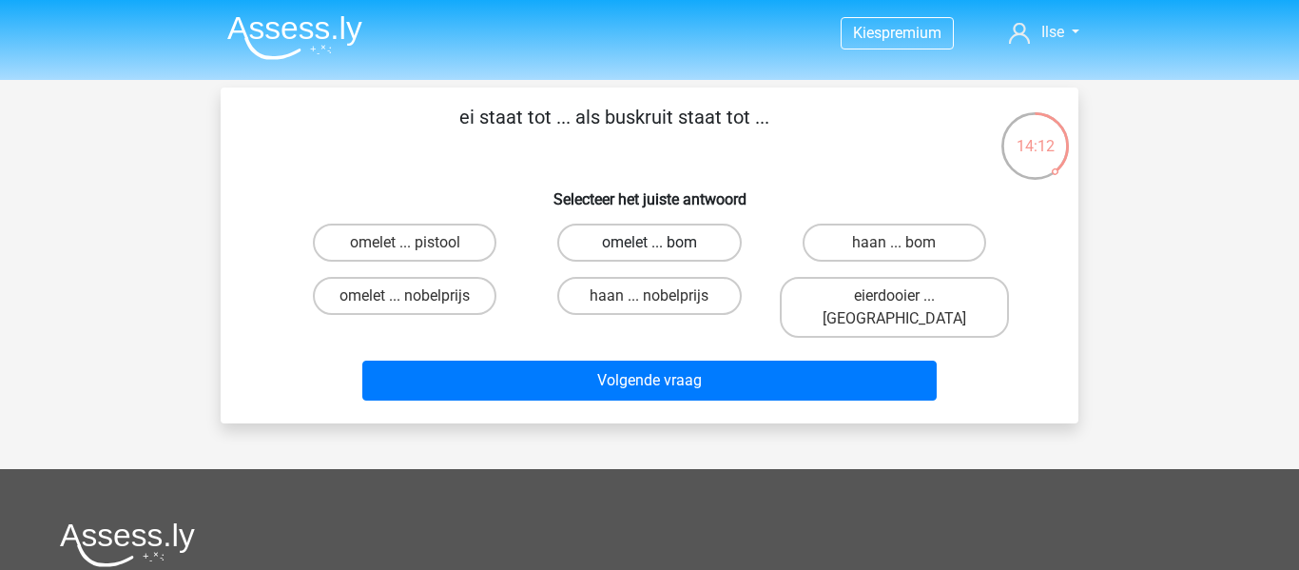
click at [681, 241] on label "omelet ... bom" at bounding box center [649, 242] width 184 height 38
click at [662, 242] on input "omelet ... bom" at bounding box center [655, 248] width 12 height 12
radio input "true"
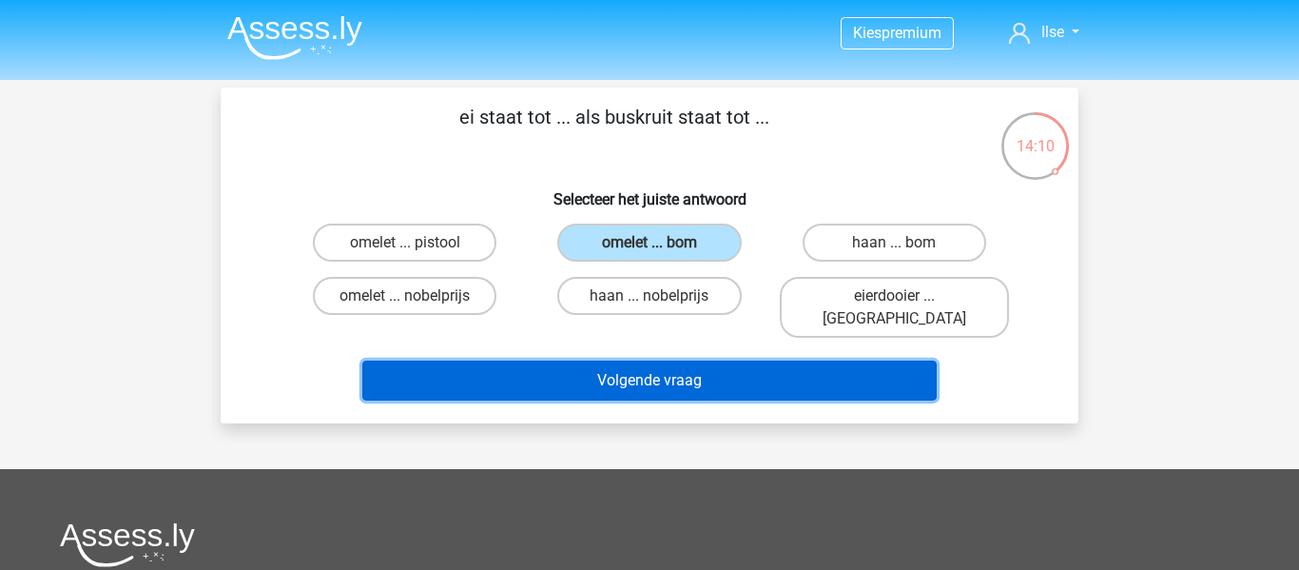
click at [660, 360] on button "Volgende vraag" at bounding box center [649, 380] width 575 height 40
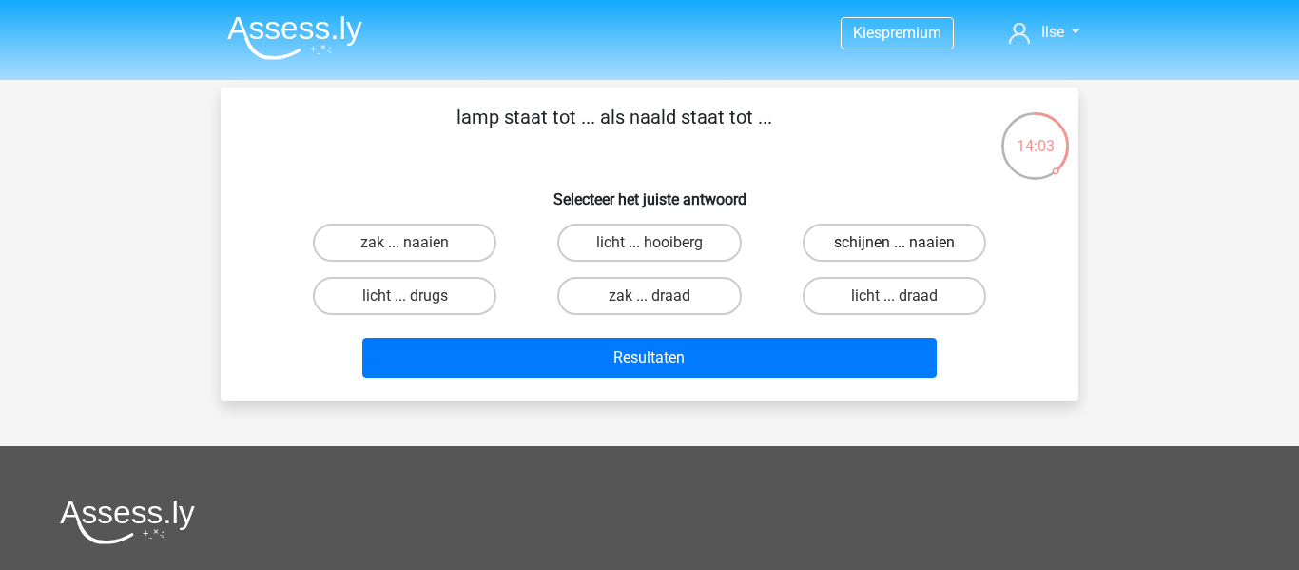
click at [845, 231] on label "schijnen ... naaien" at bounding box center [895, 242] width 184 height 38
click at [894, 242] on input "schijnen ... naaien" at bounding box center [900, 248] width 12 height 12
radio input "true"
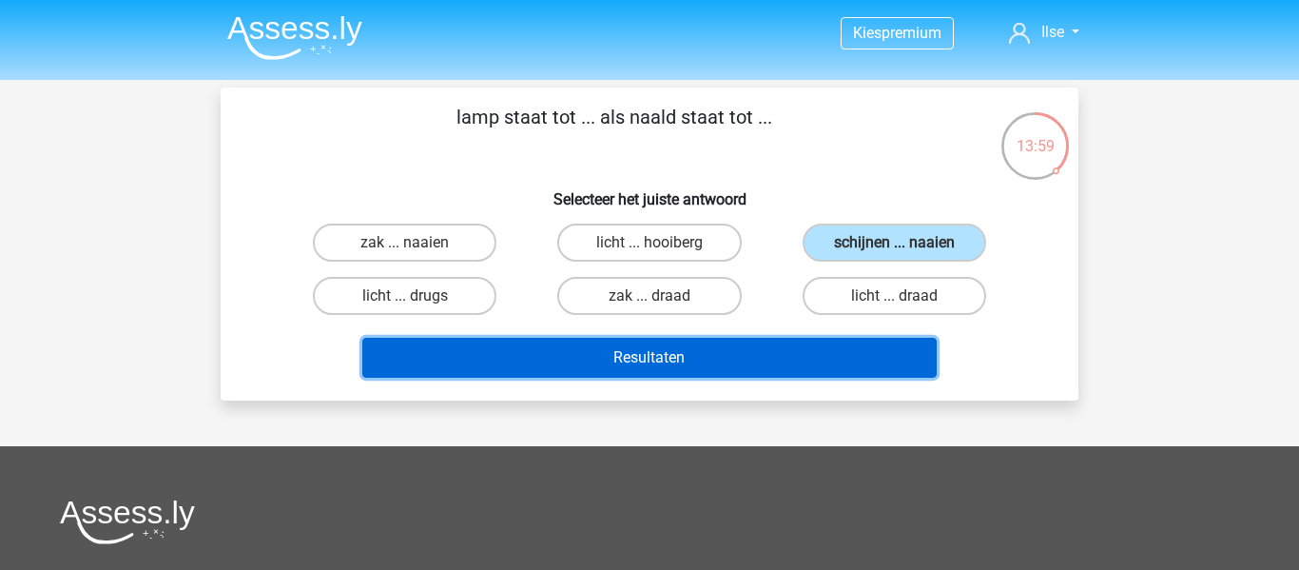
click at [672, 358] on button "Resultaten" at bounding box center [649, 358] width 575 height 40
click at [572, 349] on button "Resultaten" at bounding box center [649, 358] width 575 height 40
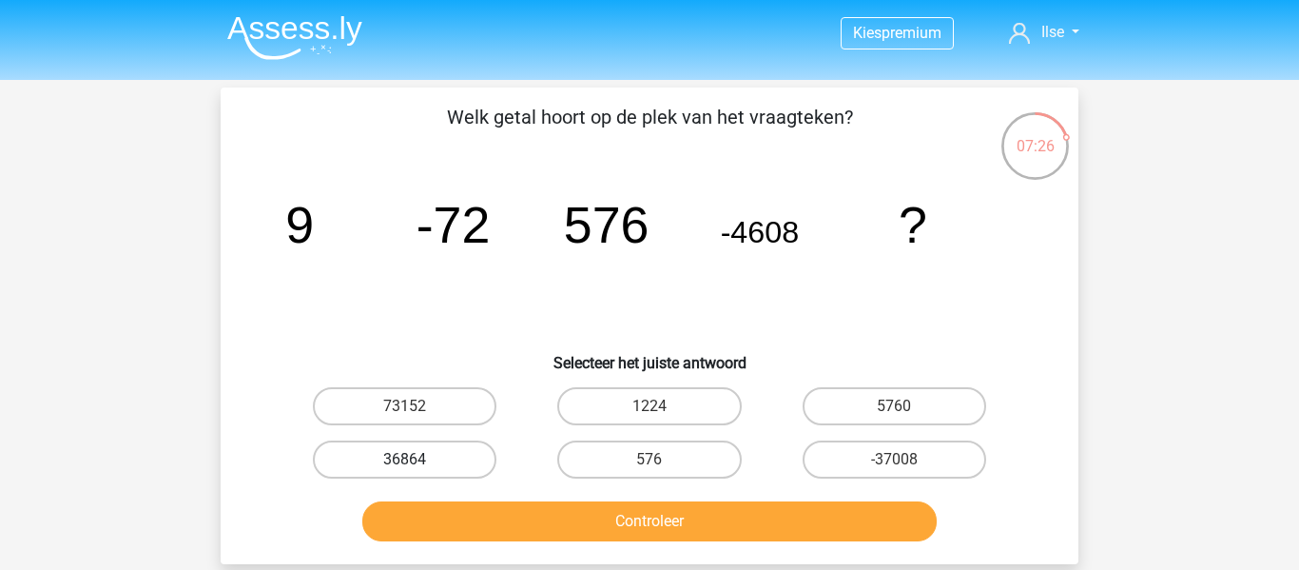
click at [464, 465] on label "36864" at bounding box center [405, 459] width 184 height 38
click at [417, 465] on input "36864" at bounding box center [411, 465] width 12 height 12
radio input "true"
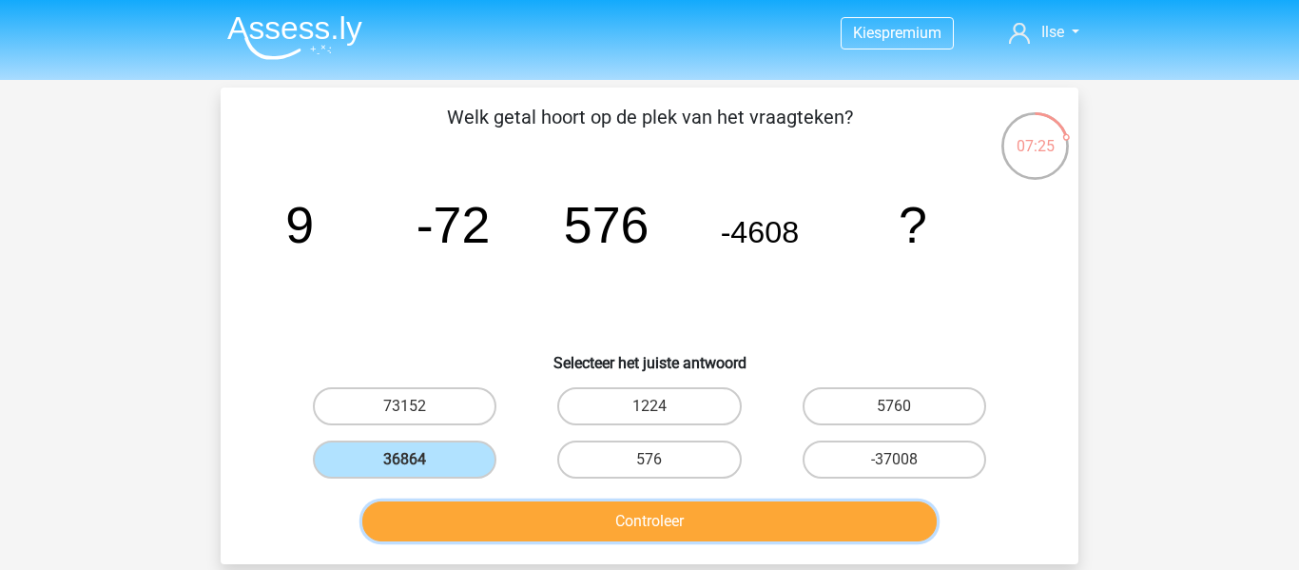
click at [534, 537] on button "Controleer" at bounding box center [649, 521] width 575 height 40
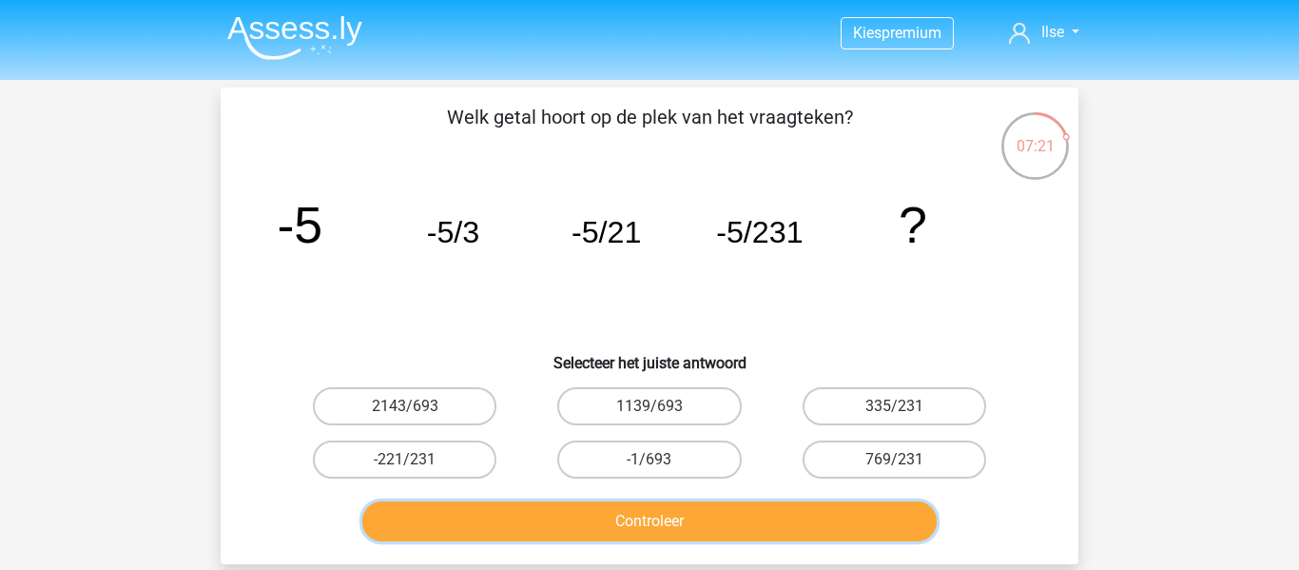
click at [659, 528] on button "Controleer" at bounding box center [649, 521] width 575 height 40
click at [474, 398] on label "2143/693" at bounding box center [405, 406] width 184 height 38
click at [417, 406] on input "2143/693" at bounding box center [411, 412] width 12 height 12
radio input "true"
click at [521, 501] on button "Controleer" at bounding box center [649, 521] width 575 height 40
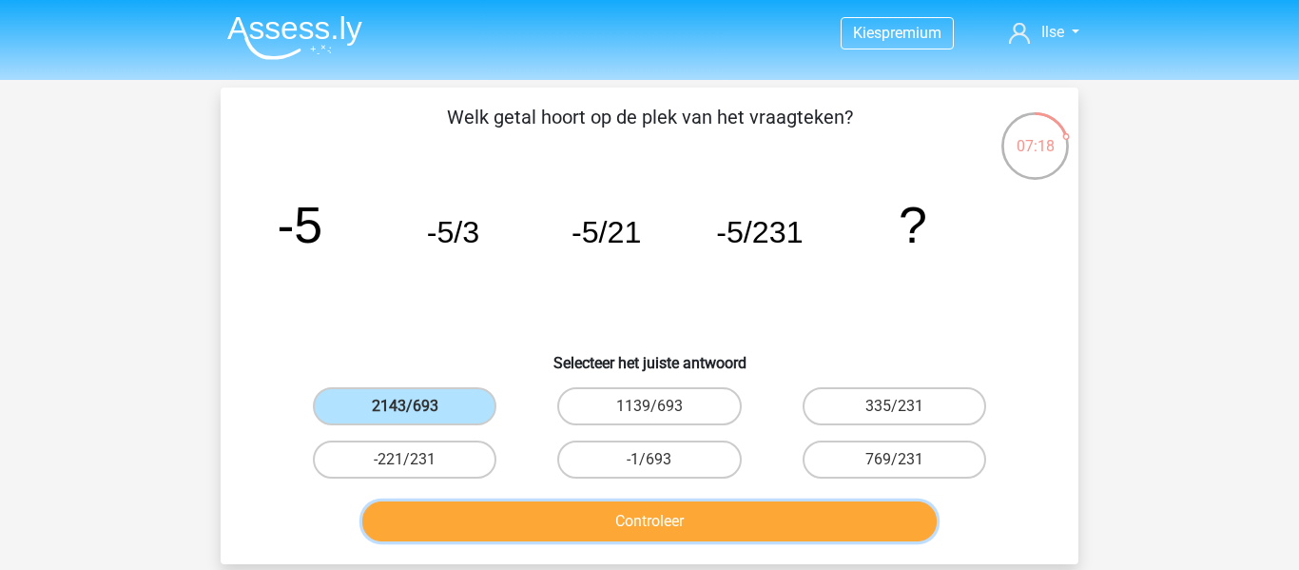
click at [527, 521] on button "Controleer" at bounding box center [649, 521] width 575 height 40
click at [456, 405] on label "2143/693" at bounding box center [405, 406] width 184 height 38
click at [417, 406] on input "2143/693" at bounding box center [411, 412] width 12 height 12
click at [603, 403] on label "1139/693" at bounding box center [649, 406] width 184 height 38
click at [649, 406] on input "1139/693" at bounding box center [655, 412] width 12 height 12
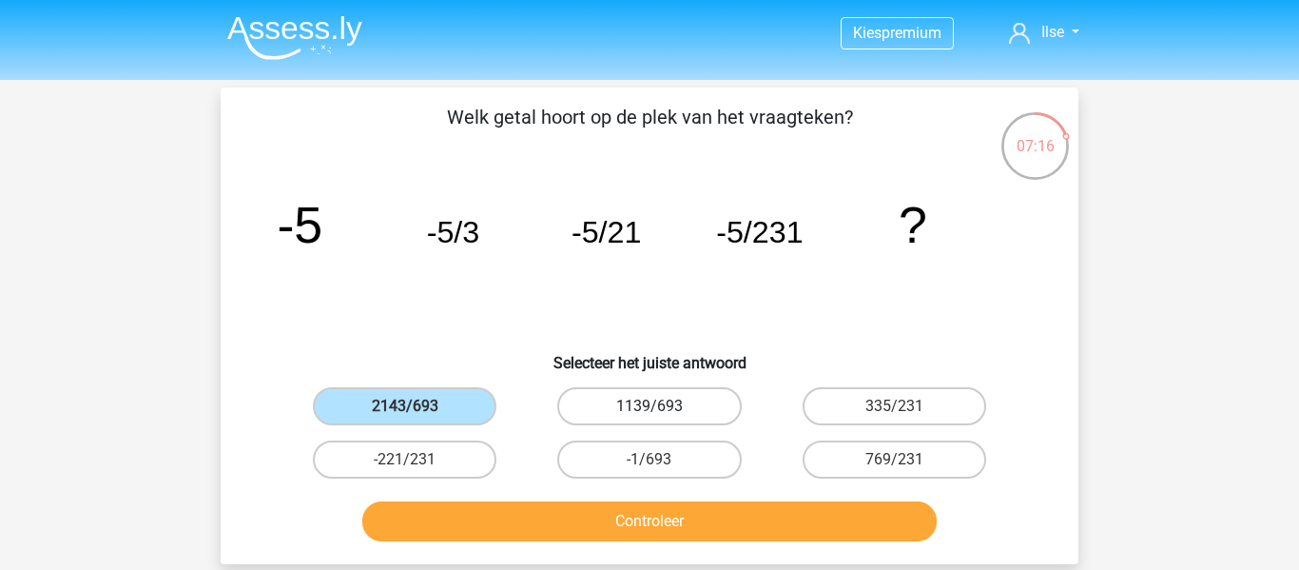
radio input "true"
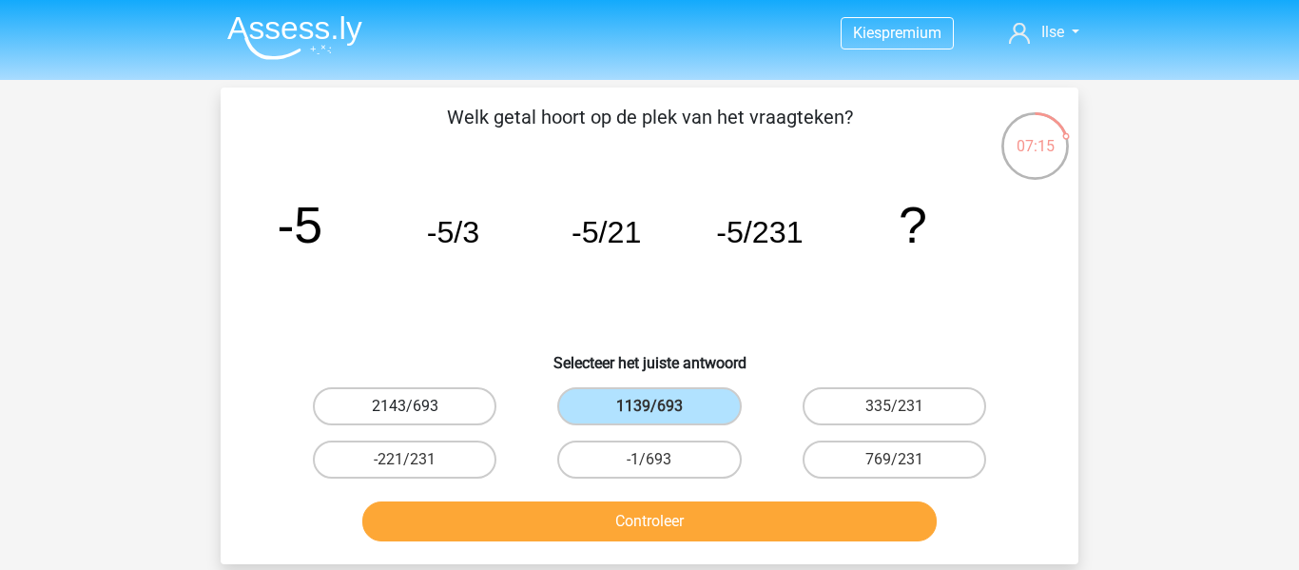
click at [476, 415] on label "2143/693" at bounding box center [405, 406] width 184 height 38
click at [417, 415] on input "2143/693" at bounding box center [411, 412] width 12 height 12
radio input "true"
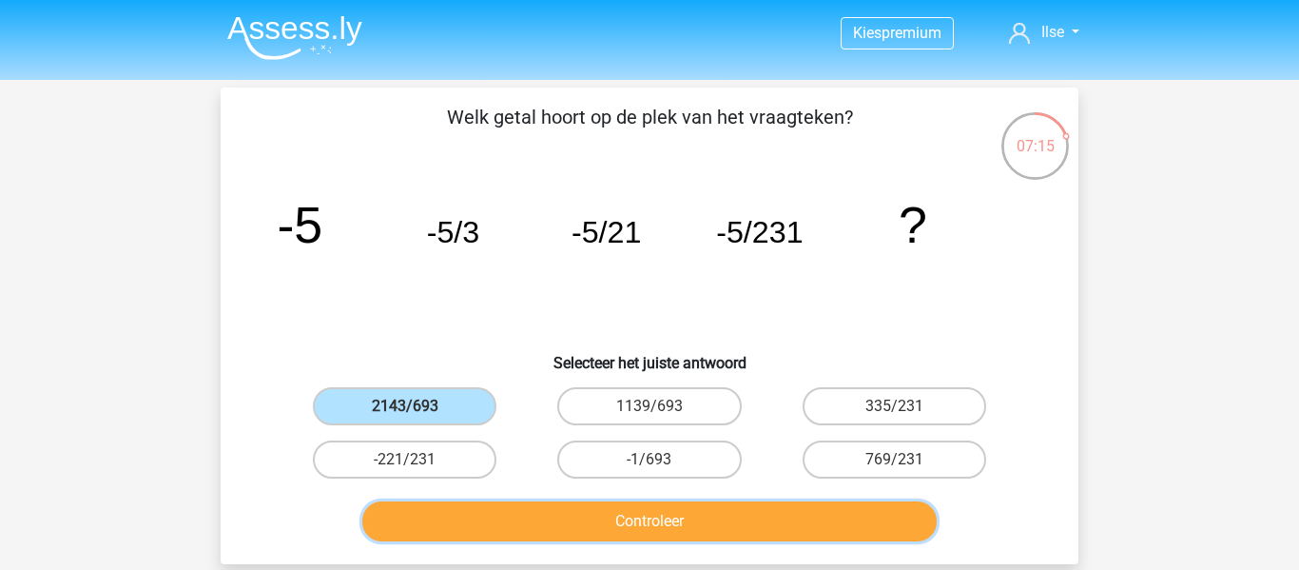
click at [548, 523] on button "Controleer" at bounding box center [649, 521] width 575 height 40
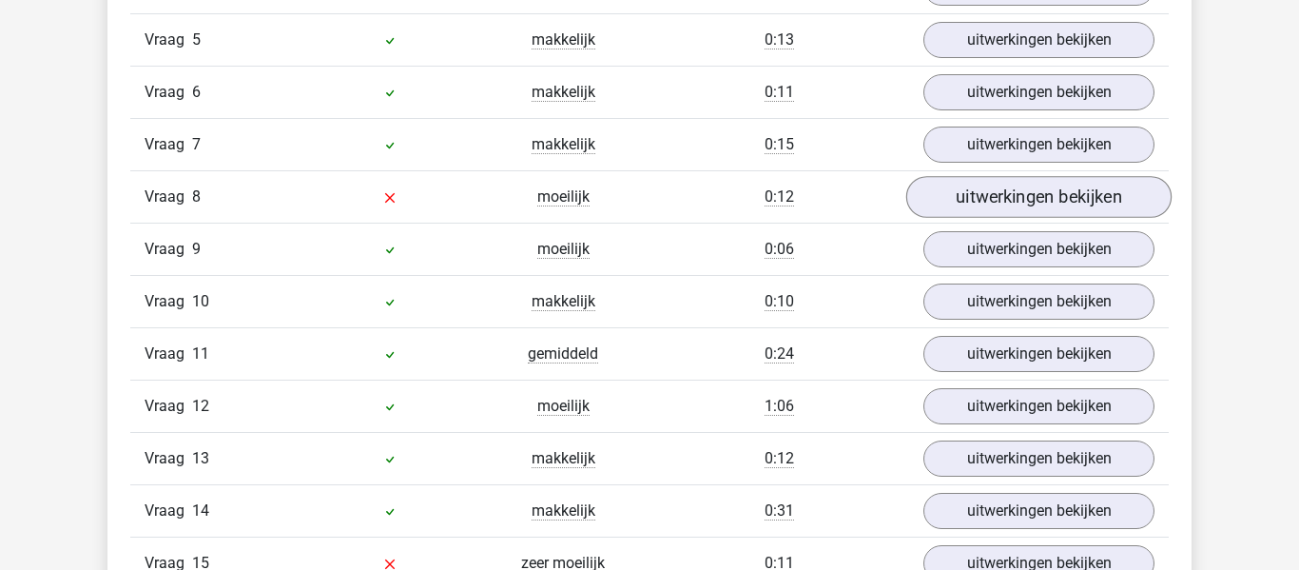
scroll to position [2364, 0]
click at [1081, 180] on link "uitwerkingen bekijken" at bounding box center [1038, 195] width 265 height 42
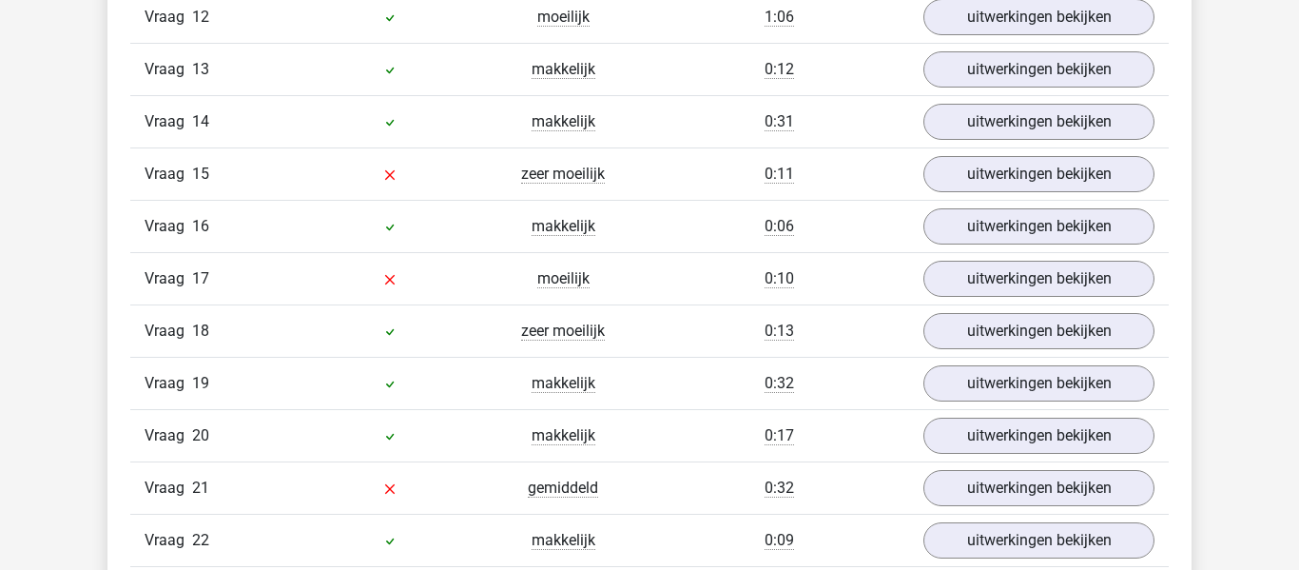
scroll to position [3974, 0]
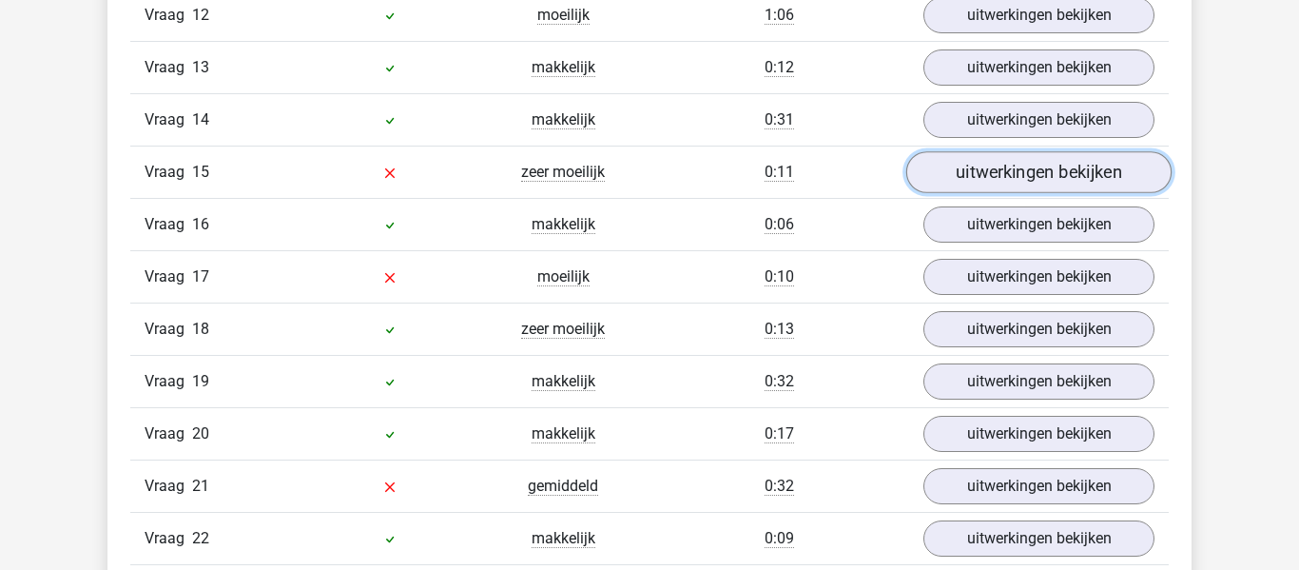
click at [996, 161] on link "uitwerkingen bekijken" at bounding box center [1038, 172] width 265 height 42
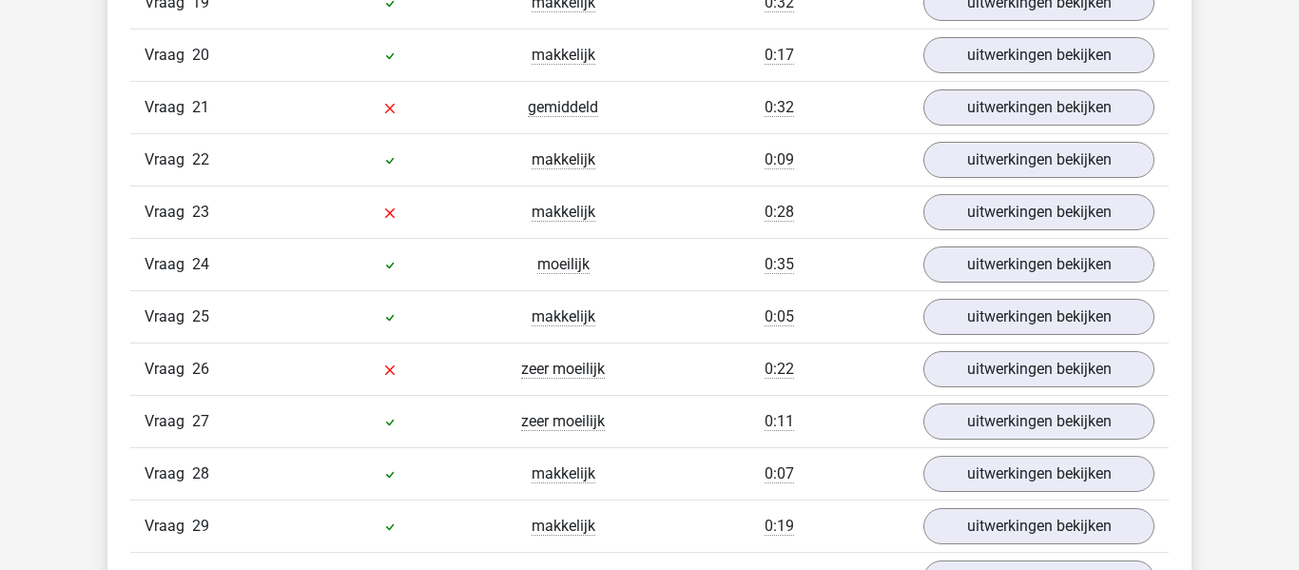
scroll to position [5301, 0]
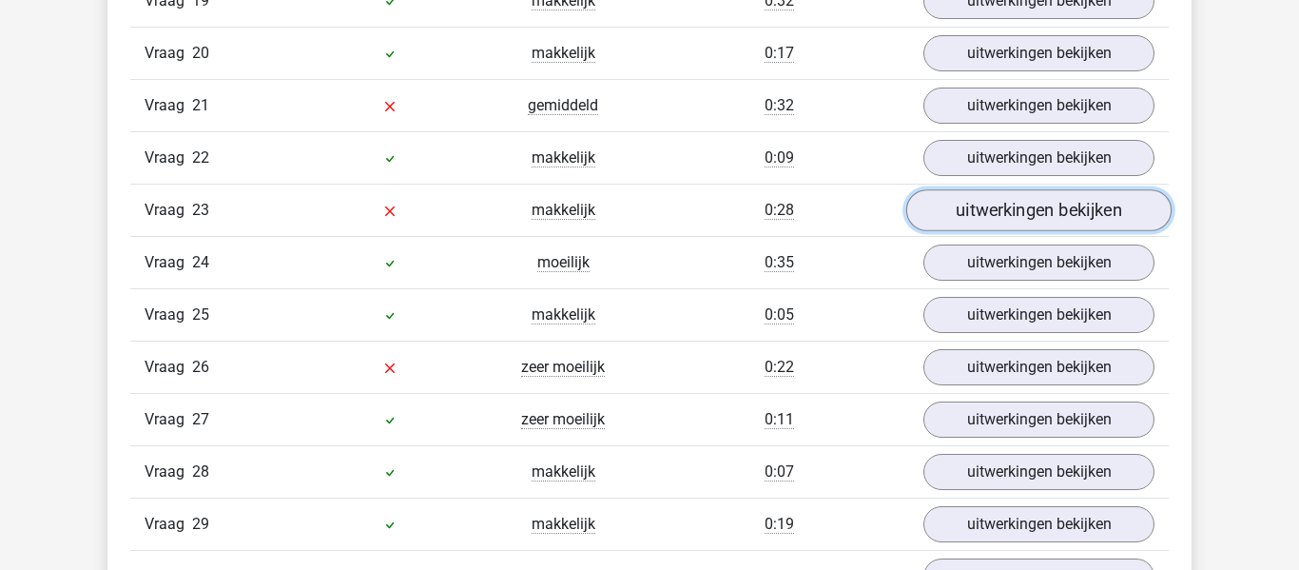
click at [999, 197] on link "uitwerkingen bekijken" at bounding box center [1038, 210] width 265 height 42
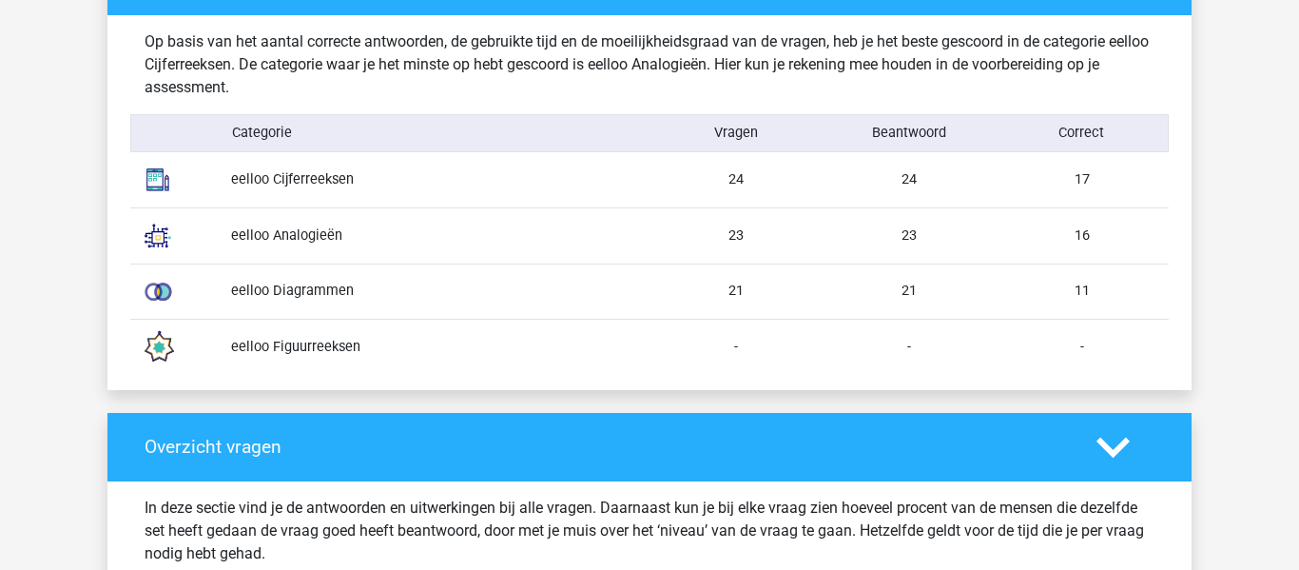
scroll to position [1543, 0]
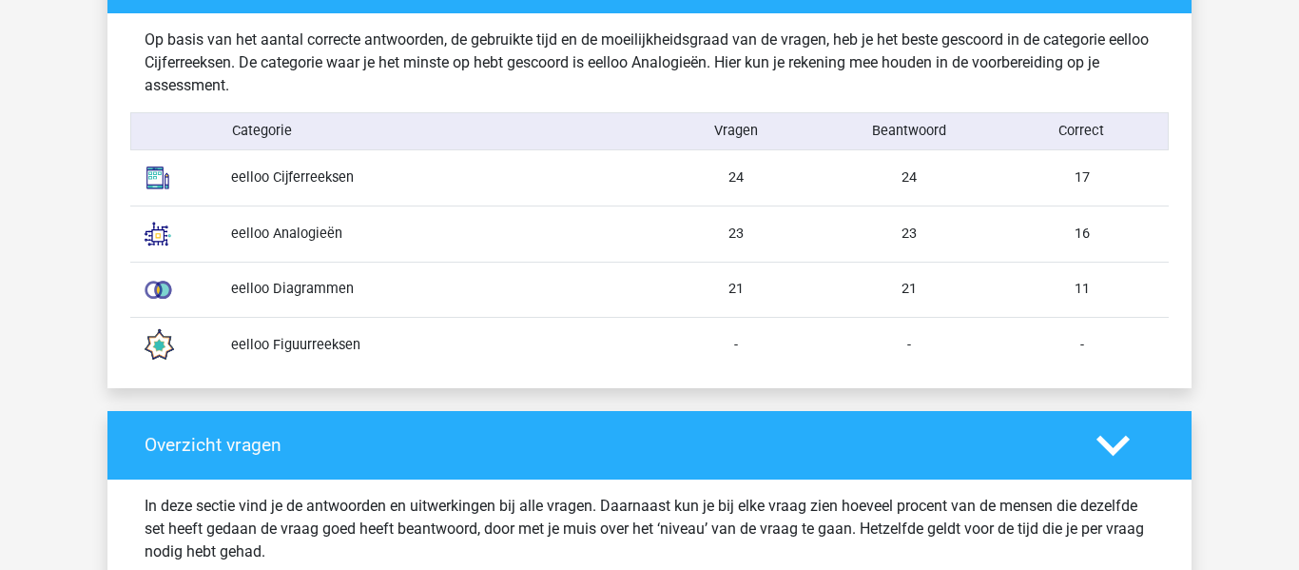
drag, startPoint x: 1090, startPoint y: 290, endPoint x: 1047, endPoint y: 290, distance: 42.8
click at [1047, 290] on div "11" at bounding box center [1082, 289] width 173 height 21
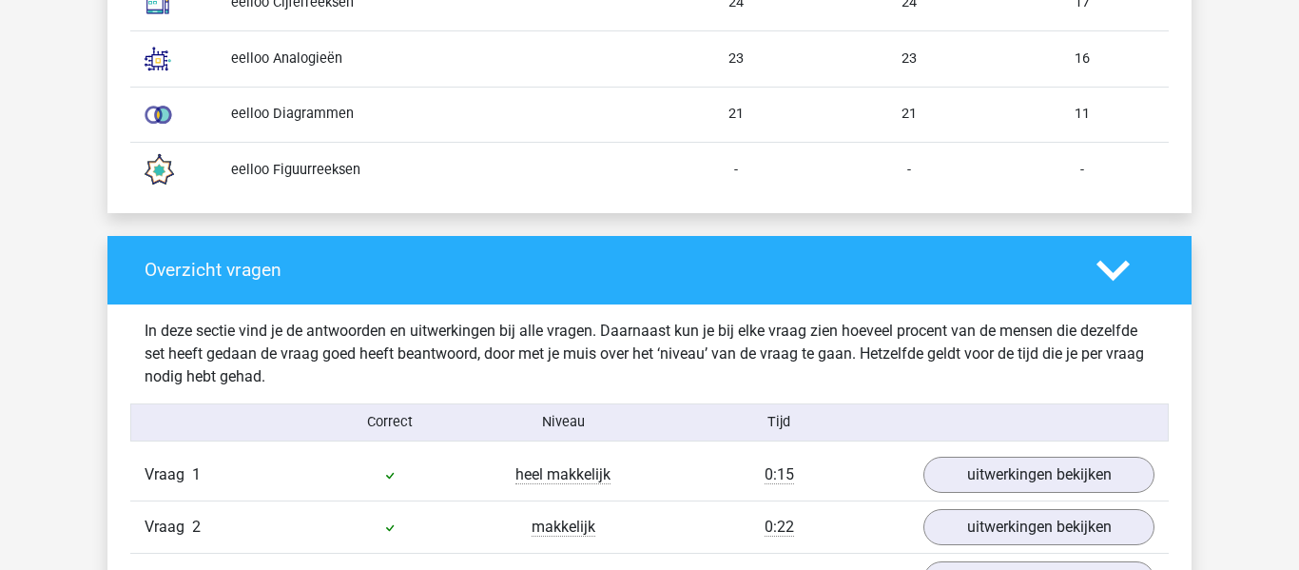
scroll to position [1729, 0]
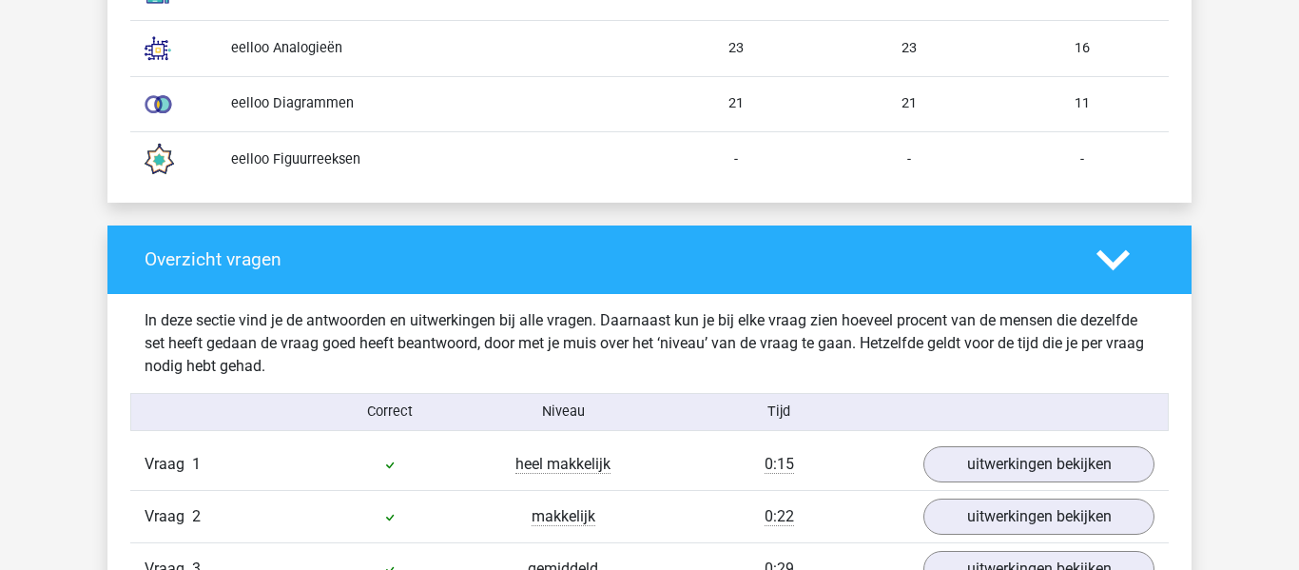
click at [1030, 166] on div "-" at bounding box center [1082, 159] width 173 height 21
click at [996, 155] on div "-" at bounding box center [1082, 159] width 173 height 21
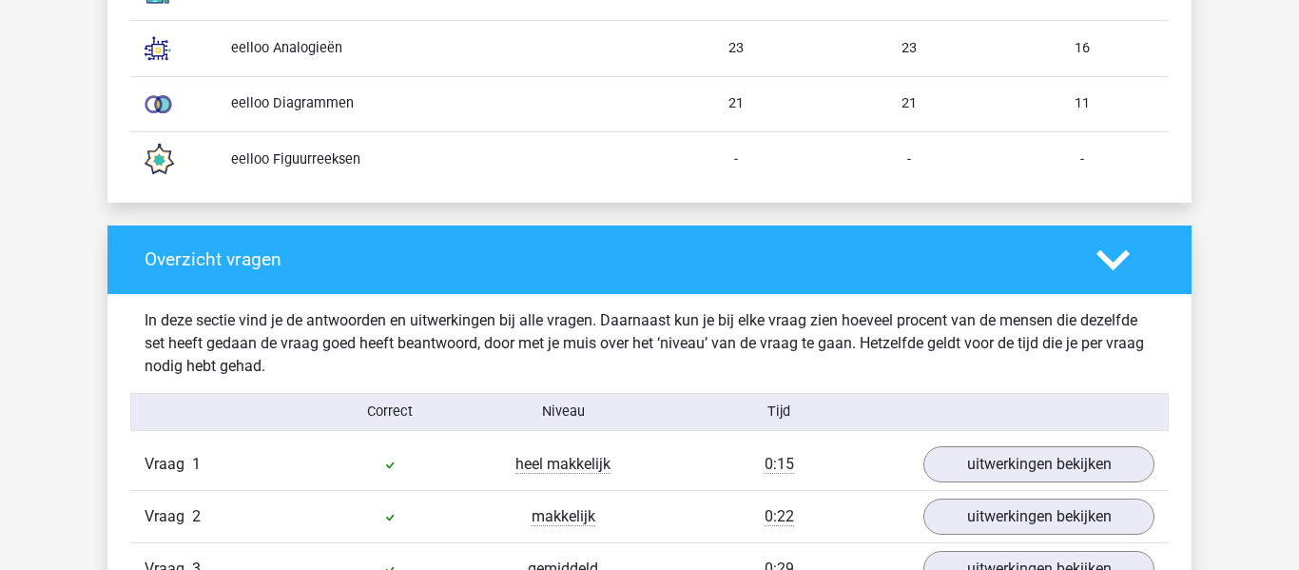
click at [996, 155] on div "-" at bounding box center [1082, 159] width 173 height 21
drag, startPoint x: 779, startPoint y: 165, endPoint x: 1211, endPoint y: 154, distance: 431.8
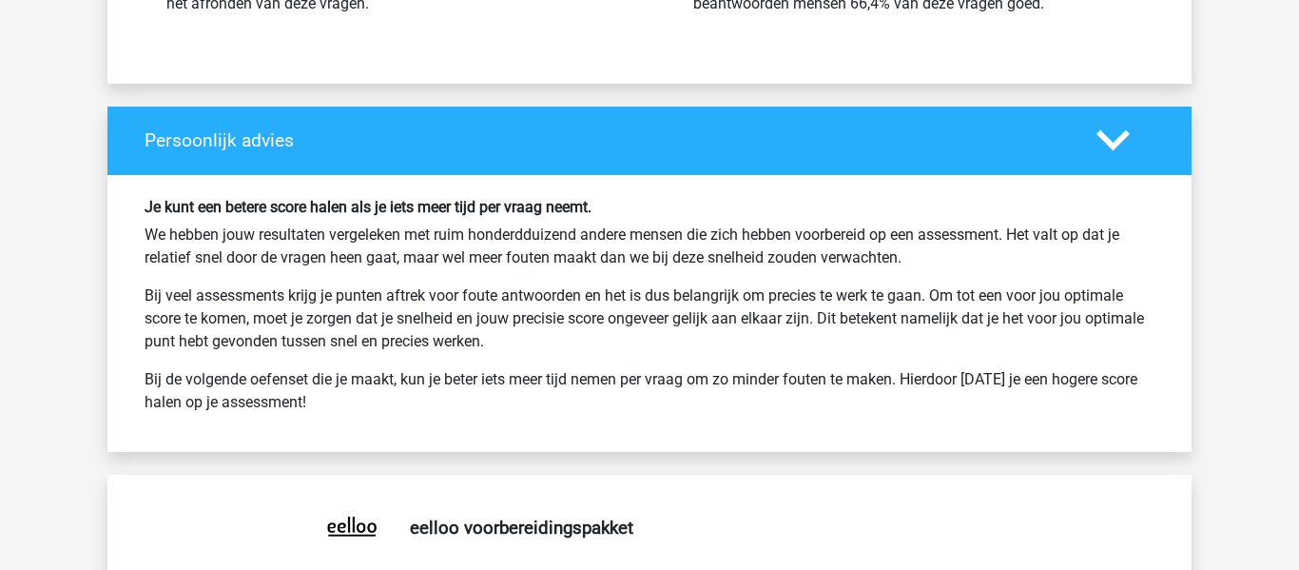
scroll to position [9531, 0]
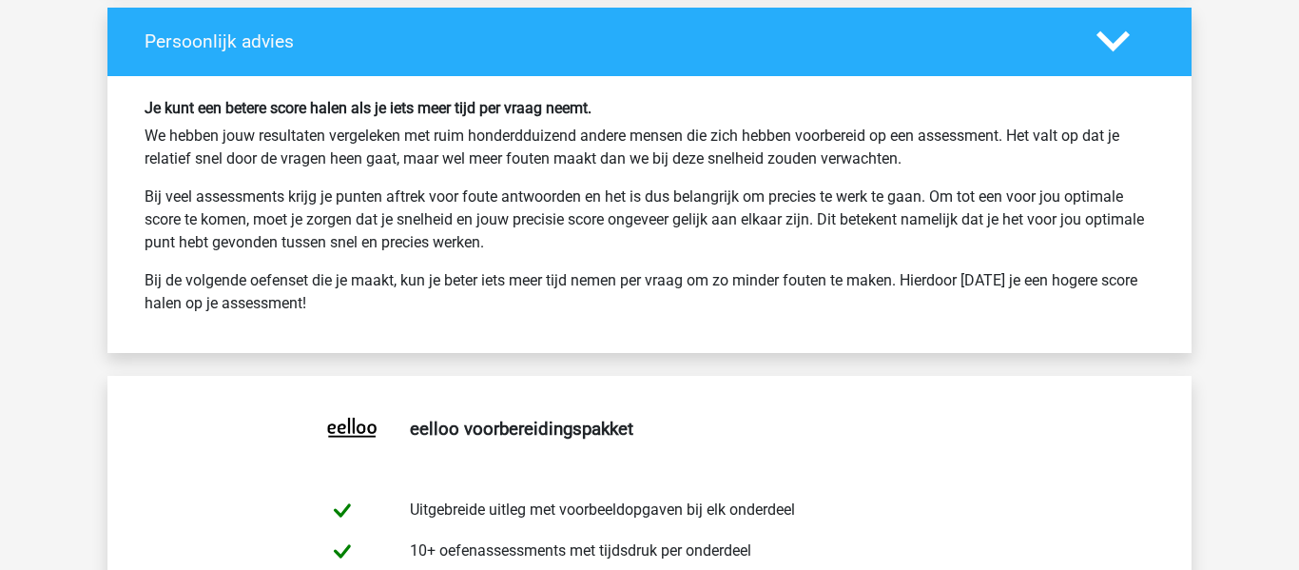
click at [502, 108] on h6 "Je kunt een betere score halen als je iets meer tijd per vraag neemt." at bounding box center [650, 108] width 1010 height 18
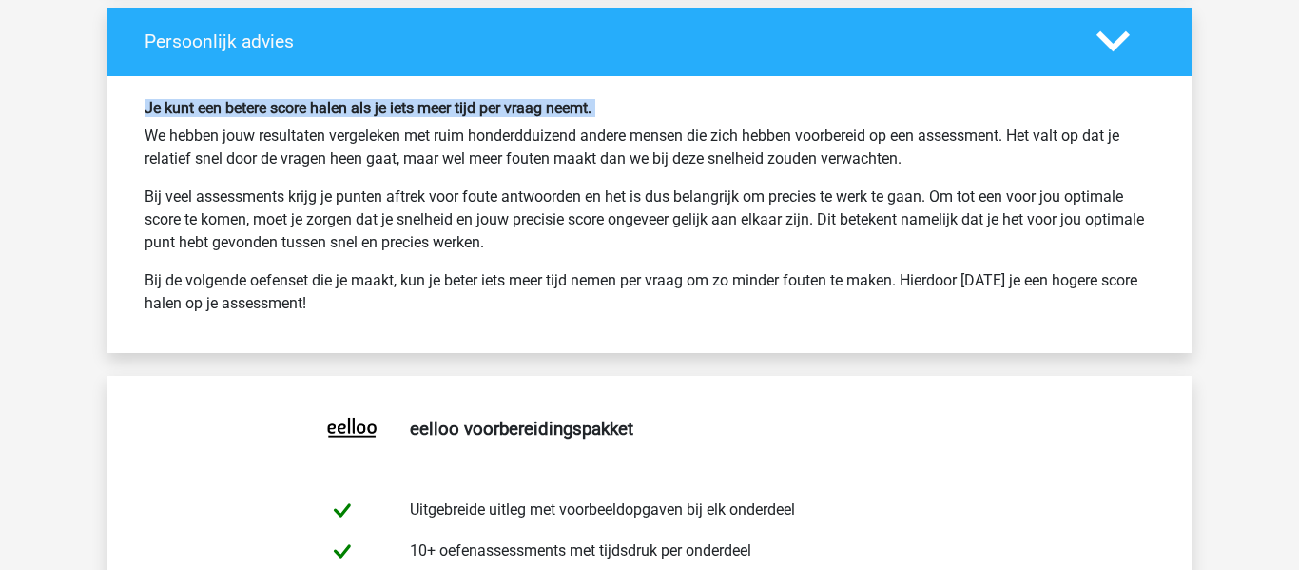
click at [502, 108] on h6 "Je kunt een betere score halen als je iets meer tijd per vraag neemt." at bounding box center [650, 108] width 1010 height 18
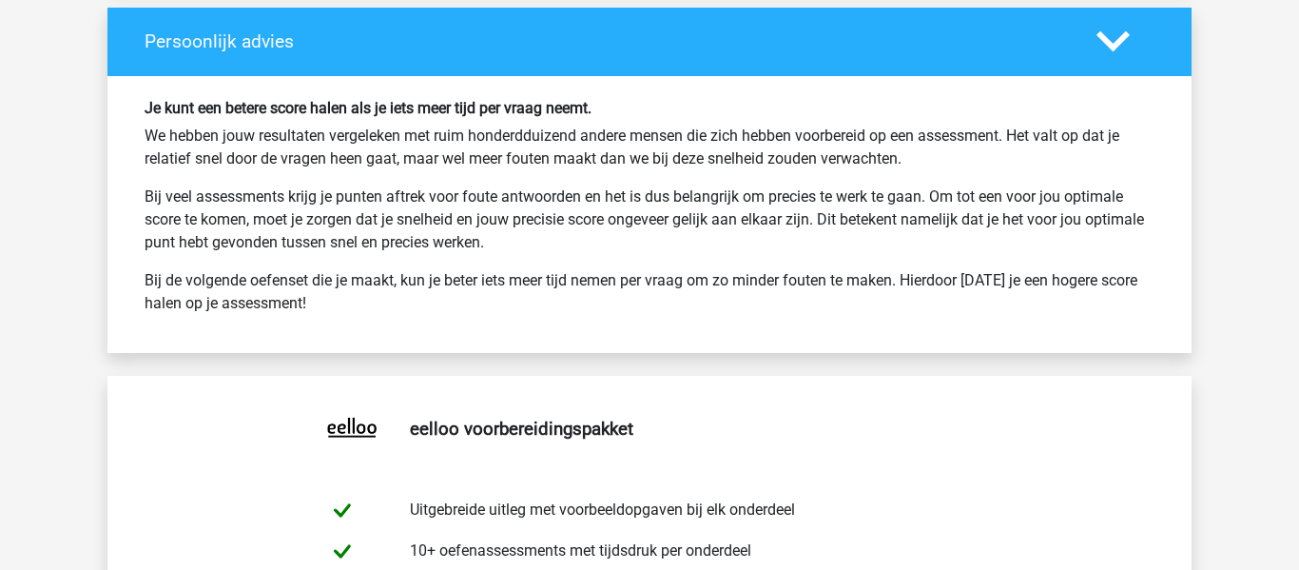
click at [477, 155] on p "We hebben jouw resultaten vergeleken met ruim honderdduizend andere mensen die …" at bounding box center [650, 148] width 1010 height 46
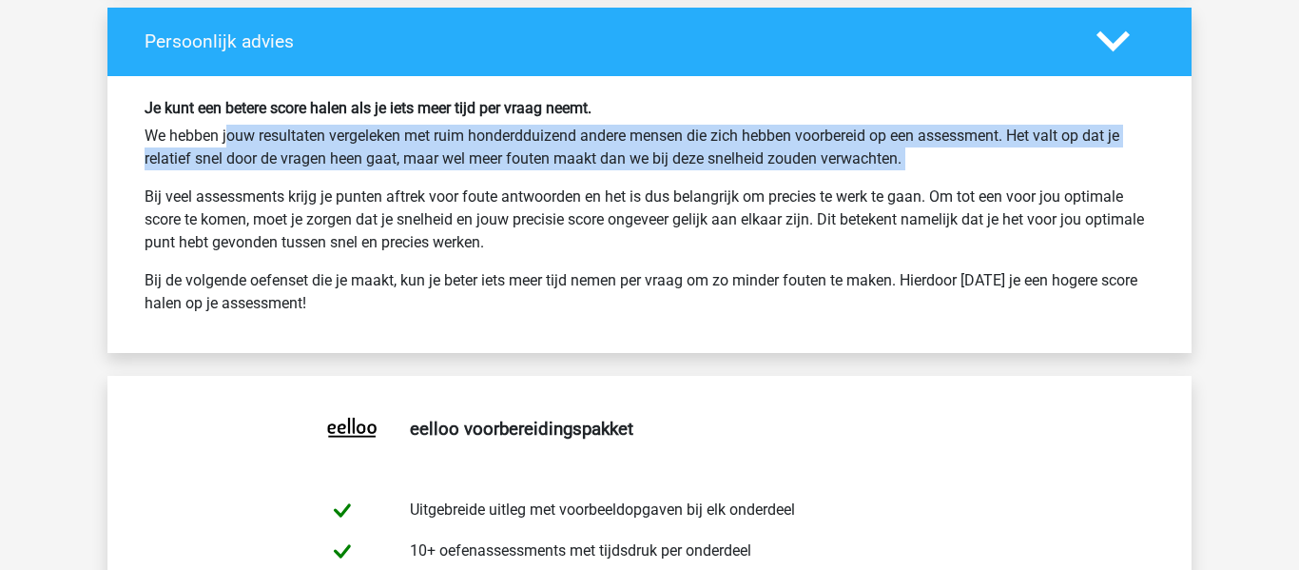
click at [477, 155] on p "We hebben jouw resultaten vergeleken met ruim honderdduizend andere mensen die …" at bounding box center [650, 148] width 1010 height 46
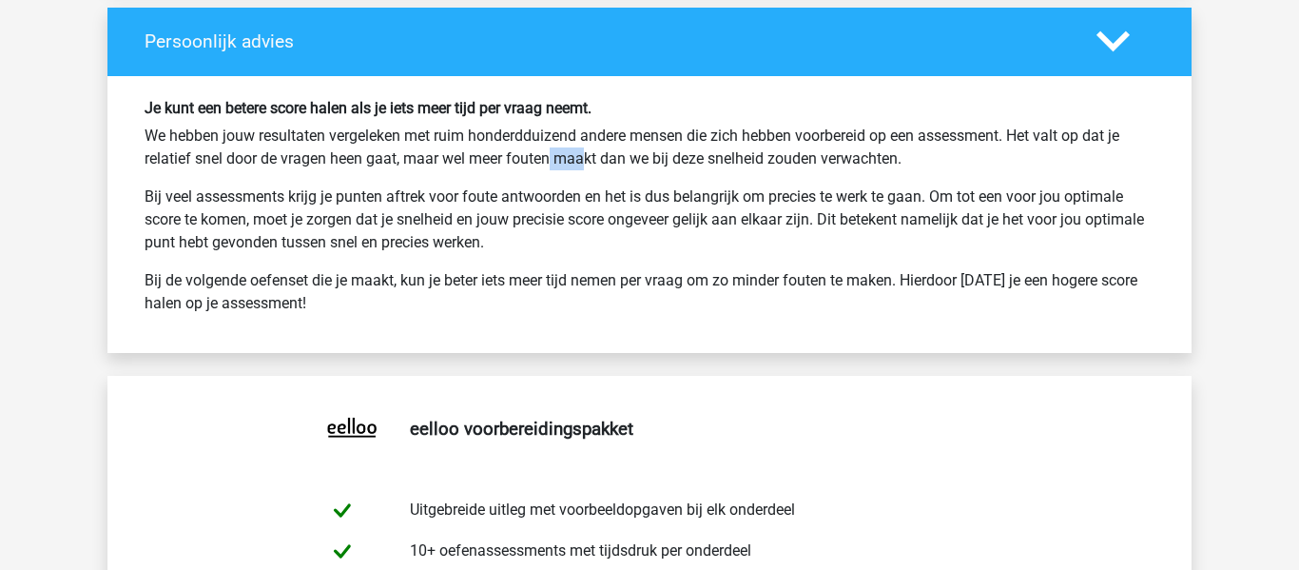
click at [477, 155] on p "We hebben jouw resultaten vergeleken met ruim honderdduizend andere mensen die …" at bounding box center [650, 148] width 1010 height 46
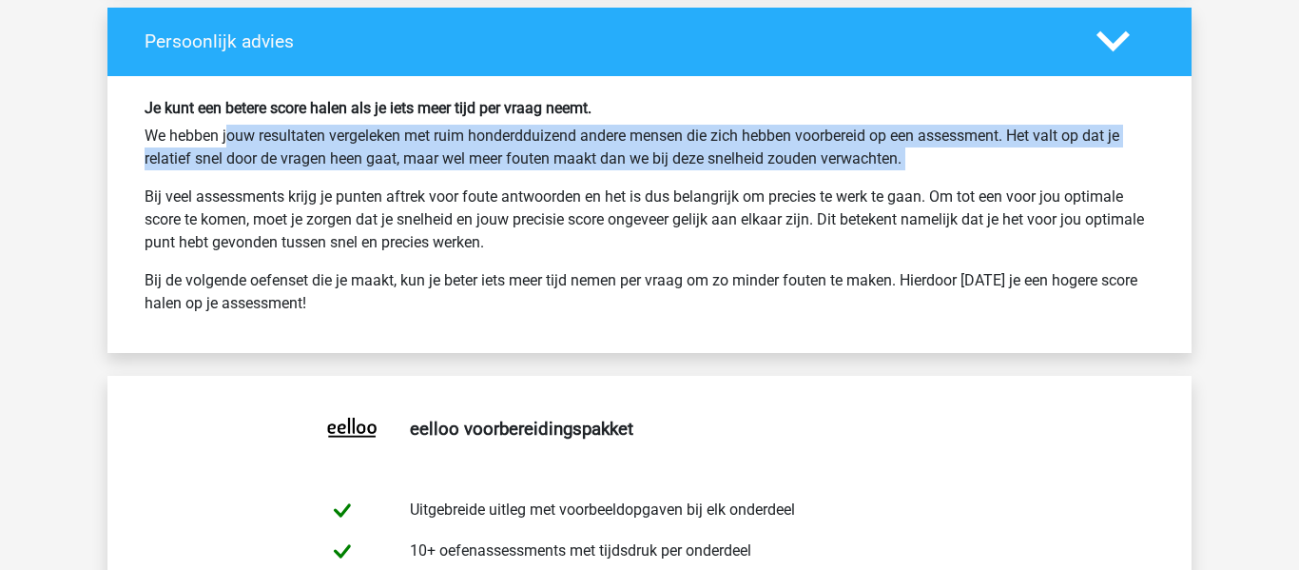
click at [477, 155] on p "We hebben jouw resultaten vergeleken met ruim honderdduizend andere mensen die …" at bounding box center [650, 148] width 1010 height 46
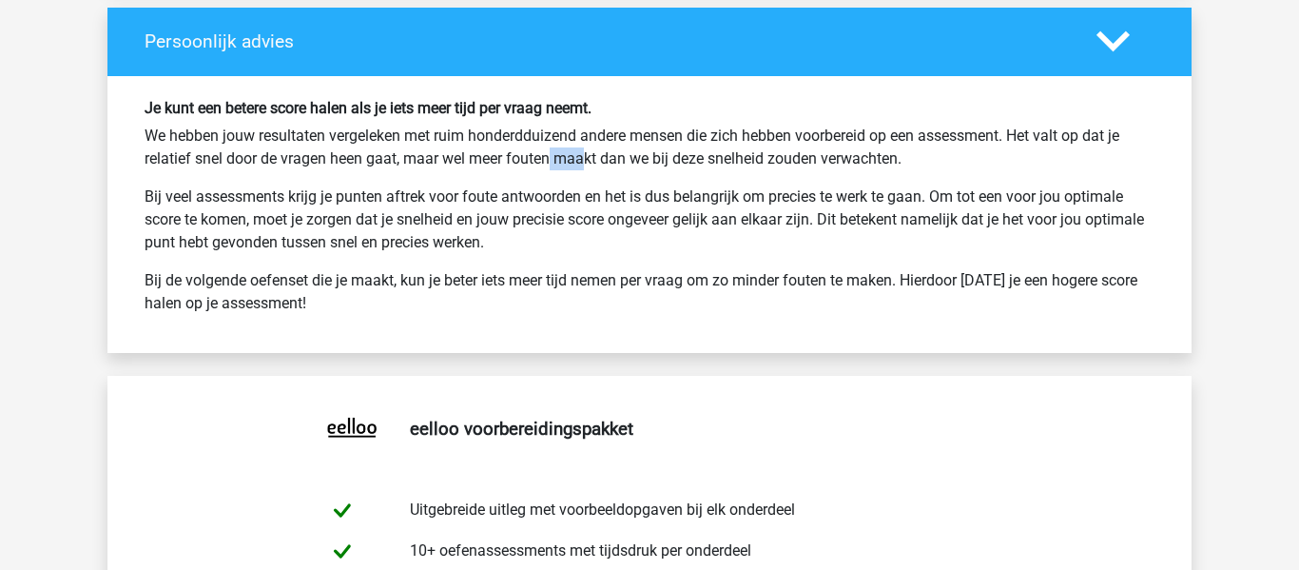
click at [477, 155] on p "We hebben jouw resultaten vergeleken met ruim honderdduizend andere mensen die …" at bounding box center [650, 148] width 1010 height 46
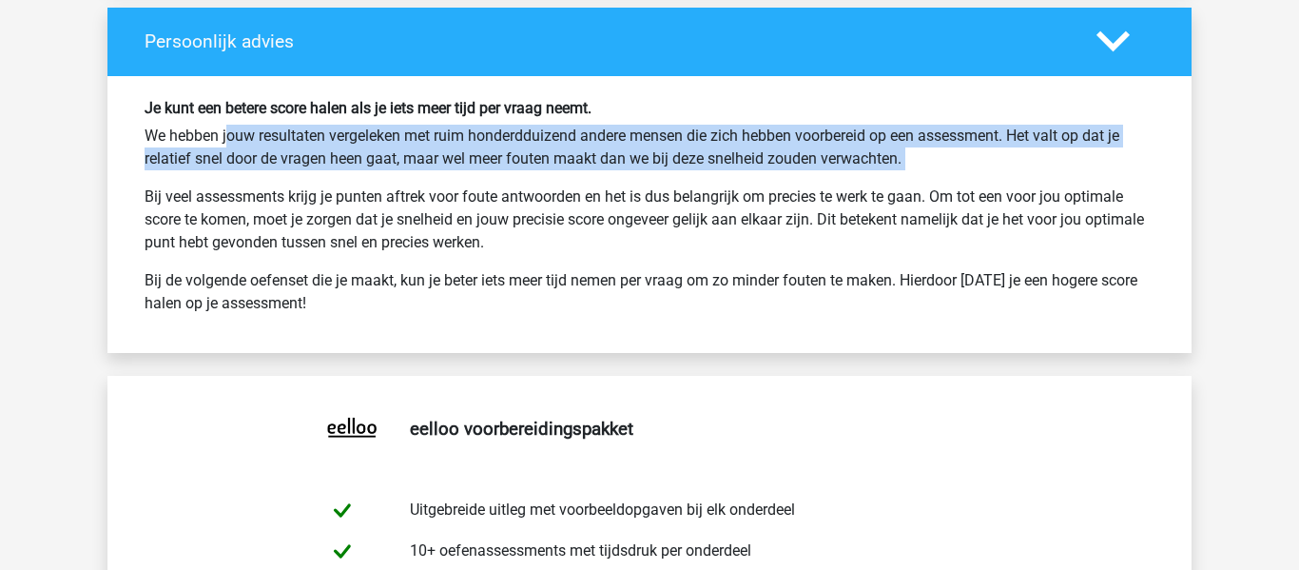
click at [477, 155] on p "We hebben jouw resultaten vergeleken met ruim honderdduizend andere mensen die …" at bounding box center [650, 148] width 1010 height 46
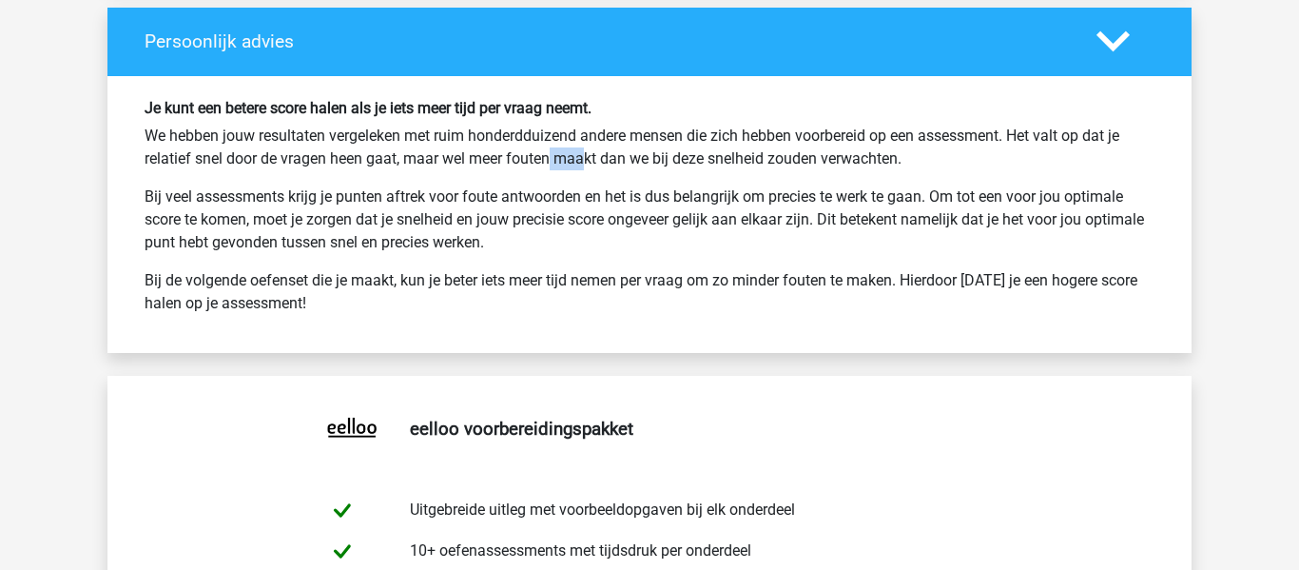
click at [477, 155] on p "We hebben jouw resultaten vergeleken met ruim honderdduizend andere mensen die …" at bounding box center [650, 148] width 1010 height 46
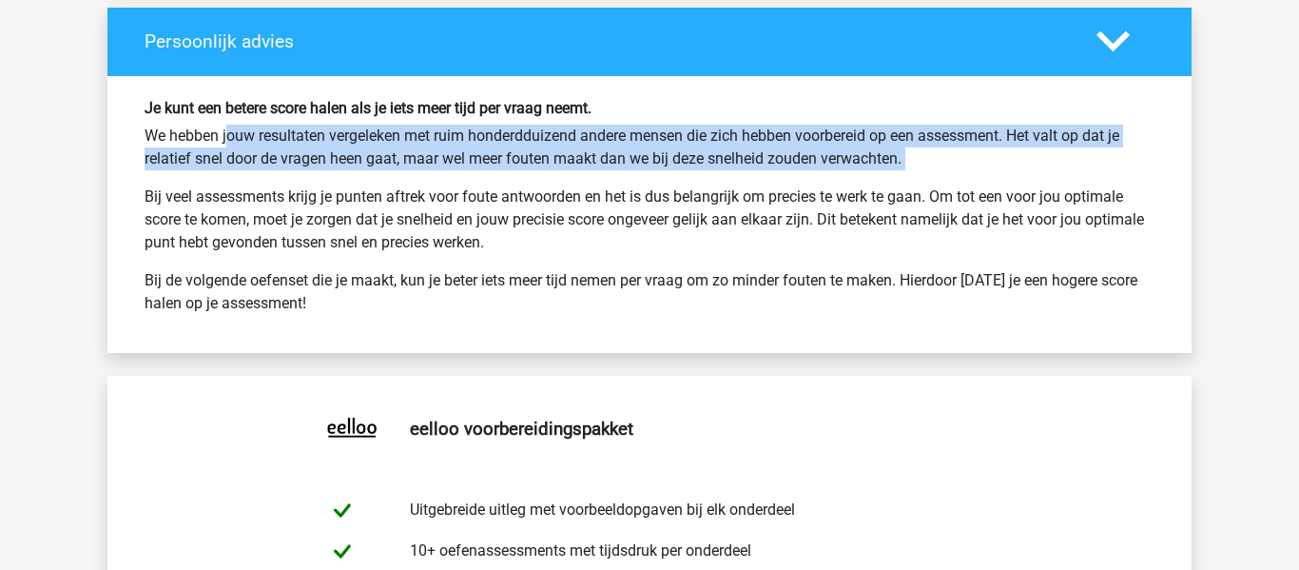
click at [477, 155] on p "We hebben jouw resultaten vergeleken met ruim honderdduizend andere mensen die …" at bounding box center [650, 148] width 1010 height 46
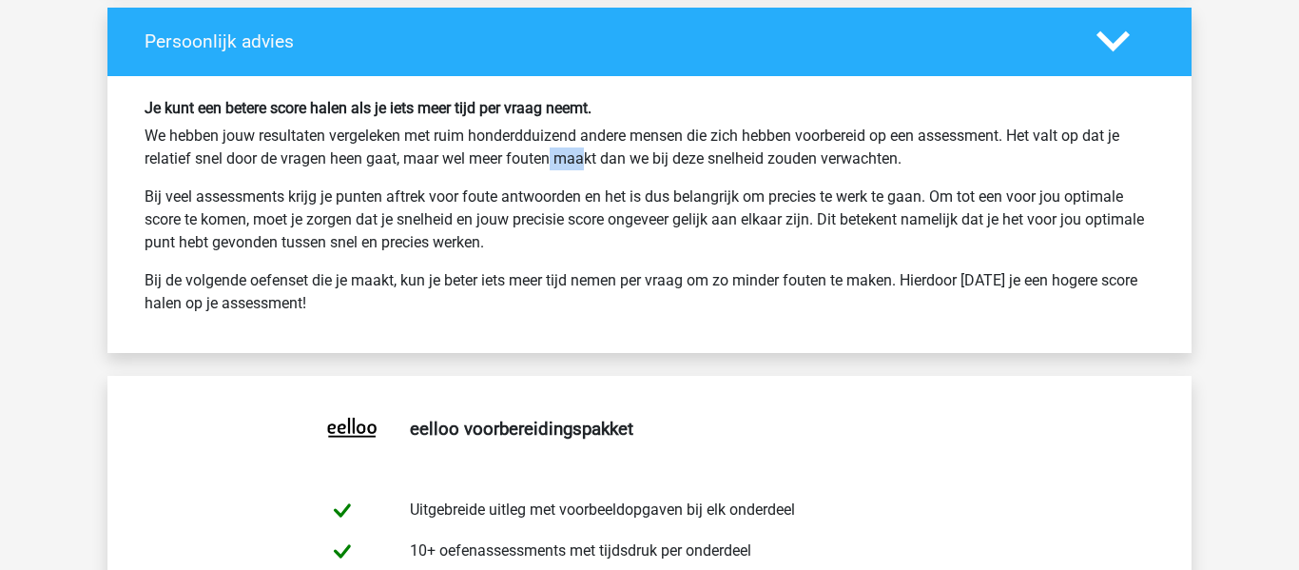
click at [477, 155] on p "We hebben jouw resultaten vergeleken met ruim honderdduizend andere mensen die …" at bounding box center [650, 148] width 1010 height 46
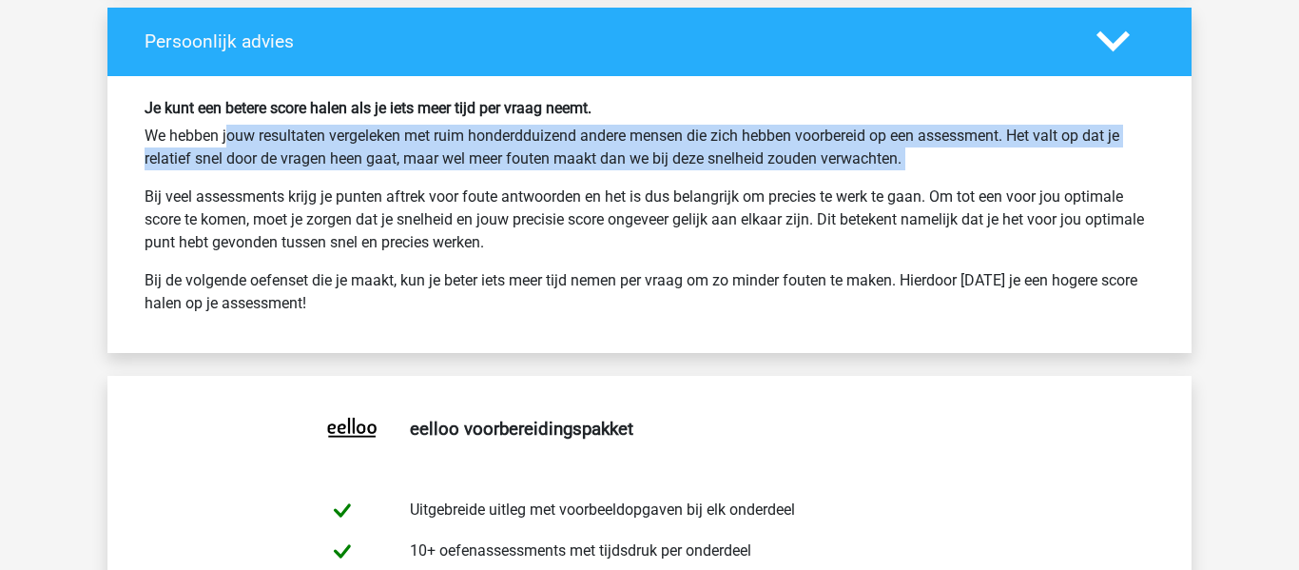
click at [477, 155] on p "We hebben jouw resultaten vergeleken met ruim honderdduizend andere mensen die …" at bounding box center [650, 148] width 1010 height 46
drag, startPoint x: 477, startPoint y: 155, endPoint x: 460, endPoint y: 174, distance: 25.6
click at [475, 158] on p "We hebben jouw resultaten vergeleken met ruim honderdduizend andere mensen die …" at bounding box center [650, 148] width 1010 height 46
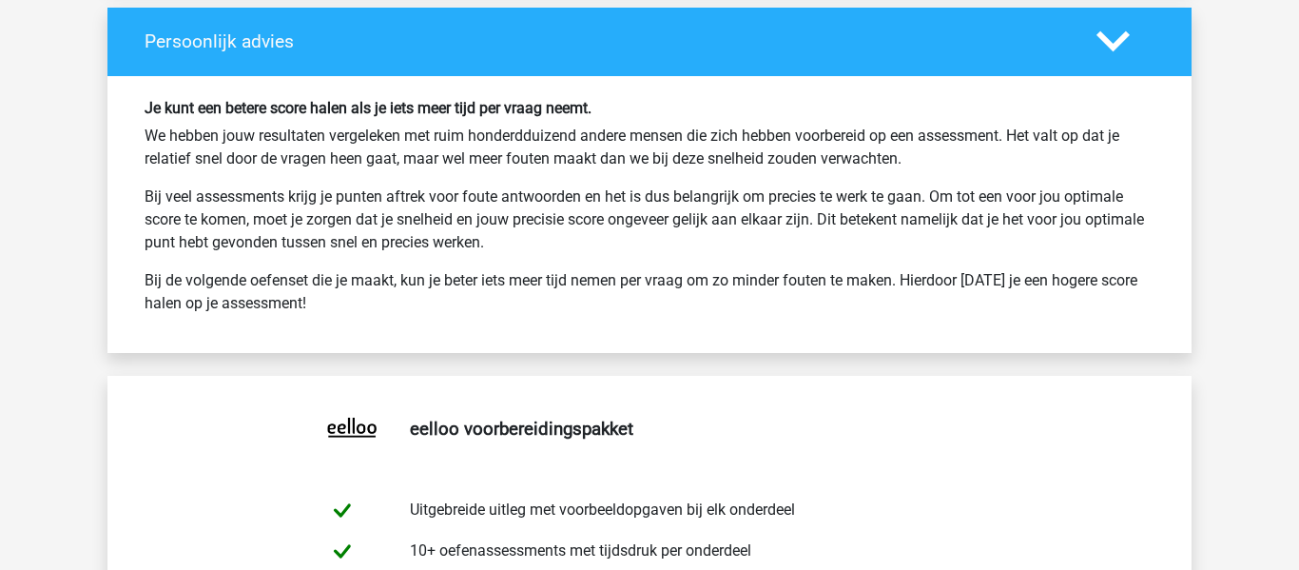
click at [413, 252] on p "Bij veel assessments krijg je punten aftrek voor foute antwoorden en het is dus…" at bounding box center [650, 219] width 1010 height 68
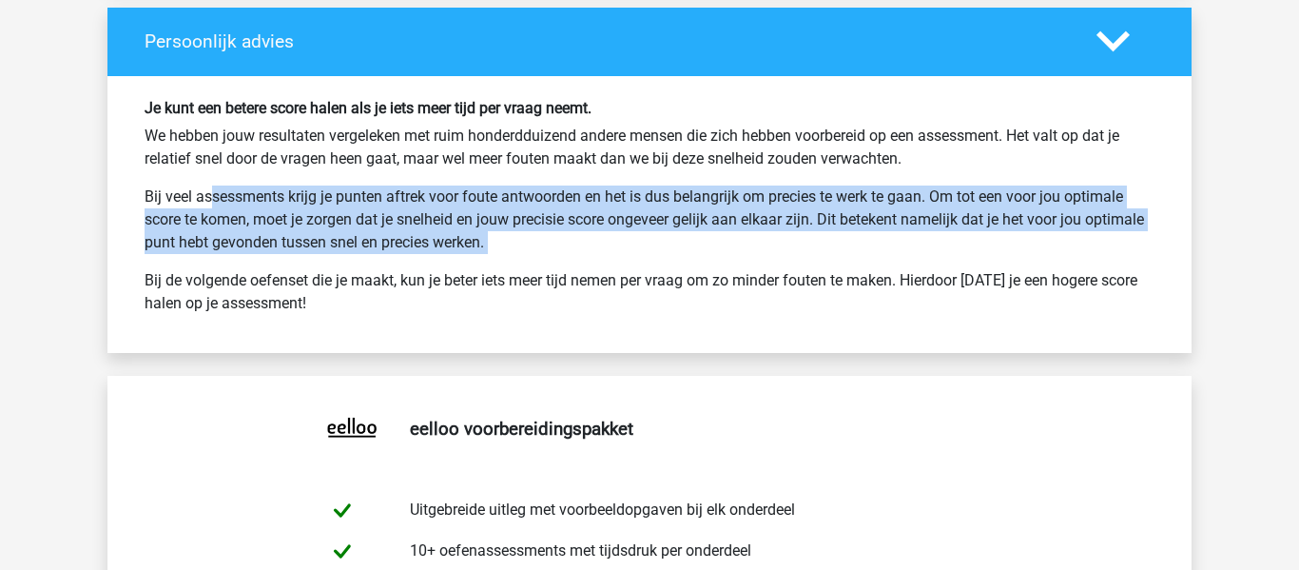
click at [413, 252] on p "Bij veel assessments krijg je punten aftrek voor foute antwoorden en het is dus…" at bounding box center [650, 219] width 1010 height 68
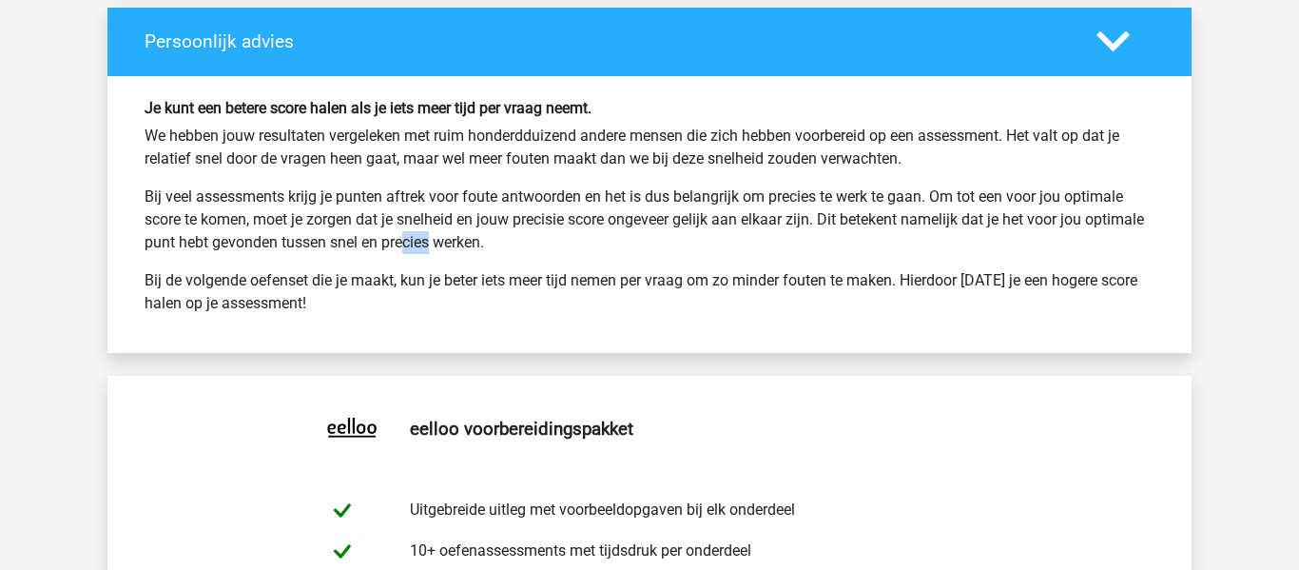
click at [413, 252] on p "Bij veel assessments krijg je punten aftrek voor foute antwoorden en het is dus…" at bounding box center [650, 219] width 1010 height 68
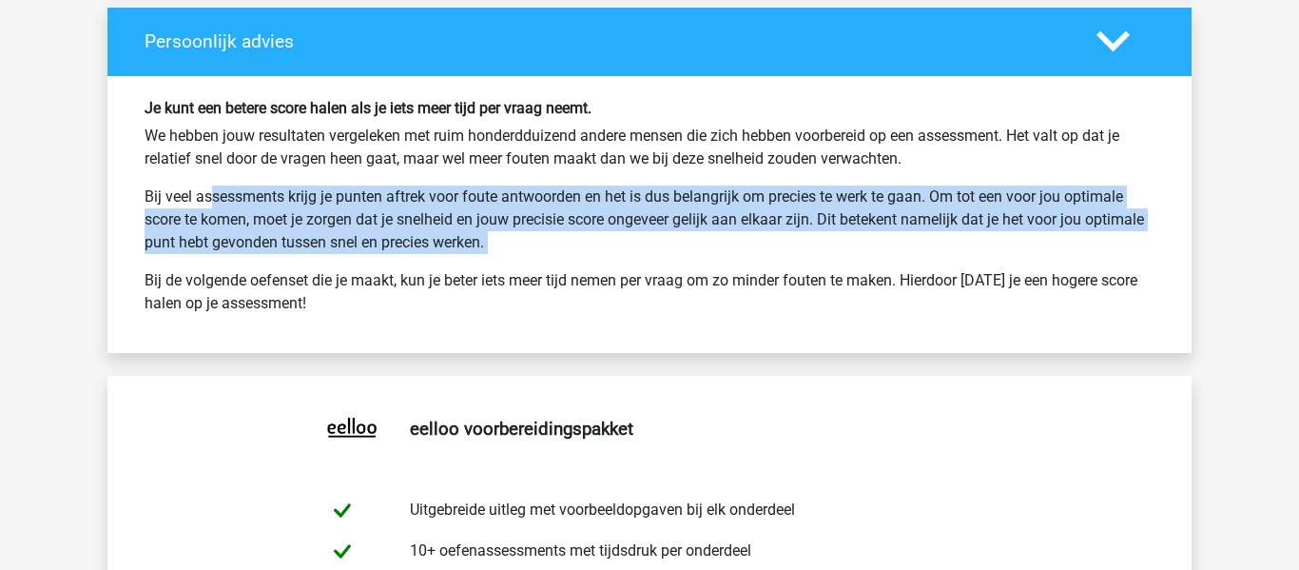
click at [413, 252] on p "Bij veel assessments krijg je punten aftrek voor foute antwoorden en het is dus…" at bounding box center [650, 219] width 1010 height 68
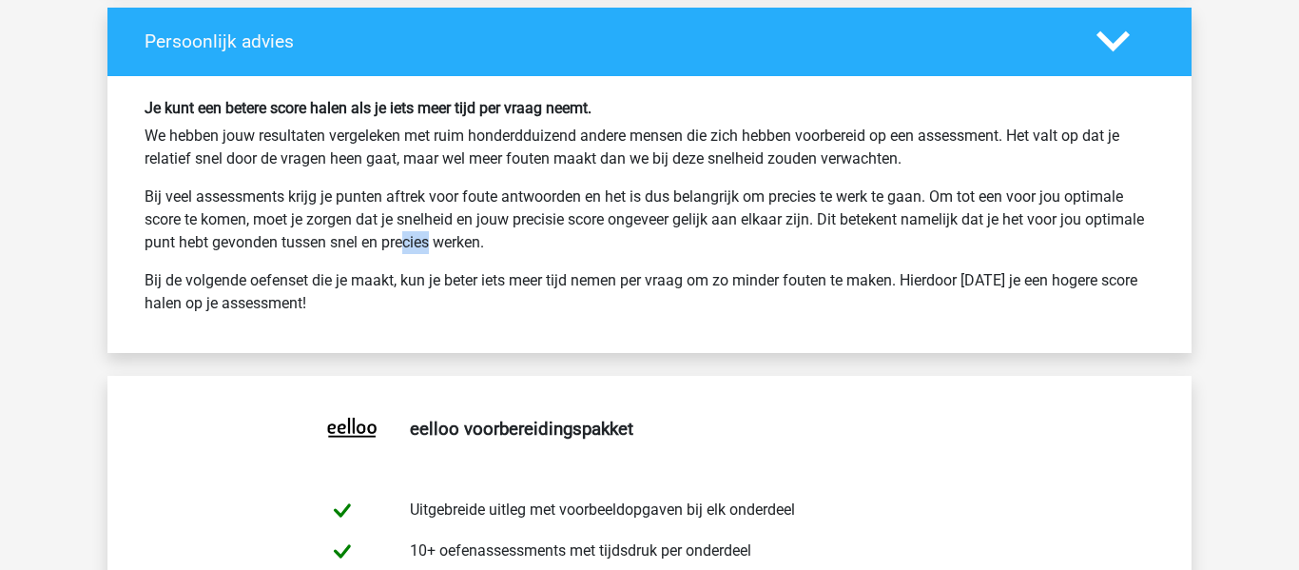
click at [413, 252] on p "Bij veel assessments krijg je punten aftrek voor foute antwoorden en het is dus…" at bounding box center [650, 219] width 1010 height 68
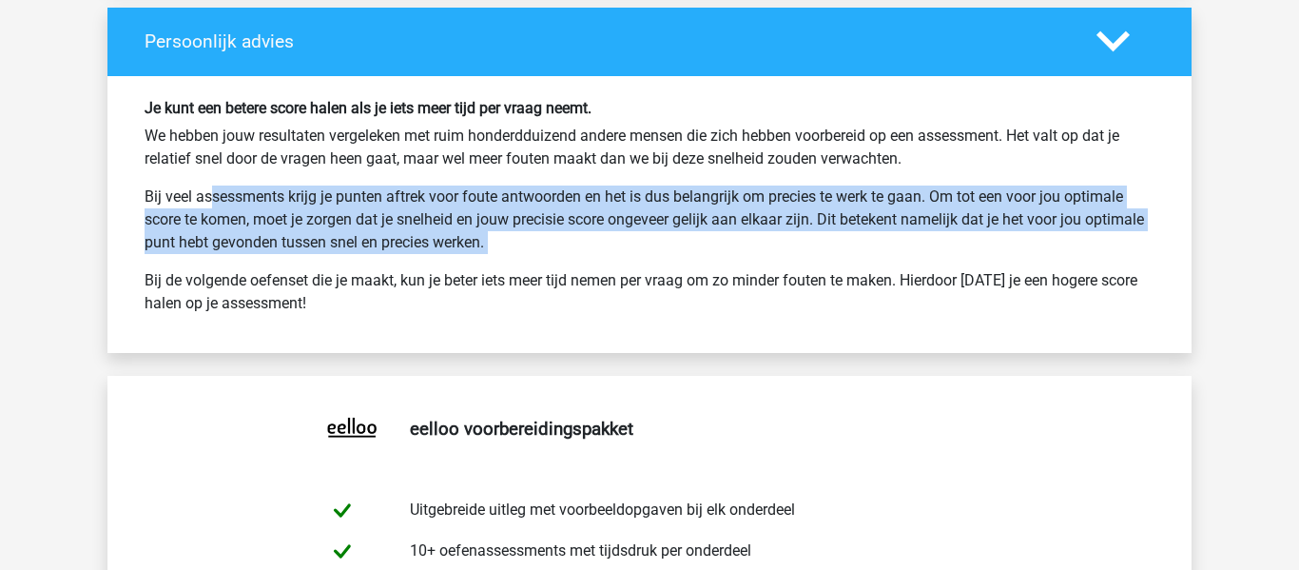
click at [413, 252] on p "Bij veel assessments krijg je punten aftrek voor foute antwoorden en het is dus…" at bounding box center [650, 219] width 1010 height 68
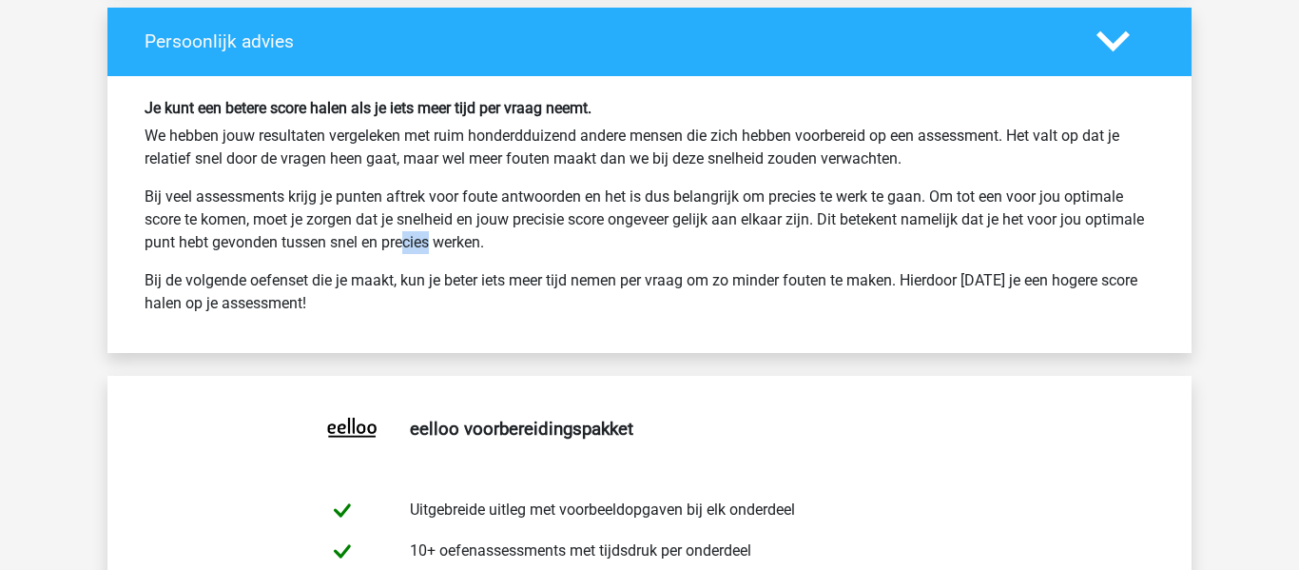
click at [413, 252] on p "Bij veel assessments krijg je punten aftrek voor foute antwoorden en het is dus…" at bounding box center [650, 219] width 1010 height 68
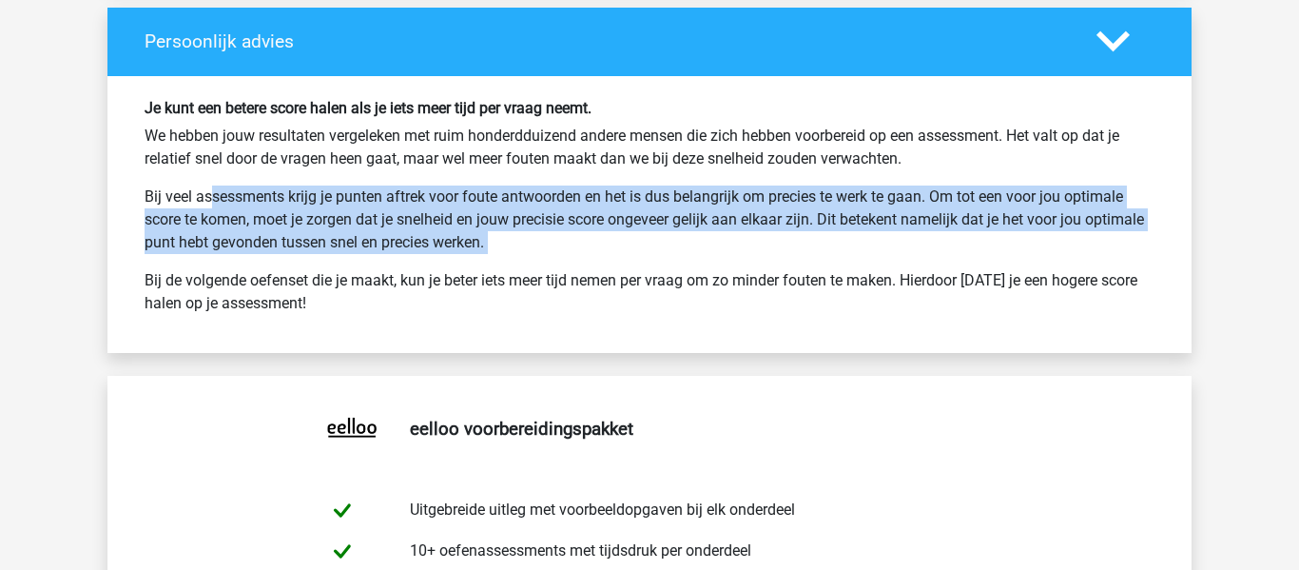
click at [413, 252] on p "Bij veel assessments krijg je punten aftrek voor foute antwoorden en het is dus…" at bounding box center [650, 219] width 1010 height 68
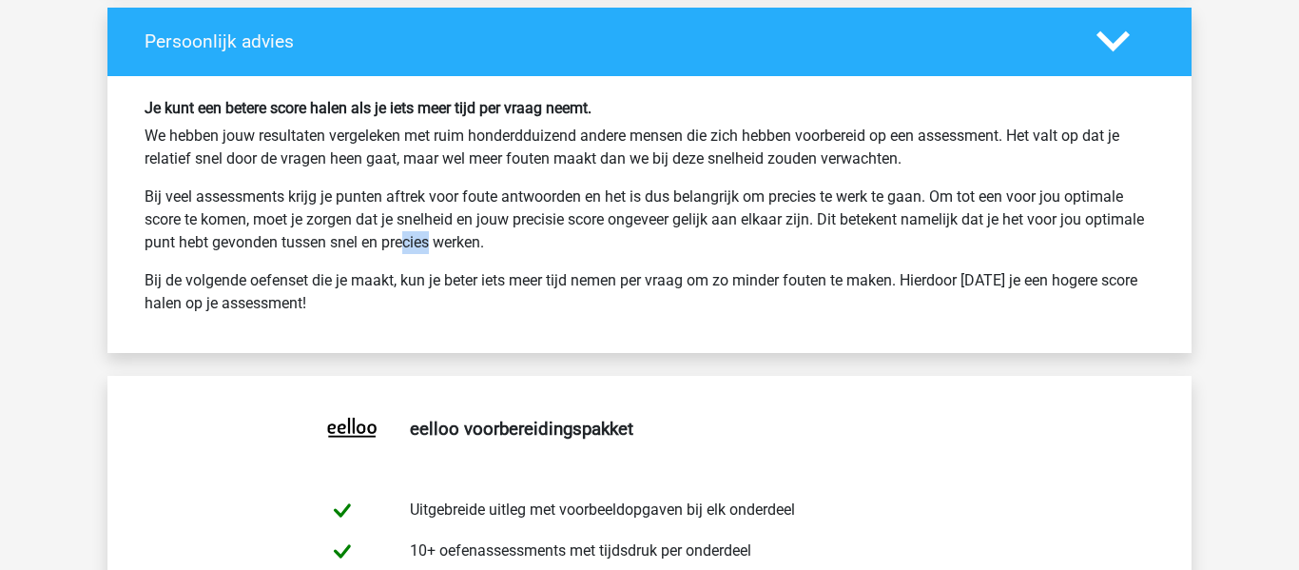
click at [413, 252] on p "Bij veel assessments krijg je punten aftrek voor foute antwoorden en het is dus…" at bounding box center [650, 219] width 1010 height 68
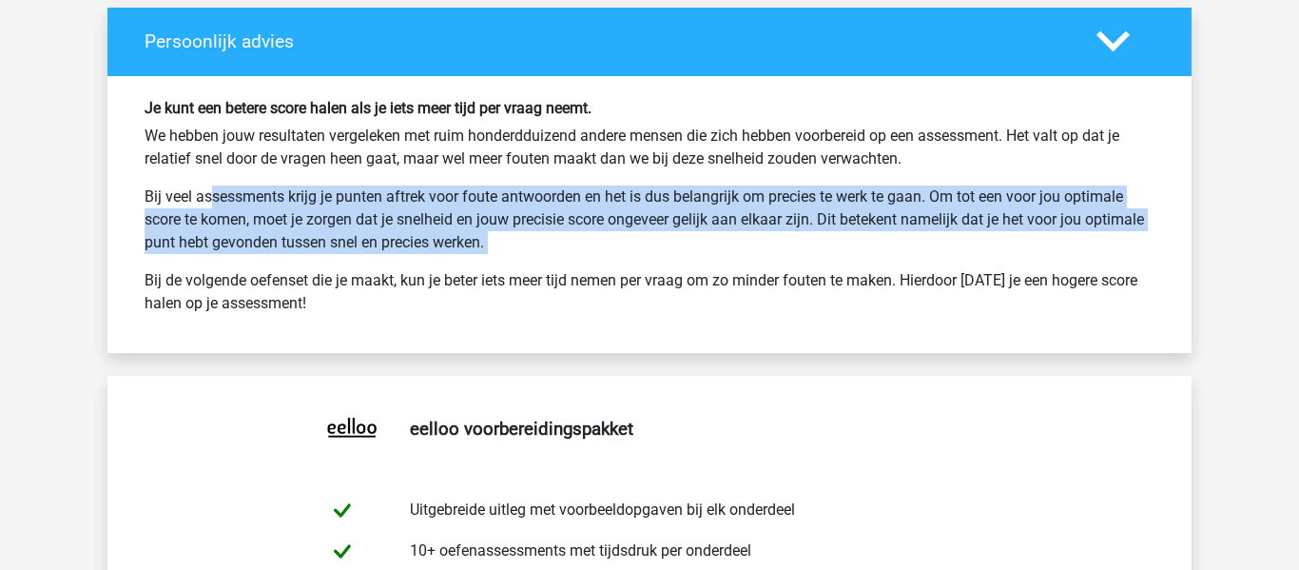
click at [413, 252] on p "Bij veel assessments krijg je punten aftrek voor foute antwoorden en het is dus…" at bounding box center [650, 219] width 1010 height 68
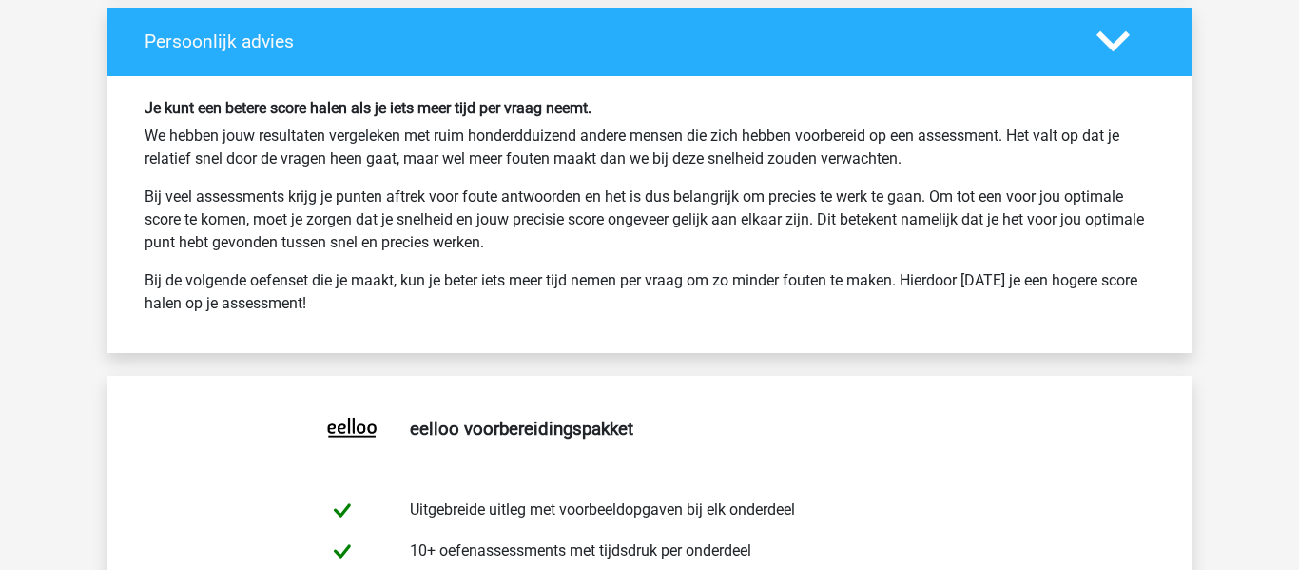
click at [398, 280] on p "Bij de volgende oefenset die je maakt, kun je beter iets meer tijd nemen per vr…" at bounding box center [650, 292] width 1010 height 46
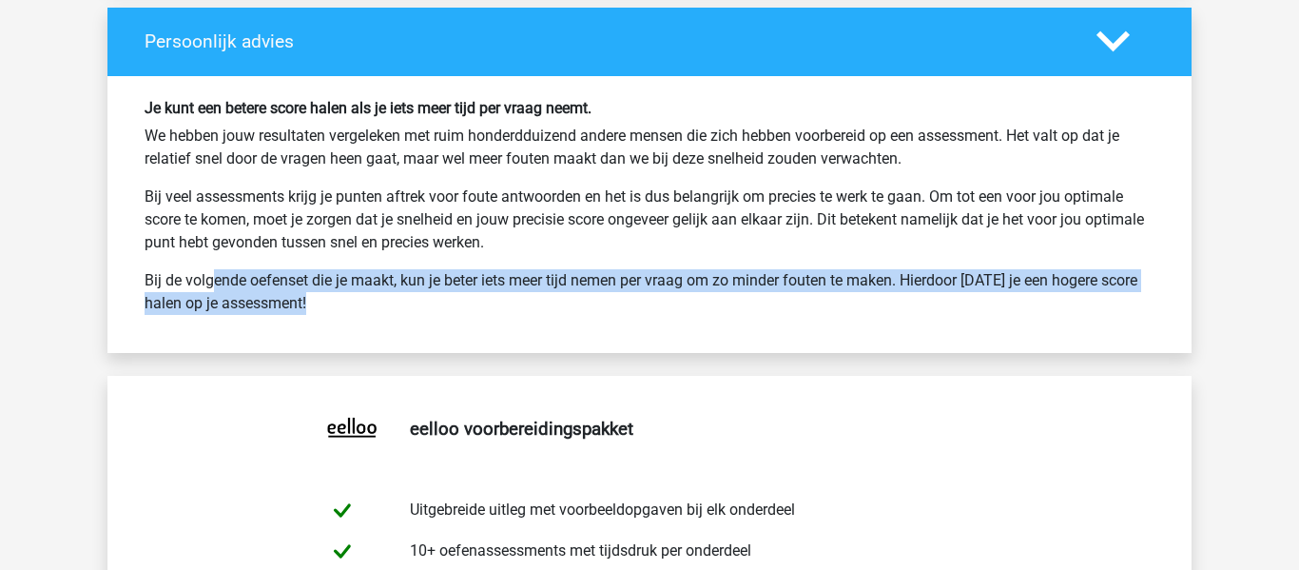
click at [398, 280] on p "Bij de volgende oefenset die je maakt, kun je beter iets meer tijd nemen per vr…" at bounding box center [650, 292] width 1010 height 46
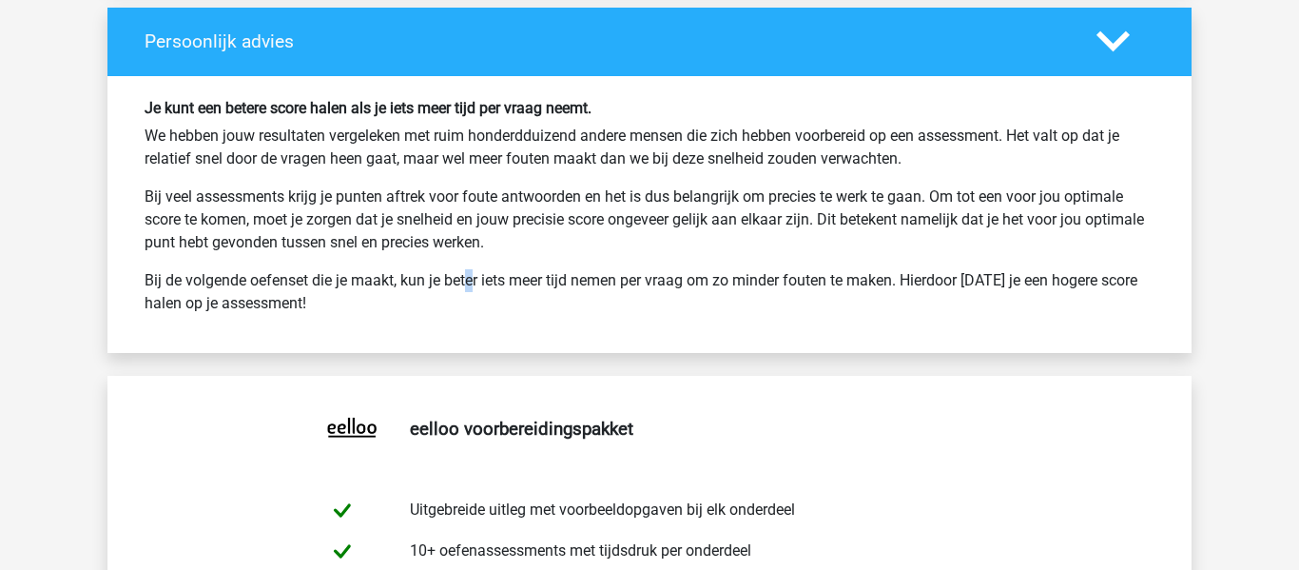
click at [398, 280] on p "Bij de volgende oefenset die je maakt, kun je beter iets meer tijd nemen per vr…" at bounding box center [650, 292] width 1010 height 46
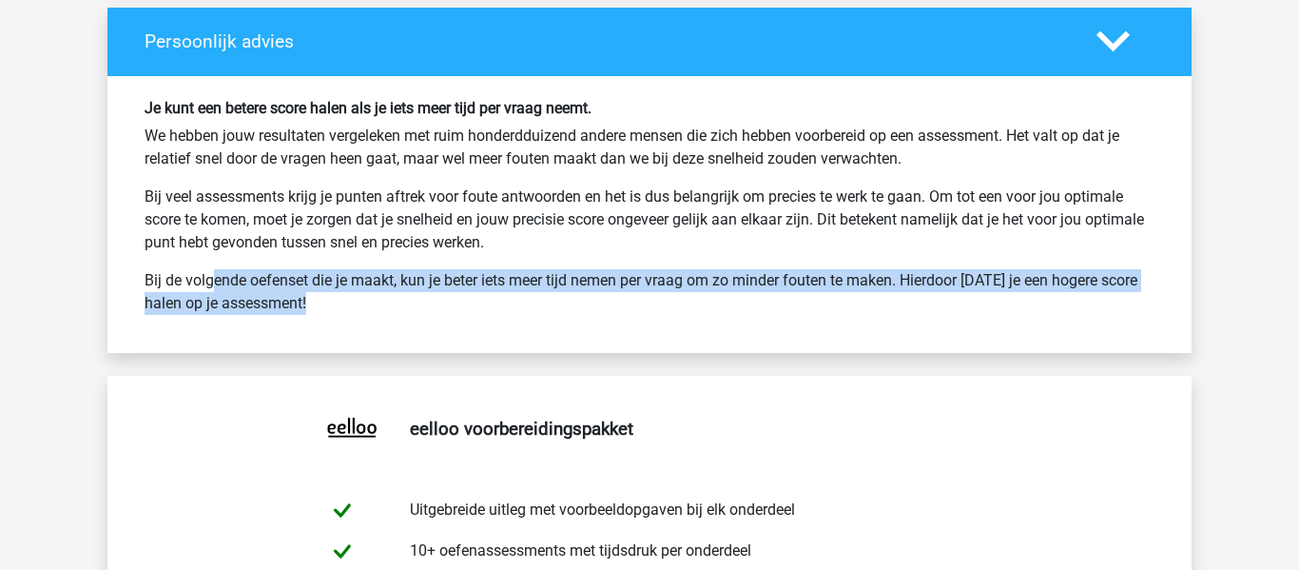
click at [398, 280] on p "Bij de volgende oefenset die je maakt, kun je beter iets meer tijd nemen per vr…" at bounding box center [650, 292] width 1010 height 46
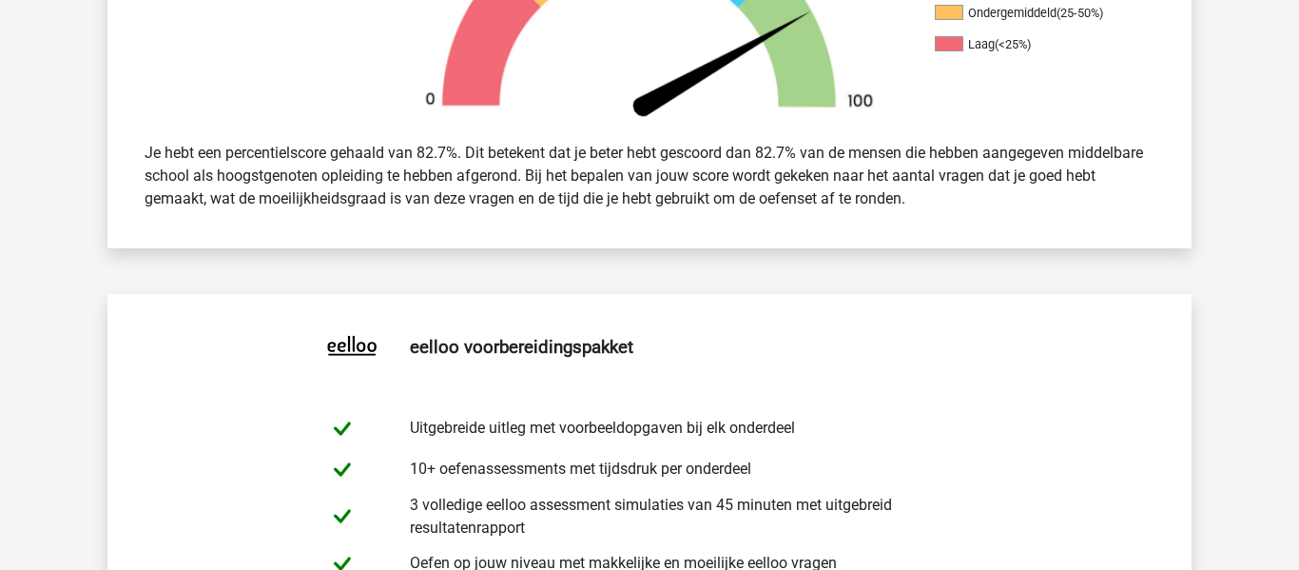
scroll to position [0, 0]
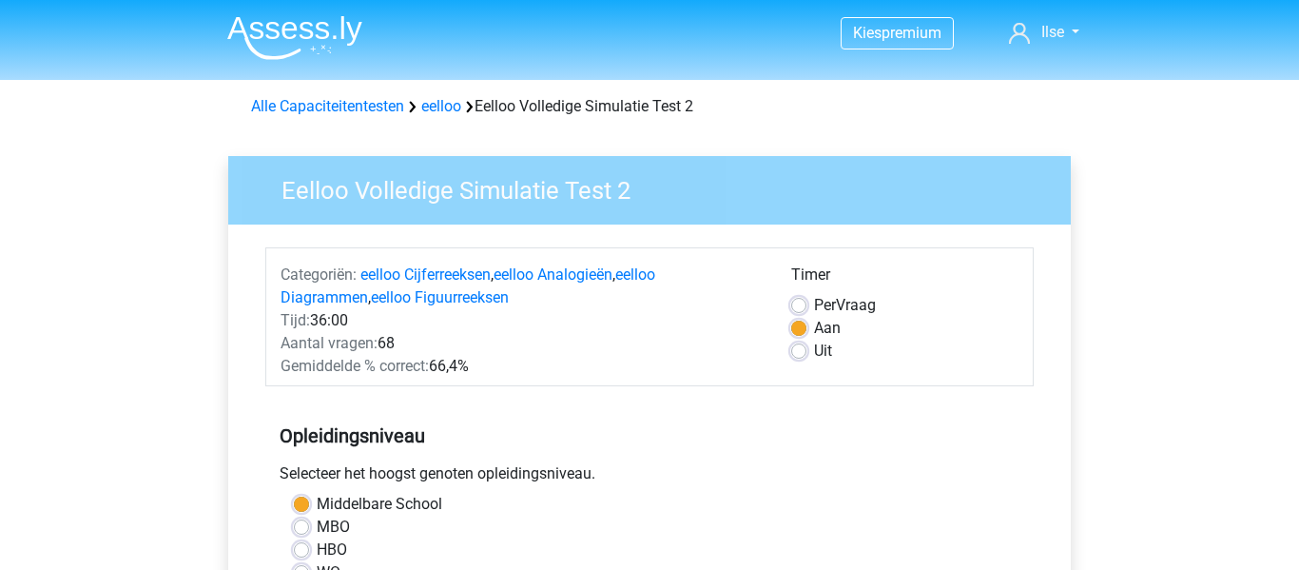
scroll to position [472, 0]
